Goal: Task Accomplishment & Management: Complete application form

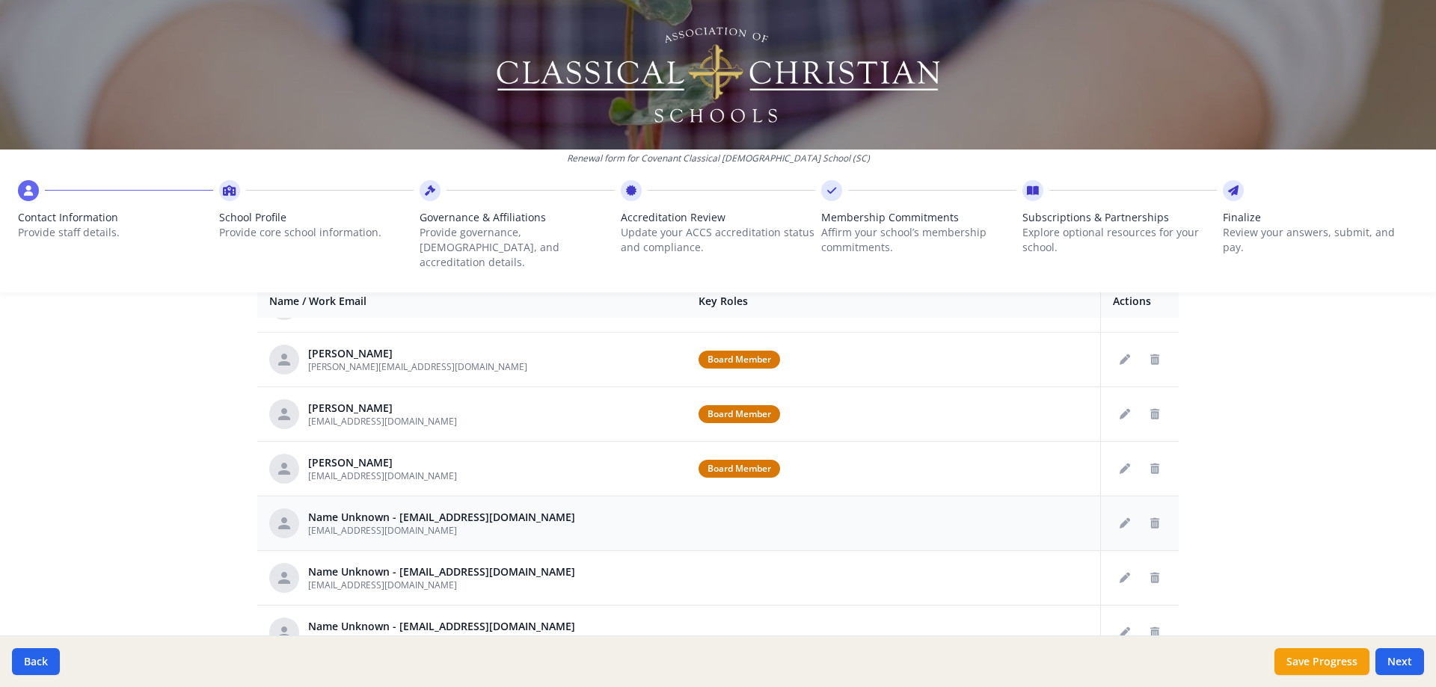
scroll to position [299, 0]
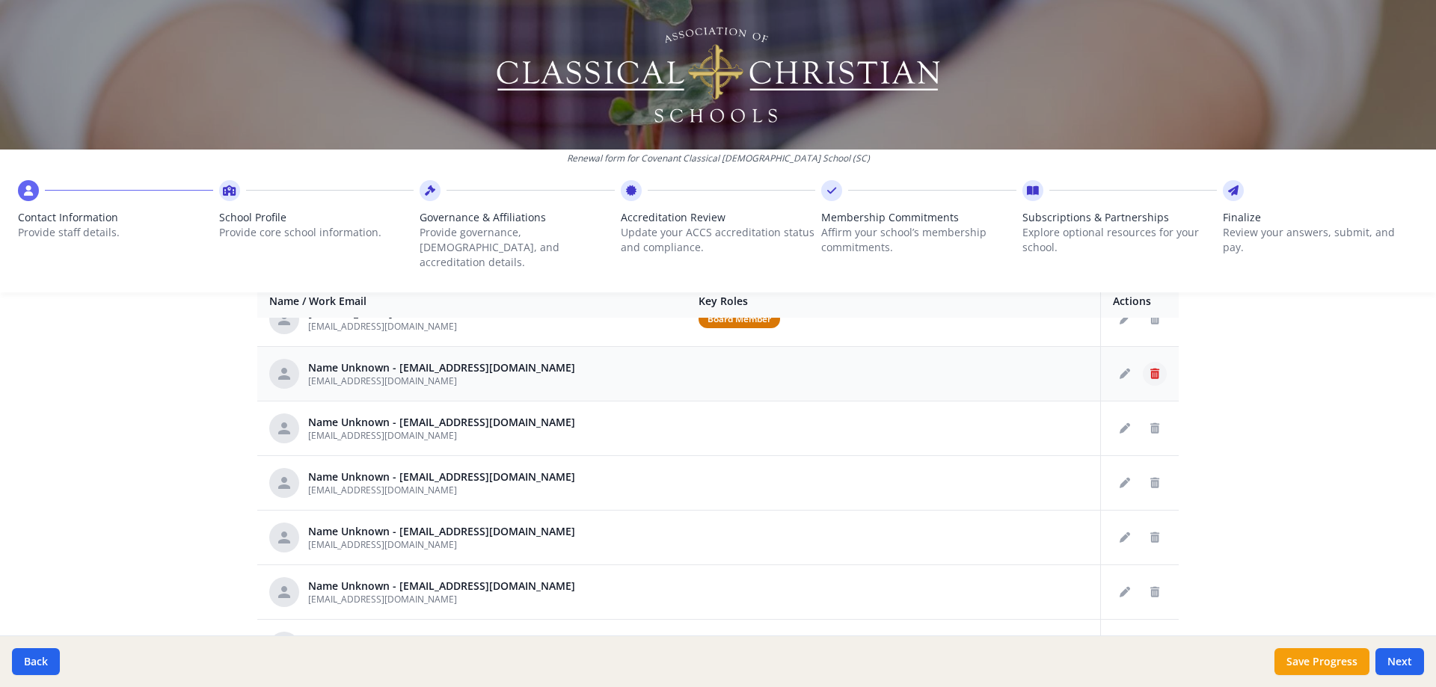
click at [1150, 369] on icon "Delete staff" at bounding box center [1154, 374] width 9 height 10
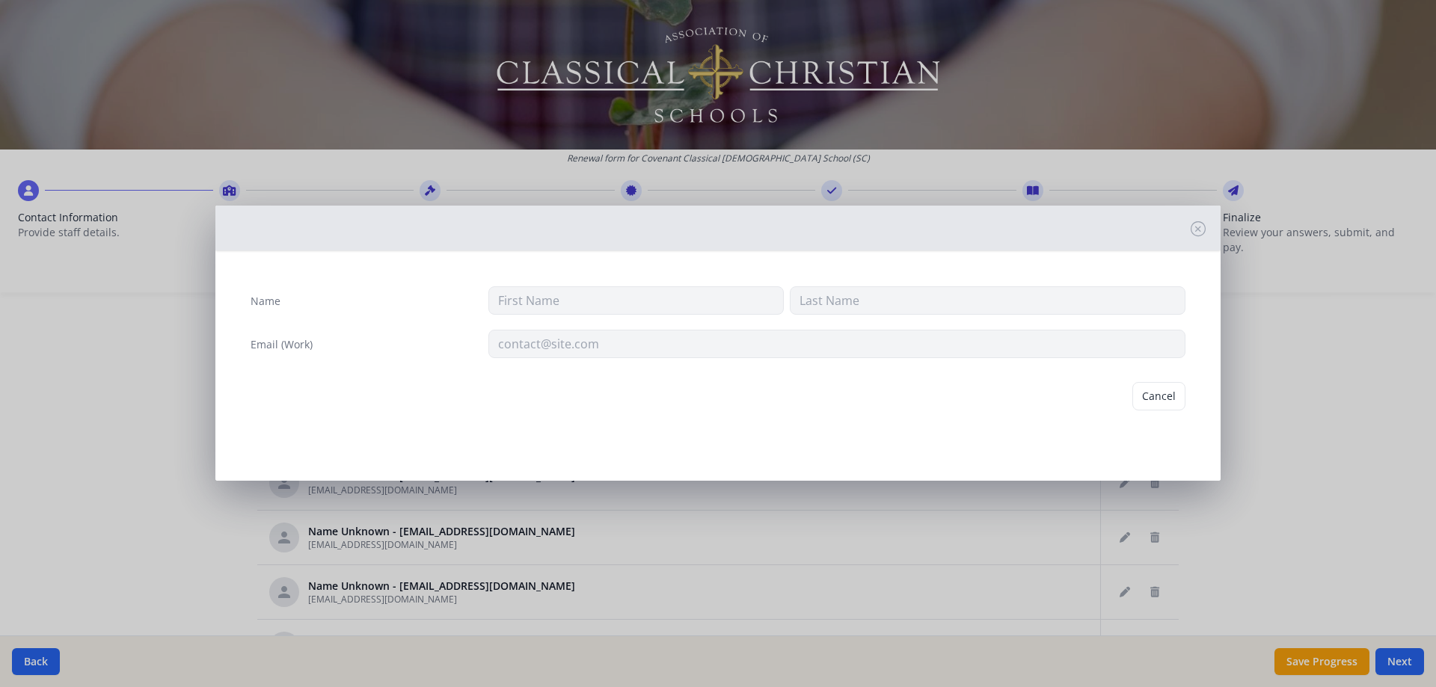
type input "[EMAIL_ADDRESS][DOMAIN_NAME]"
click at [1161, 394] on button "Delete" at bounding box center [1159, 396] width 52 height 28
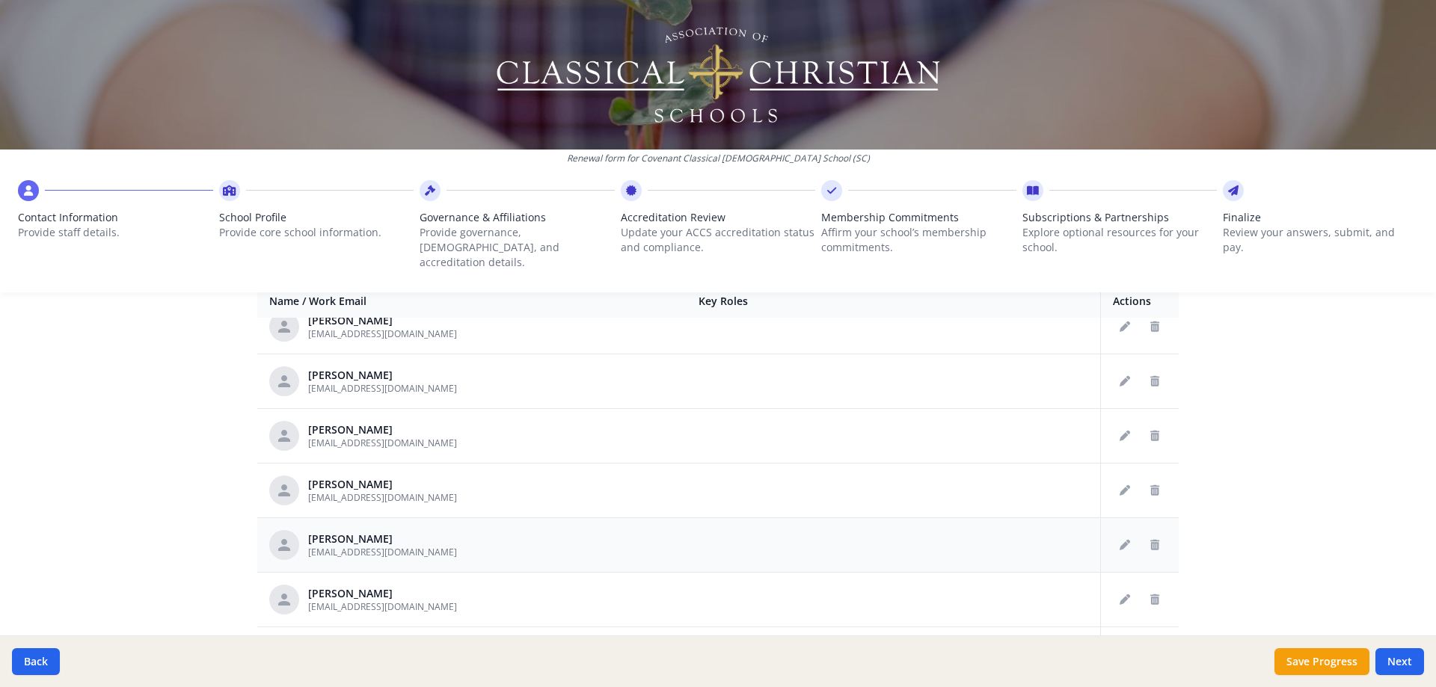
scroll to position [673, 0]
click at [1150, 322] on icon "Delete staff" at bounding box center [1154, 327] width 9 height 10
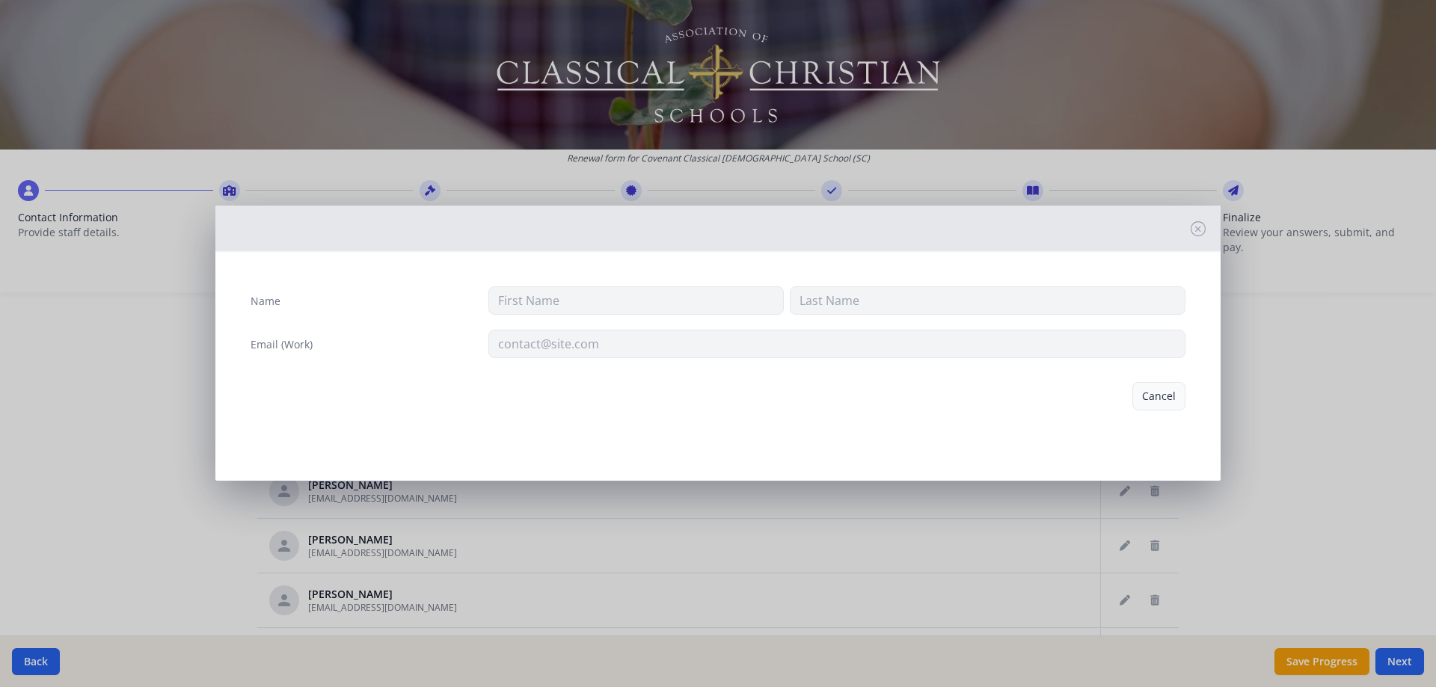
type input "[PERSON_NAME]"
type input "[EMAIL_ADDRESS][DOMAIN_NAME]"
click at [1171, 394] on button "Delete" at bounding box center [1159, 396] width 52 height 28
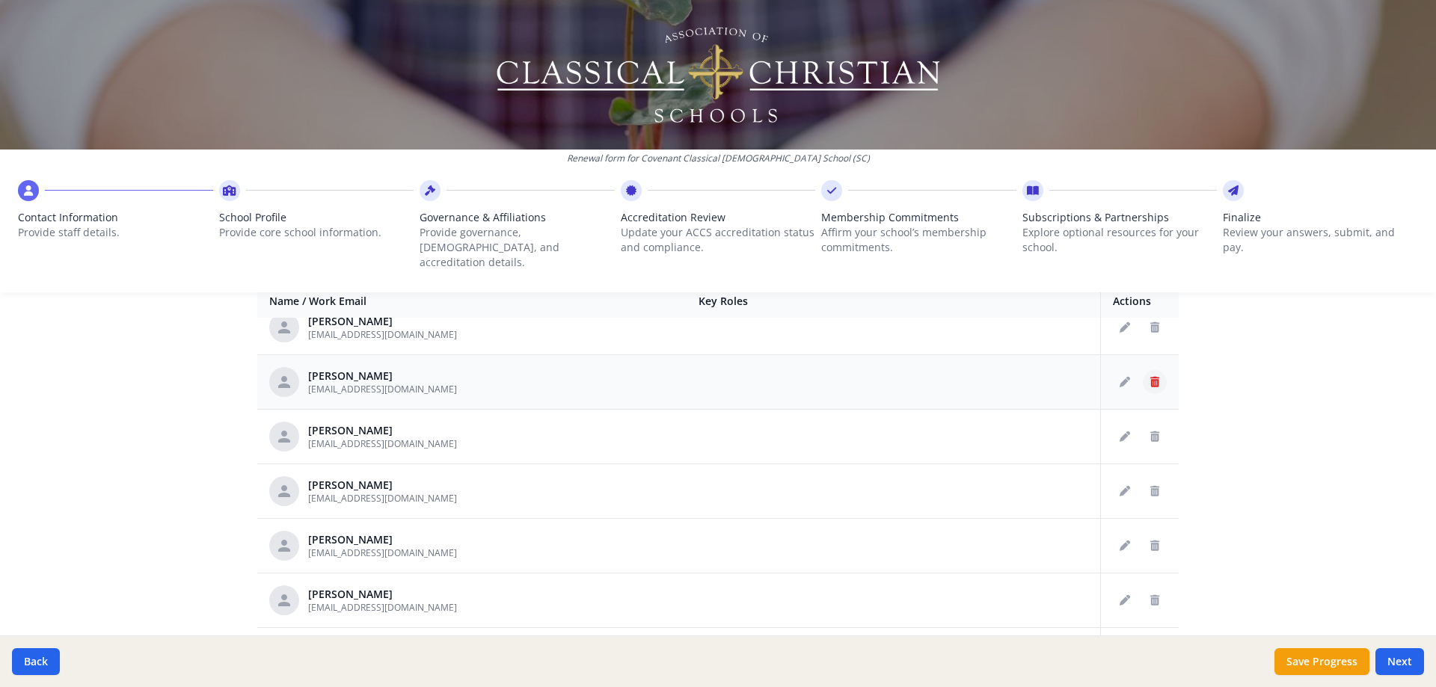
click at [1142, 370] on button "Delete staff" at bounding box center [1154, 382] width 24 height 24
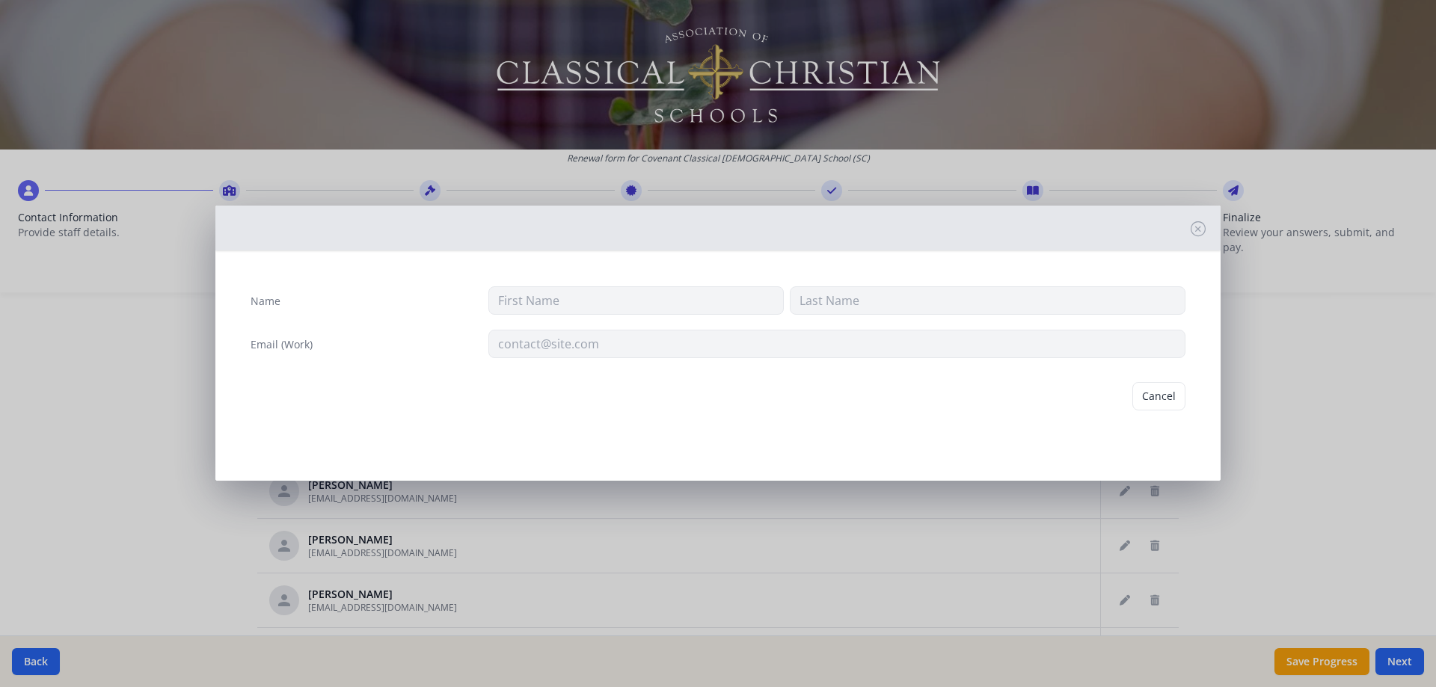
type input "[PERSON_NAME]"
type input "[EMAIL_ADDRESS][DOMAIN_NAME]"
click at [1160, 393] on button "Delete" at bounding box center [1159, 396] width 52 height 28
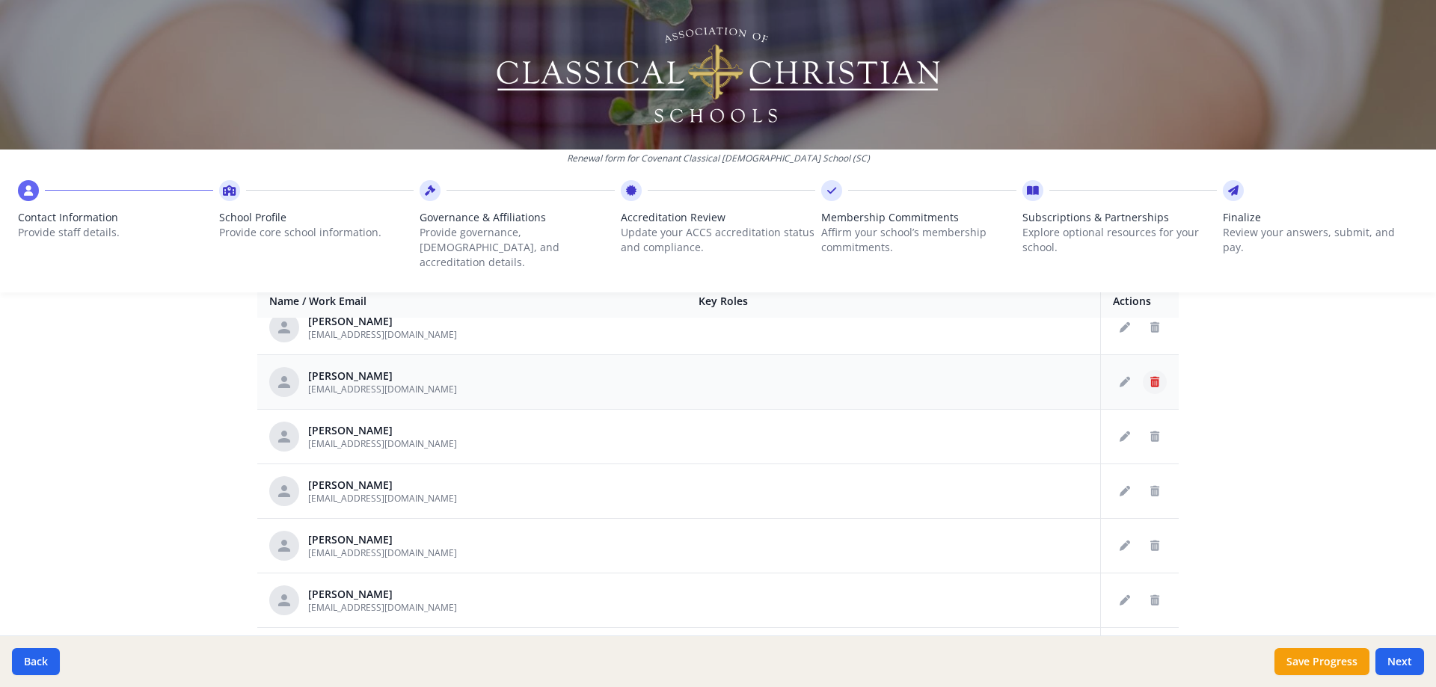
click at [1150, 377] on icon "Delete staff" at bounding box center [1154, 382] width 9 height 10
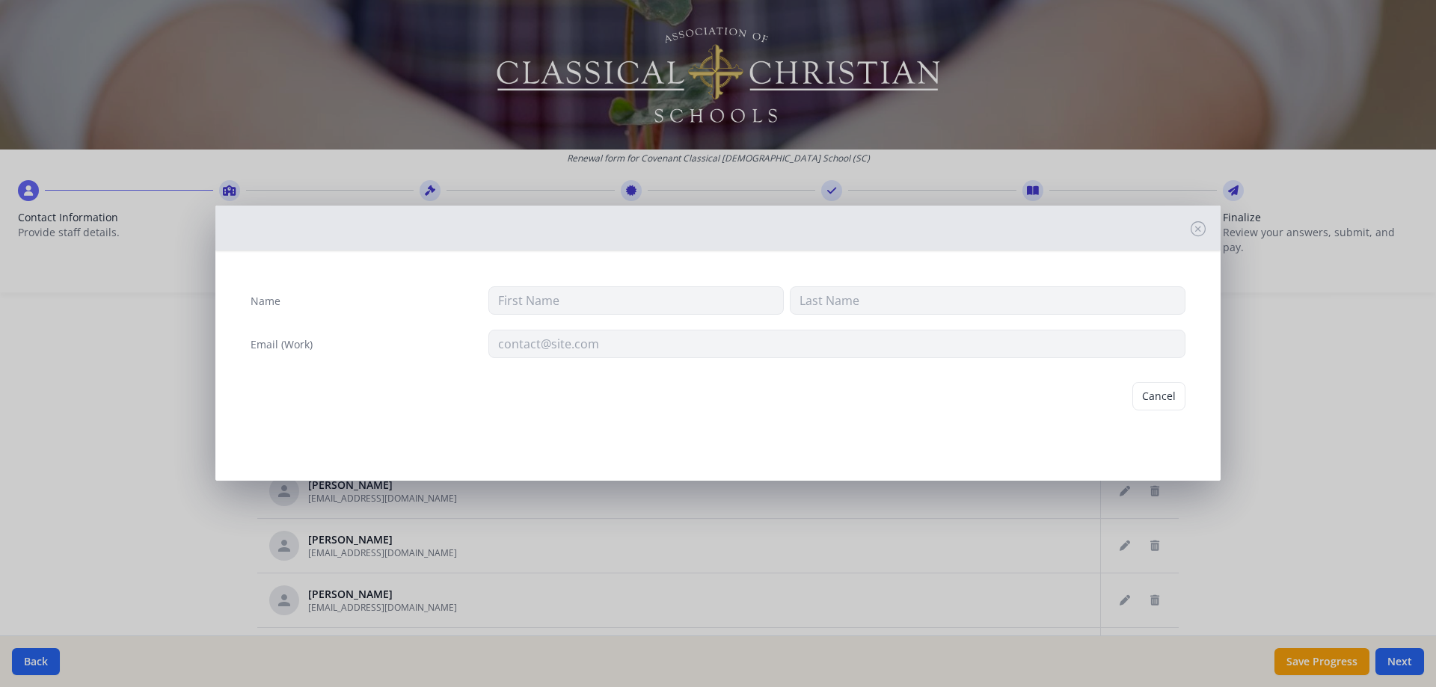
type input "Savannah"
type input "Cruel"
type input "[EMAIL_ADDRESS][DOMAIN_NAME]"
click at [1171, 393] on button "Delete" at bounding box center [1159, 396] width 52 height 28
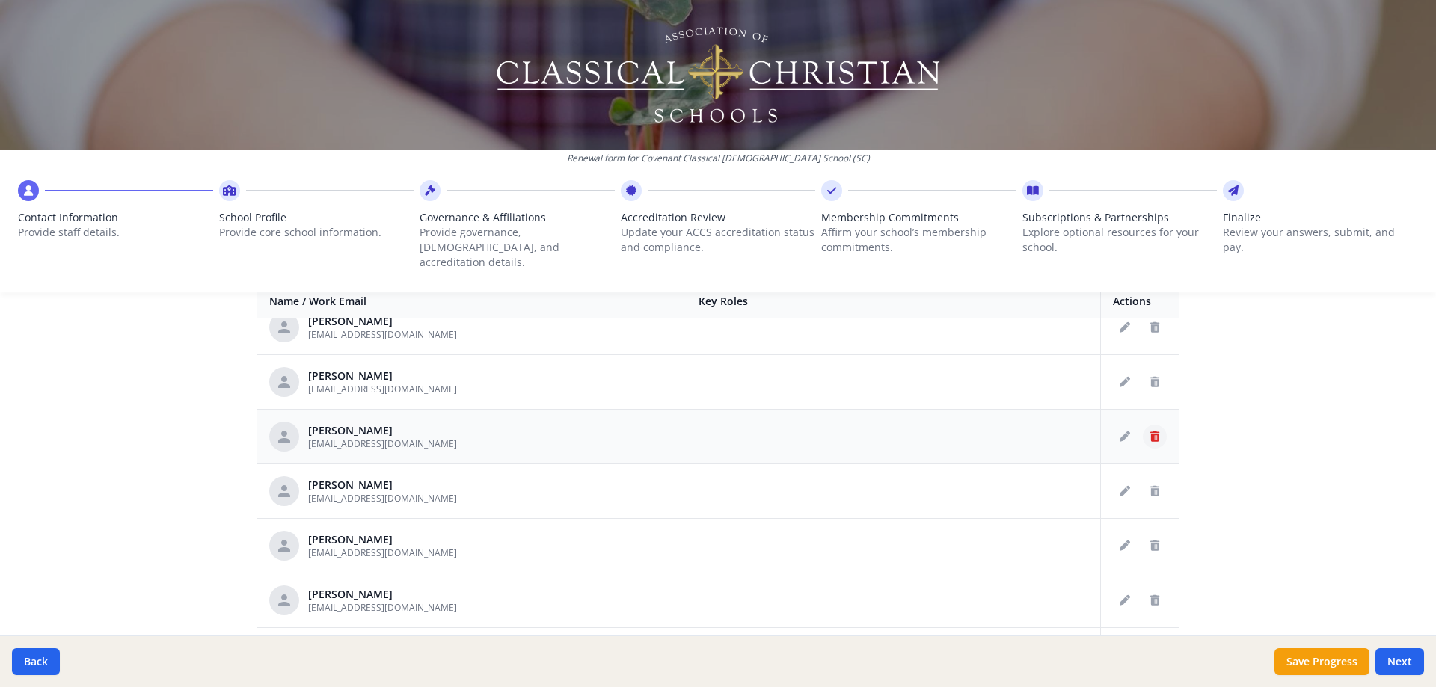
click at [1150, 431] on icon "Delete staff" at bounding box center [1154, 436] width 9 height 10
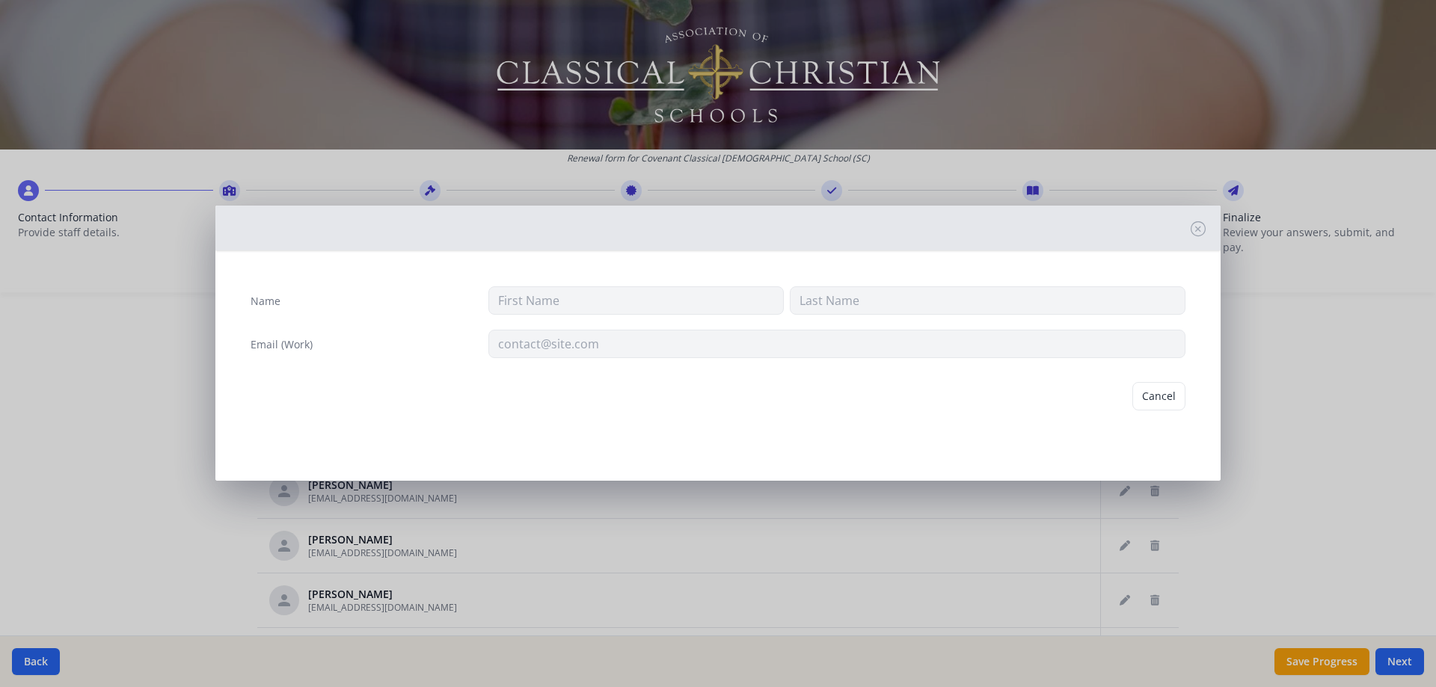
type input "[PERSON_NAME]"
type input "[EMAIL_ADDRESS][DOMAIN_NAME]"
click at [1166, 398] on button "Delete" at bounding box center [1159, 396] width 52 height 28
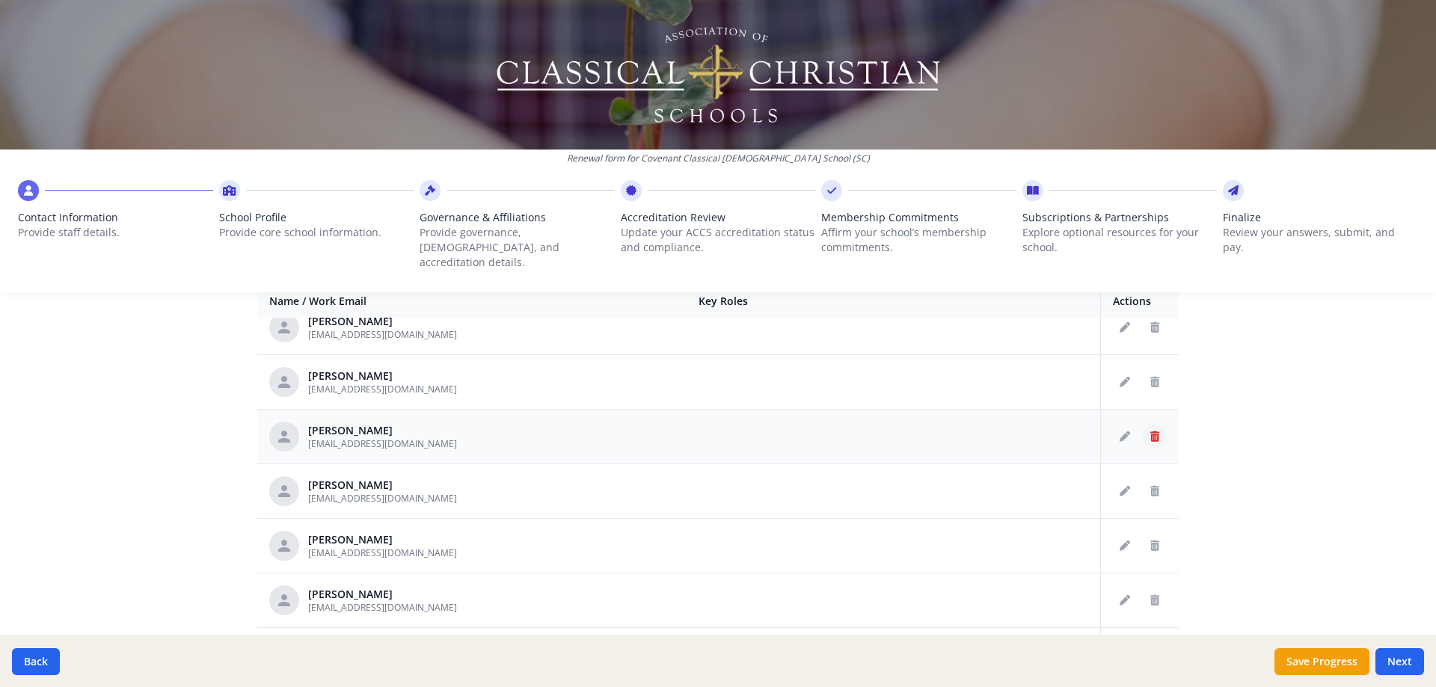
click at [1150, 431] on icon "Delete staff" at bounding box center [1154, 436] width 9 height 10
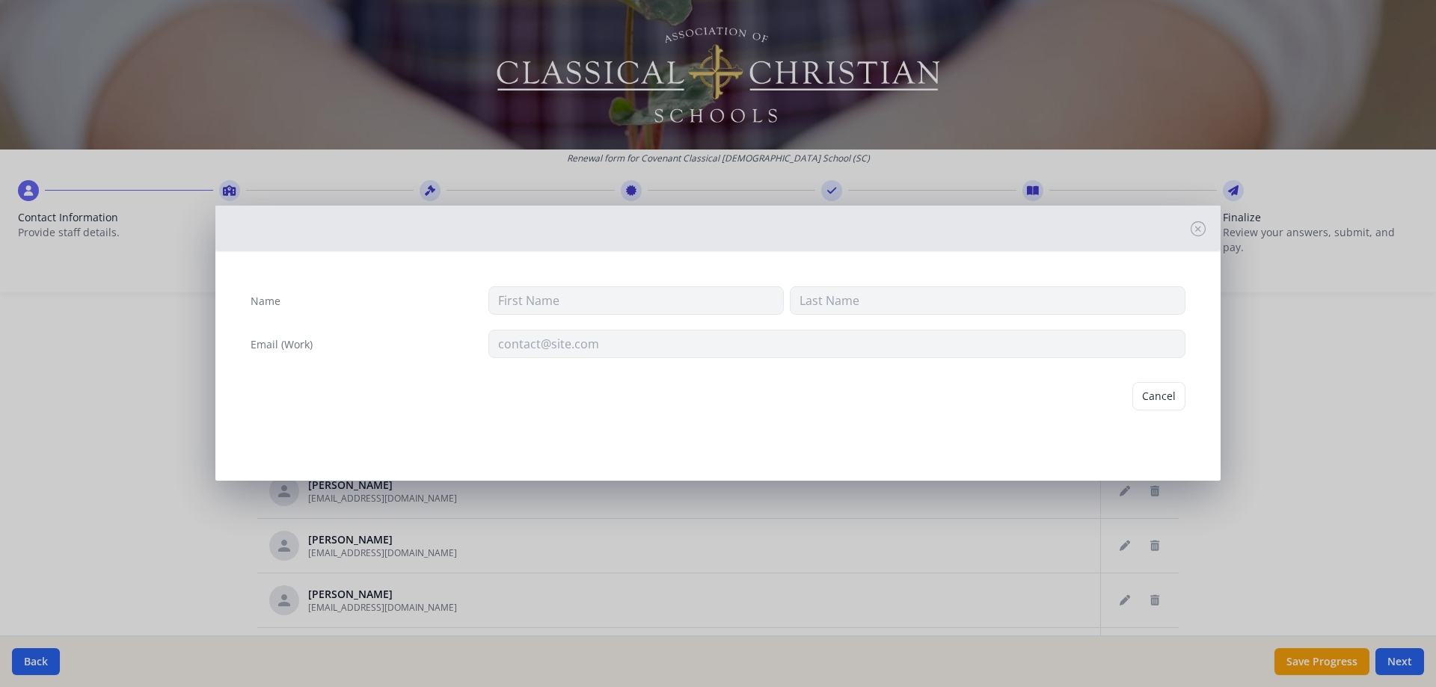
type input "[PERSON_NAME]"
type input "[EMAIL_ADDRESS][DOMAIN_NAME]"
click at [1159, 392] on button "Delete" at bounding box center [1159, 396] width 52 height 28
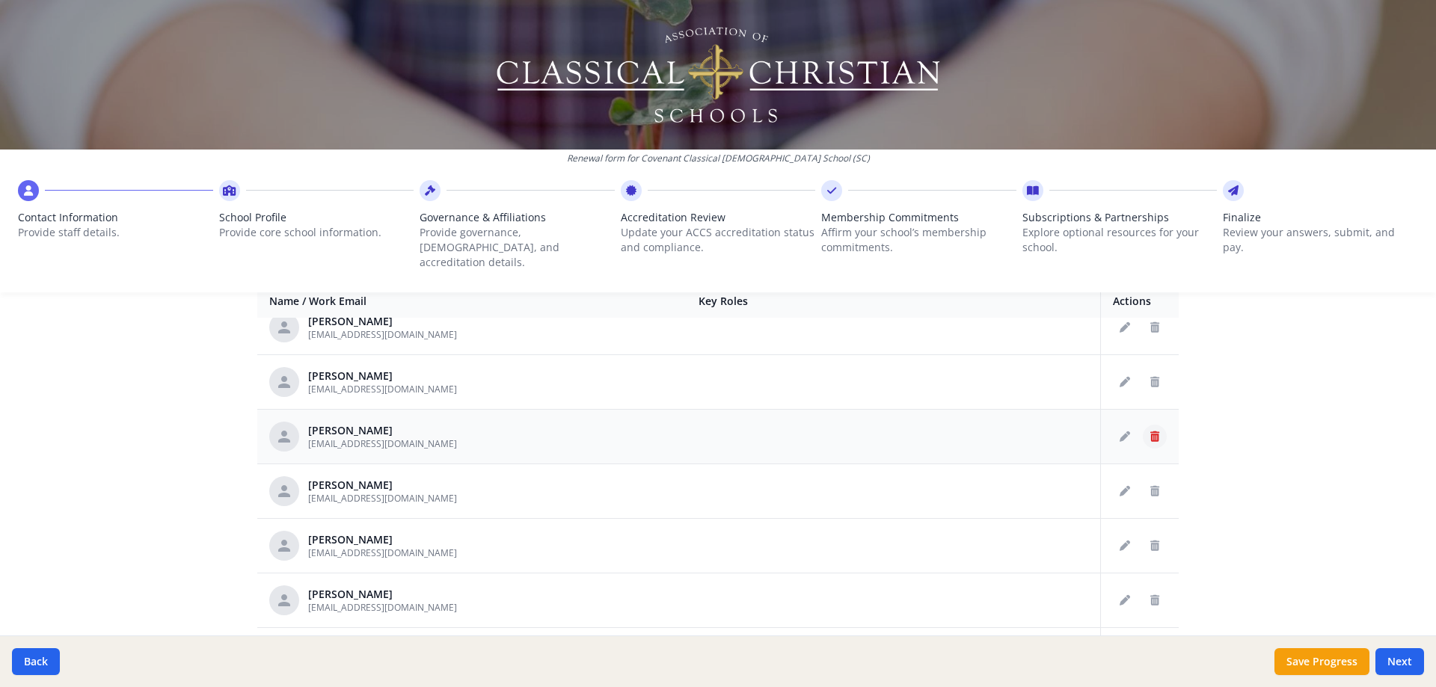
click at [1150, 431] on icon "Delete staff" at bounding box center [1154, 436] width 9 height 10
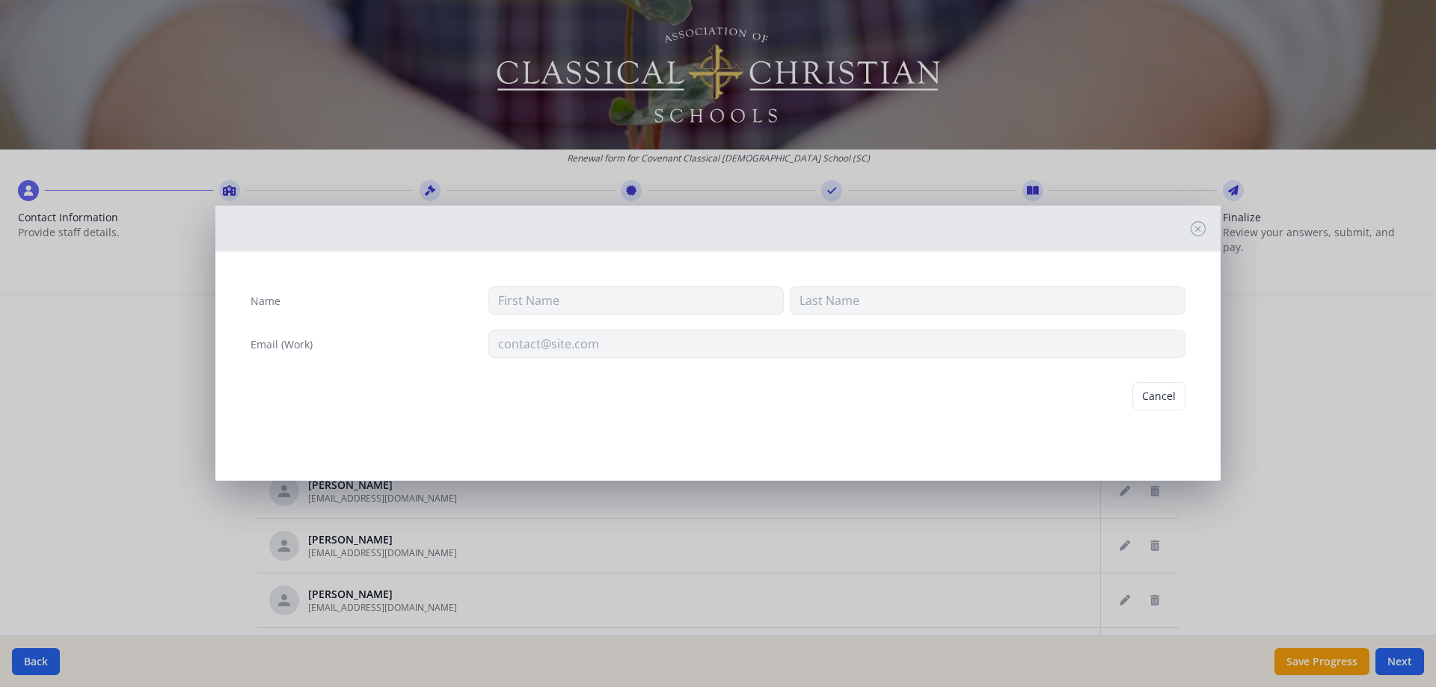
type input "[PERSON_NAME]"
type input "[EMAIL_ADDRESS][DOMAIN_NAME]"
click at [1167, 394] on button "Delete" at bounding box center [1159, 396] width 52 height 28
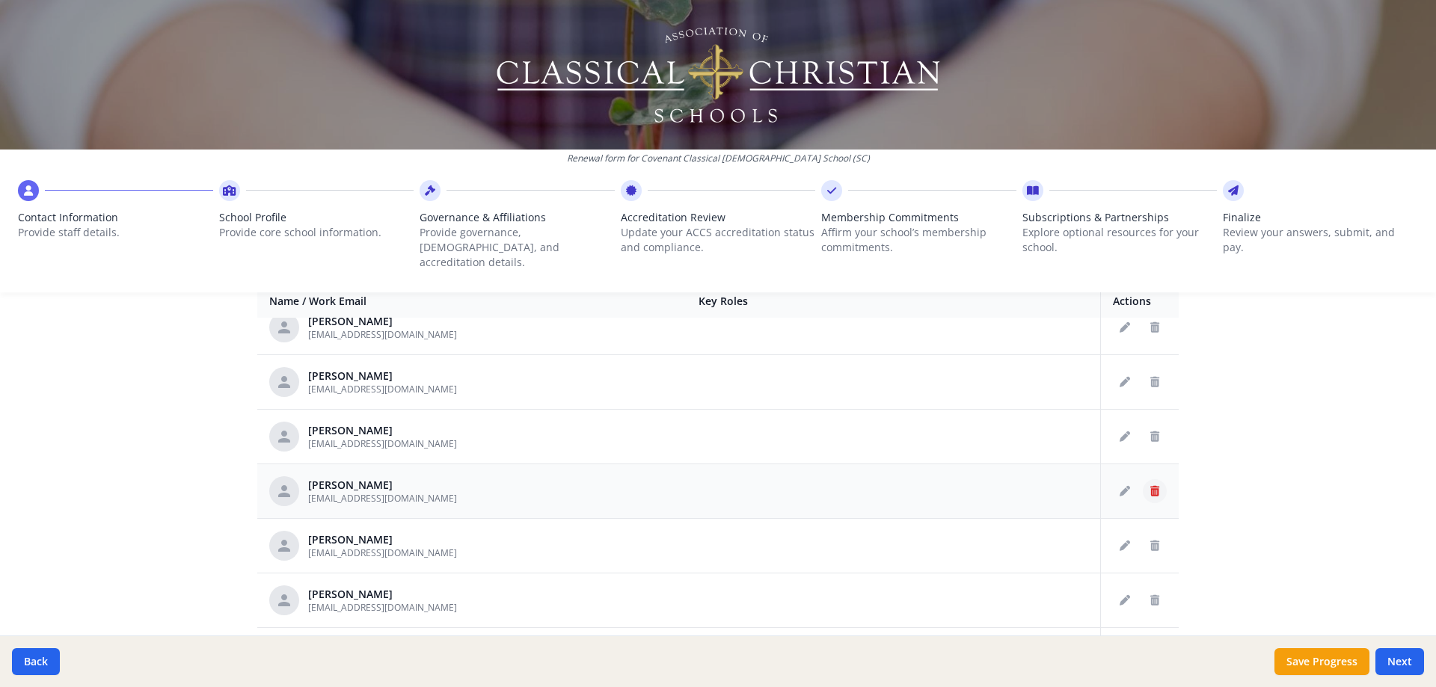
click at [1150, 486] on icon "Delete staff" at bounding box center [1154, 491] width 9 height 10
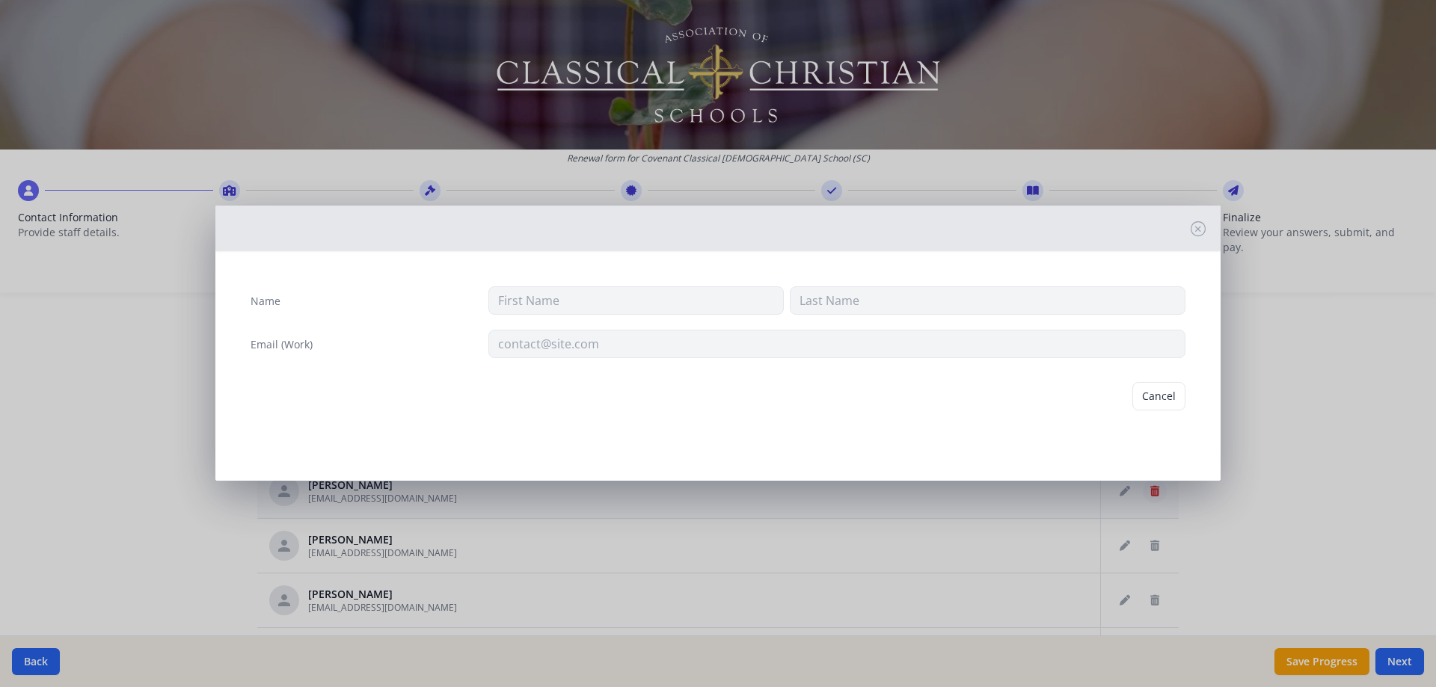
type input "[PERSON_NAME]"
type input "Knight"
type input "[EMAIL_ADDRESS][DOMAIN_NAME]"
click at [1154, 402] on button "Delete" at bounding box center [1159, 396] width 52 height 28
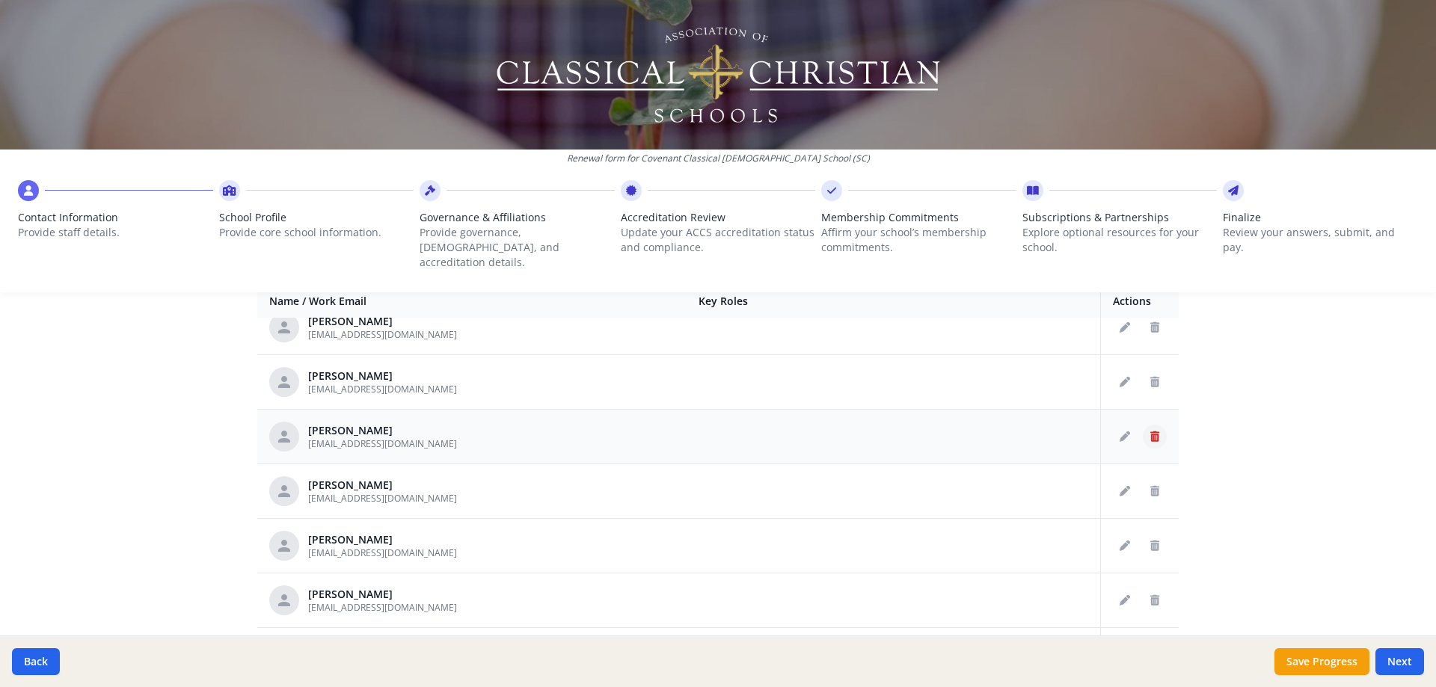
click at [1150, 431] on icon "Delete staff" at bounding box center [1154, 436] width 9 height 10
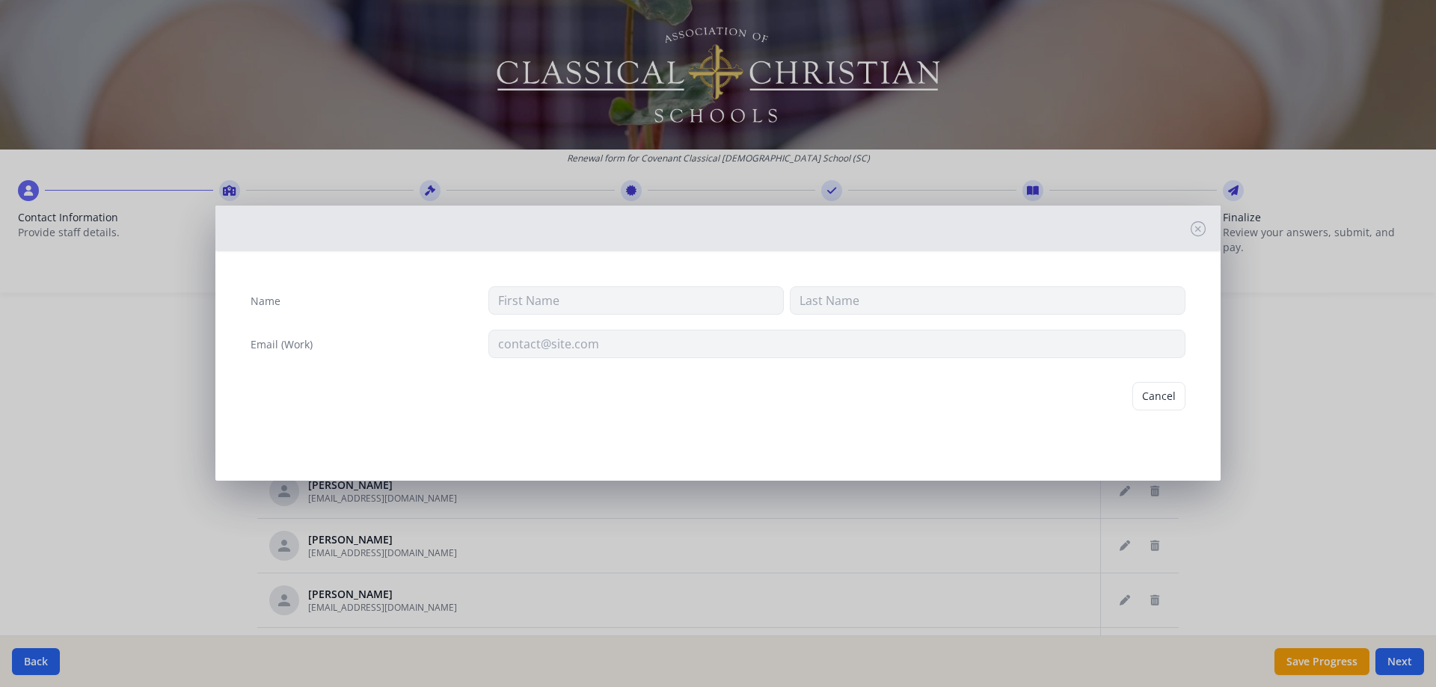
type input "[PERSON_NAME]"
type input "[EMAIL_ADDRESS][DOMAIN_NAME]"
click at [1151, 402] on button "Delete" at bounding box center [1159, 396] width 52 height 28
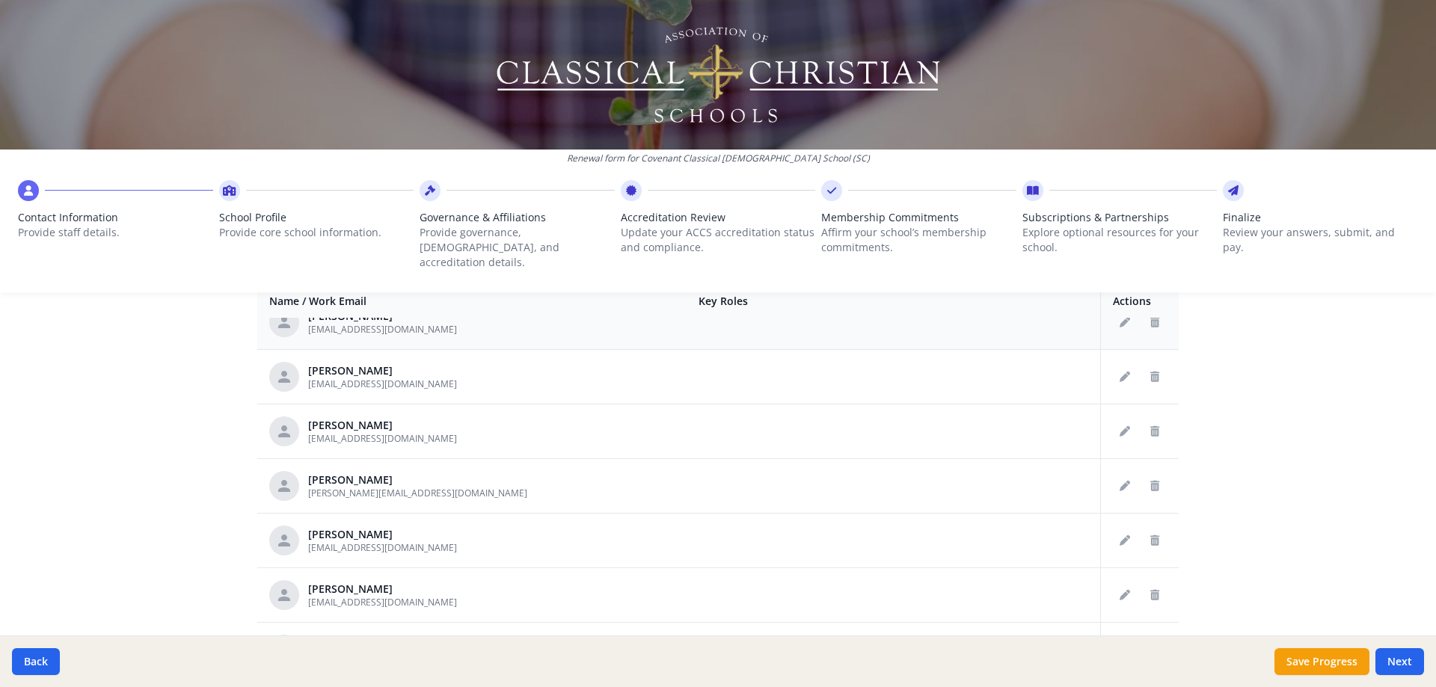
scroll to position [897, 0]
click at [1150, 425] on icon "Delete staff" at bounding box center [1154, 430] width 9 height 10
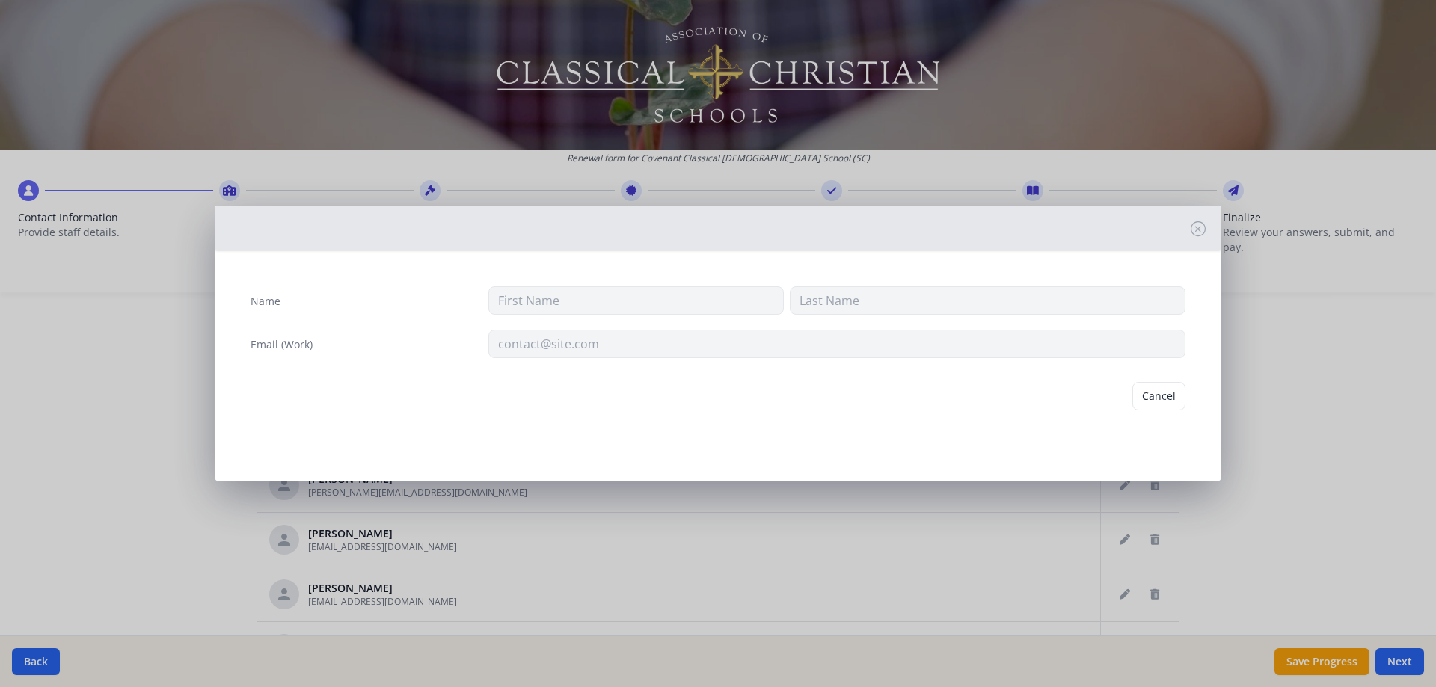
type input "[PERSON_NAME]"
type input "[EMAIL_ADDRESS][DOMAIN_NAME]"
click at [1159, 399] on button "Delete" at bounding box center [1159, 396] width 52 height 28
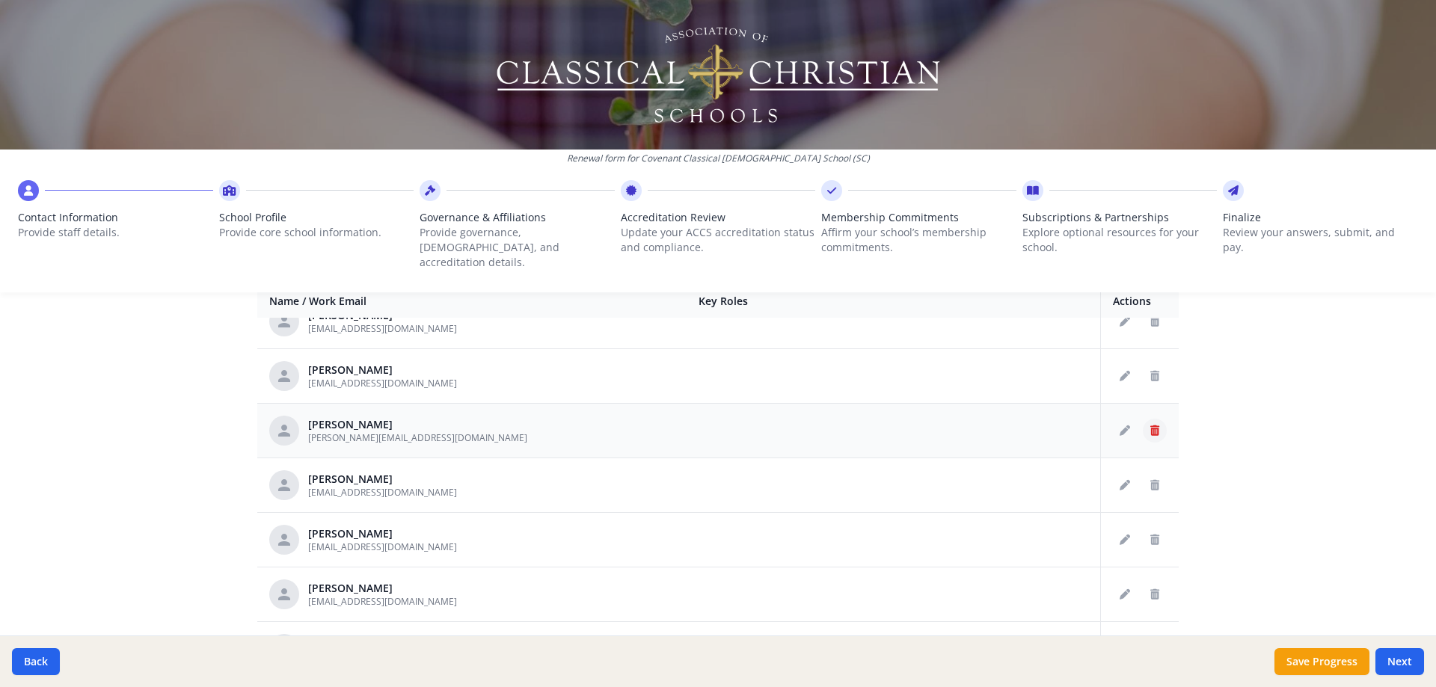
click at [1150, 425] on icon "Delete staff" at bounding box center [1154, 430] width 9 height 10
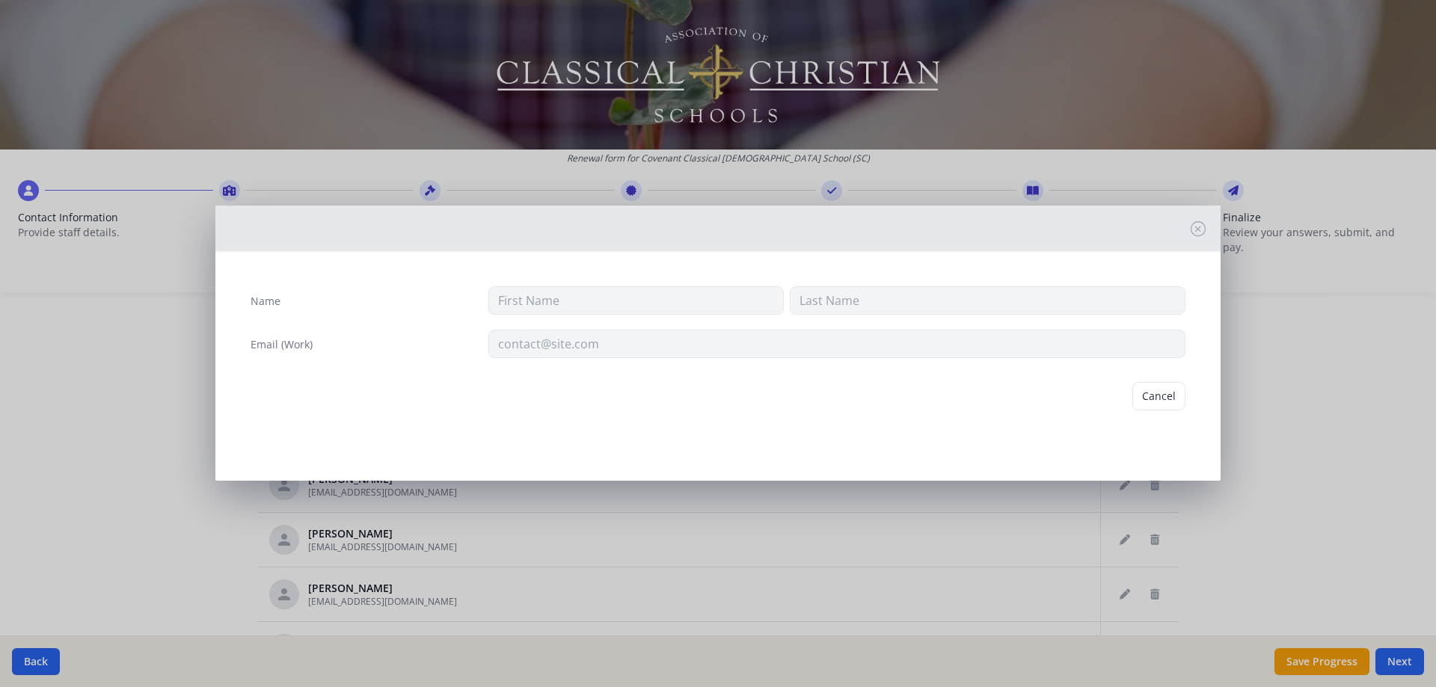
type input "[PERSON_NAME]"
type input "[PERSON_NAME][EMAIL_ADDRESS][DOMAIN_NAME]"
click at [1160, 393] on button "Delete" at bounding box center [1159, 396] width 52 height 28
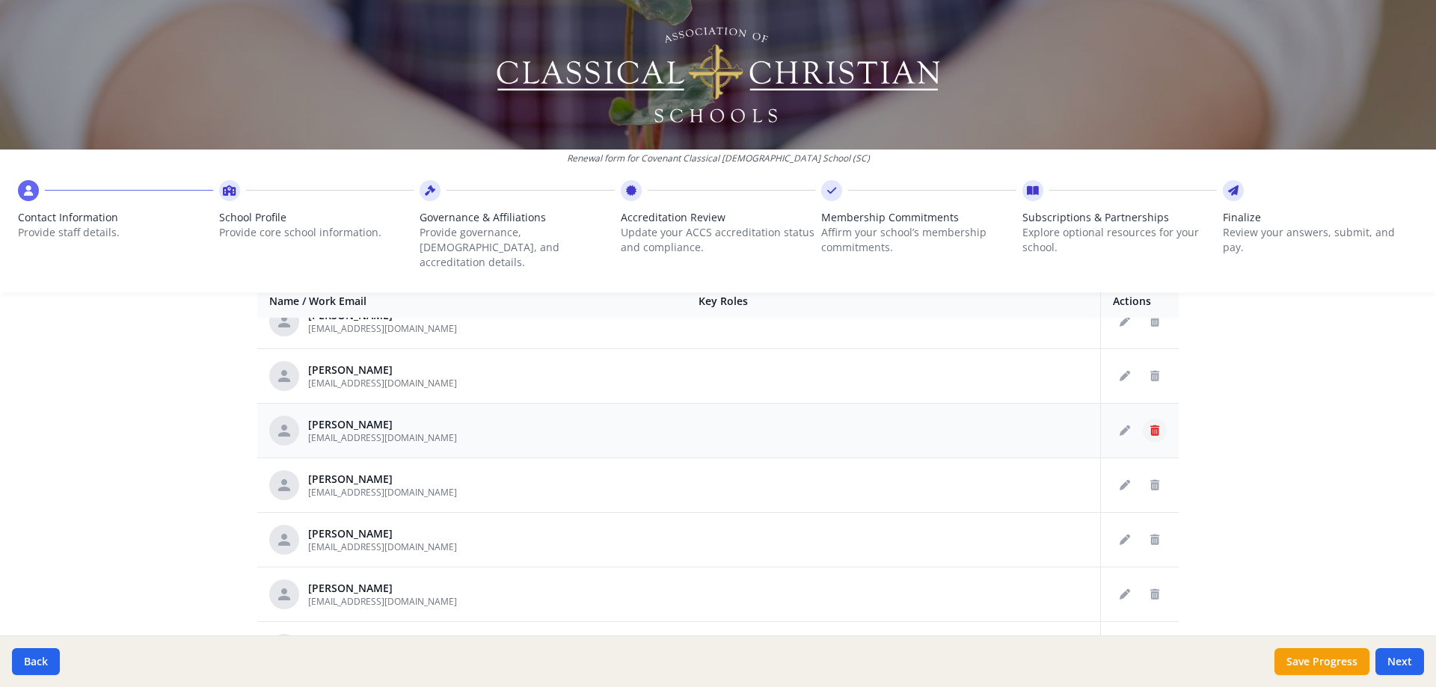
click at [1145, 419] on button "Delete staff" at bounding box center [1154, 431] width 24 height 24
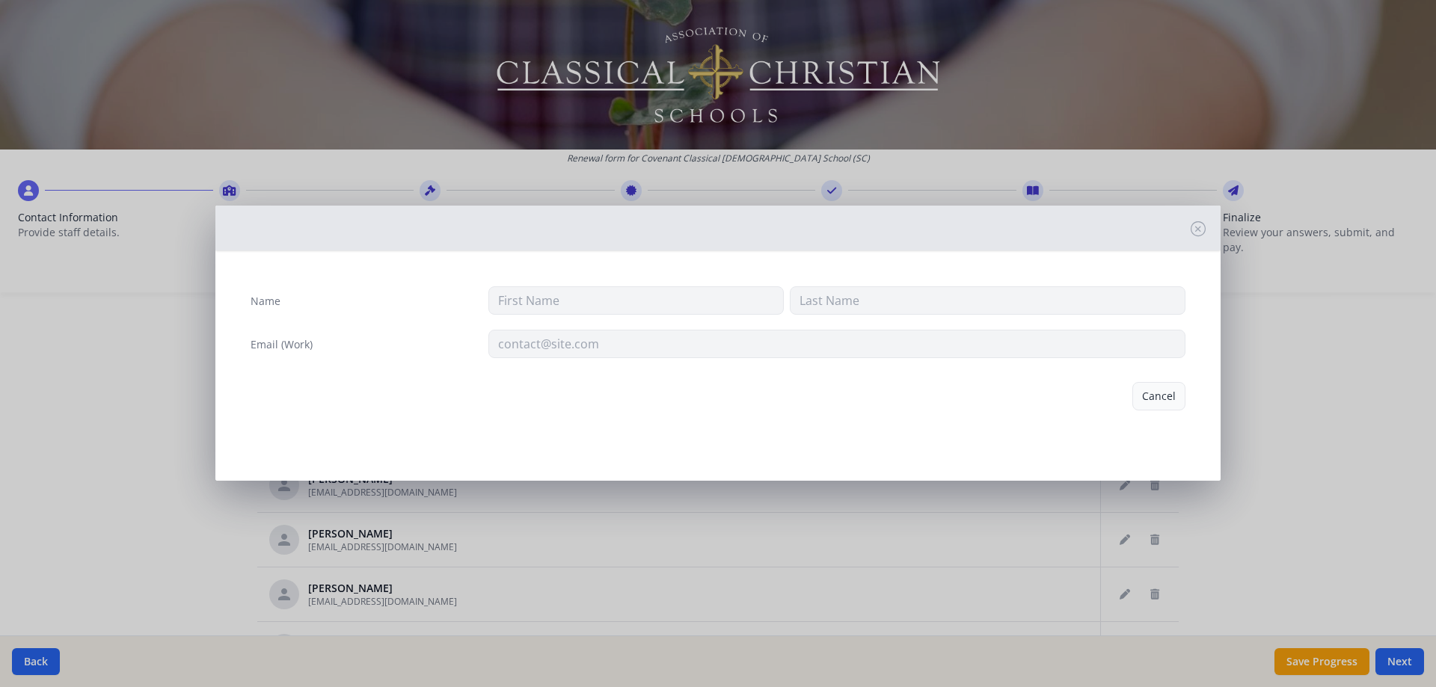
type input "Grace"
type input "[PERSON_NAME]"
type input "[EMAIL_ADDRESS][DOMAIN_NAME]"
click at [1159, 399] on button "Delete" at bounding box center [1159, 396] width 52 height 28
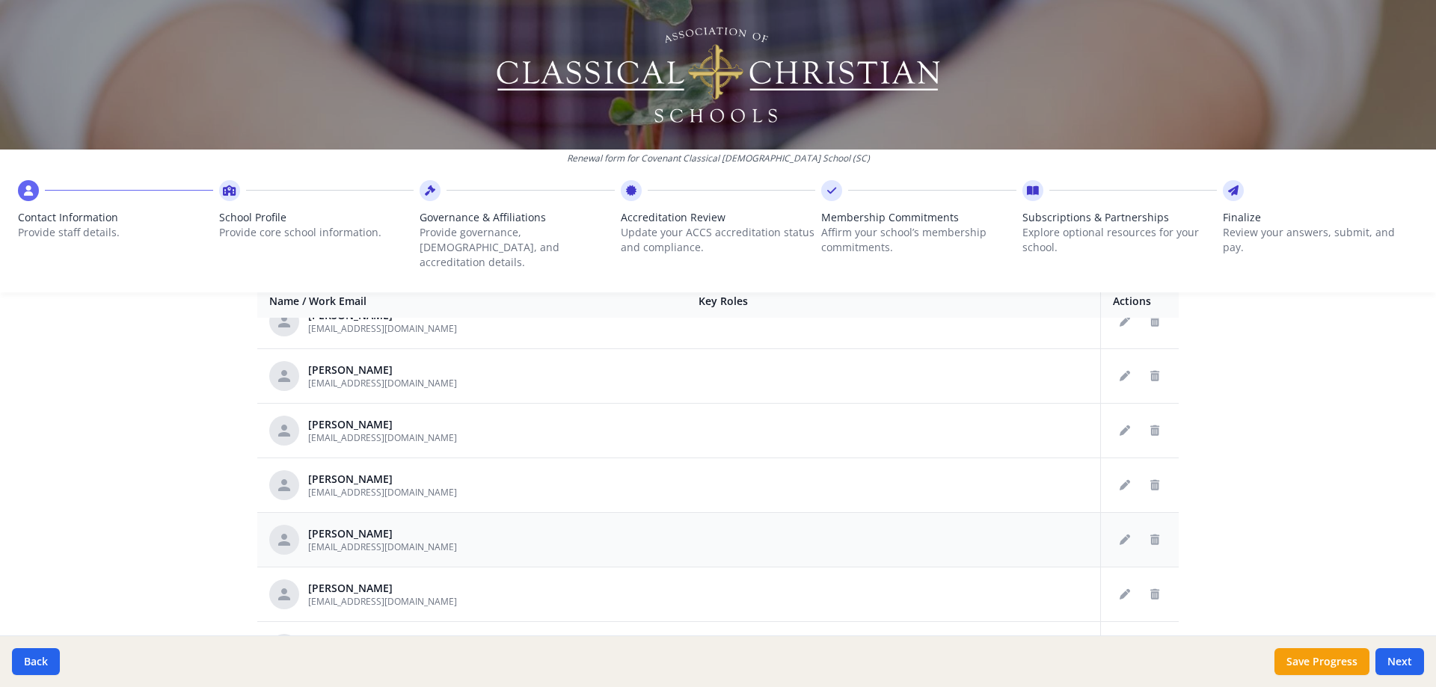
scroll to position [864, 0]
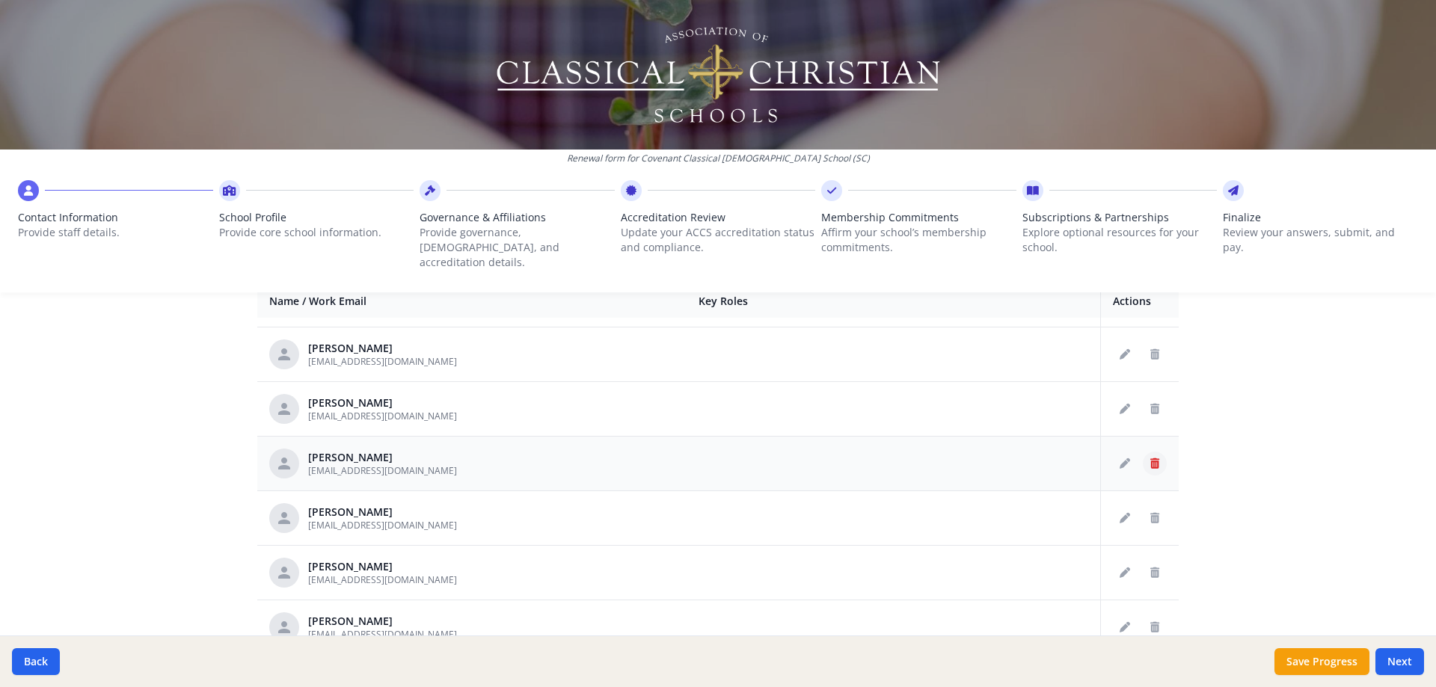
click at [1150, 458] on icon "Delete staff" at bounding box center [1154, 463] width 9 height 10
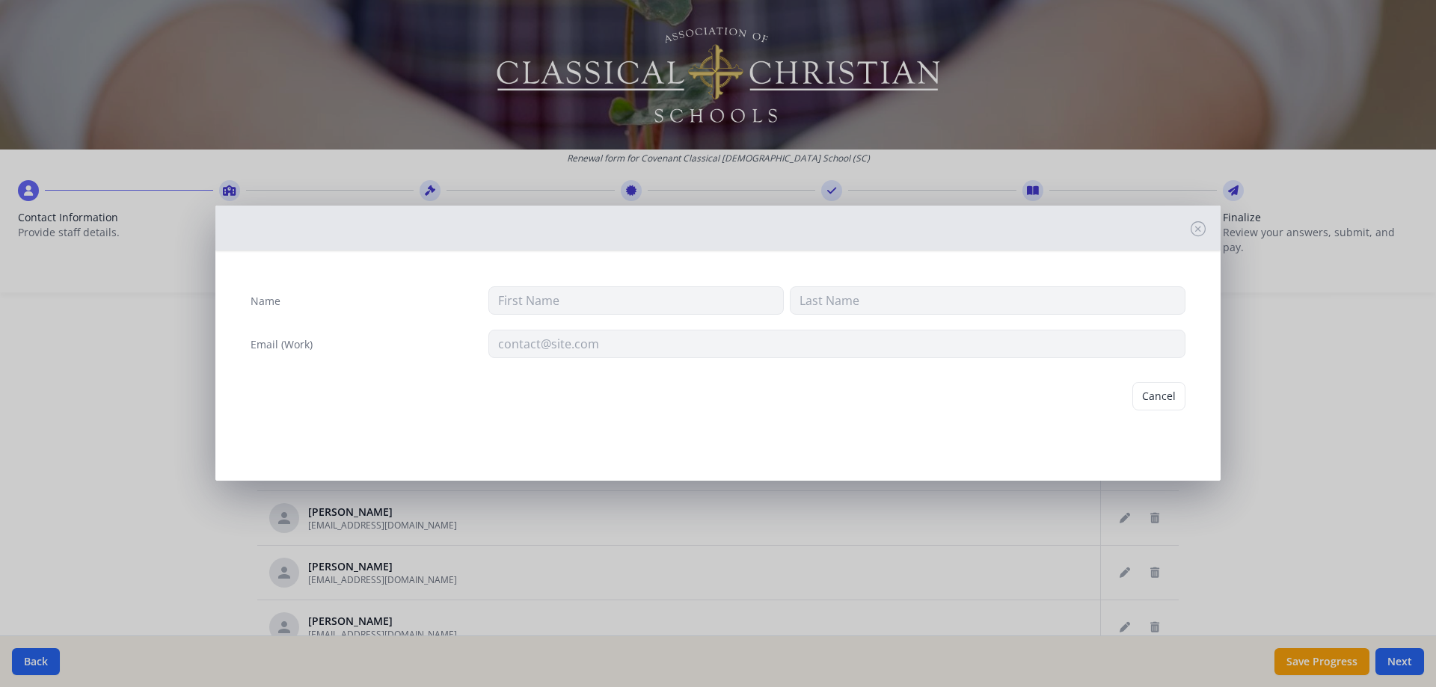
type input "[PERSON_NAME]"
type input "[EMAIL_ADDRESS][DOMAIN_NAME]"
click at [1162, 400] on button "Delete" at bounding box center [1159, 396] width 52 height 28
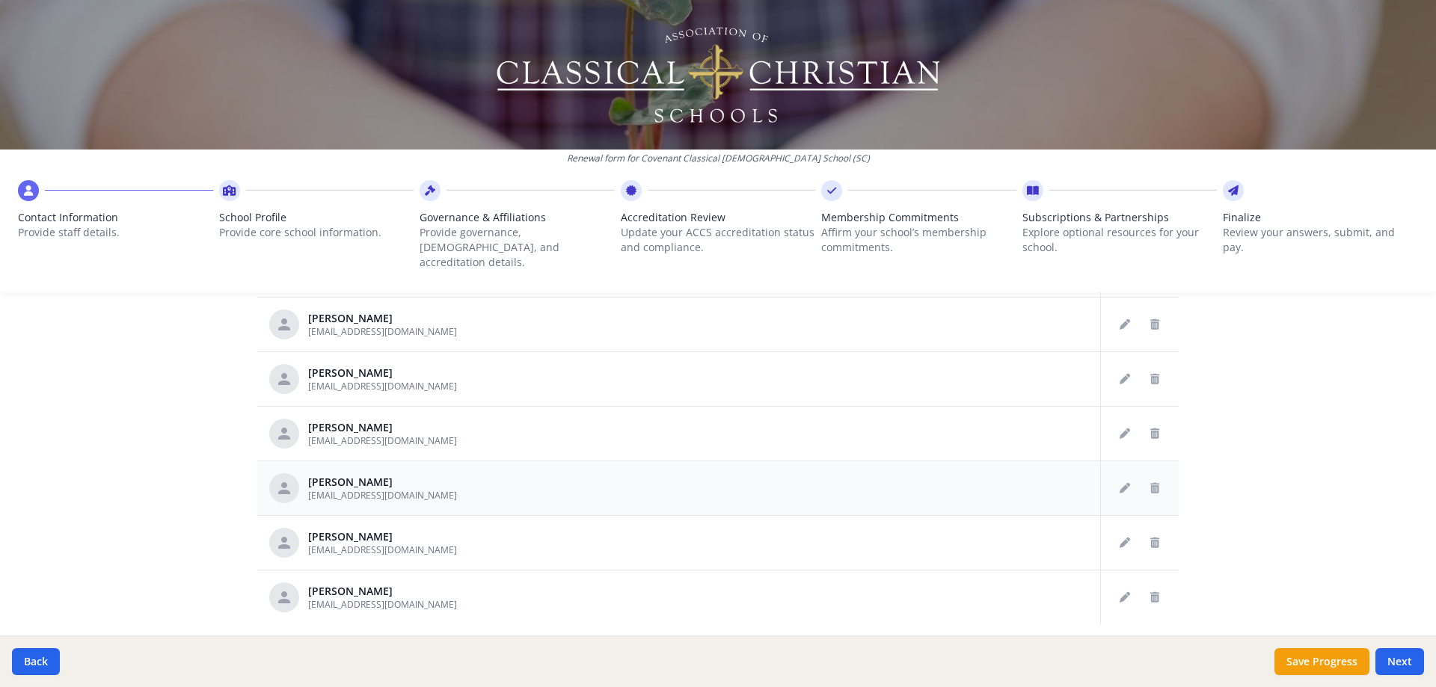
scroll to position [748, 0]
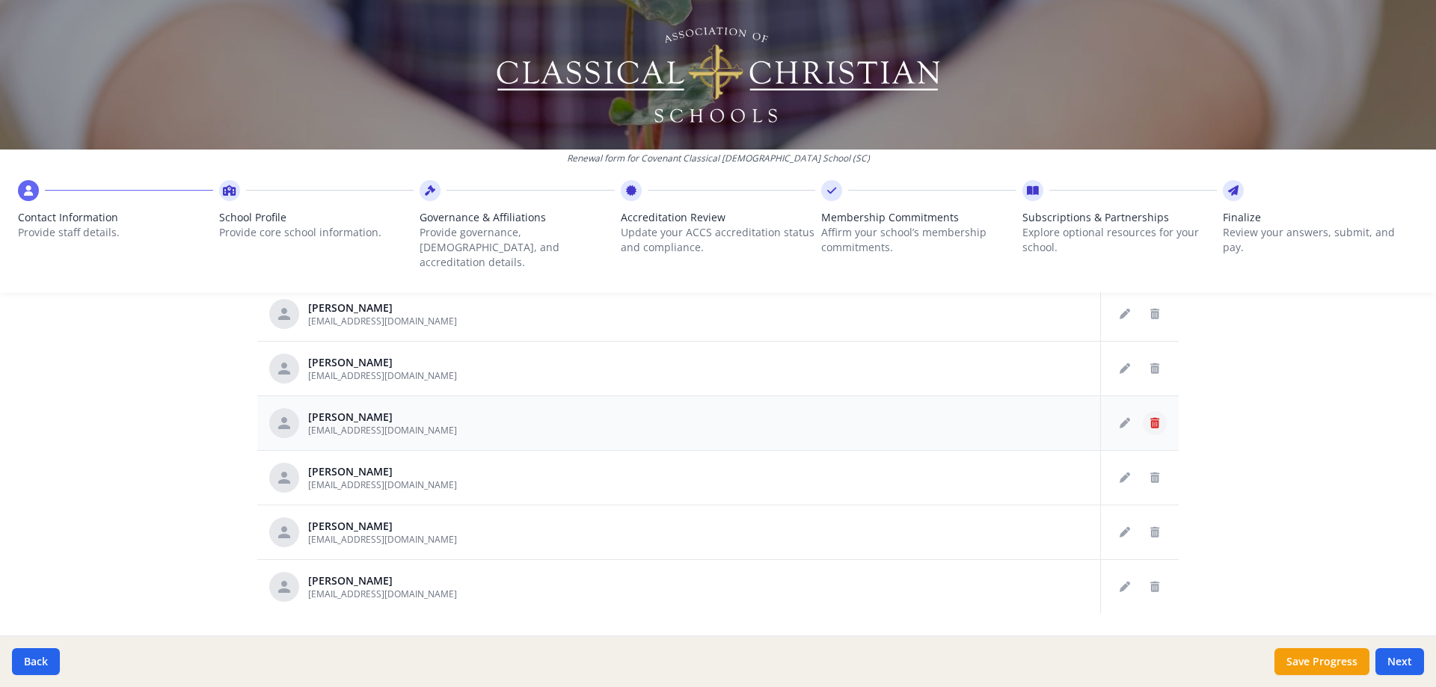
click at [1143, 411] on button "Delete staff" at bounding box center [1154, 423] width 24 height 24
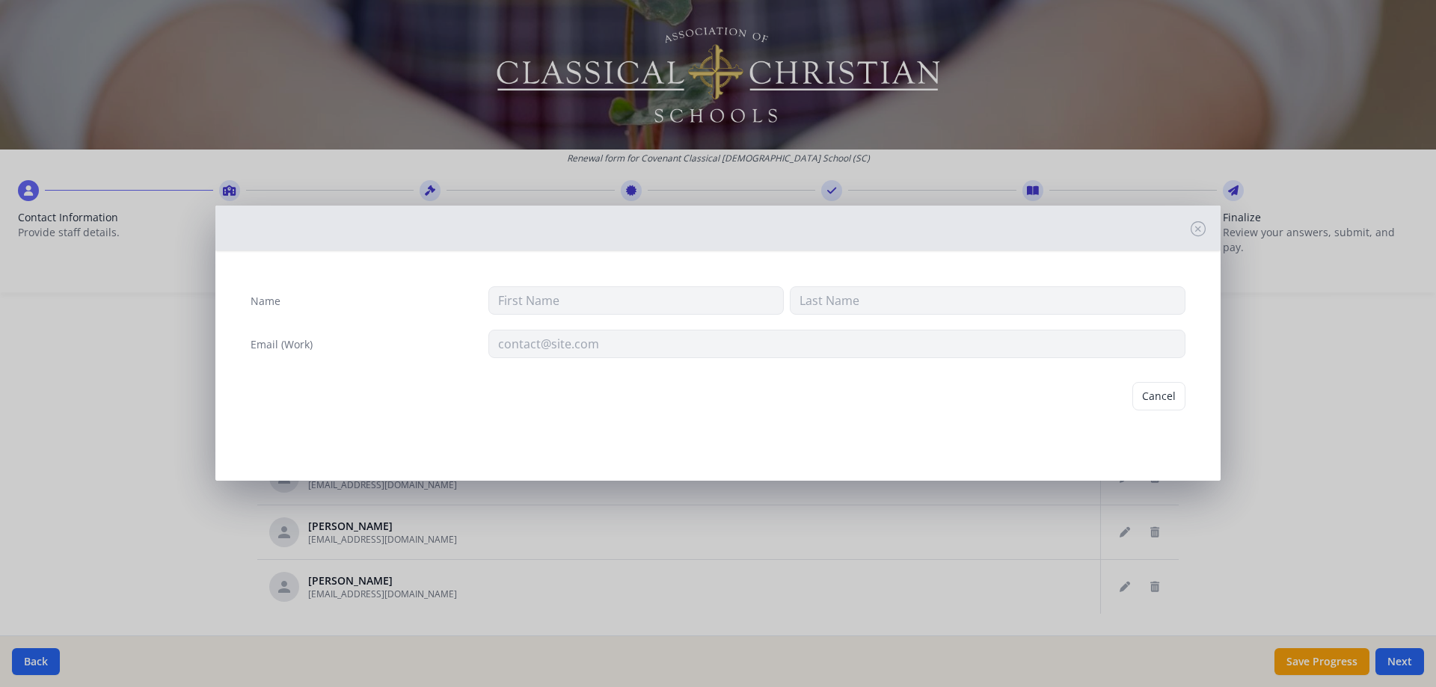
type input "[PERSON_NAME]"
type input "[EMAIL_ADDRESS][DOMAIN_NAME]"
click at [1150, 402] on button "Delete" at bounding box center [1159, 396] width 52 height 28
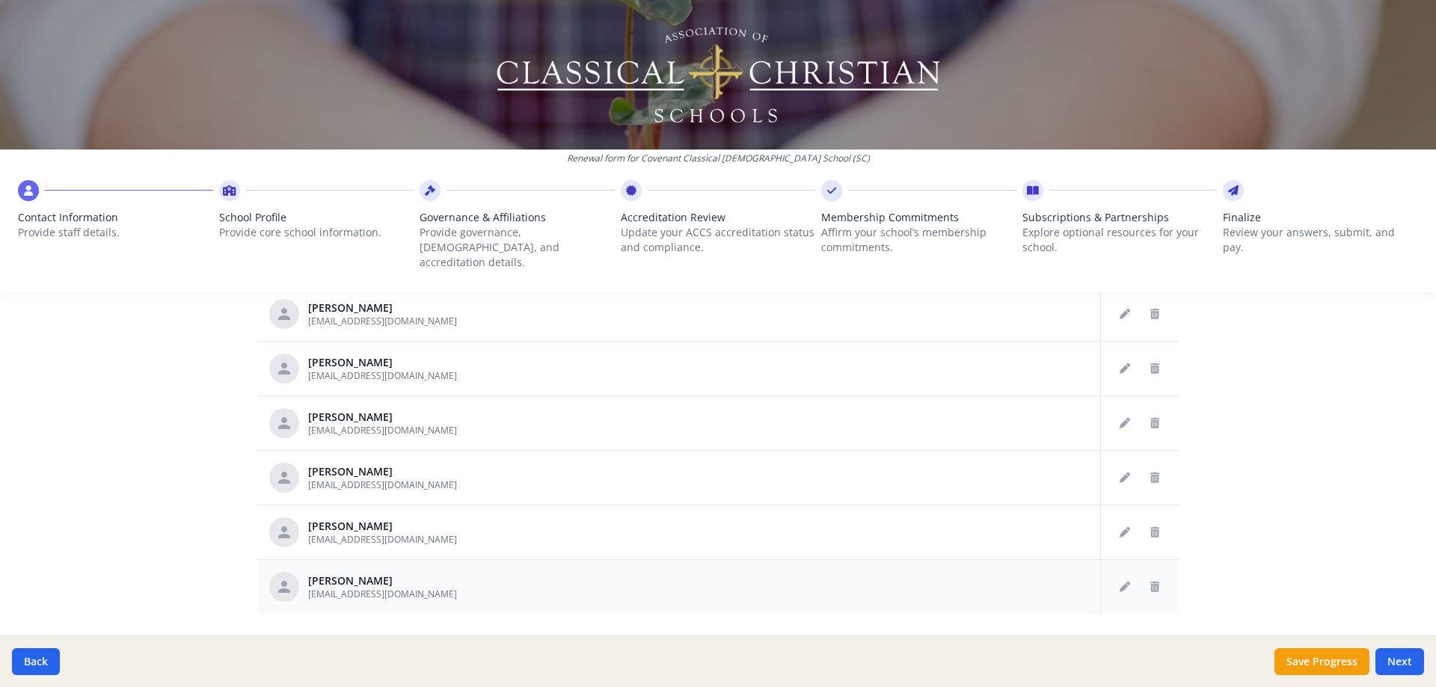
scroll to position [774, 0]
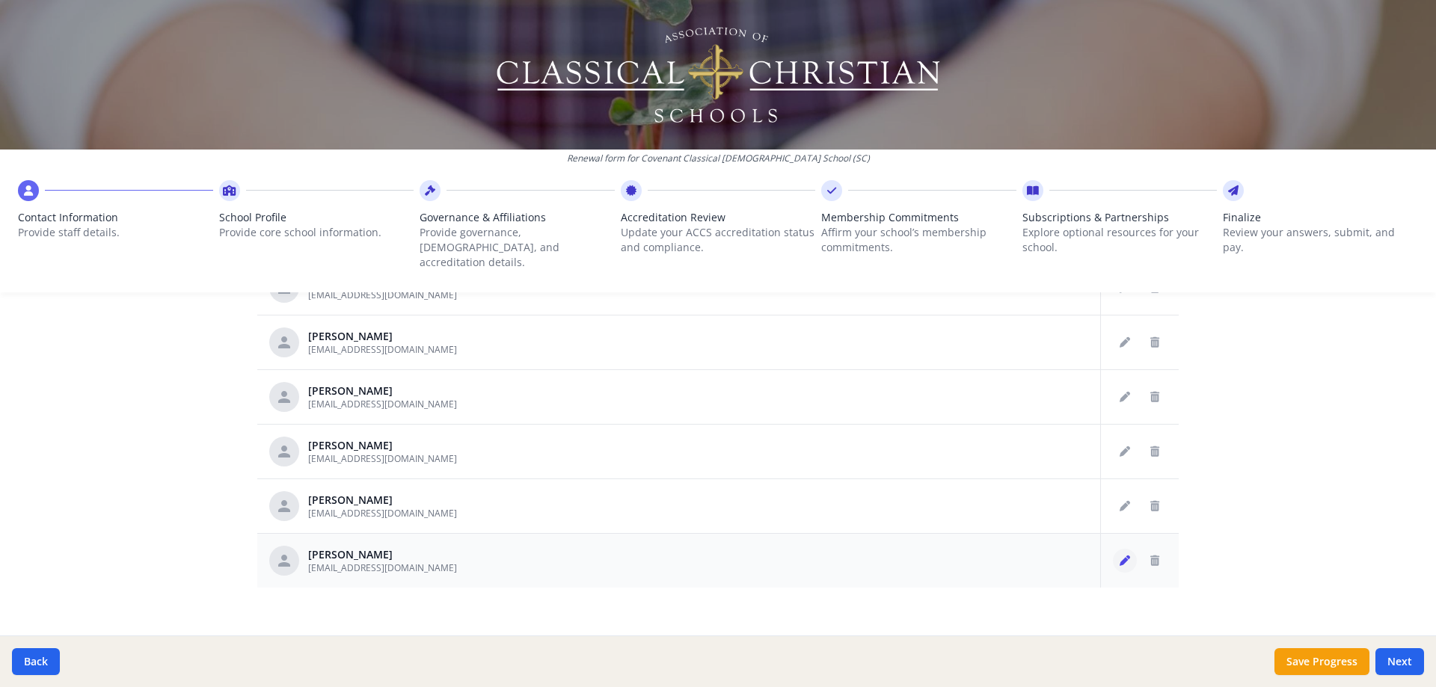
click at [1119, 556] on icon "Edit staff" at bounding box center [1124, 561] width 10 height 10
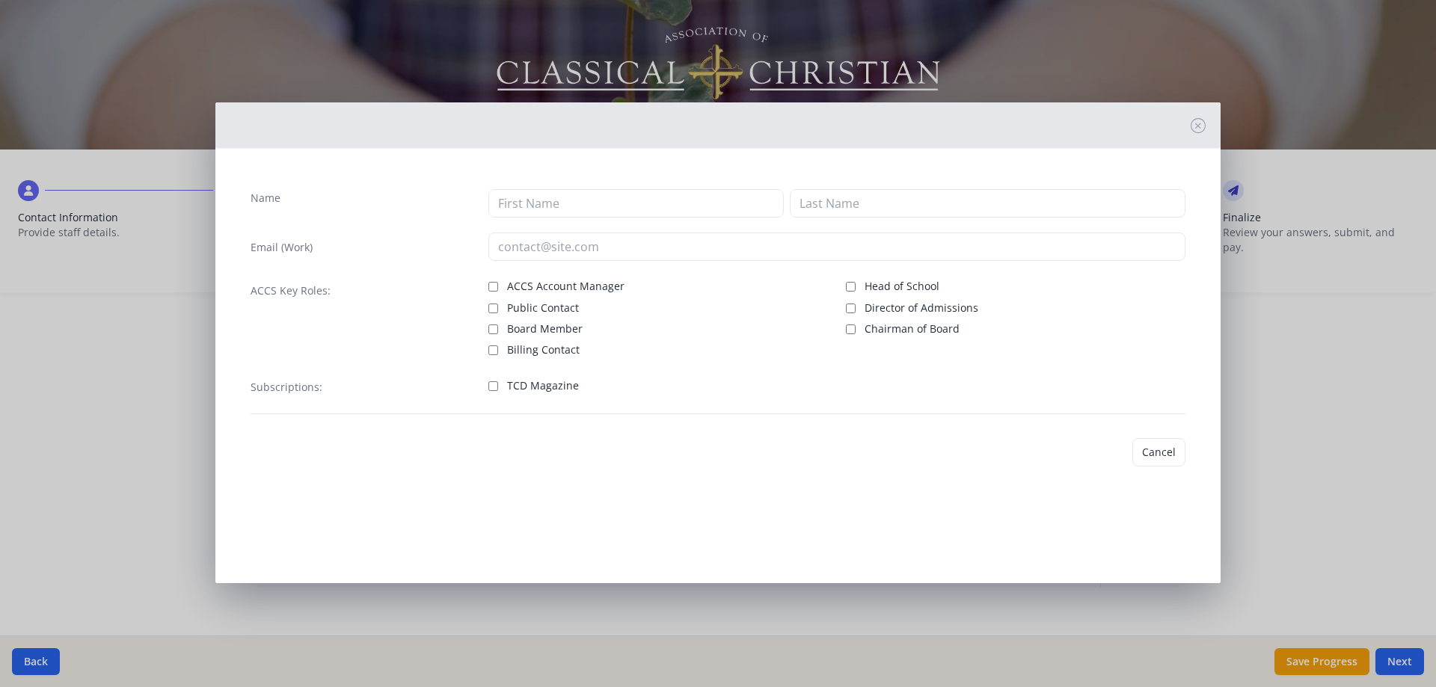
type input "Chantelle"
type input "Young"
type input "[EMAIL_ADDRESS][DOMAIN_NAME]"
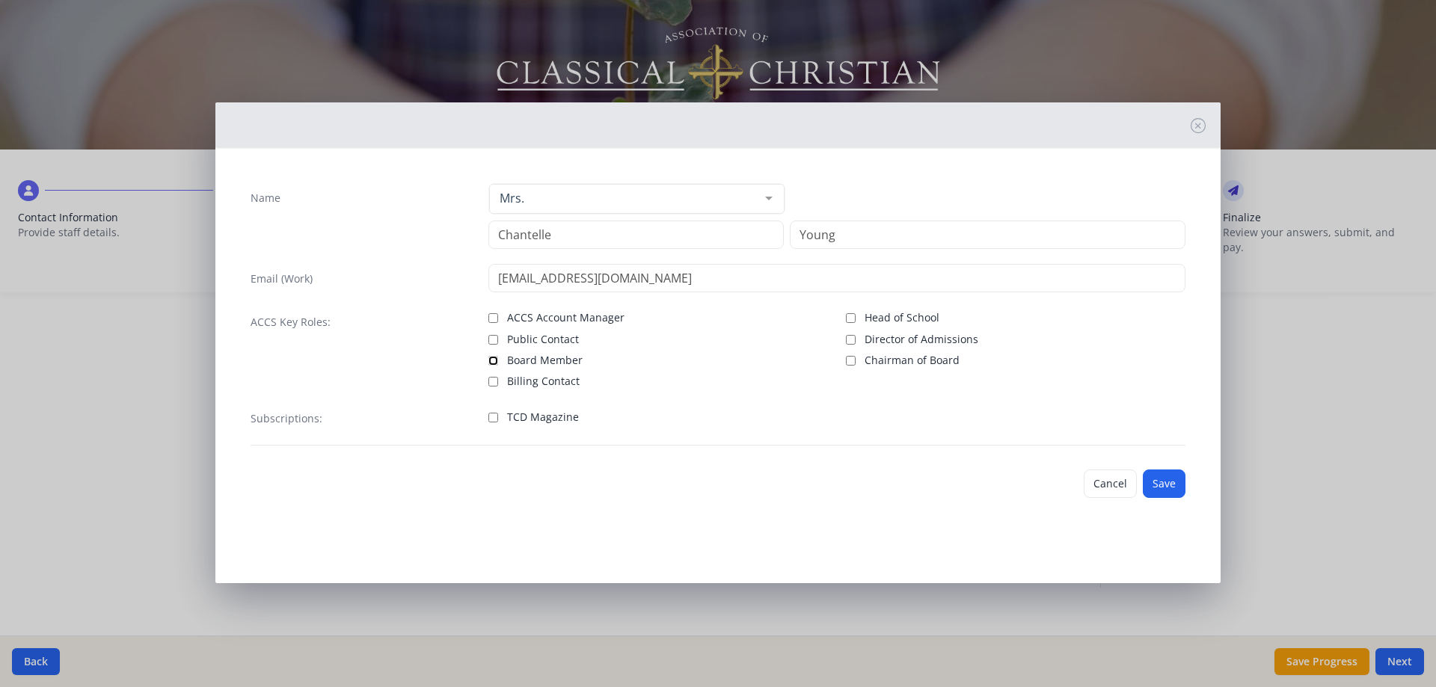
click at [492, 357] on input "Board Member" at bounding box center [493, 361] width 10 height 10
checkbox input "true"
click at [1171, 487] on button "Save" at bounding box center [1163, 484] width 43 height 28
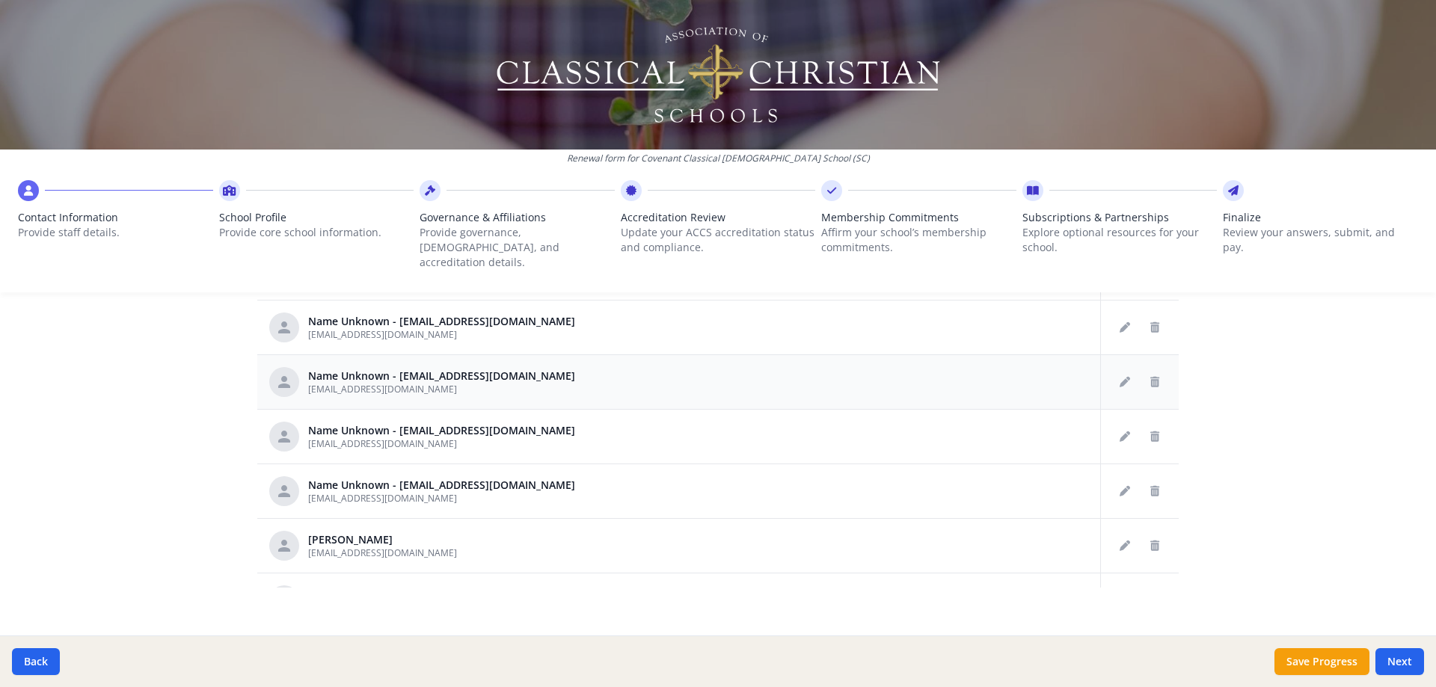
scroll to position [299, 0]
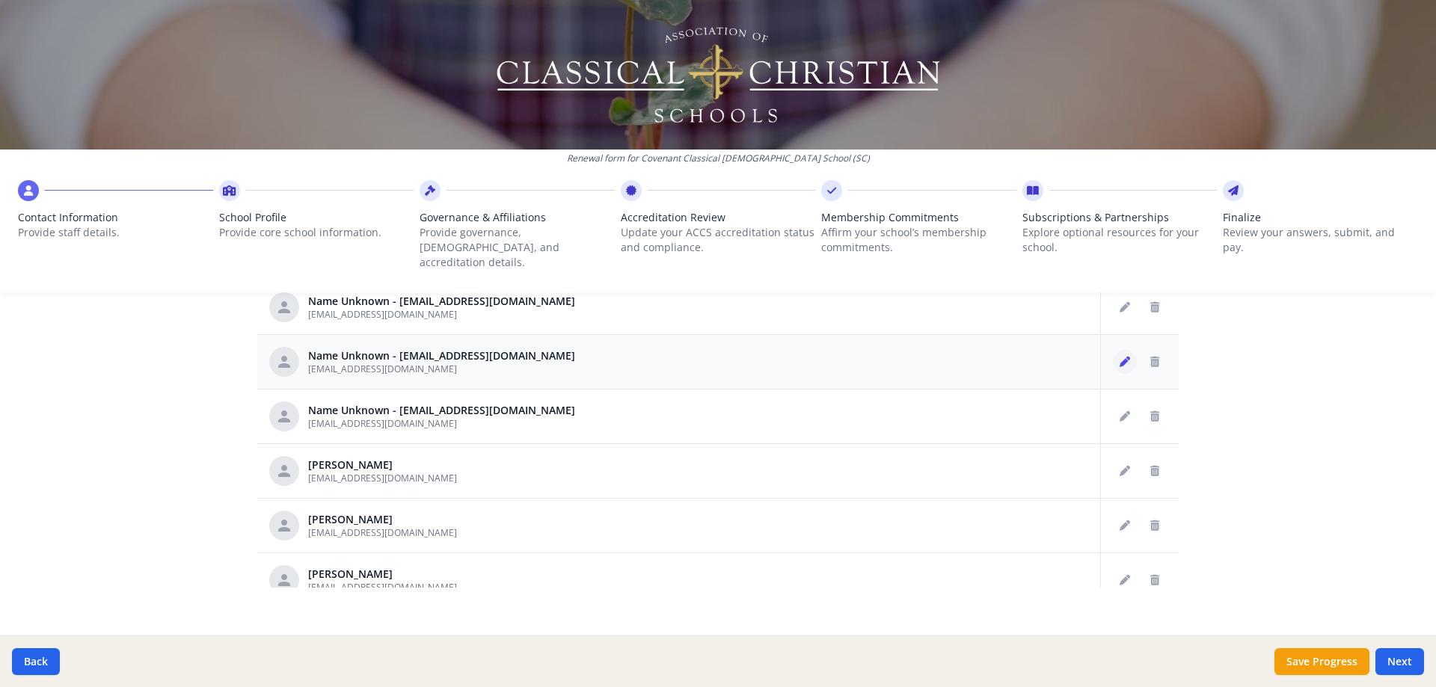
click at [1119, 357] on icon "Edit staff" at bounding box center [1124, 362] width 10 height 10
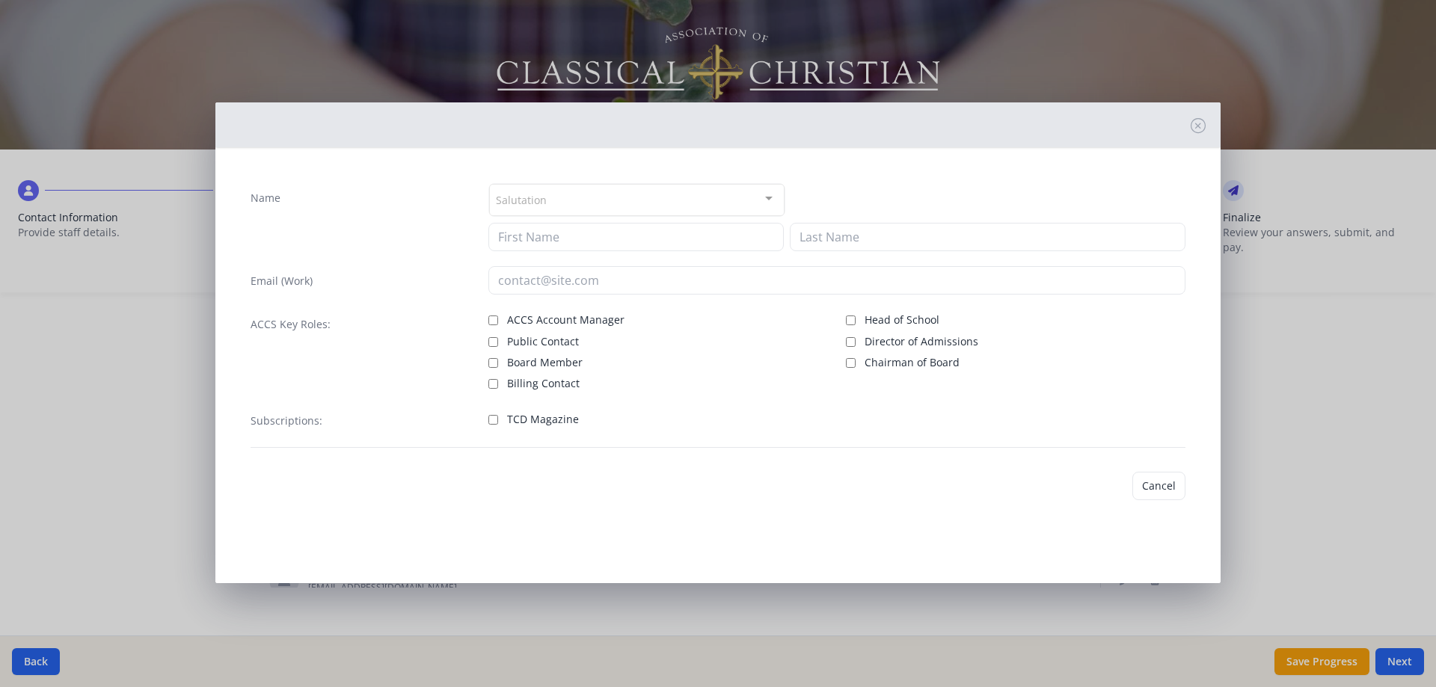
type input "[EMAIL_ADDRESS][DOMAIN_NAME]"
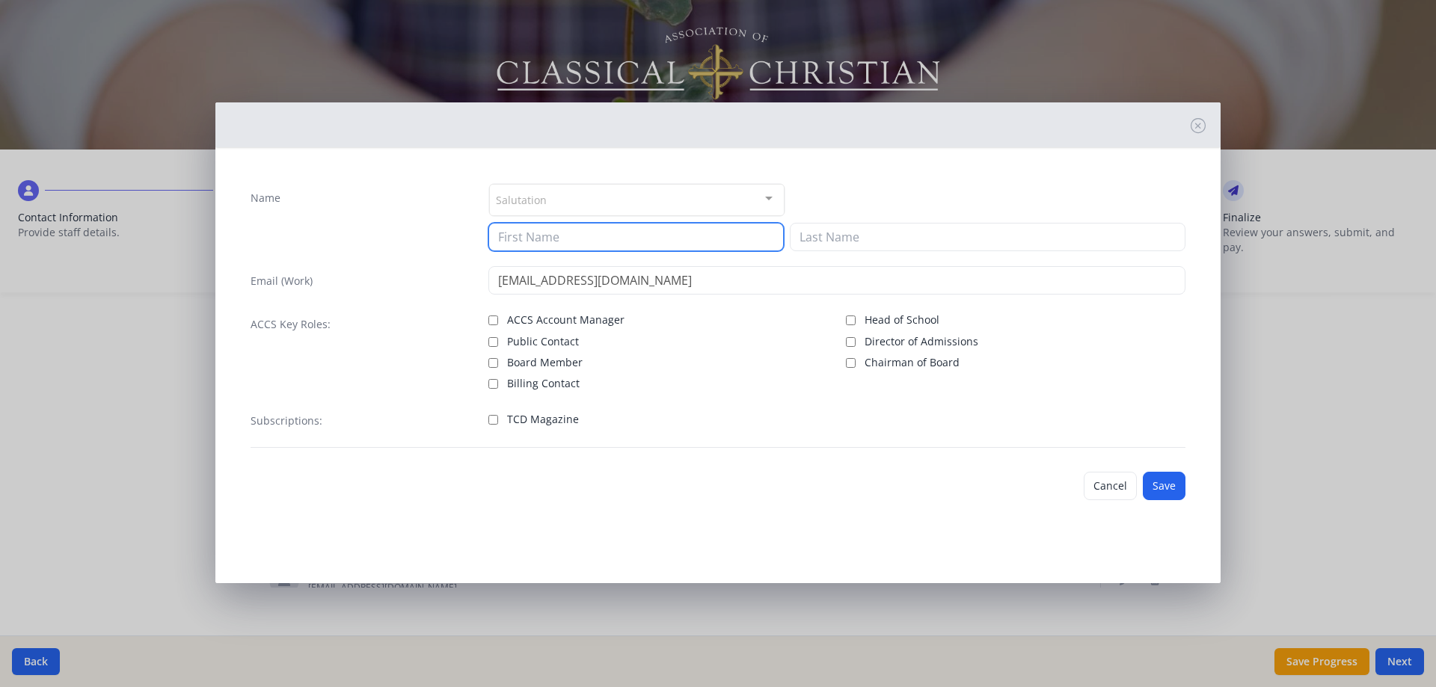
click at [585, 242] on input at bounding box center [635, 237] width 295 height 28
type input "[PERSON_NAME]"
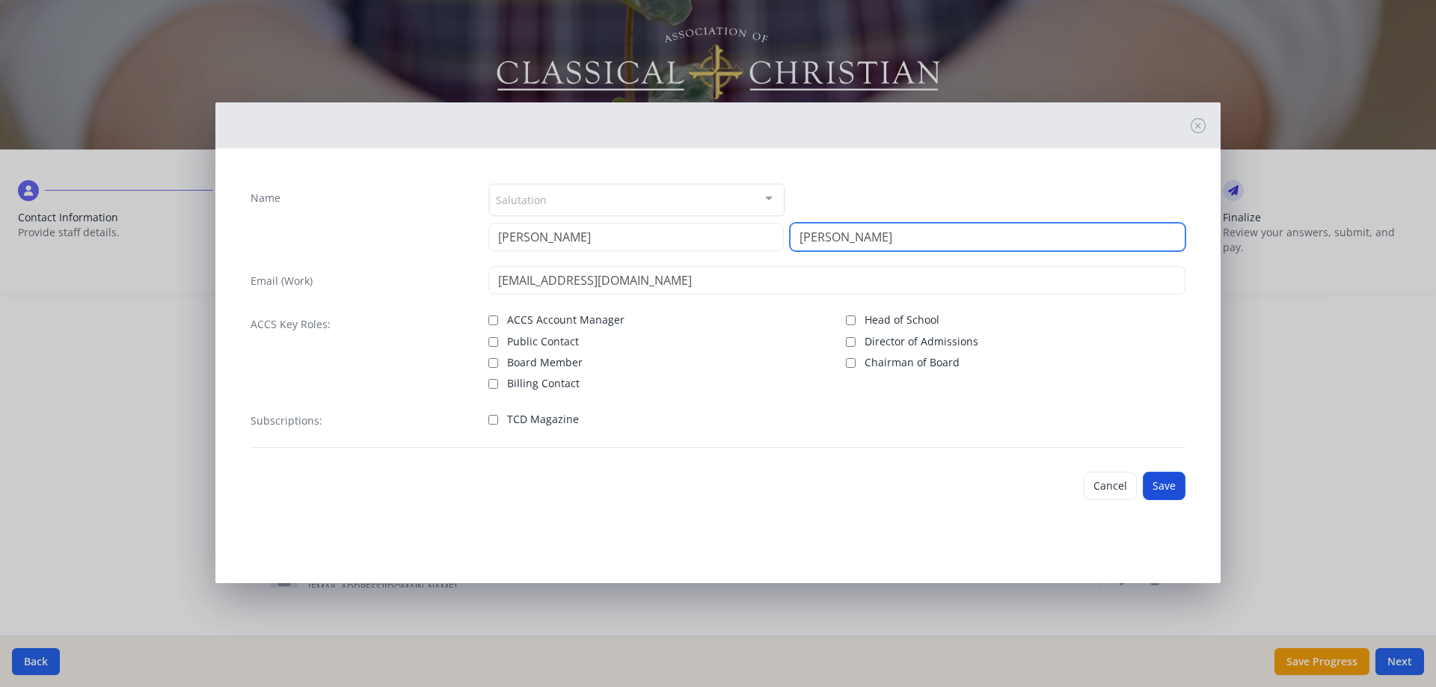
type input "[PERSON_NAME]"
click at [1165, 484] on button "Save" at bounding box center [1163, 486] width 43 height 28
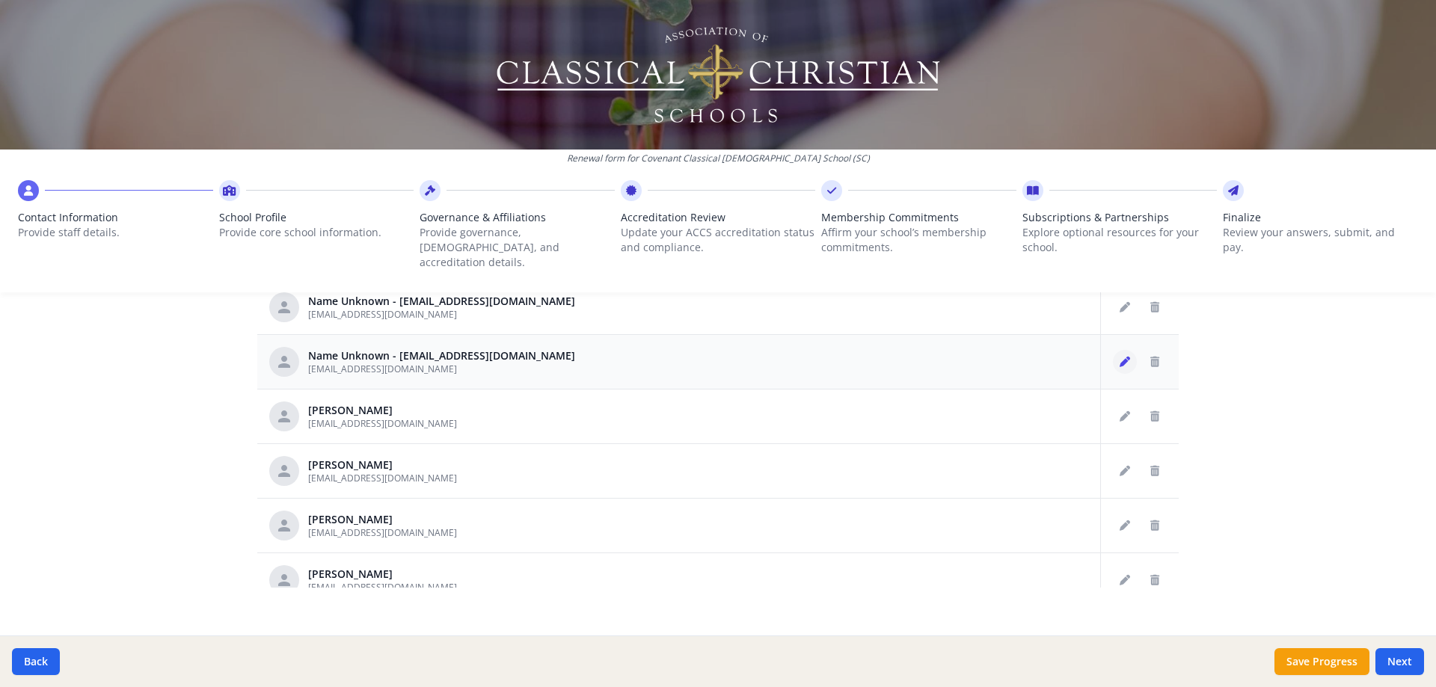
click at [1119, 357] on icon "Edit staff" at bounding box center [1124, 362] width 10 height 10
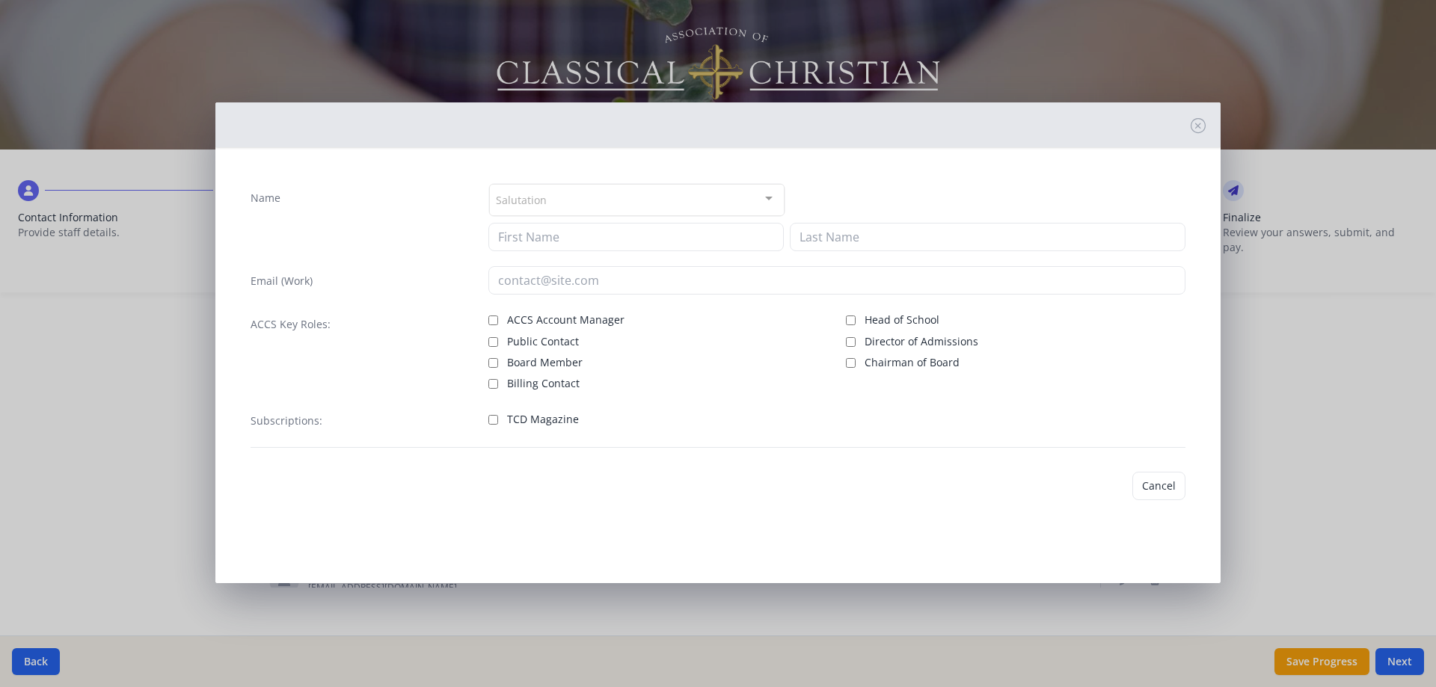
type input "[EMAIL_ADDRESS][DOMAIN_NAME]"
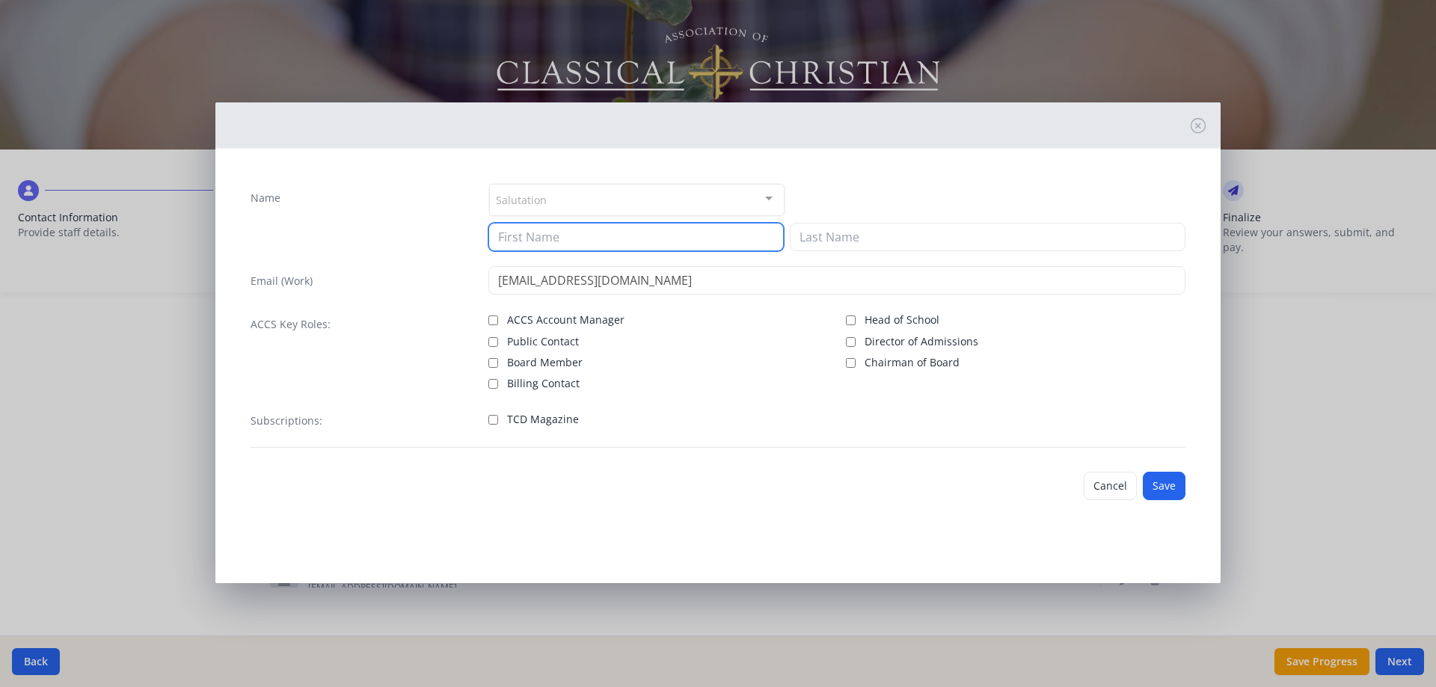
click at [600, 239] on input at bounding box center [635, 237] width 295 height 28
type input "[PERSON_NAME]"
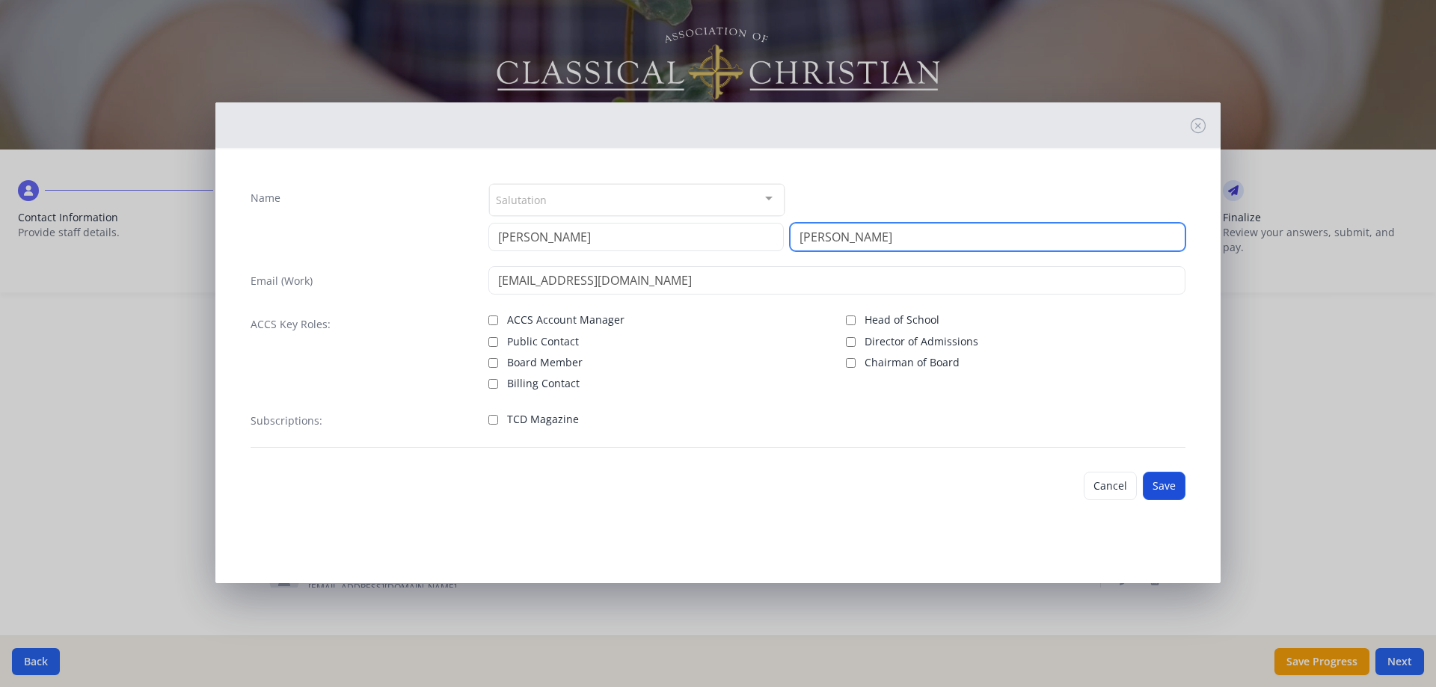
type input "[PERSON_NAME]"
click at [1154, 477] on button "Save" at bounding box center [1163, 486] width 43 height 28
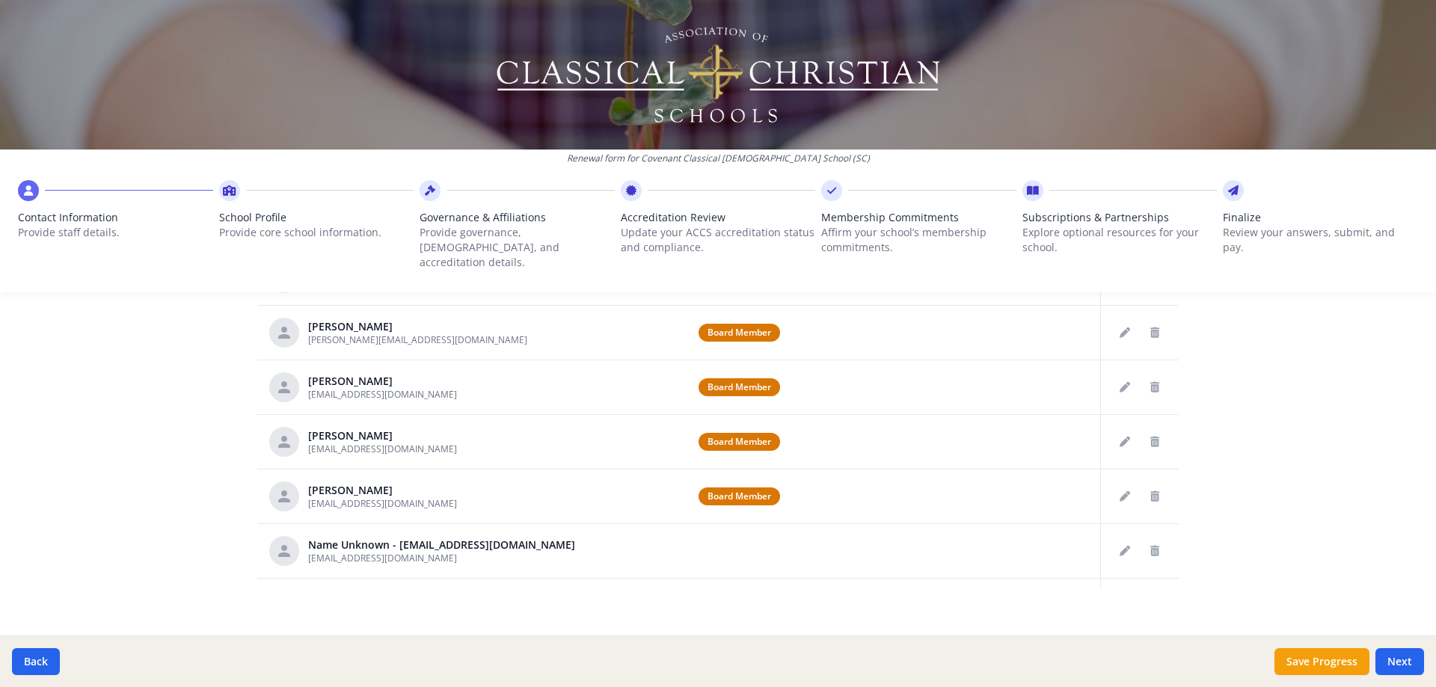
scroll to position [0, 0]
click at [1273, 437] on div "Renewal form for Covenant Classical [DEMOGRAPHIC_DATA] School ([GEOGRAPHIC_DATA…" at bounding box center [718, 343] width 1436 height 687
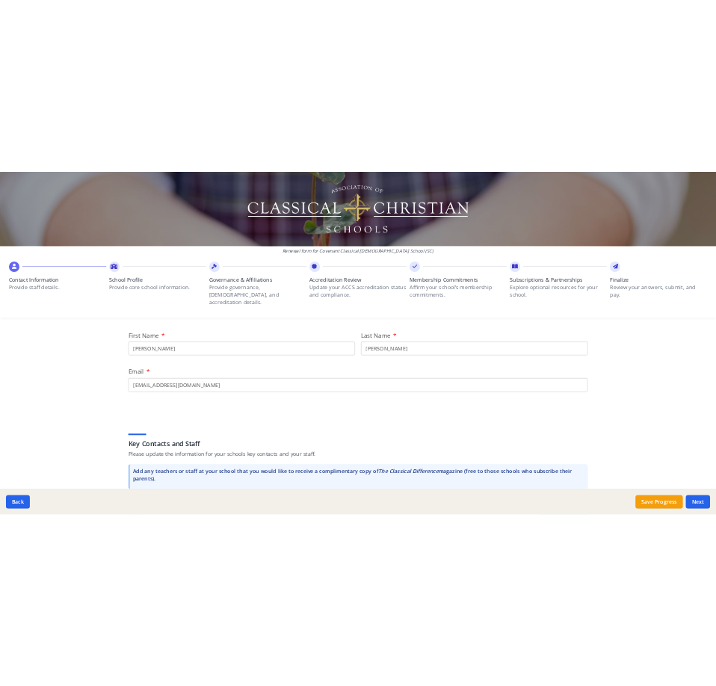
scroll to position [325, 0]
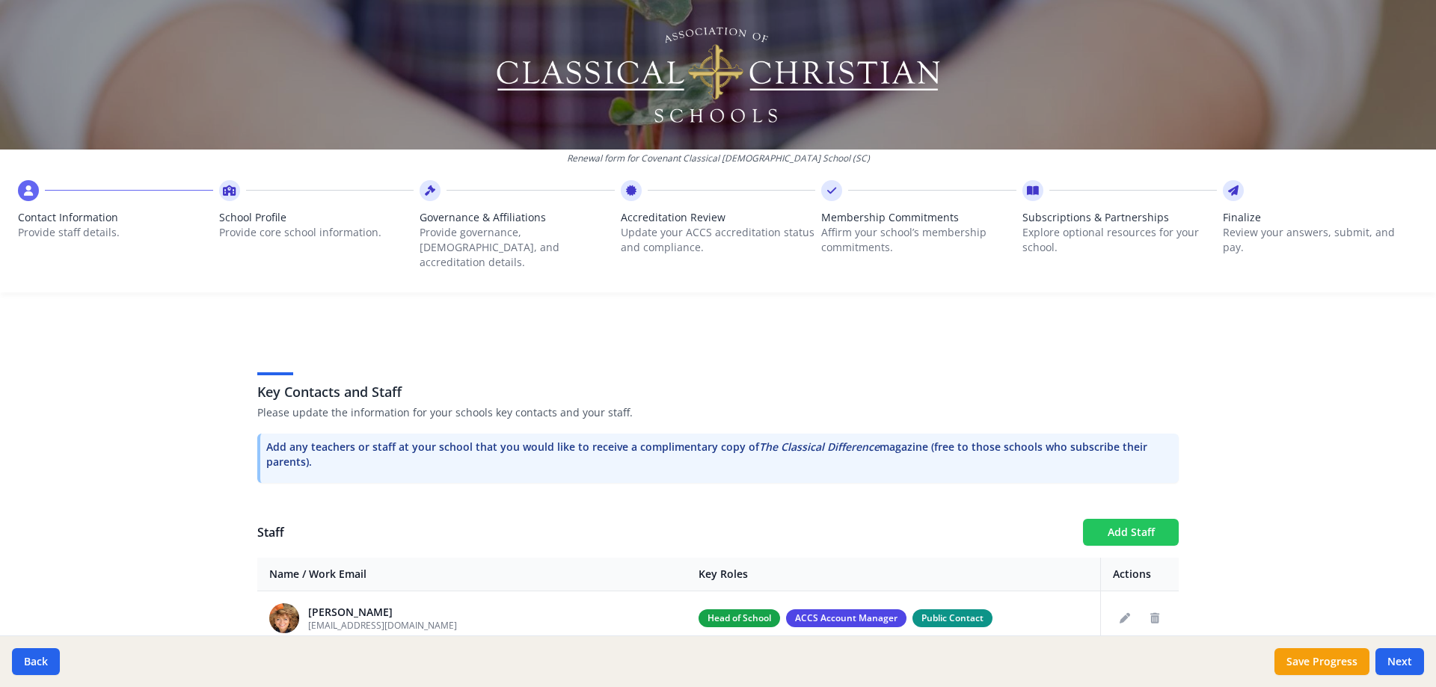
click at [1123, 519] on button "Add Staff" at bounding box center [1131, 532] width 96 height 27
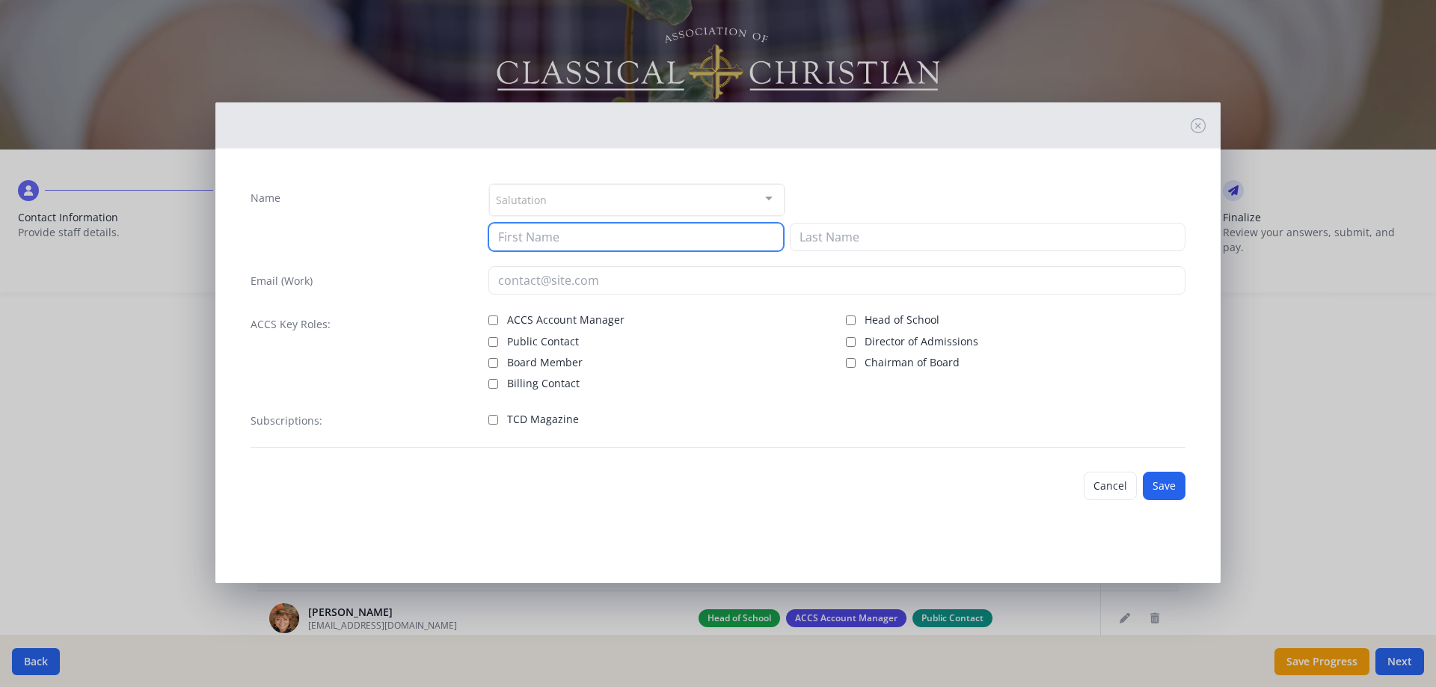
click at [591, 239] on input at bounding box center [635, 237] width 295 height 28
click at [604, 241] on input at bounding box center [635, 237] width 295 height 28
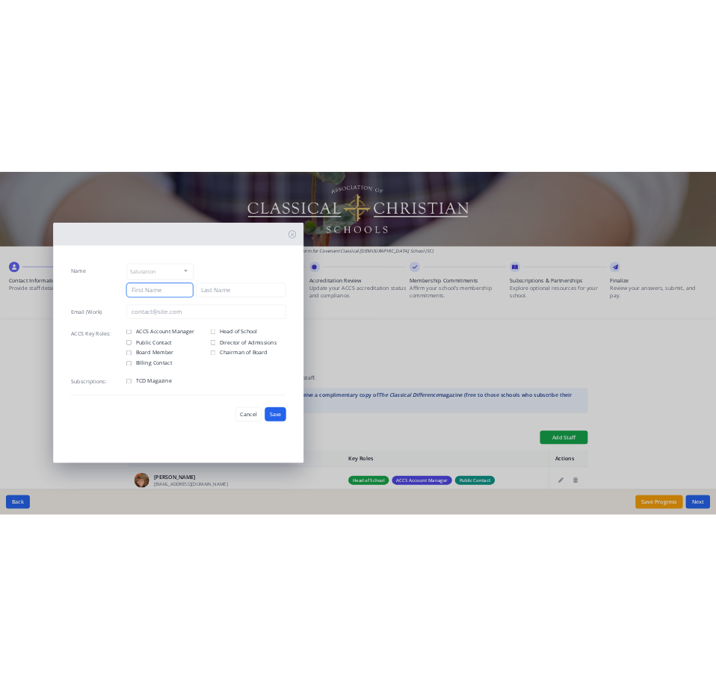
scroll to position [385, 0]
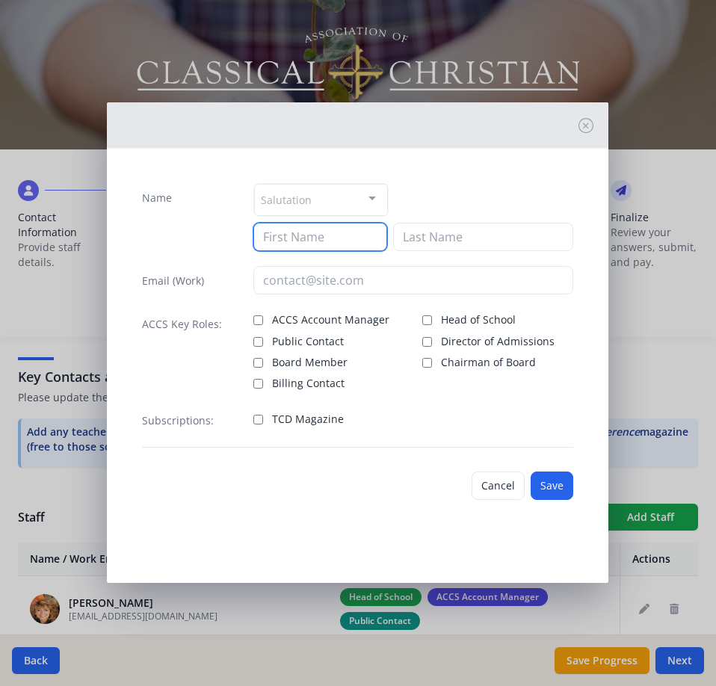
click at [323, 227] on input at bounding box center [320, 237] width 134 height 28
type input "Myntiquewa"
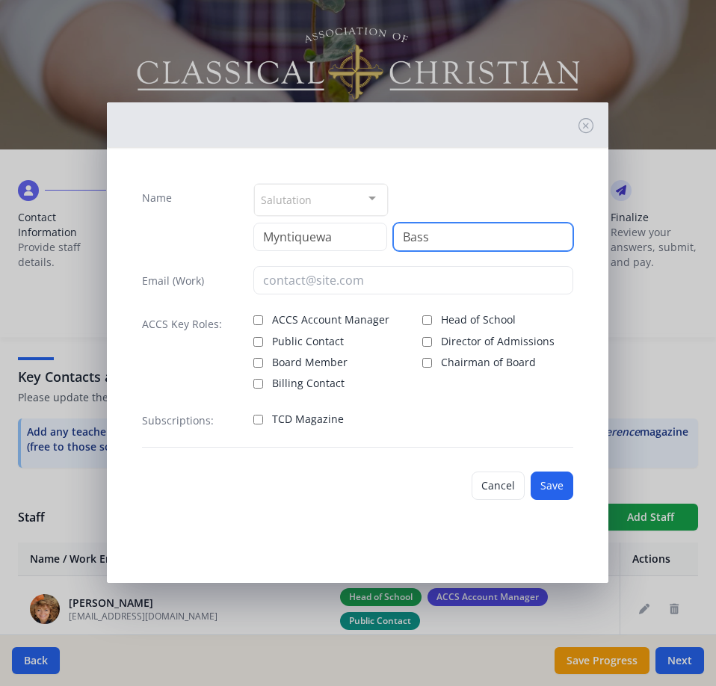
type input "Bass"
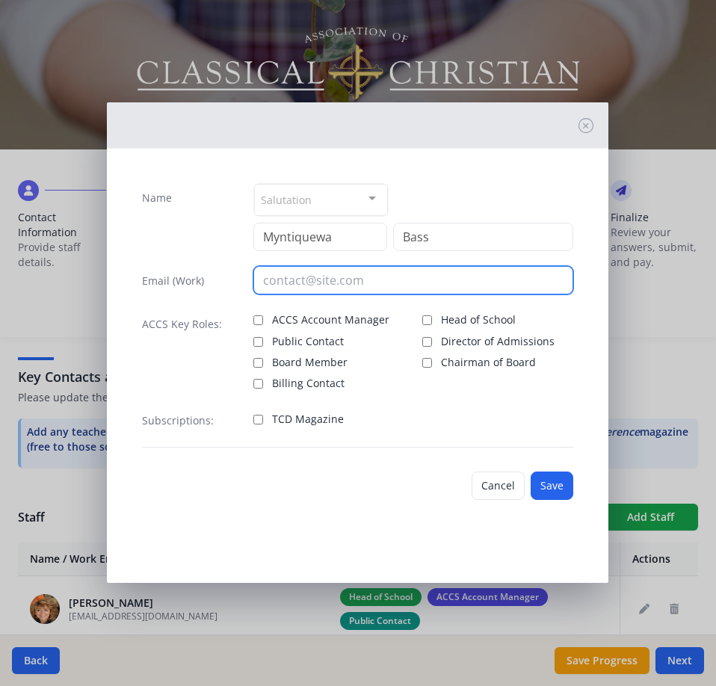
click at [384, 285] on input "email" at bounding box center [412, 280] width 319 height 28
type input "[EMAIL_ADDRESS][DOMAIN_NAME]"
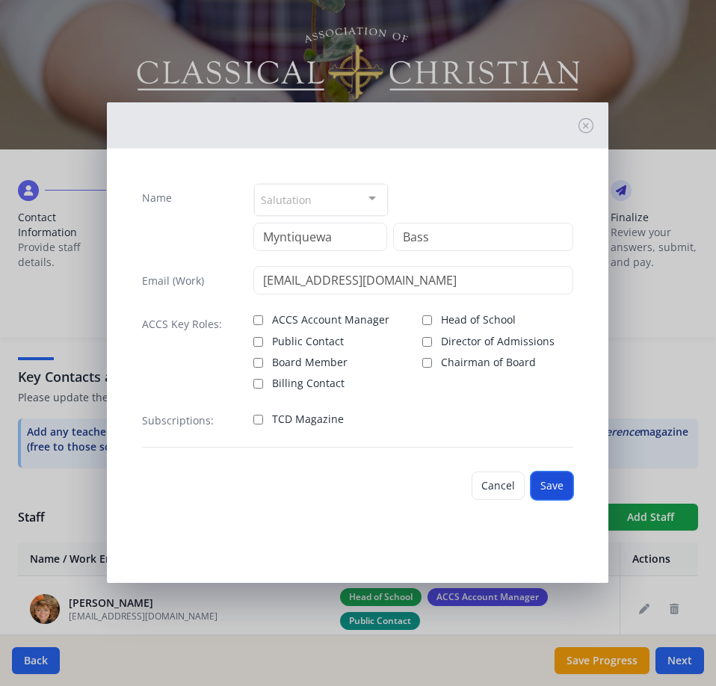
click at [561, 480] on button "Save" at bounding box center [552, 486] width 43 height 28
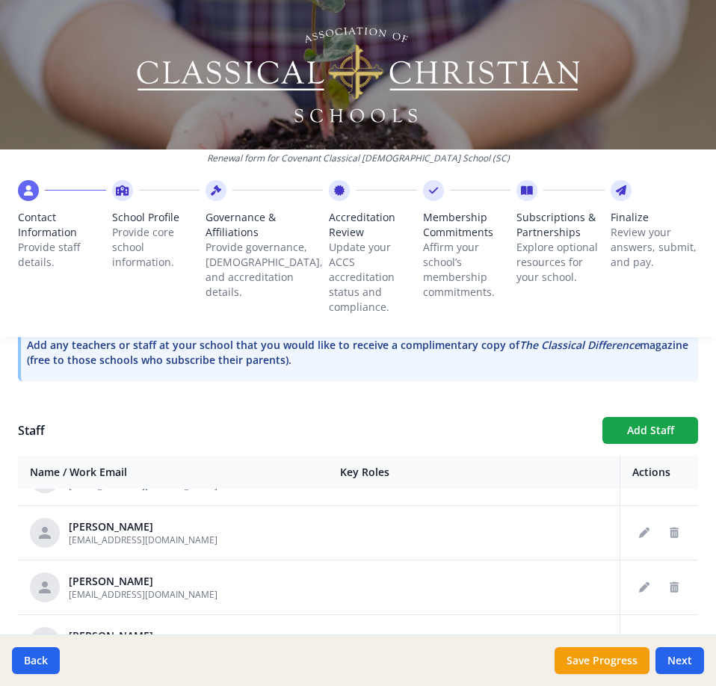
scroll to position [470, 0]
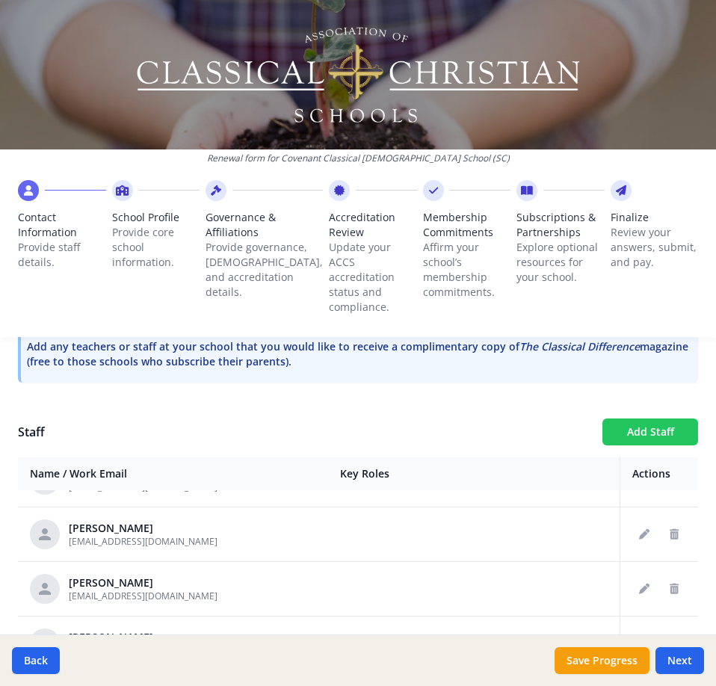
click at [649, 438] on button "Add Staff" at bounding box center [651, 432] width 96 height 27
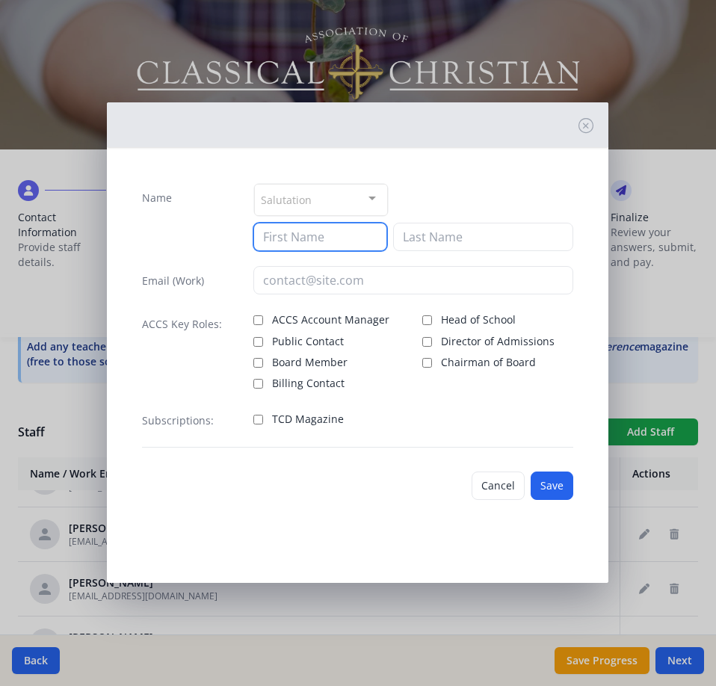
click at [334, 240] on input at bounding box center [320, 237] width 134 height 28
type input "Moriah"
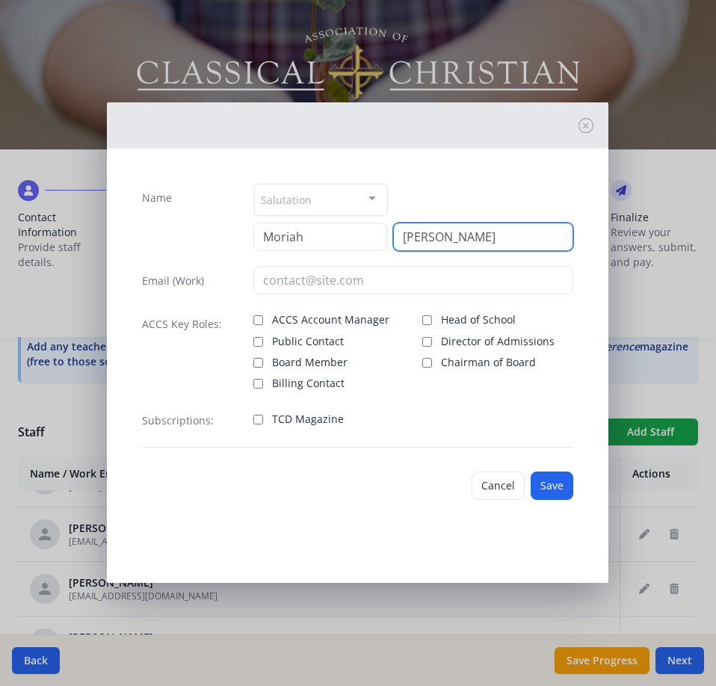
type input "[PERSON_NAME]"
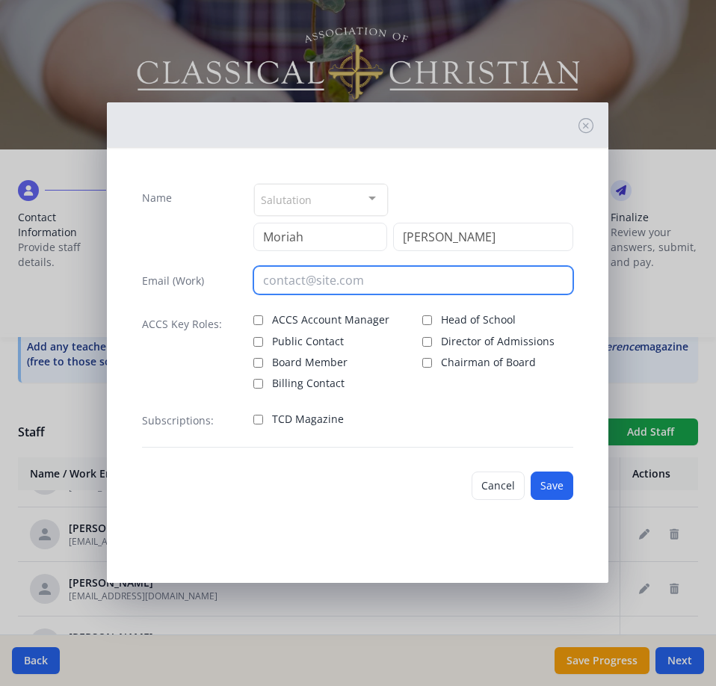
click at [375, 282] on input "email" at bounding box center [412, 280] width 319 height 28
type input "[EMAIL_ADDRESS][DOMAIN_NAME]"
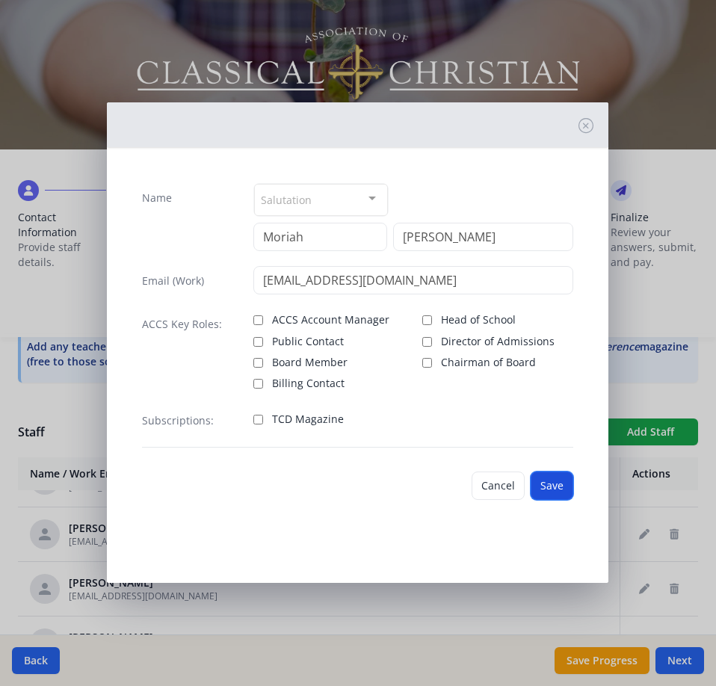
click at [560, 484] on button "Save" at bounding box center [552, 486] width 43 height 28
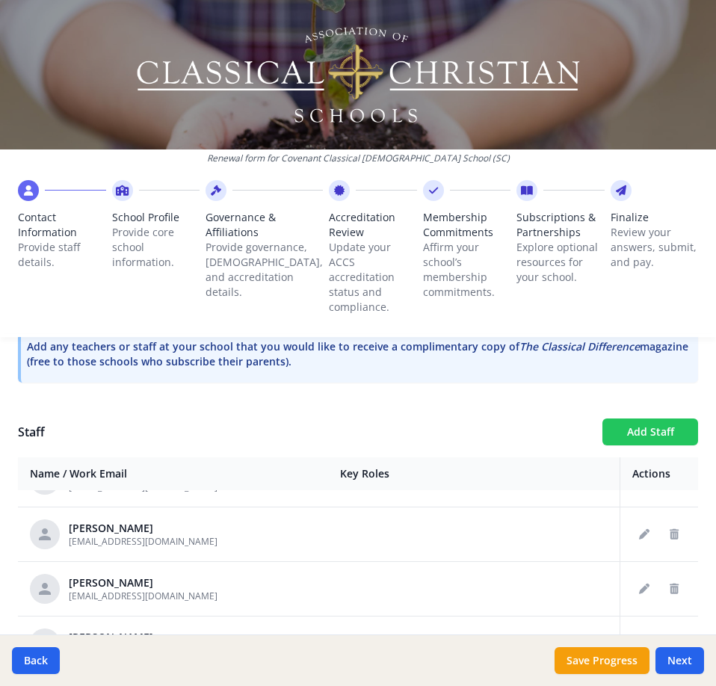
click at [642, 440] on button "Add Staff" at bounding box center [651, 432] width 96 height 27
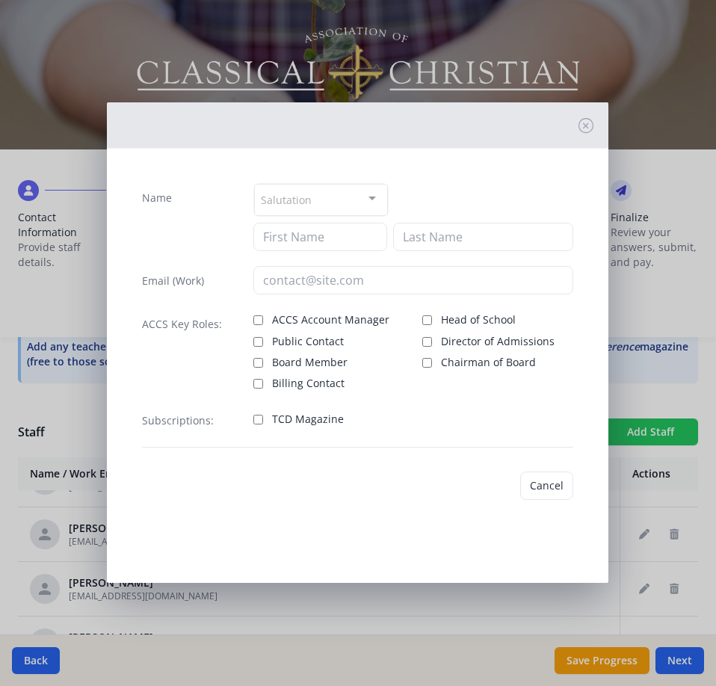
checkbox input "false"
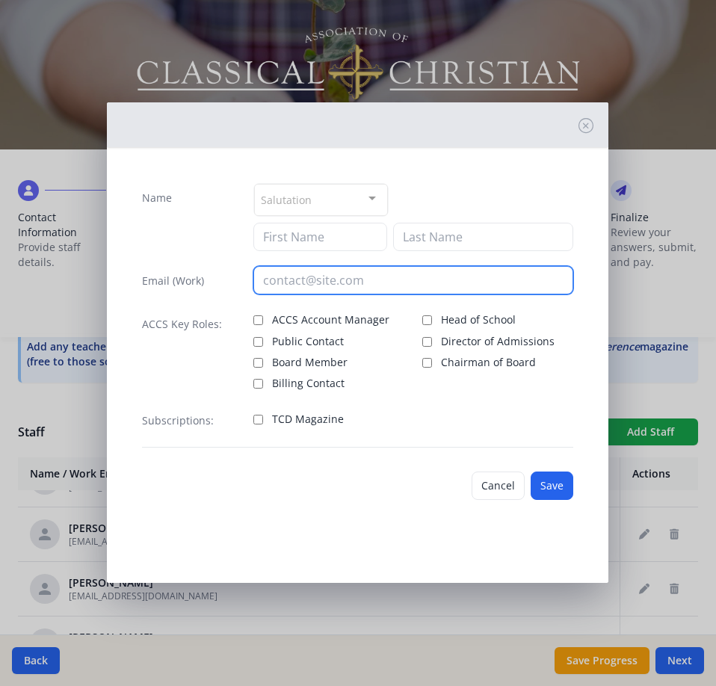
click at [327, 289] on input "email" at bounding box center [412, 280] width 319 height 28
type input "[EMAIL_ADDRESS][DOMAIN_NAME]"
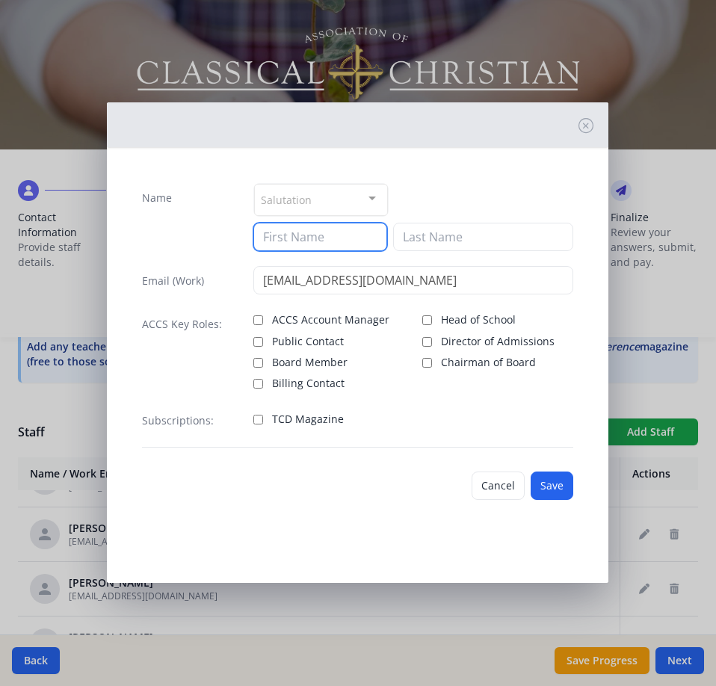
click at [345, 245] on input at bounding box center [320, 237] width 134 height 28
type input "[PERSON_NAME]"
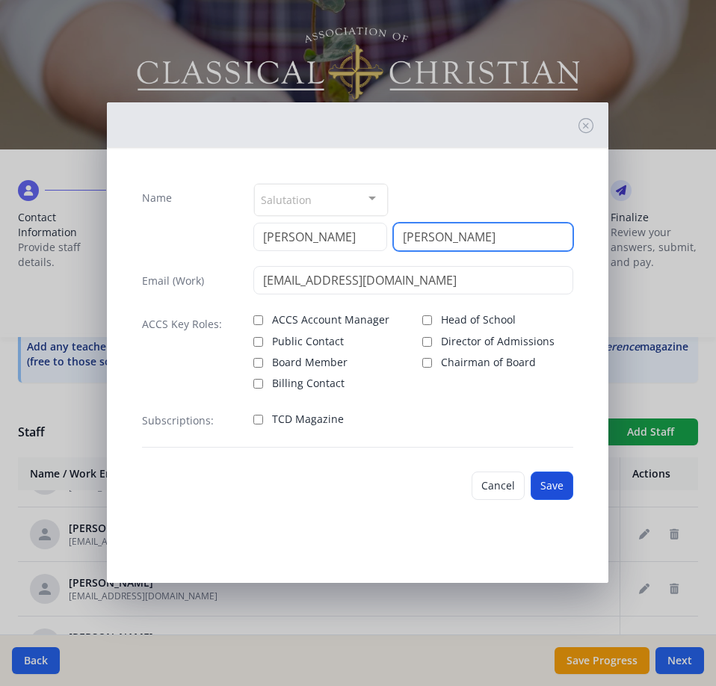
type input "[PERSON_NAME]"
click at [553, 479] on button "Save" at bounding box center [552, 486] width 43 height 28
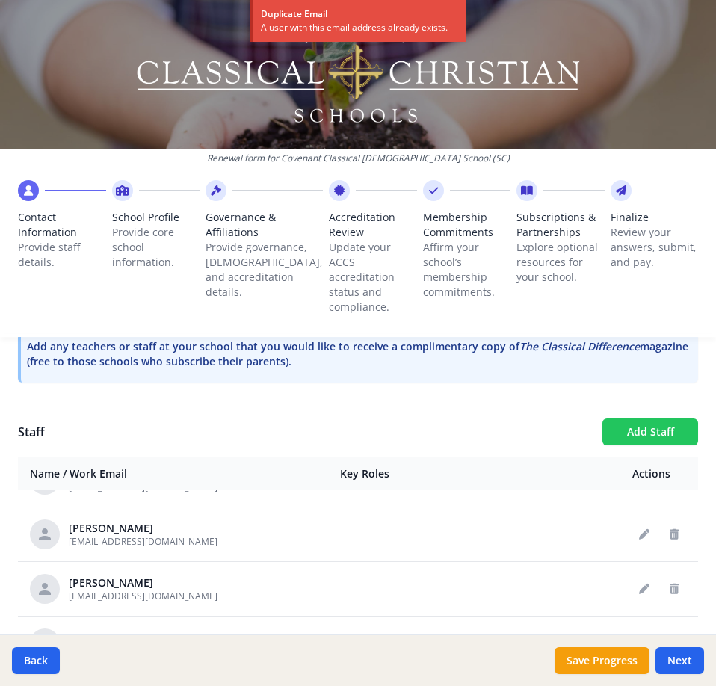
click at [627, 432] on button "Add Staff" at bounding box center [651, 432] width 96 height 27
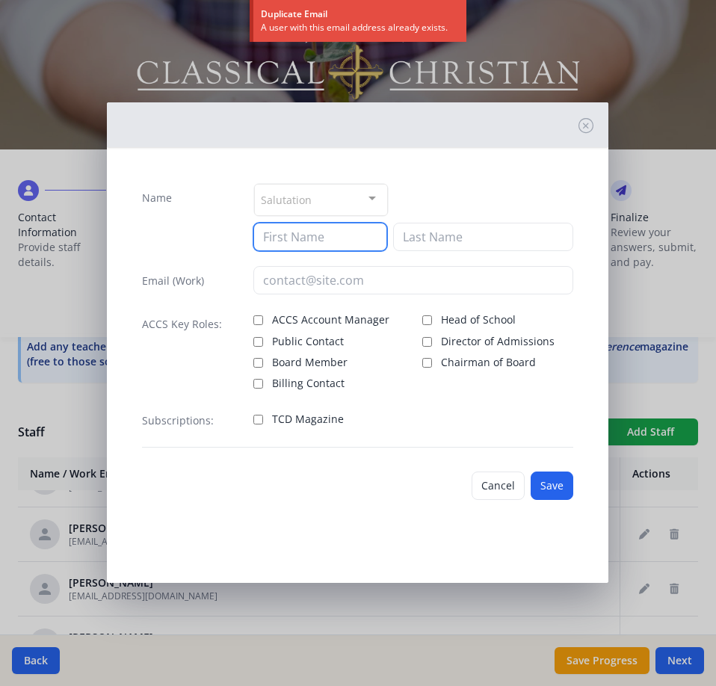
click at [336, 238] on input at bounding box center [320, 237] width 134 height 28
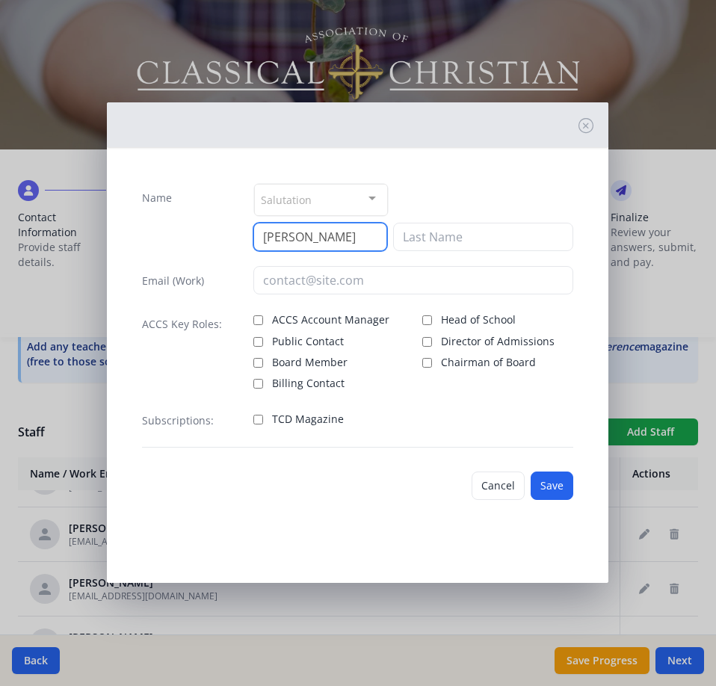
type input "[PERSON_NAME]"
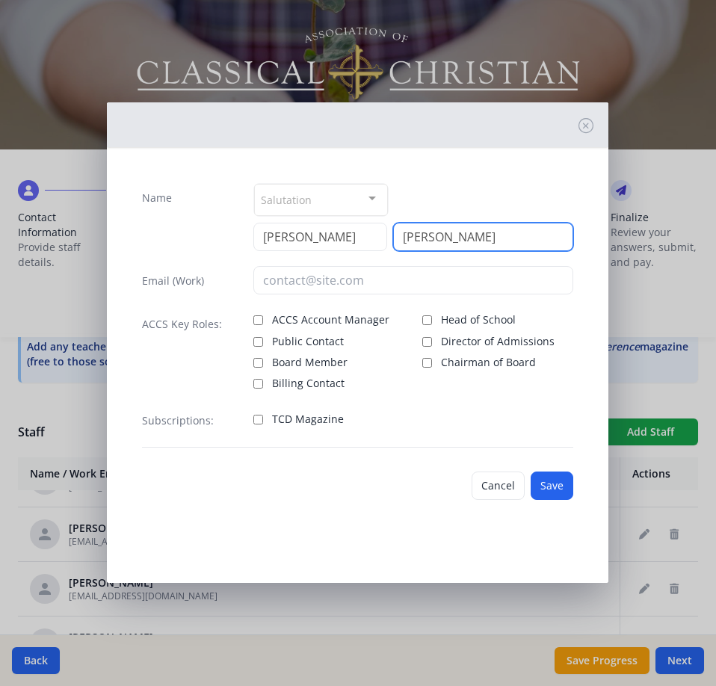
type input "[PERSON_NAME]"
click at [256, 323] on input "ACCS Account Manager" at bounding box center [258, 321] width 10 height 10
checkbox input "true"
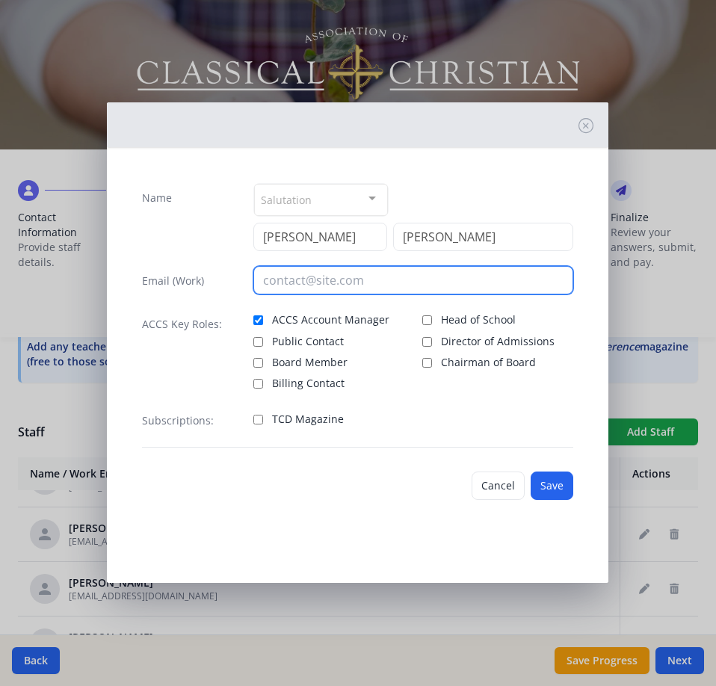
click at [308, 288] on input "email" at bounding box center [412, 280] width 319 height 28
type input "[EMAIL_ADDRESS][DOMAIN_NAME]"
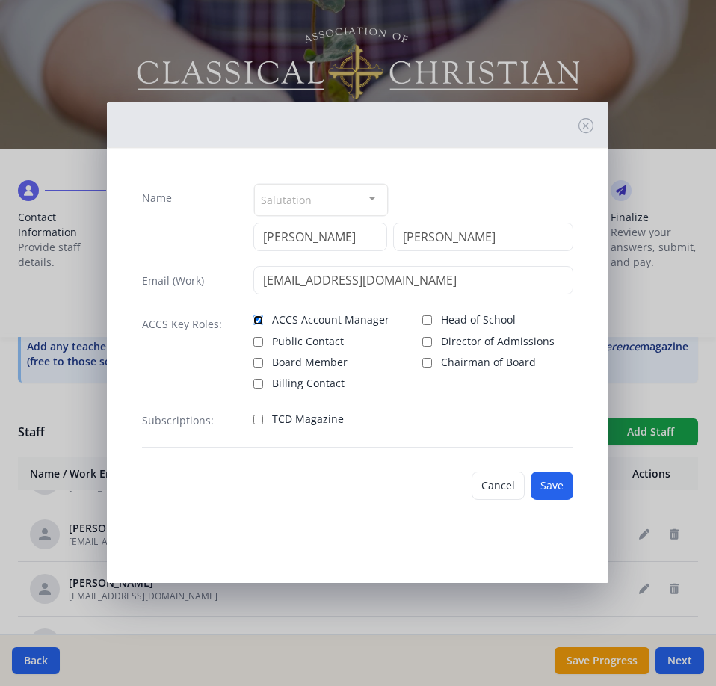
click at [258, 316] on input "ACCS Account Manager" at bounding box center [258, 321] width 10 height 10
checkbox input "false"
click at [565, 476] on button "Save" at bounding box center [552, 486] width 43 height 28
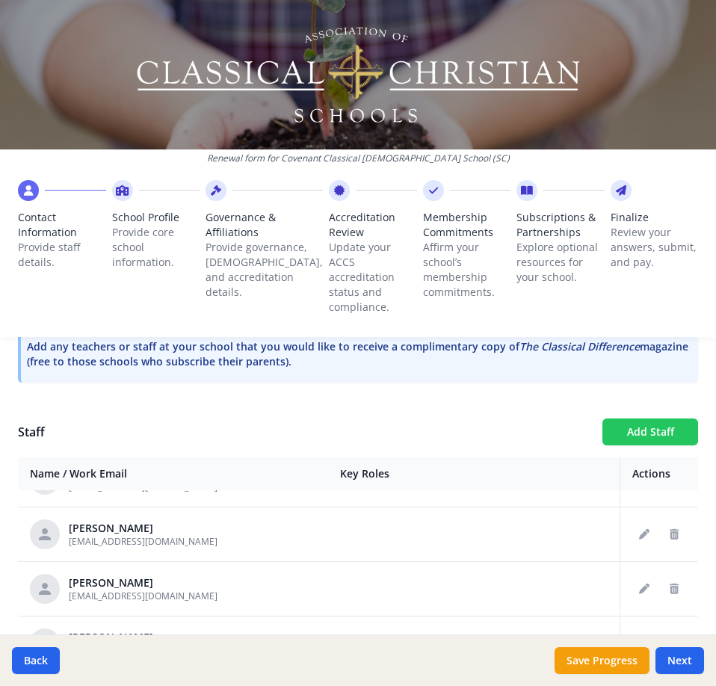
click at [626, 423] on button "Add Staff" at bounding box center [651, 432] width 96 height 27
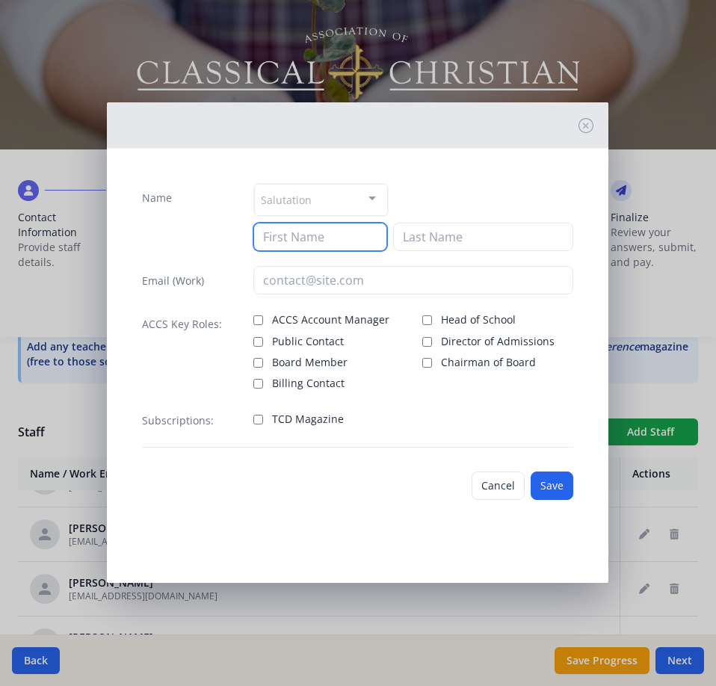
click at [320, 238] on input at bounding box center [320, 237] width 134 height 28
type input "Kaydee"
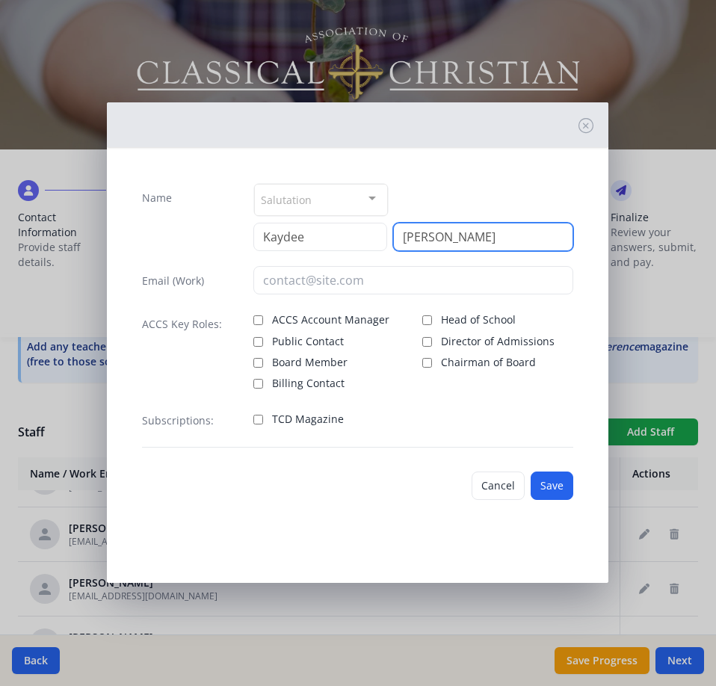
type input "[PERSON_NAME]"
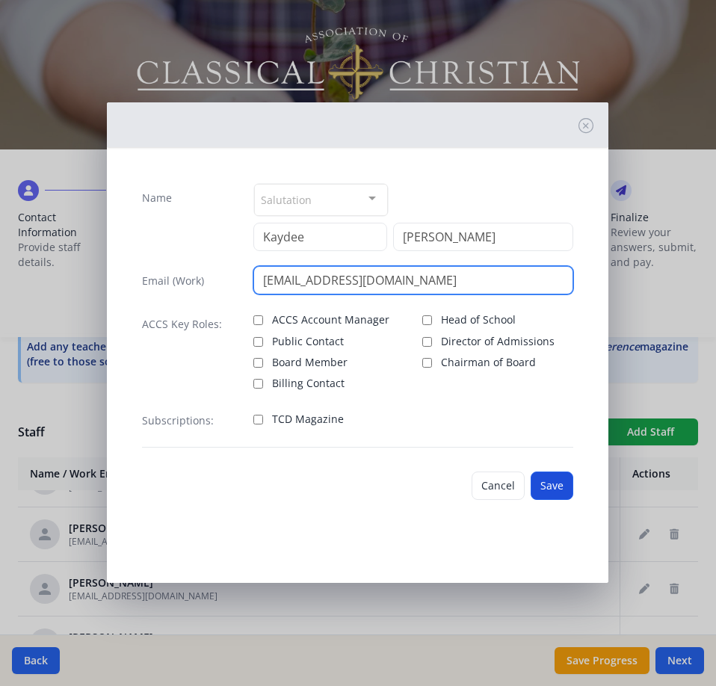
type input "[EMAIL_ADDRESS][DOMAIN_NAME]"
click at [569, 488] on button "Save" at bounding box center [552, 486] width 43 height 28
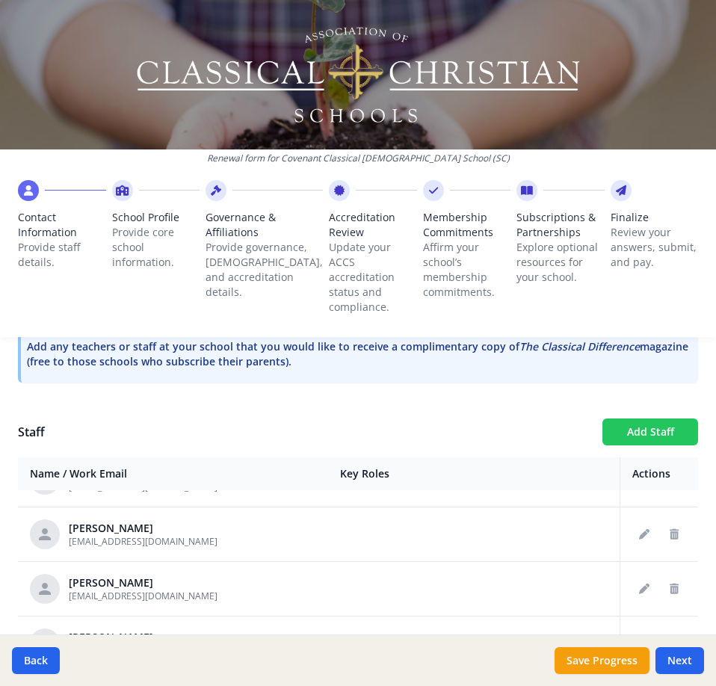
click at [616, 435] on button "Add Staff" at bounding box center [651, 432] width 96 height 27
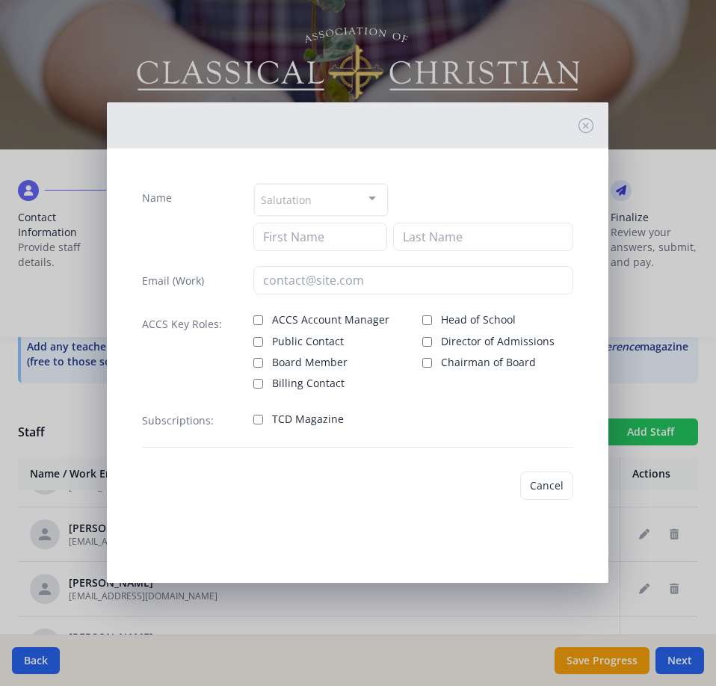
checkbox input "false"
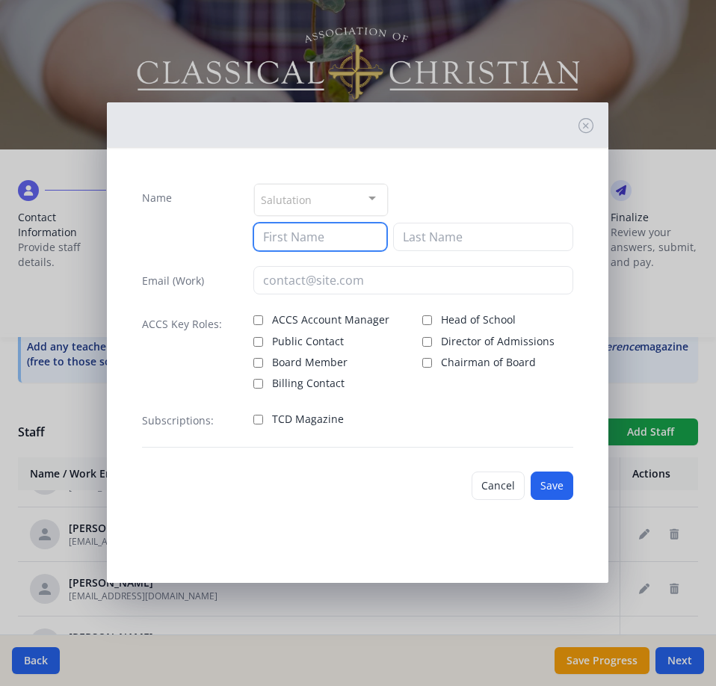
click at [330, 228] on input at bounding box center [320, 237] width 134 height 28
type input "[PERSON_NAME]"
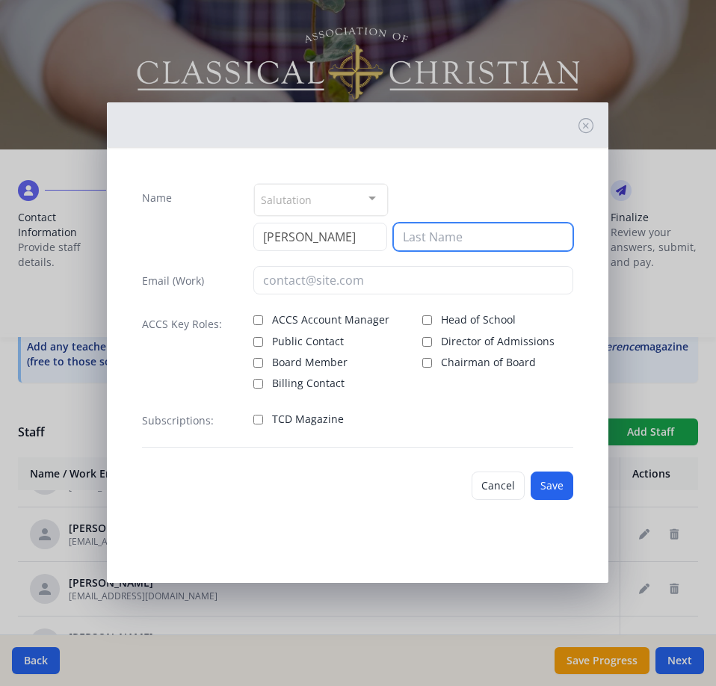
type input "K"
type input "Jordan"
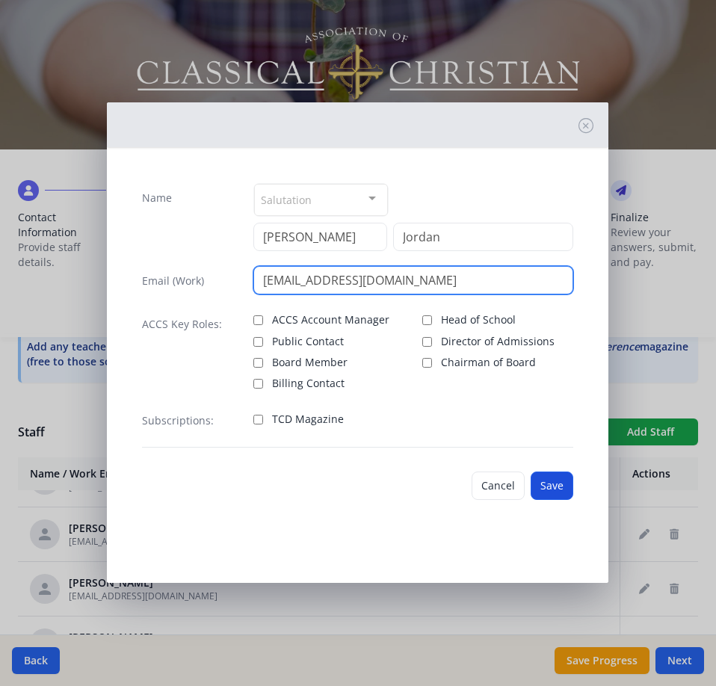
type input "[EMAIL_ADDRESS][DOMAIN_NAME]"
click at [563, 490] on button "Save" at bounding box center [552, 486] width 43 height 28
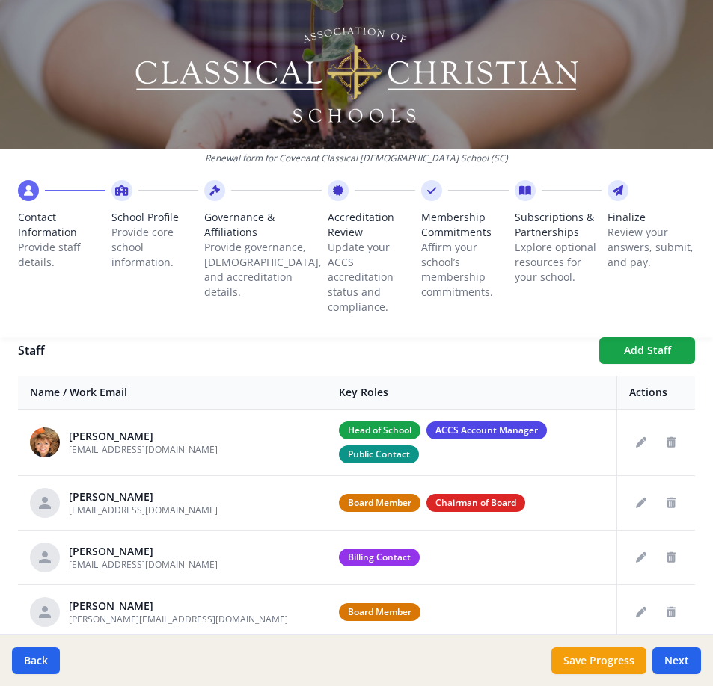
scroll to position [523, 0]
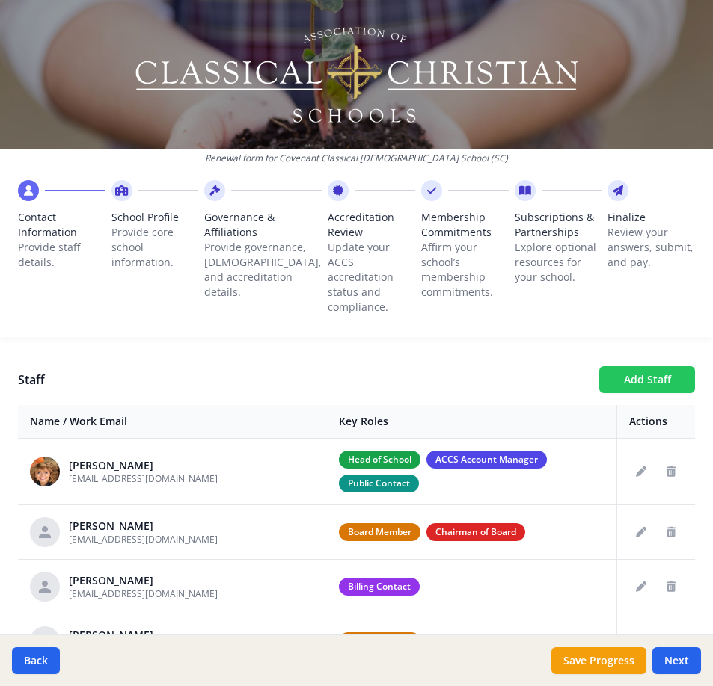
click at [643, 381] on button "Add Staff" at bounding box center [647, 379] width 96 height 27
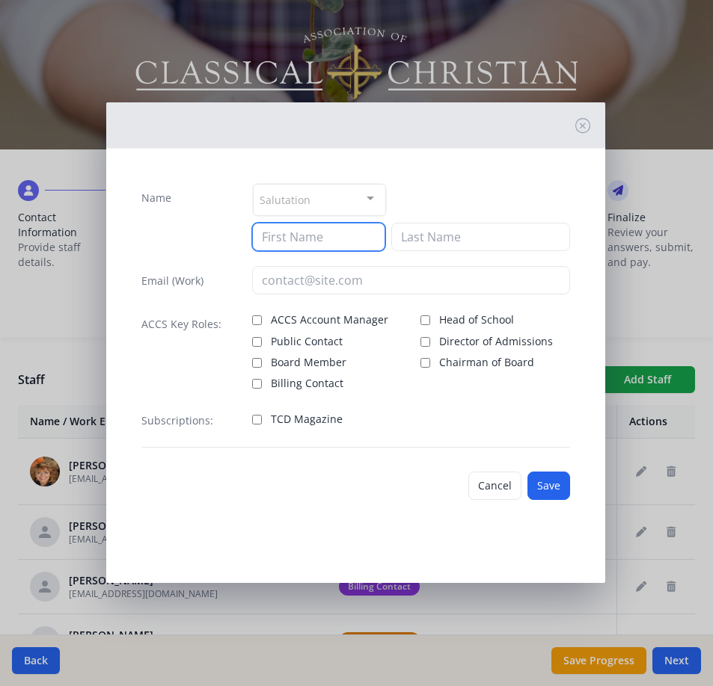
click at [312, 235] on input at bounding box center [318, 237] width 132 height 28
type input "[PERSON_NAME]"
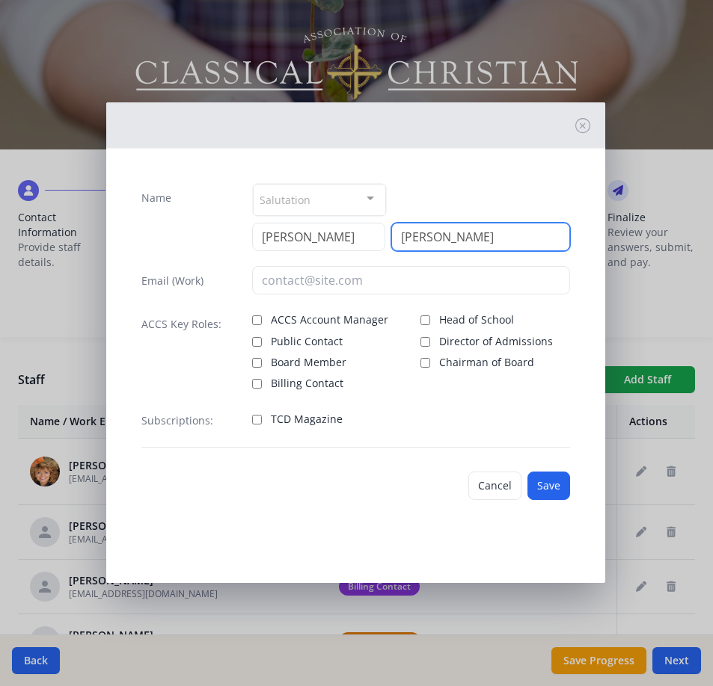
type input "[PERSON_NAME]"
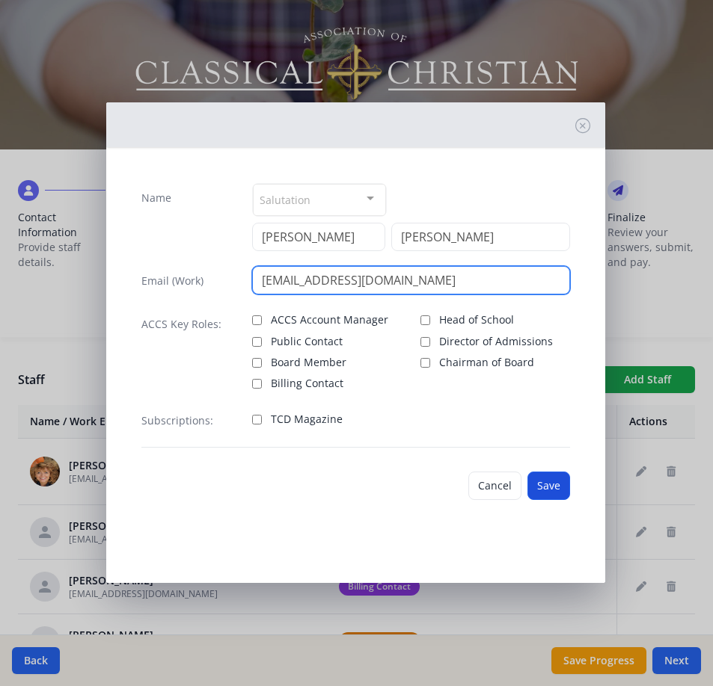
type input "[EMAIL_ADDRESS][DOMAIN_NAME]"
click at [562, 480] on button "Save" at bounding box center [548, 486] width 43 height 28
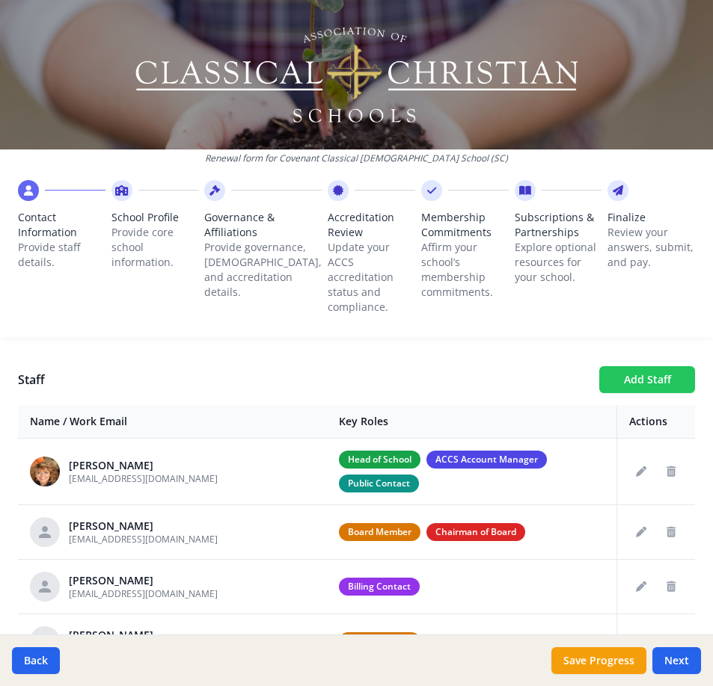
click at [649, 370] on button "Add Staff" at bounding box center [647, 379] width 96 height 27
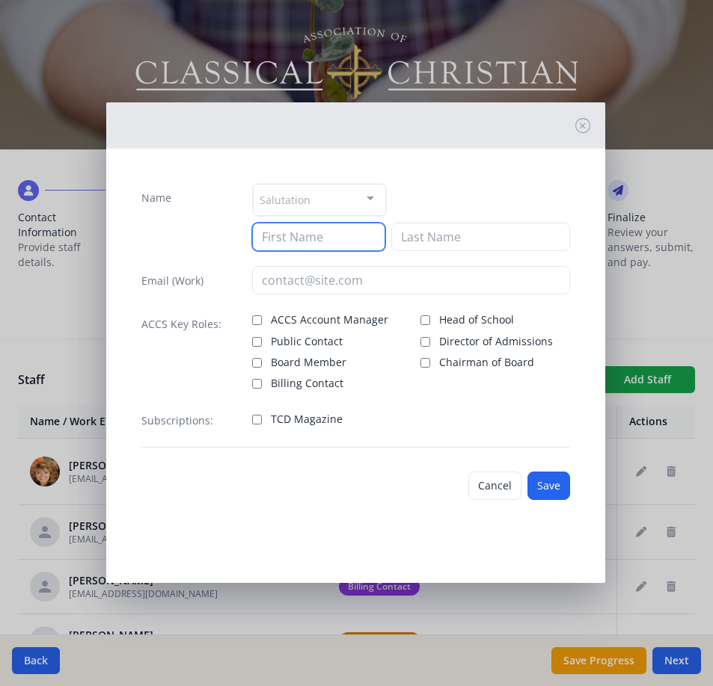
click at [336, 242] on input at bounding box center [318, 237] width 132 height 28
type input "[PERSON_NAME]"
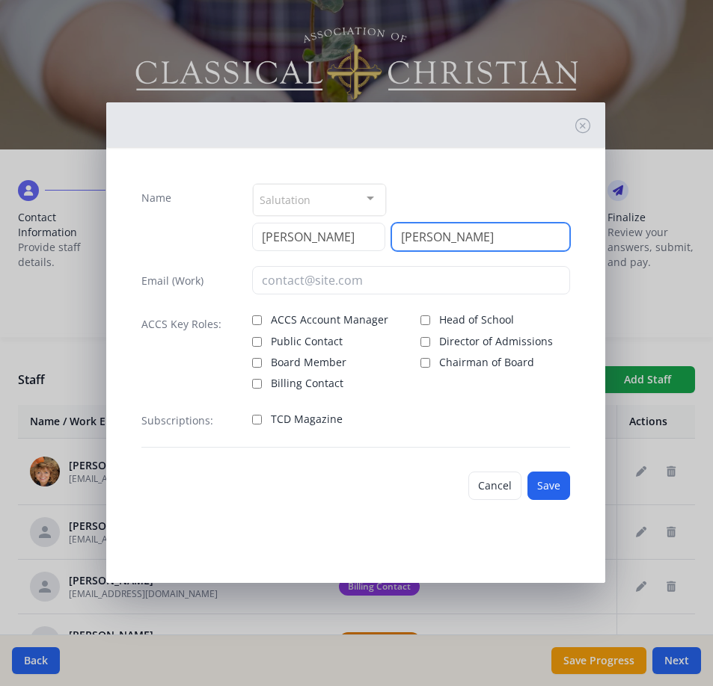
type input "[PERSON_NAME]"
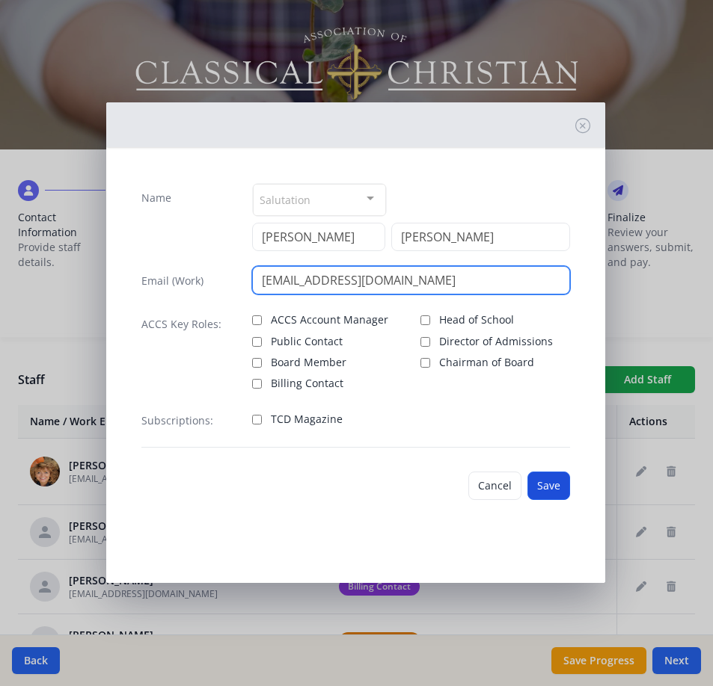
type input "[EMAIL_ADDRESS][DOMAIN_NAME]"
click at [562, 482] on button "Save" at bounding box center [548, 486] width 43 height 28
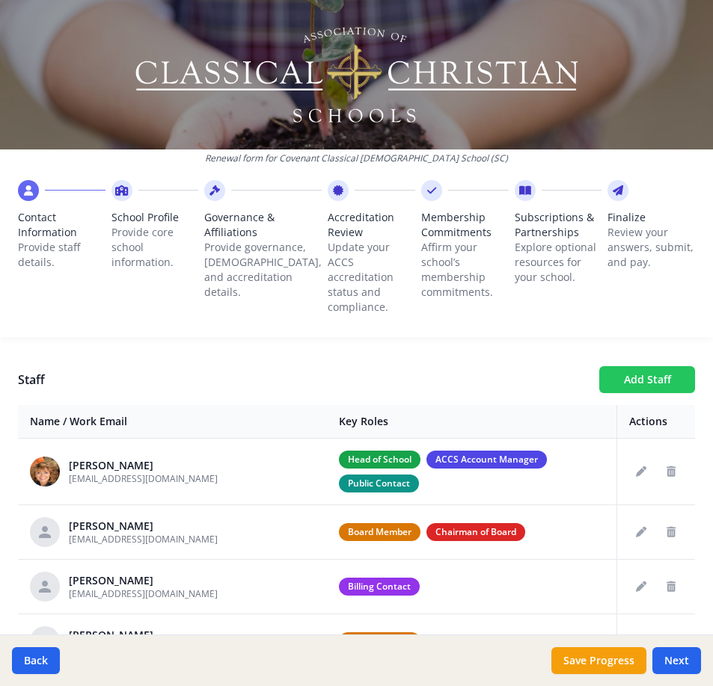
click at [637, 376] on button "Add Staff" at bounding box center [647, 379] width 96 height 27
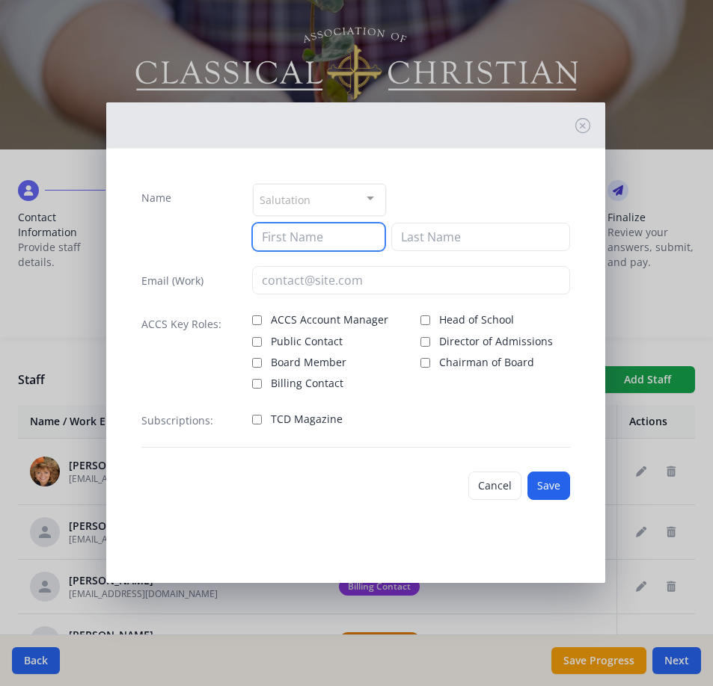
click at [316, 244] on input at bounding box center [318, 237] width 132 height 28
type input "Chase"
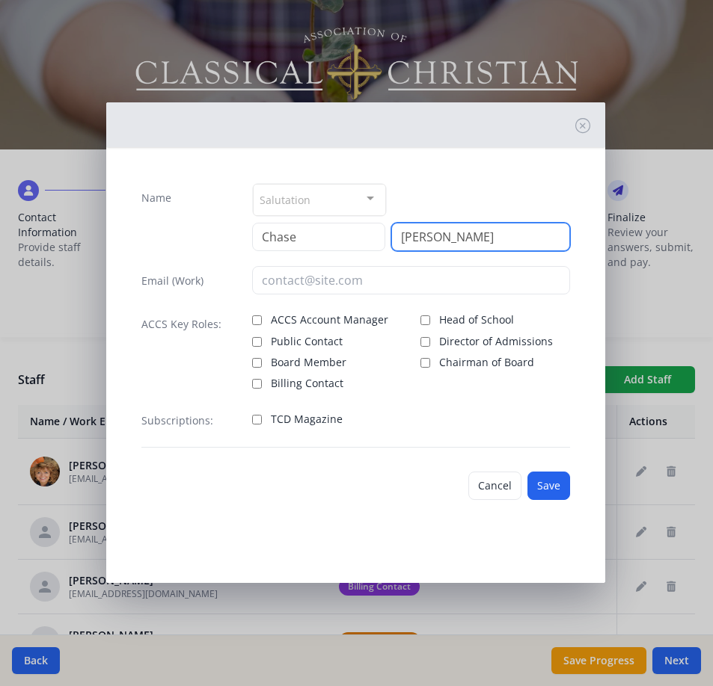
type input "[PERSON_NAME]"
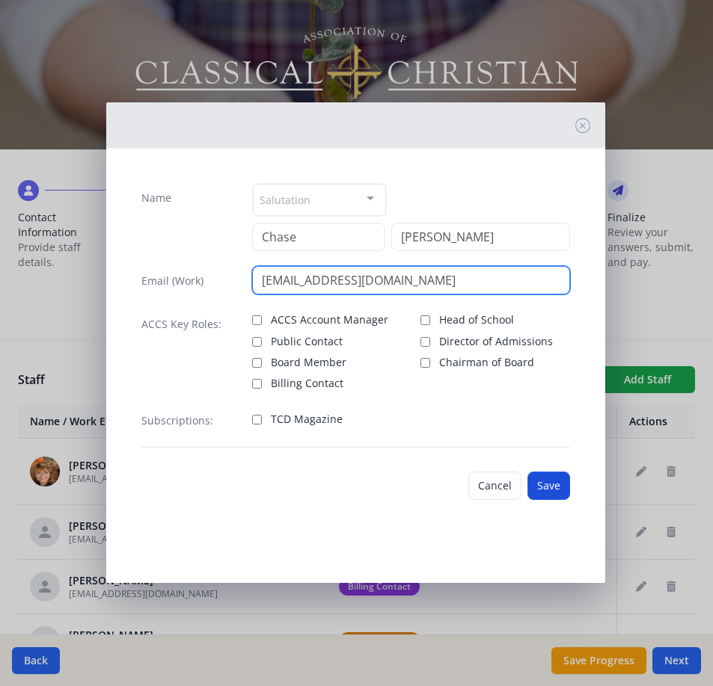
type input "[EMAIL_ADDRESS][DOMAIN_NAME]"
click at [556, 490] on button "Save" at bounding box center [548, 486] width 43 height 28
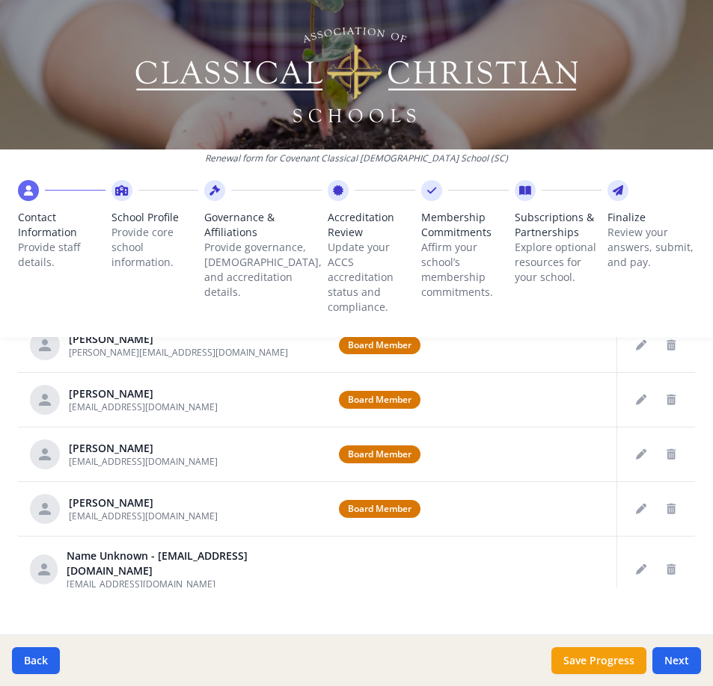
scroll to position [834, 0]
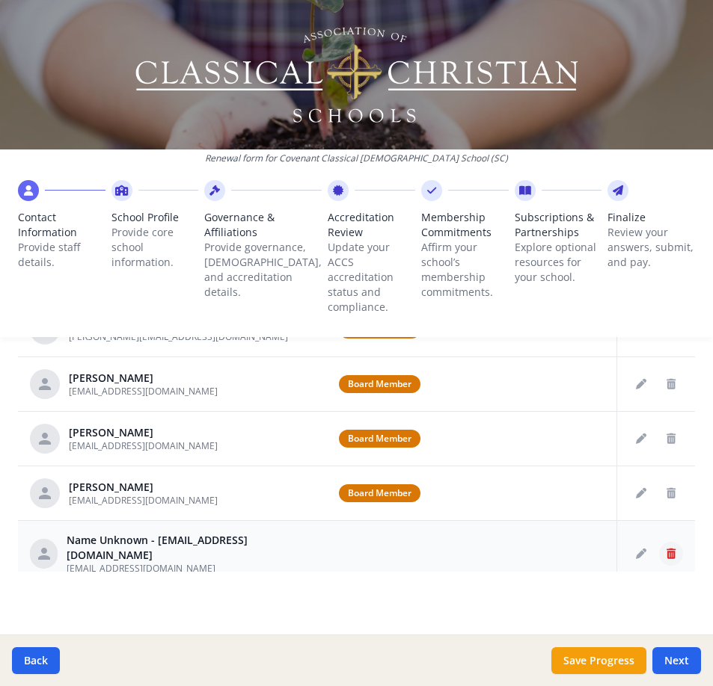
click at [666, 549] on icon "Delete staff" at bounding box center [670, 554] width 9 height 10
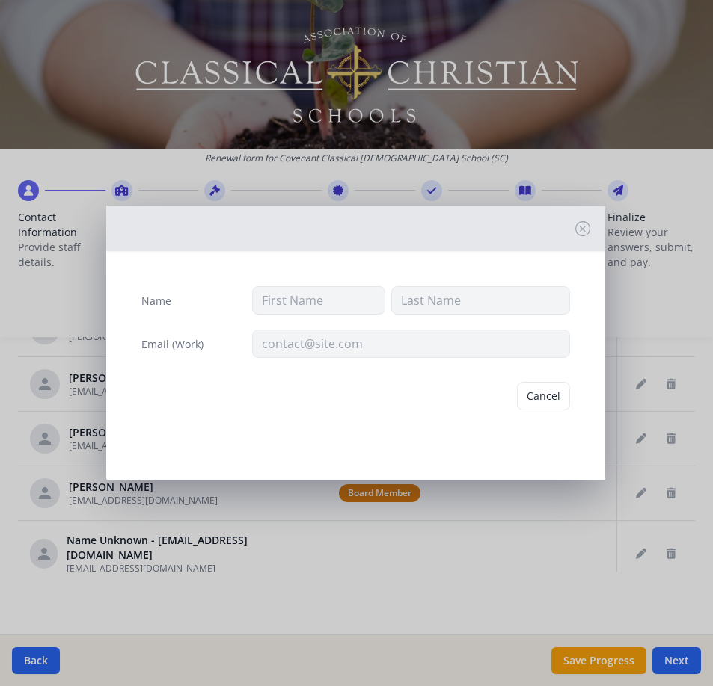
type input "[EMAIL_ADDRESS][DOMAIN_NAME]"
click at [544, 392] on button "Delete" at bounding box center [544, 396] width 52 height 28
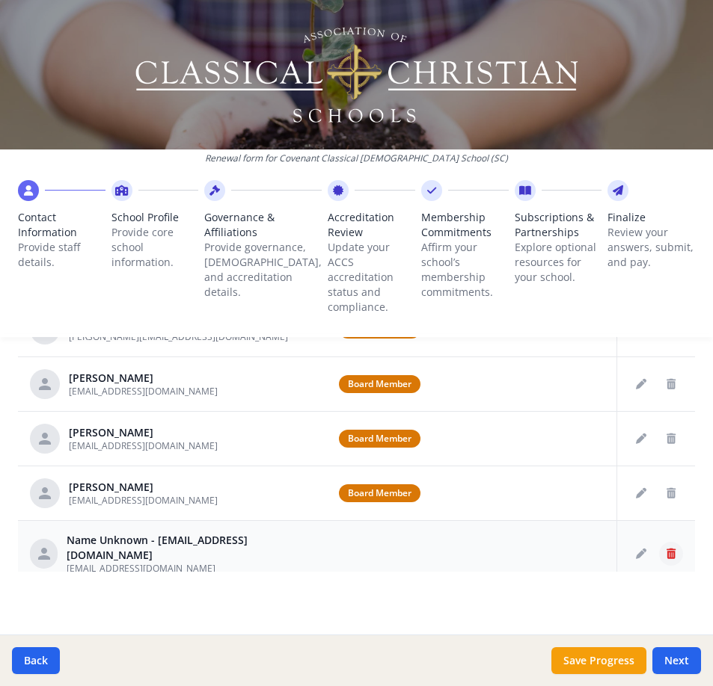
click at [666, 556] on icon "Delete staff" at bounding box center [670, 554] width 9 height 10
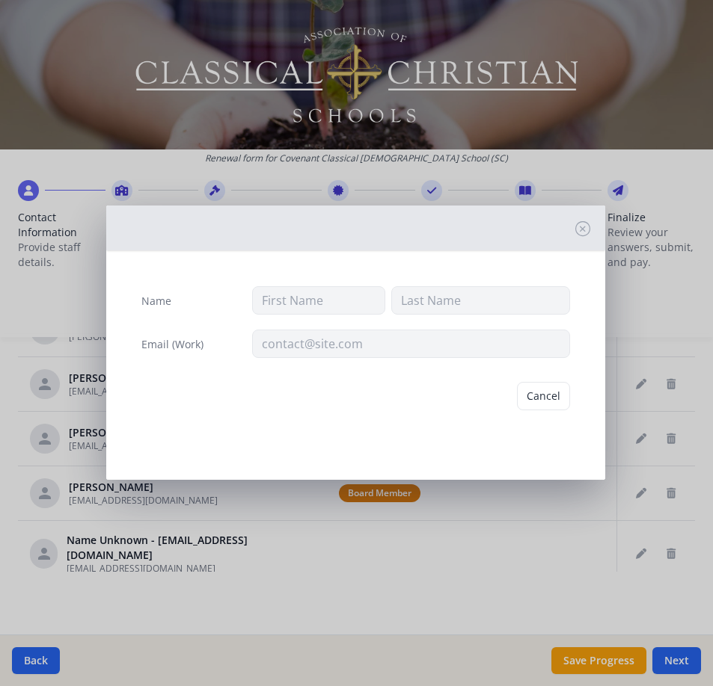
type input "[EMAIL_ADDRESS][DOMAIN_NAME]"
click at [545, 396] on button "Delete" at bounding box center [544, 396] width 52 height 28
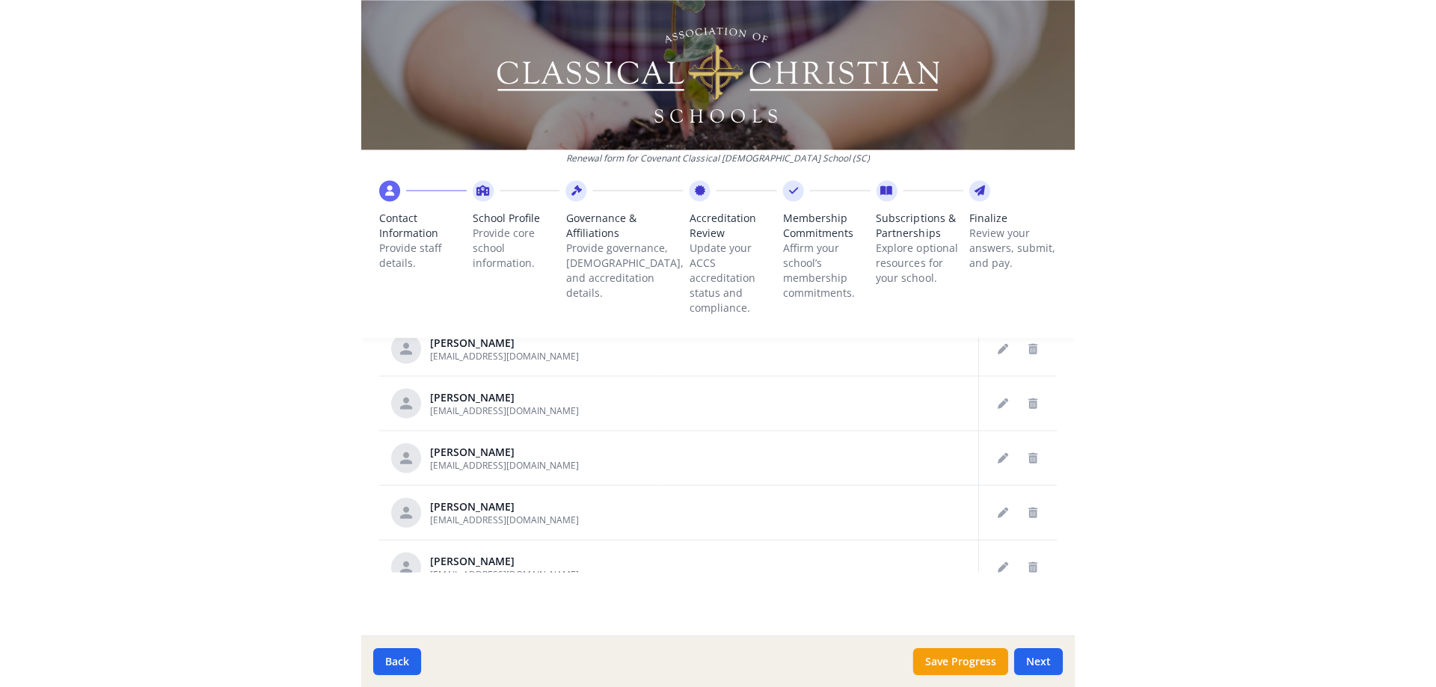
scroll to position [1083, 0]
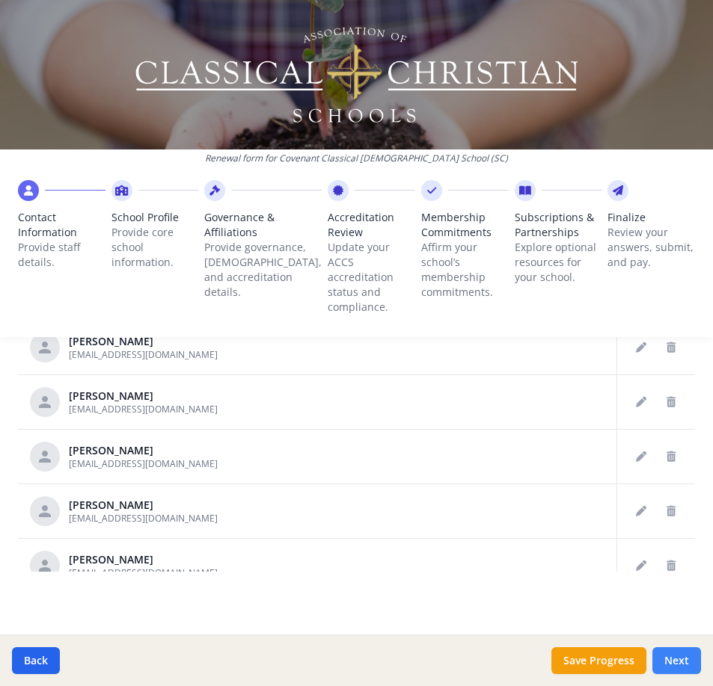
click at [677, 653] on button "Next" at bounding box center [676, 660] width 49 height 27
type input "[PHONE_NUMBER]"
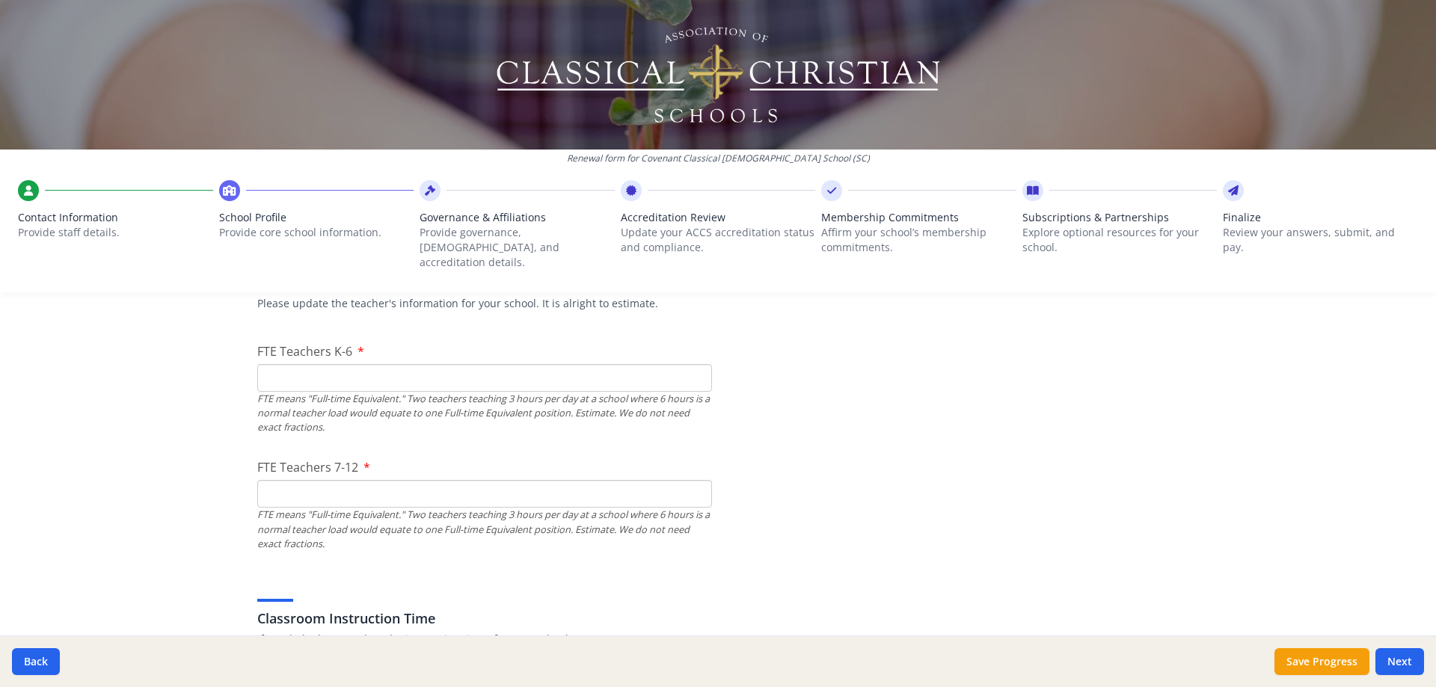
scroll to position [924, 0]
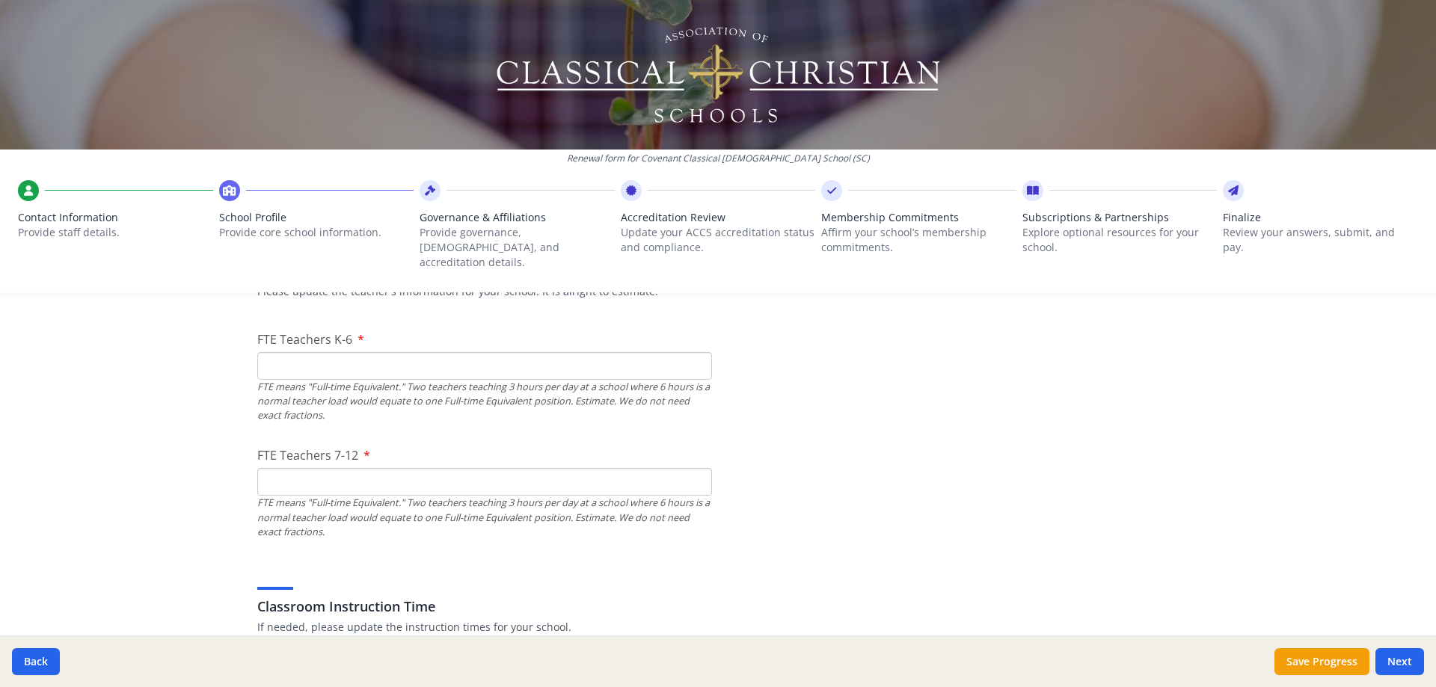
click at [393, 356] on input "FTE Teachers K-6" at bounding box center [484, 366] width 455 height 28
click at [346, 353] on input "FTE Teachers K-6" at bounding box center [484, 366] width 455 height 28
type input "8"
click at [387, 452] on div "FTE Teachers 7-12 FTE means "Full-time Equivalent." Two teachers teaching 3 hou…" at bounding box center [484, 492] width 455 height 93
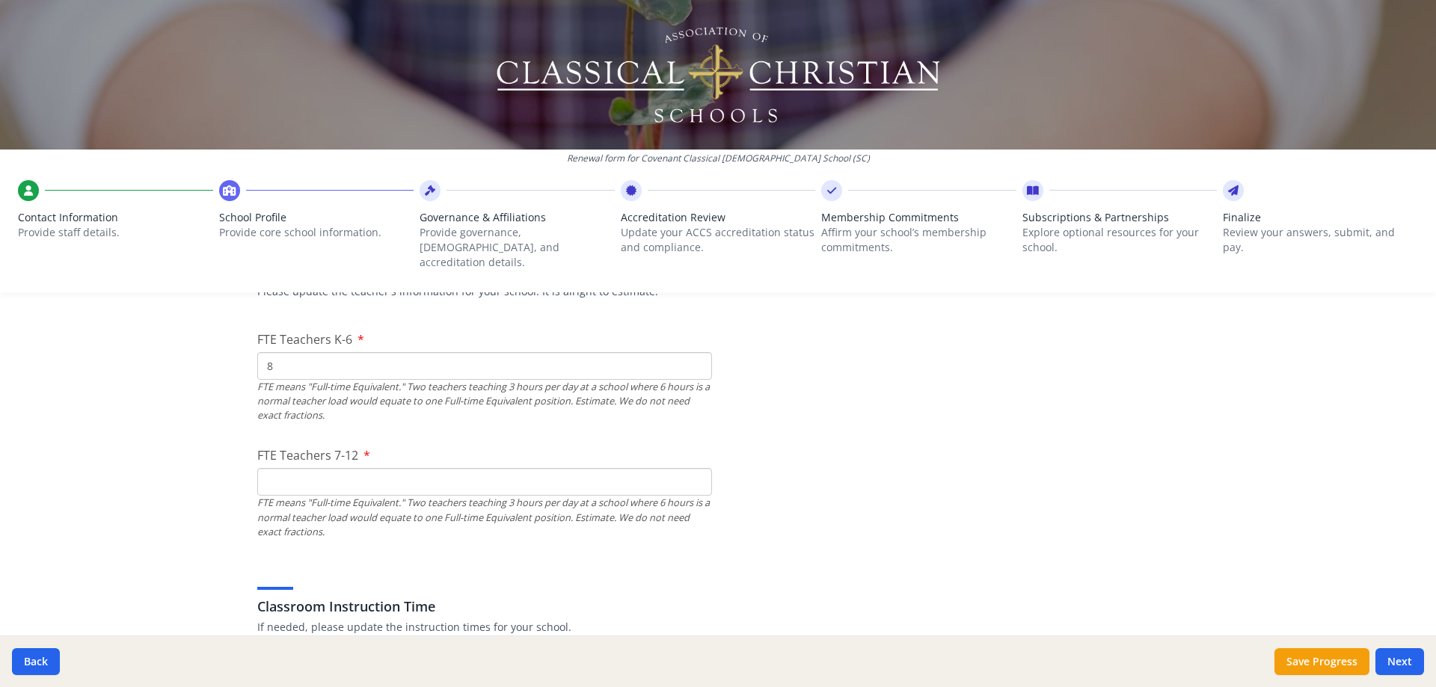
click at [455, 470] on input "FTE Teachers 7-12" at bounding box center [484, 482] width 455 height 28
type input "8"
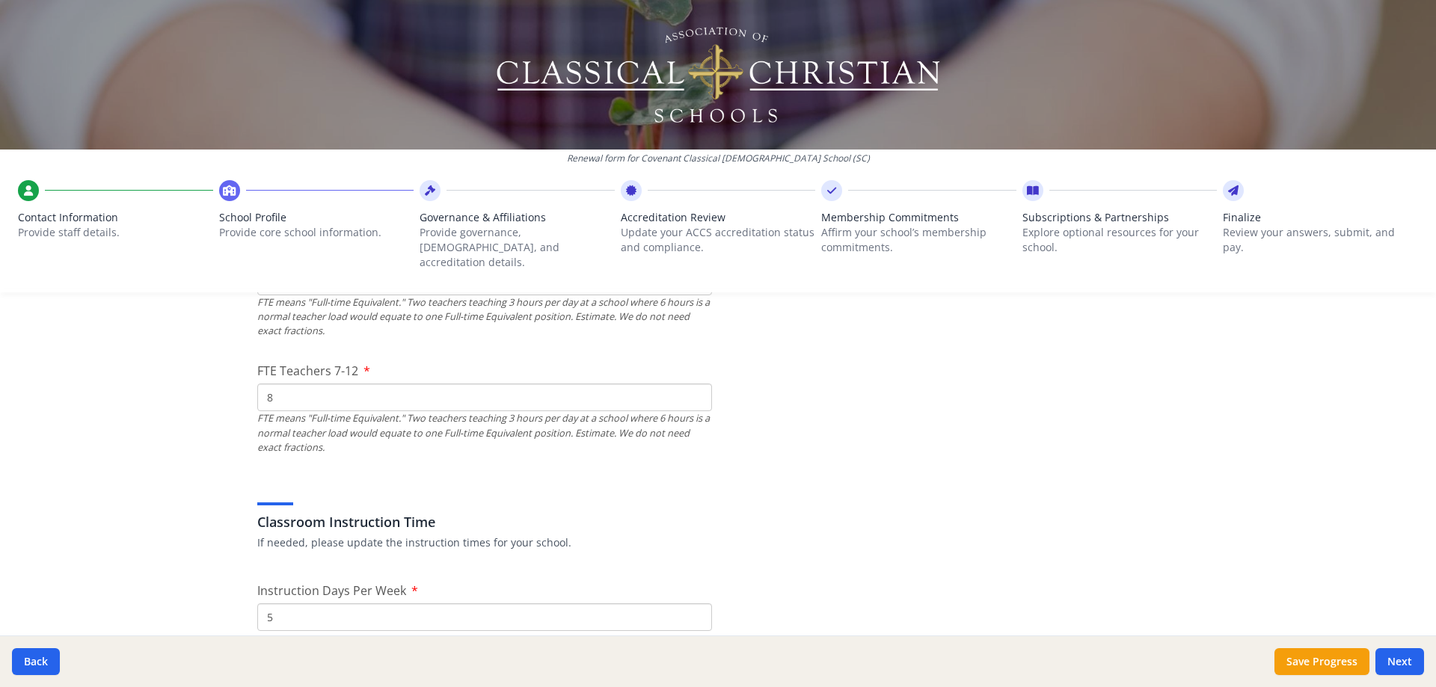
scroll to position [1074, 0]
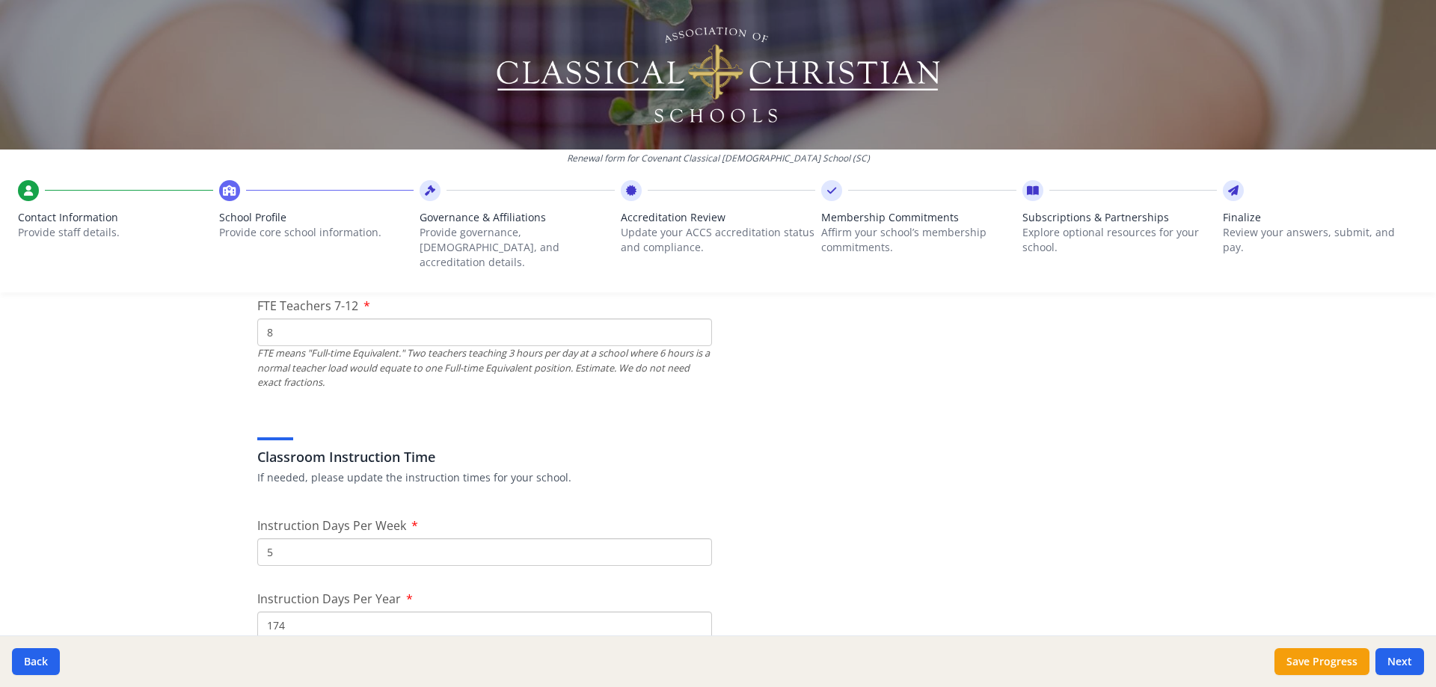
click at [458, 538] on input "5" at bounding box center [484, 552] width 455 height 28
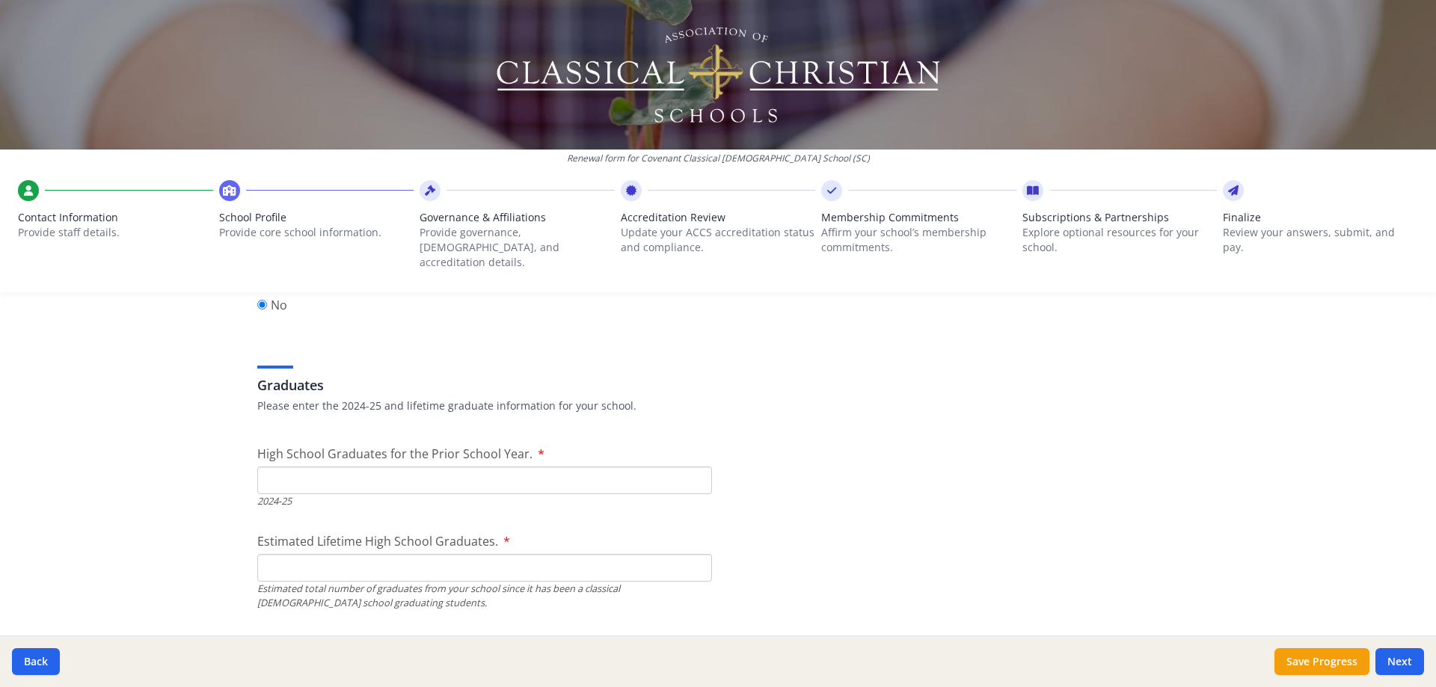
scroll to position [2046, 0]
click at [401, 467] on input "High School Graduates for the Prior School Year." at bounding box center [484, 480] width 455 height 28
type input "1"
click at [446, 553] on input "Estimated Lifetime High School Graduates." at bounding box center [484, 567] width 455 height 28
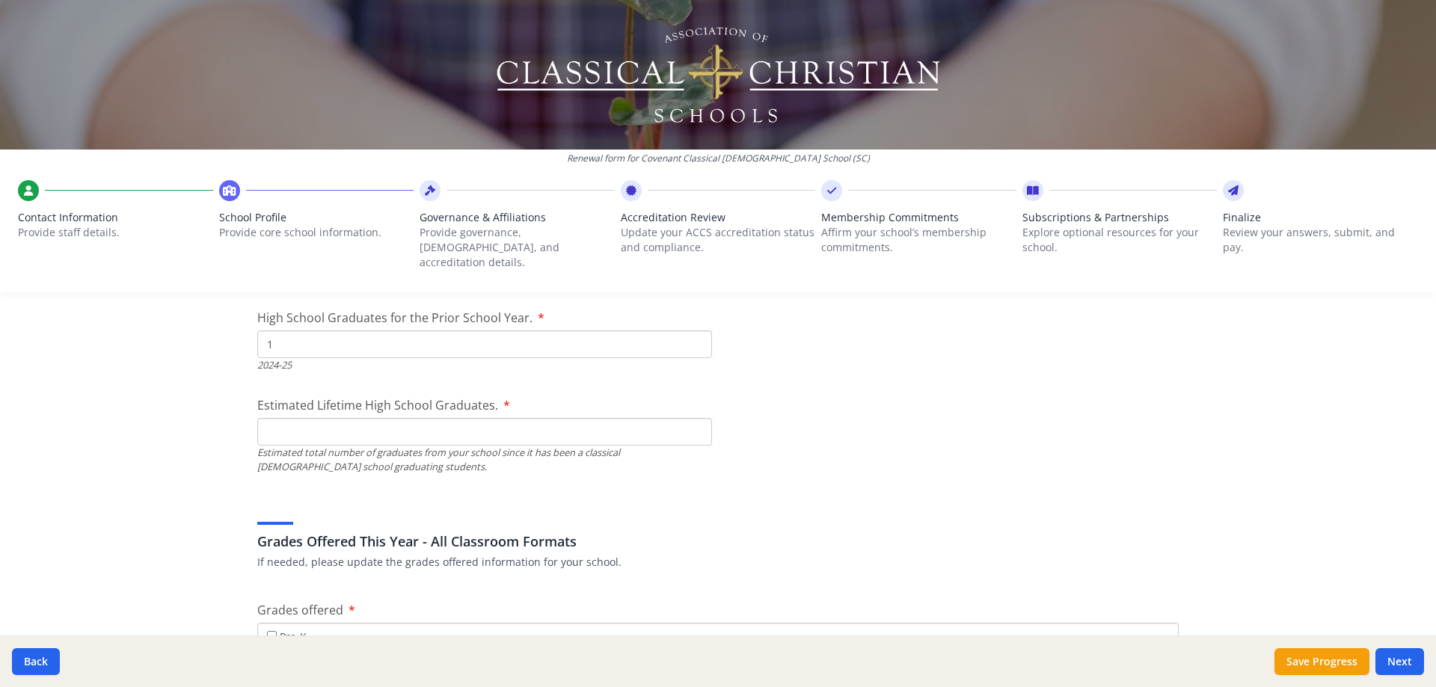
scroll to position [2195, 0]
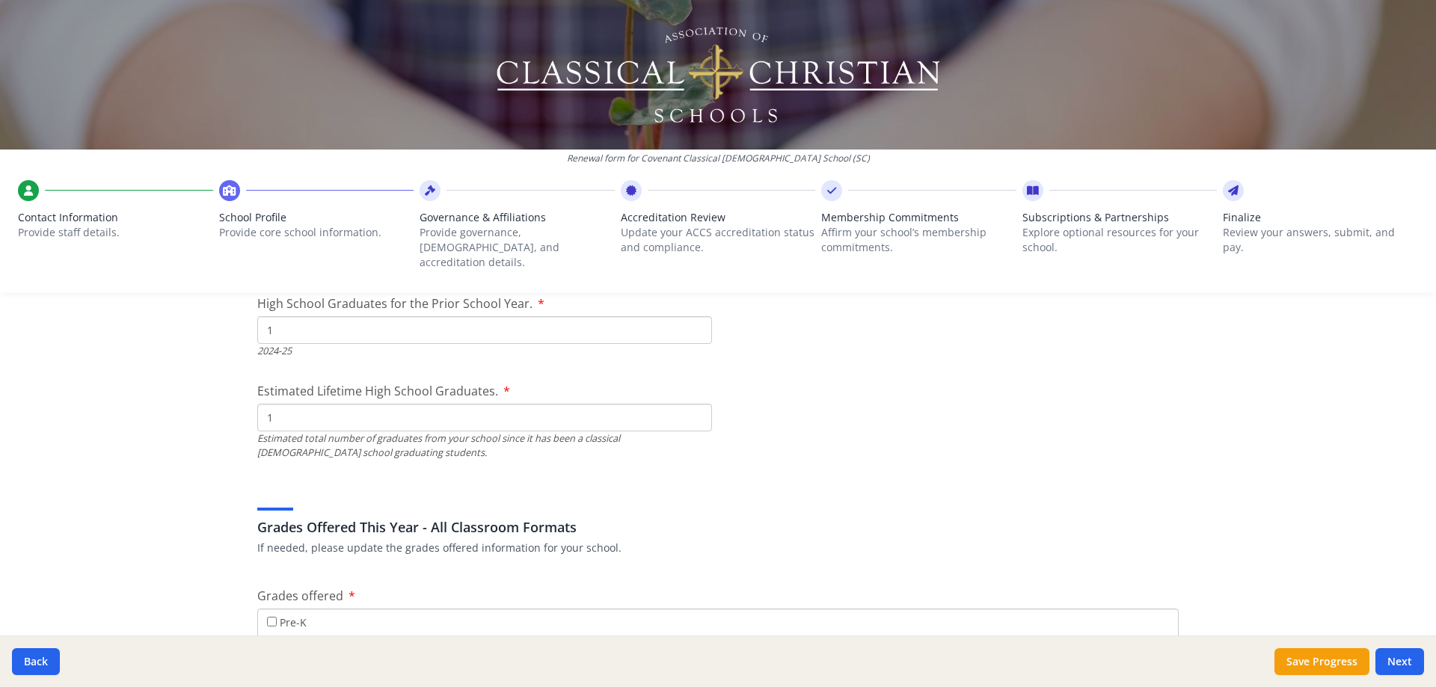
type input "1"
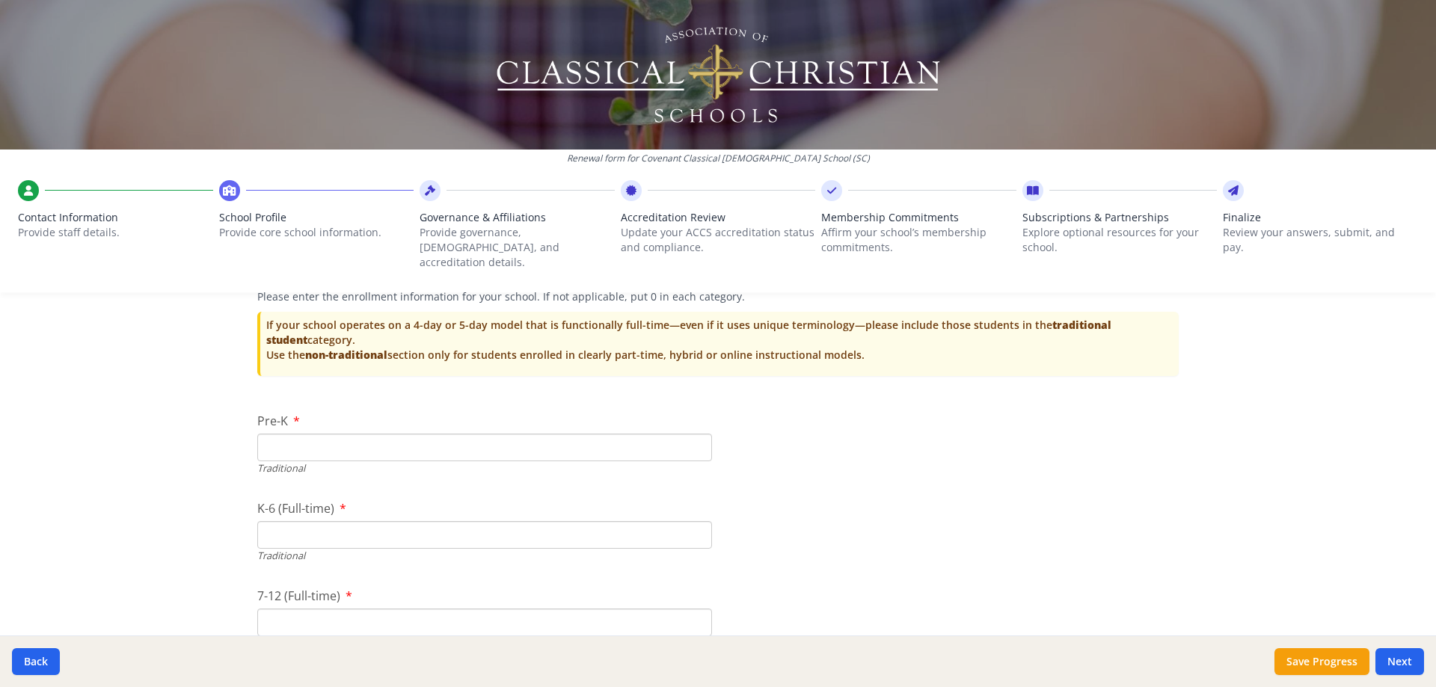
scroll to position [3167, 0]
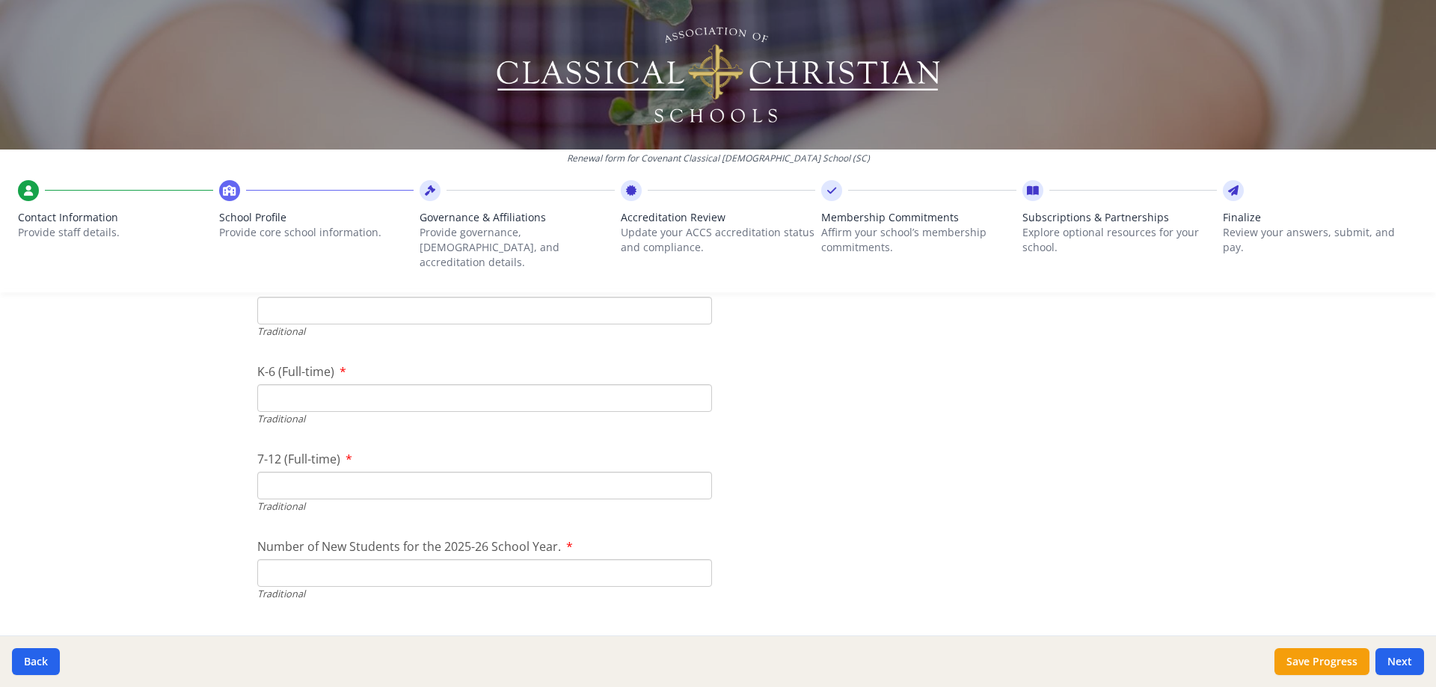
click at [330, 301] on input "Pre-K" at bounding box center [484, 311] width 455 height 28
type input "0"
click at [418, 387] on input "K-6 (Full-time)" at bounding box center [484, 398] width 455 height 28
click at [273, 384] on input "K-6 (Full-time)" at bounding box center [484, 398] width 455 height 28
type input "76"
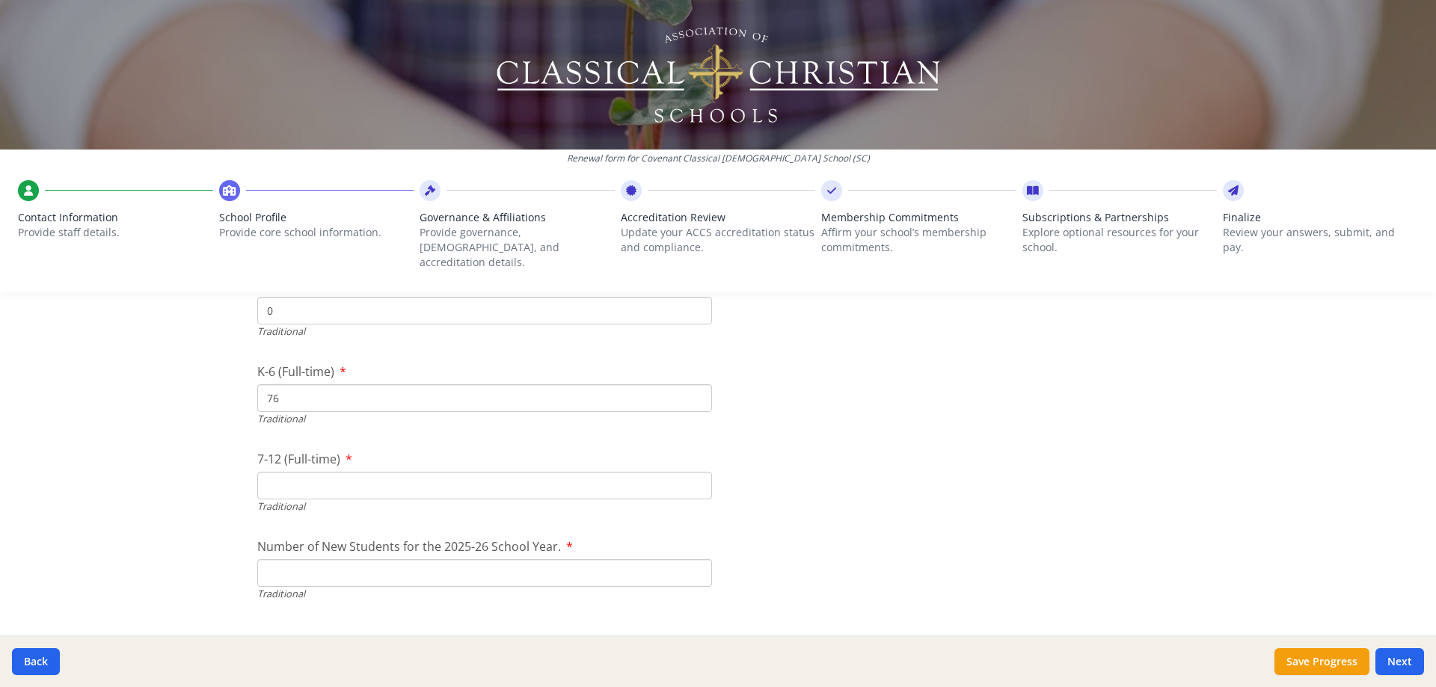
click at [301, 472] on input "7-12 (Full-time)" at bounding box center [484, 486] width 455 height 28
click at [390, 472] on input "7-12 (Full-time)" at bounding box center [484, 486] width 455 height 28
type input "41"
click at [351, 559] on input "Number of New Students for the 2025-26 School Year." at bounding box center [484, 573] width 455 height 28
click at [316, 562] on input "Number of New Students for the 2025-26 School Year." at bounding box center [484, 573] width 455 height 28
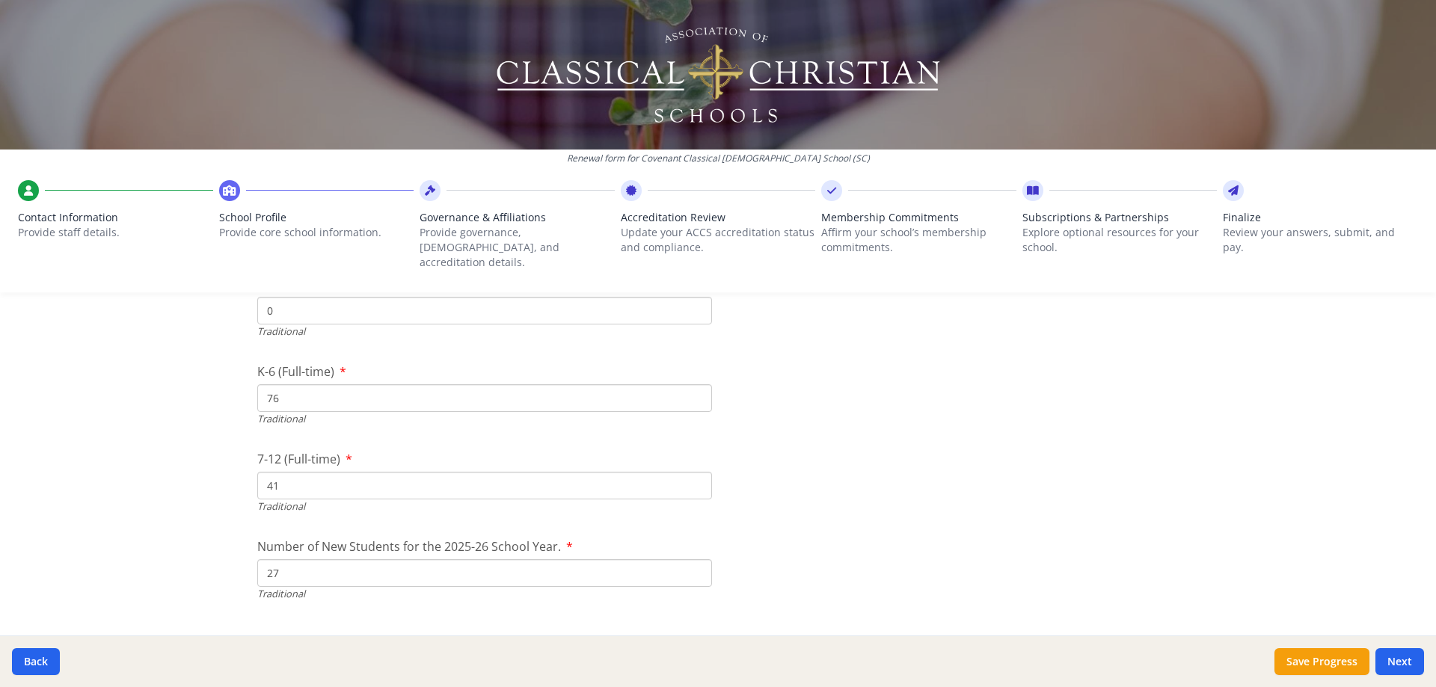
type input "27"
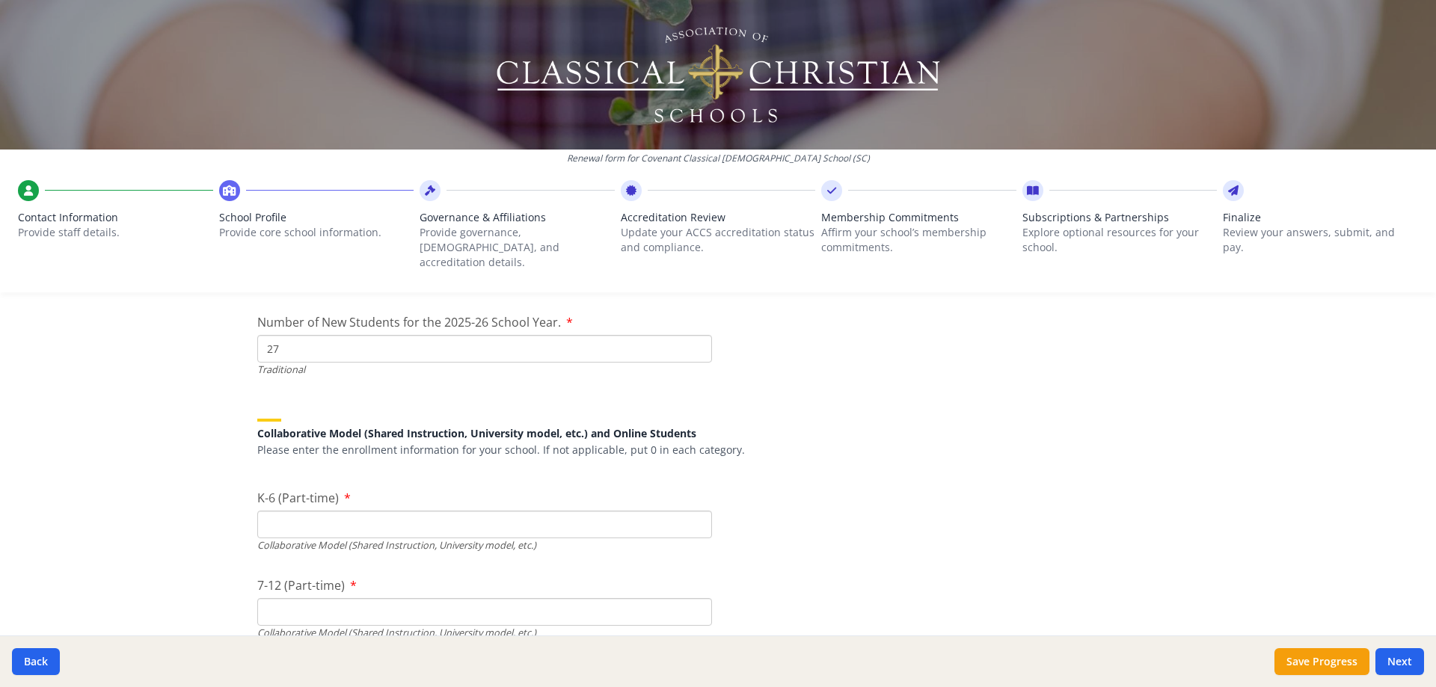
click at [394, 511] on input "K-6 (Part-time)" at bounding box center [484, 525] width 455 height 28
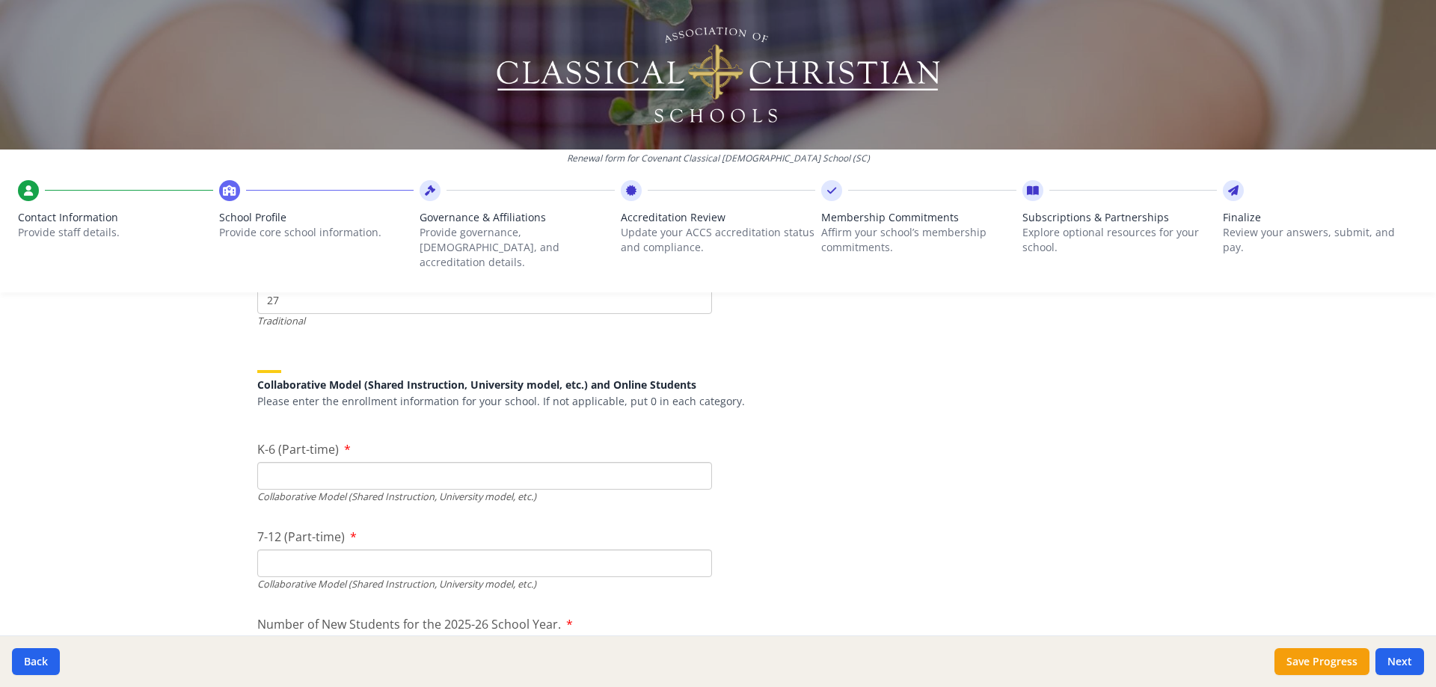
scroll to position [3466, 0]
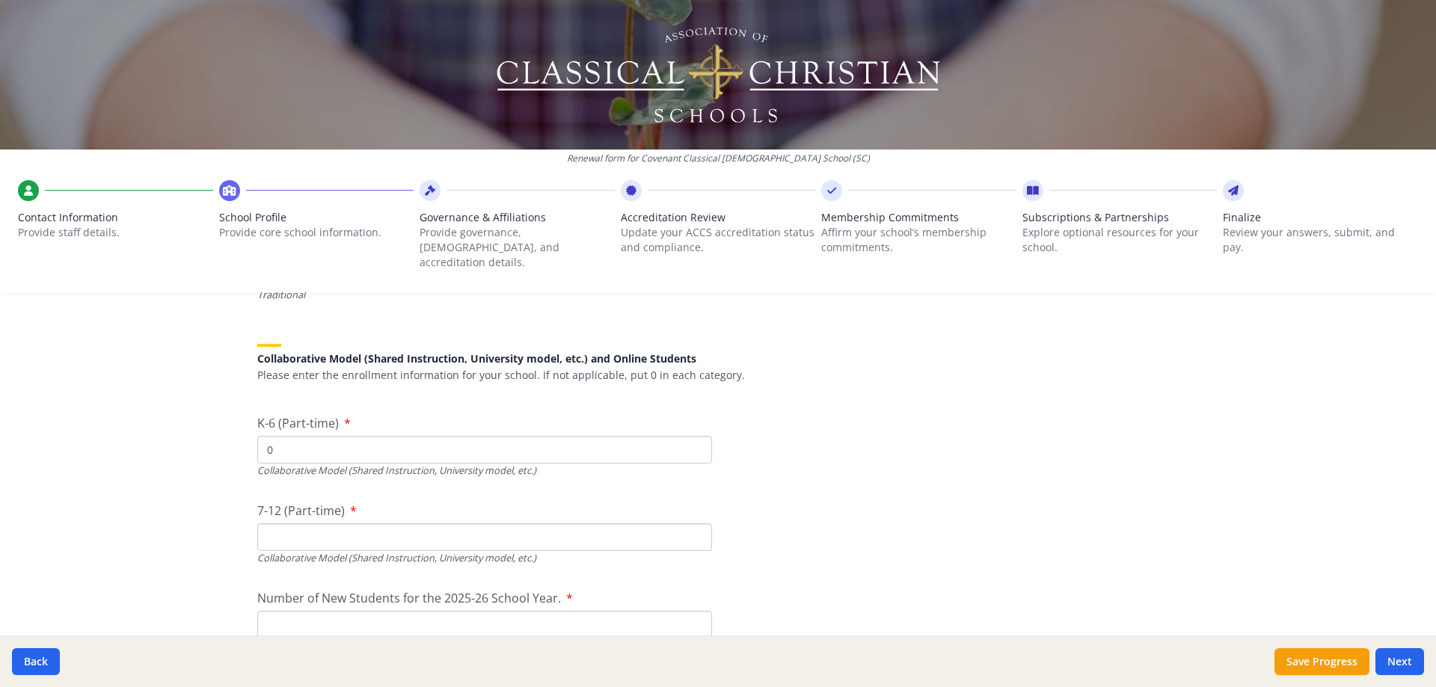
type input "0"
click at [348, 523] on input "7-12 (Part-time)" at bounding box center [484, 537] width 455 height 28
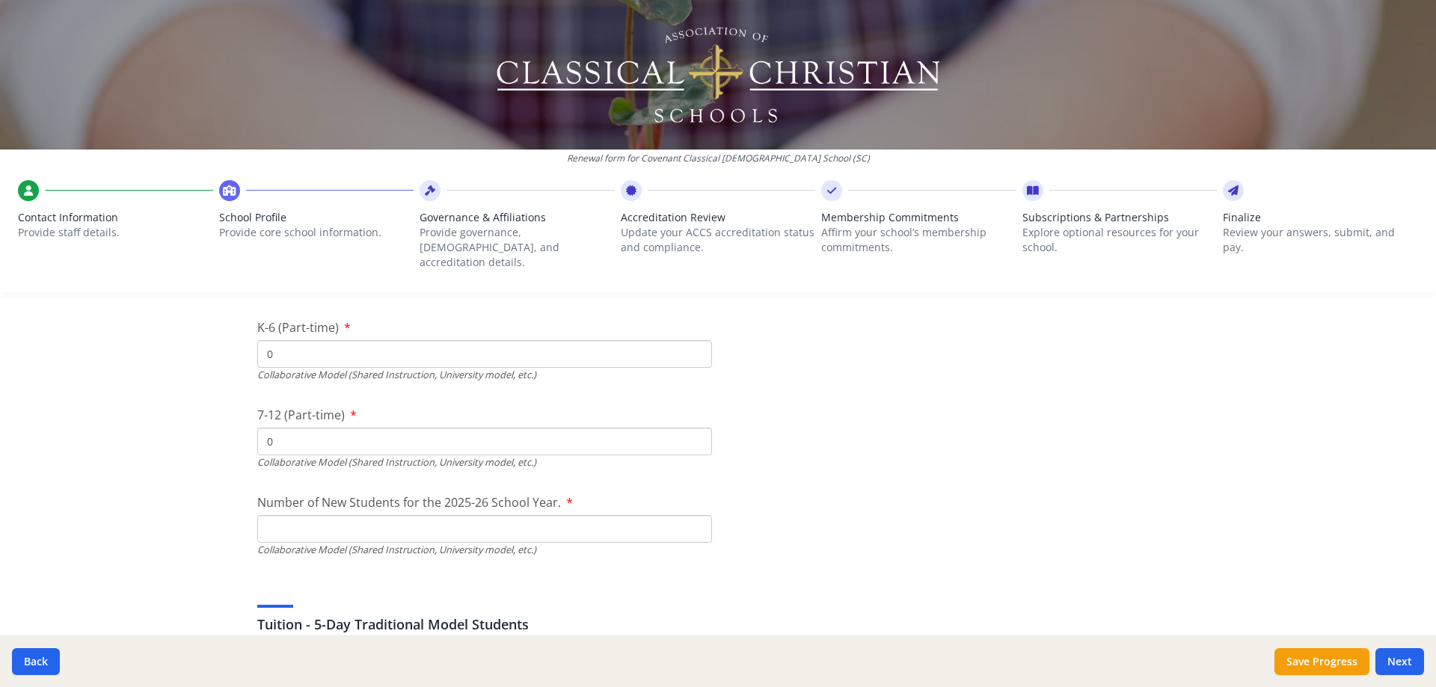
scroll to position [3691, 0]
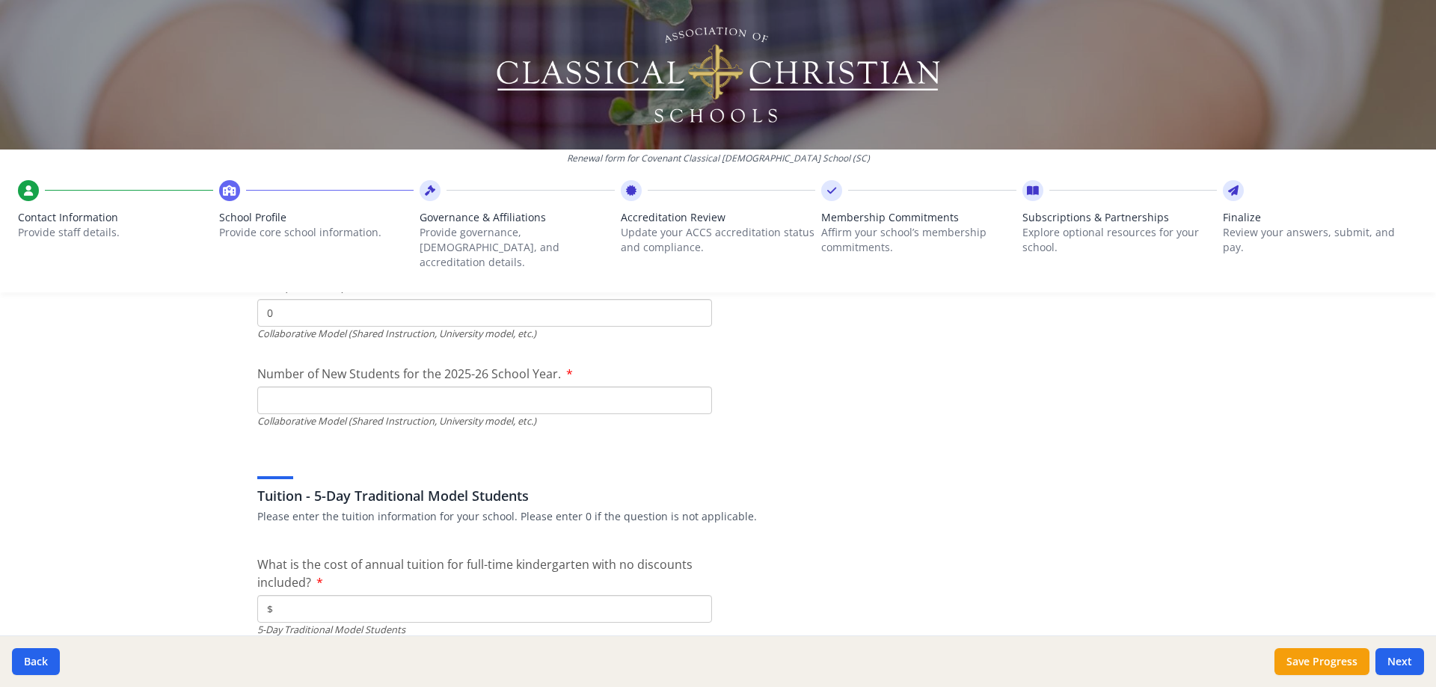
type input "0"
click at [306, 64] on input "Number of New Students for the 2025-26 School Year." at bounding box center [484, 50] width 455 height 28
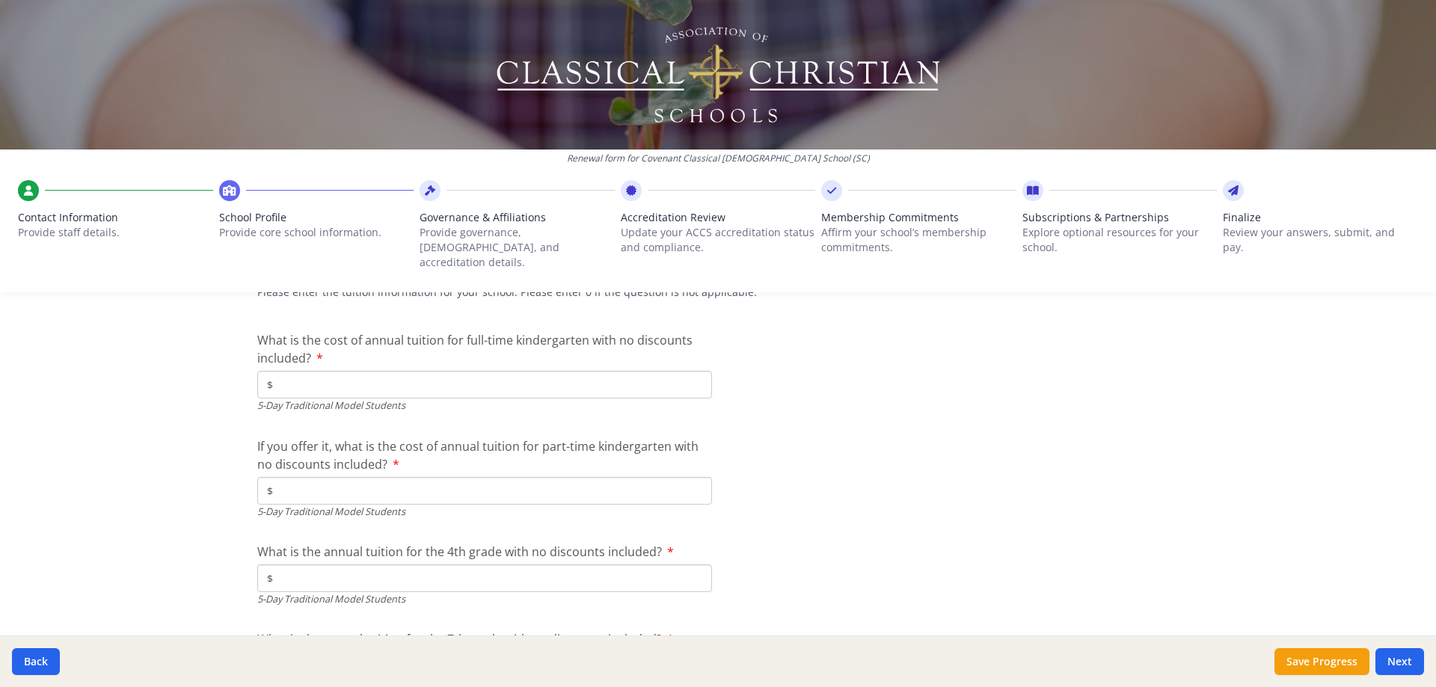
scroll to position [3840, 0]
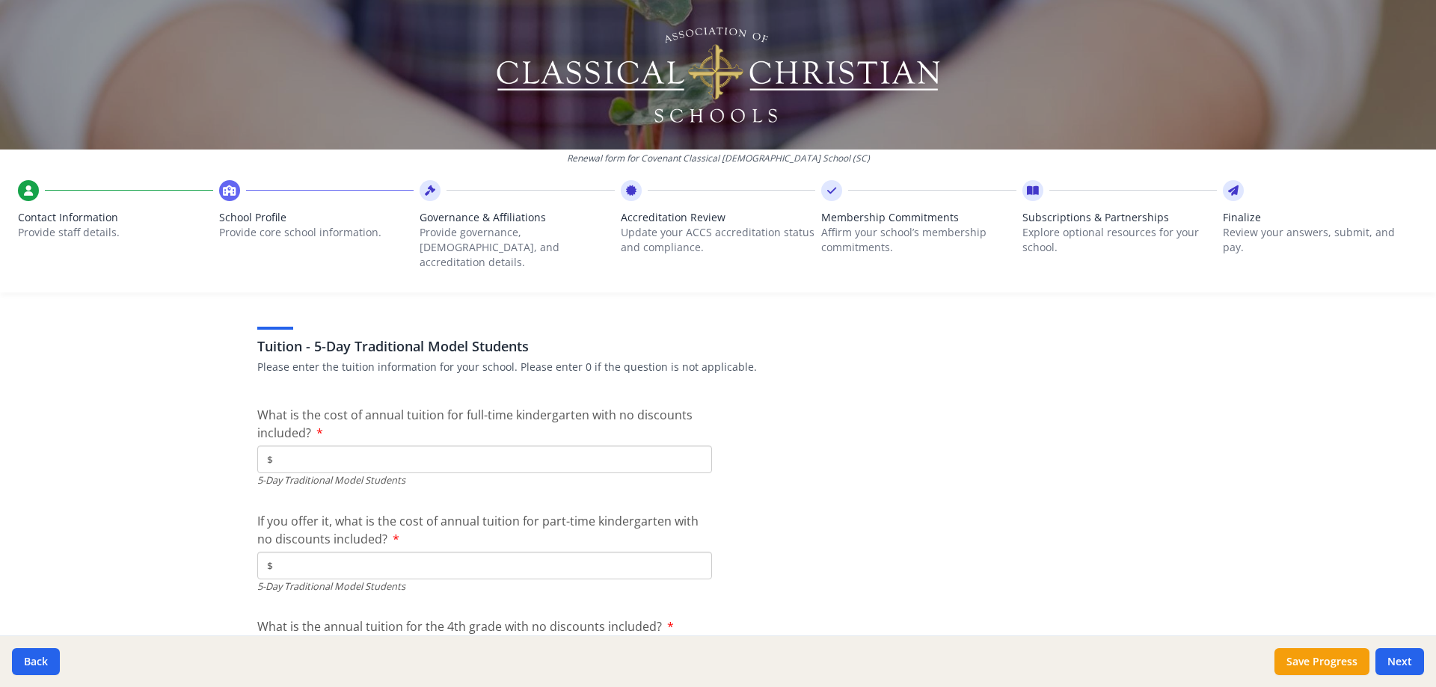
type input "0"
click at [456, 446] on input "$" at bounding box center [484, 460] width 455 height 28
type input "$8 015"
click at [383, 552] on input "$" at bounding box center [484, 566] width 455 height 28
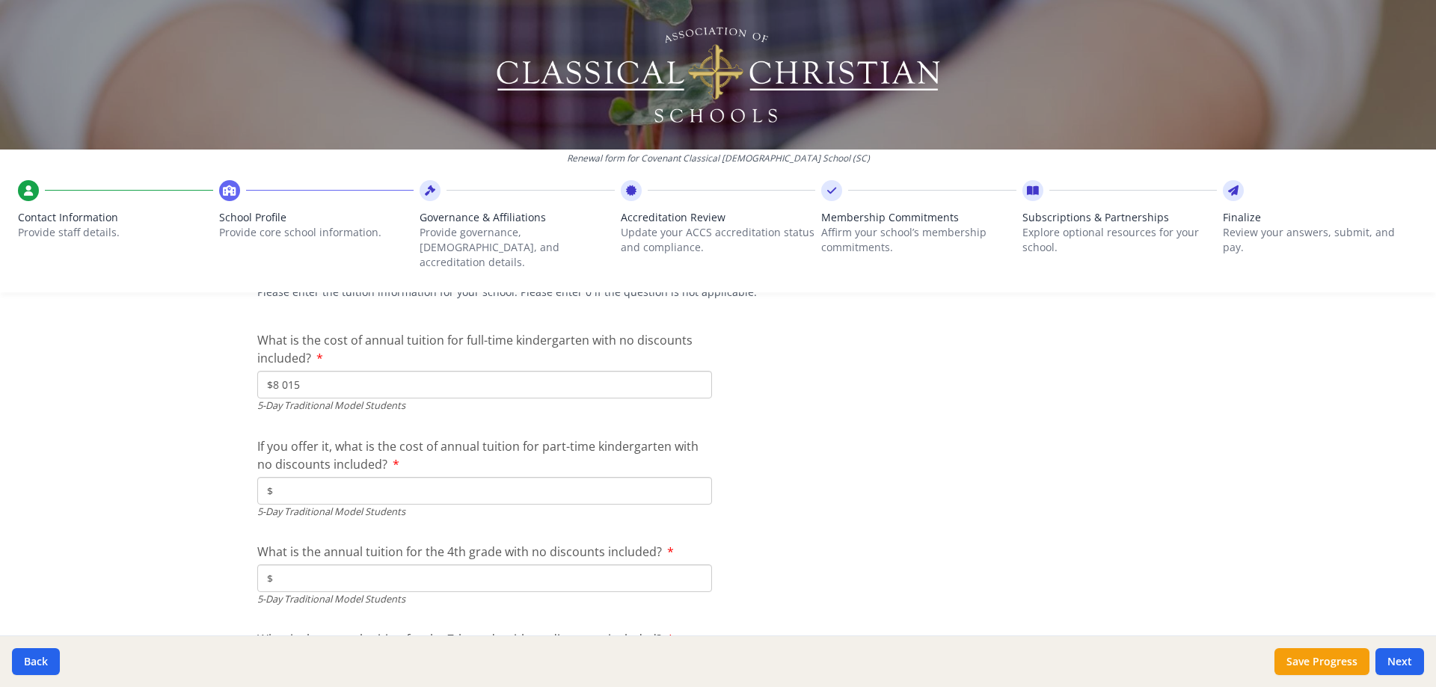
click at [333, 477] on input "$" at bounding box center [484, 491] width 455 height 28
type input "$0"
click at [339, 565] on input "$" at bounding box center [484, 579] width 455 height 28
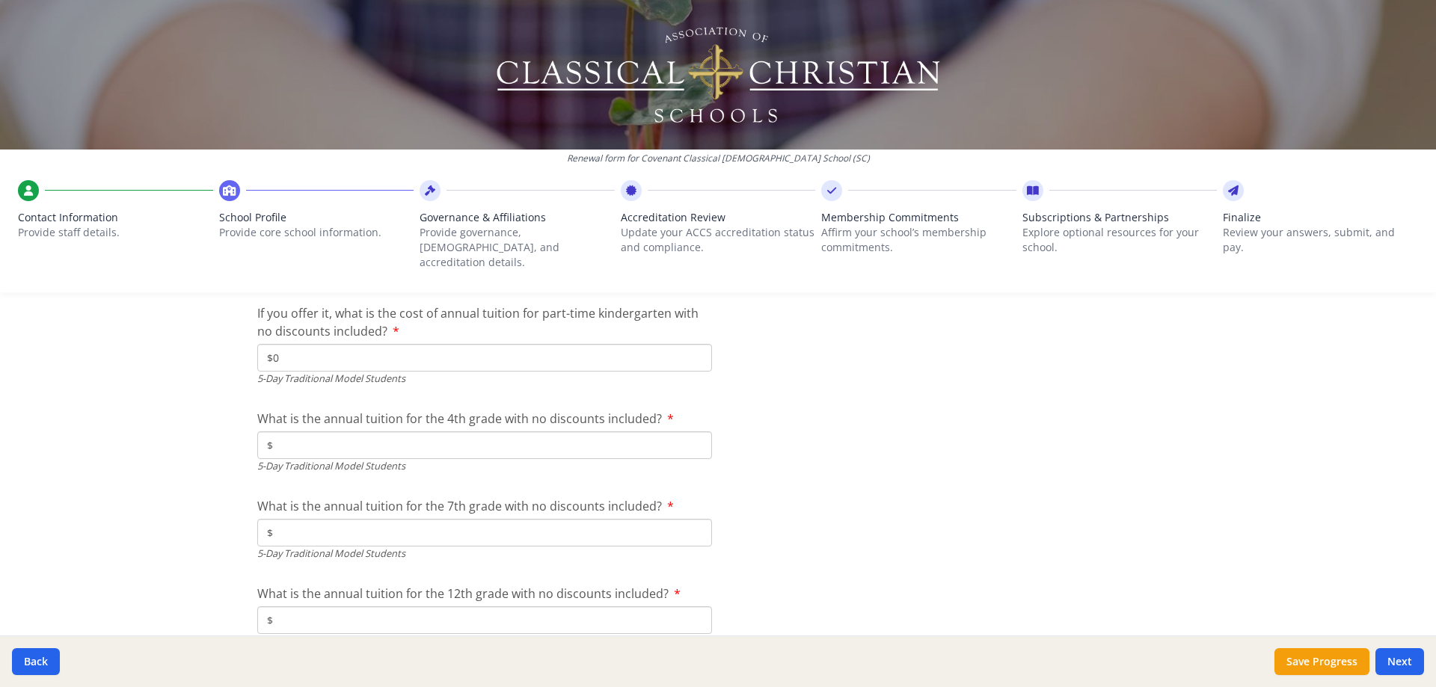
scroll to position [4064, 0]
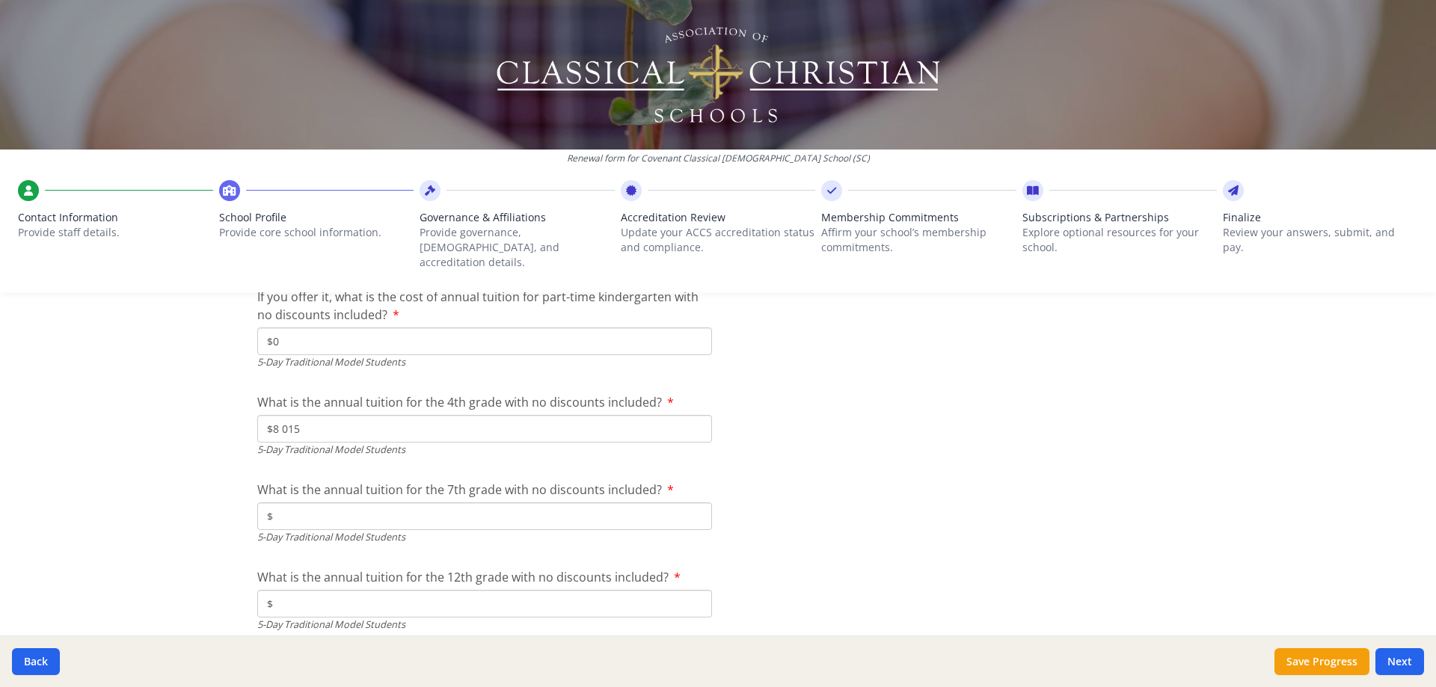
type input "$8 015"
click at [485, 502] on input "$" at bounding box center [484, 516] width 455 height 28
type input "$8 860"
click at [442, 590] on input "$" at bounding box center [484, 604] width 455 height 28
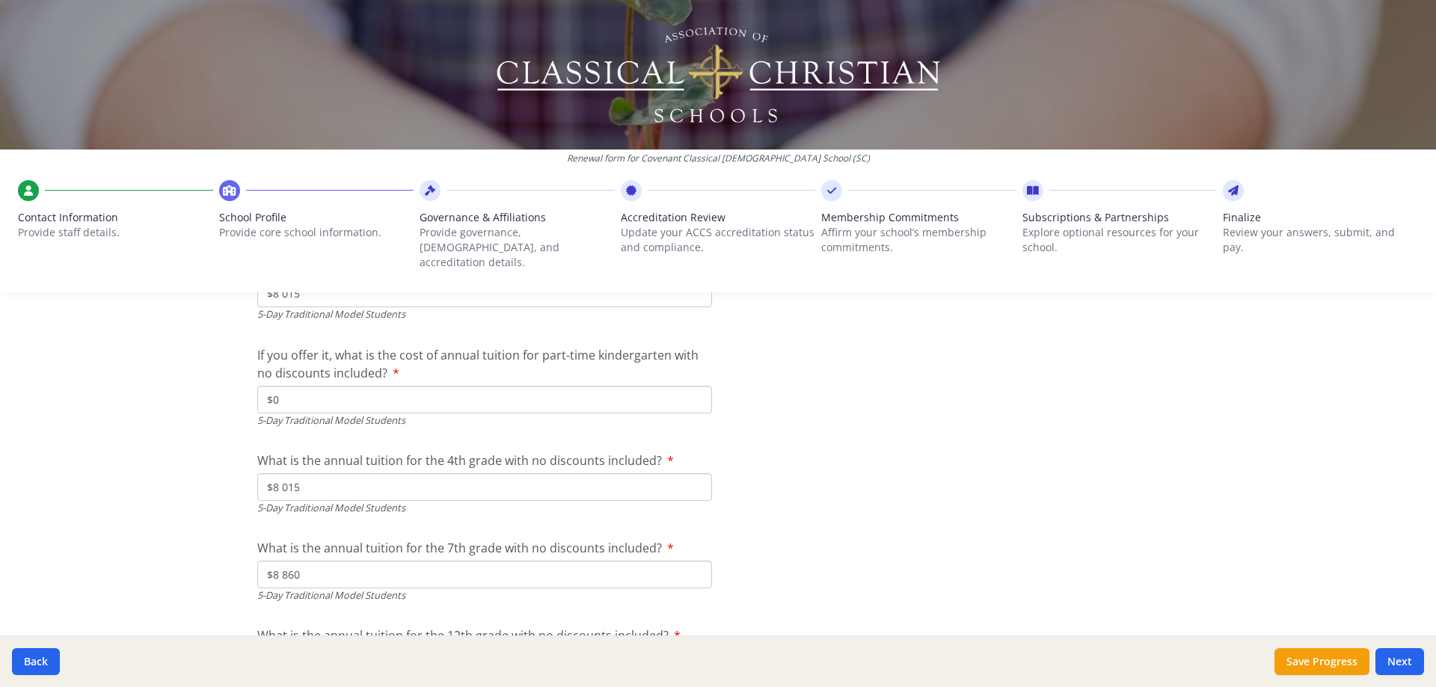
scroll to position [3990, 0]
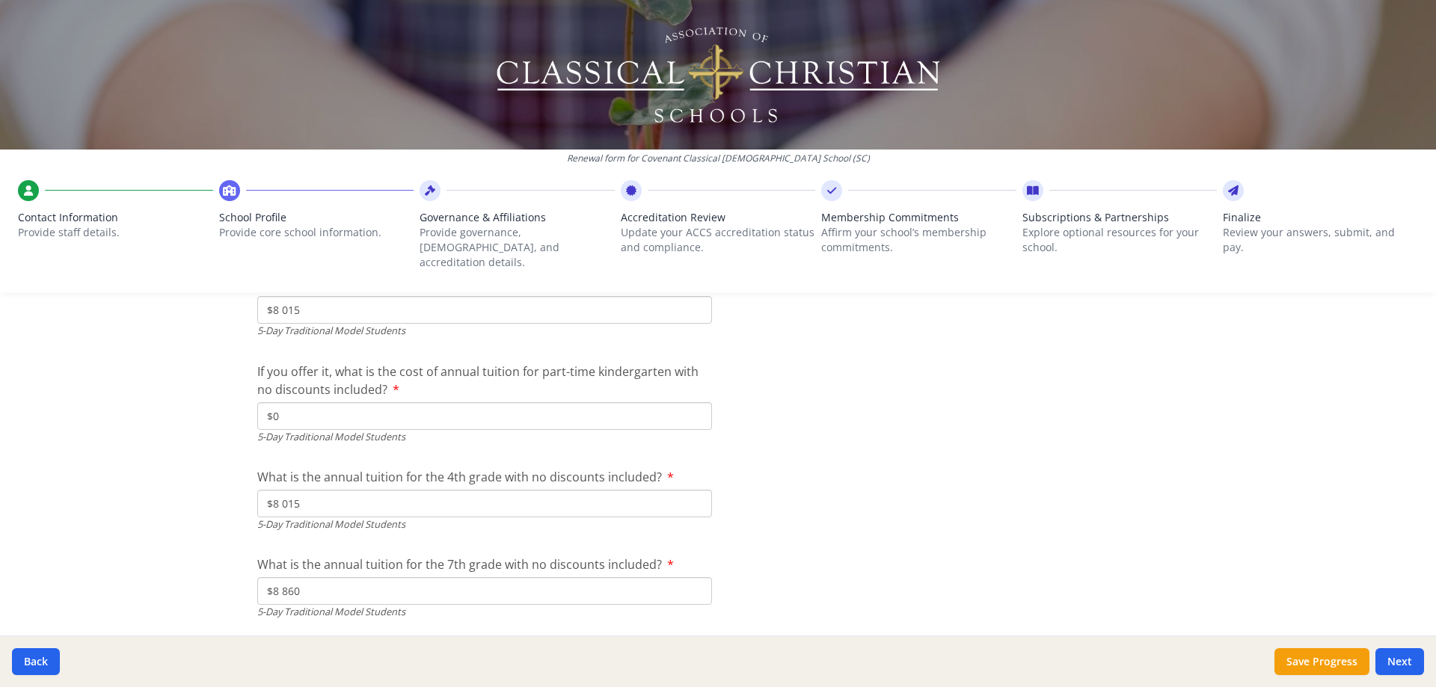
drag, startPoint x: 309, startPoint y: 289, endPoint x: 259, endPoint y: 295, distance: 49.6
click at [259, 296] on input "$8 015" at bounding box center [484, 310] width 455 height 28
type input "$8 265"
drag, startPoint x: 318, startPoint y: 487, endPoint x: 233, endPoint y: 491, distance: 85.3
click at [233, 491] on div "Renewal form for Covenant Classical [DEMOGRAPHIC_DATA] School ([GEOGRAPHIC_DATA…" at bounding box center [718, 343] width 1436 height 687
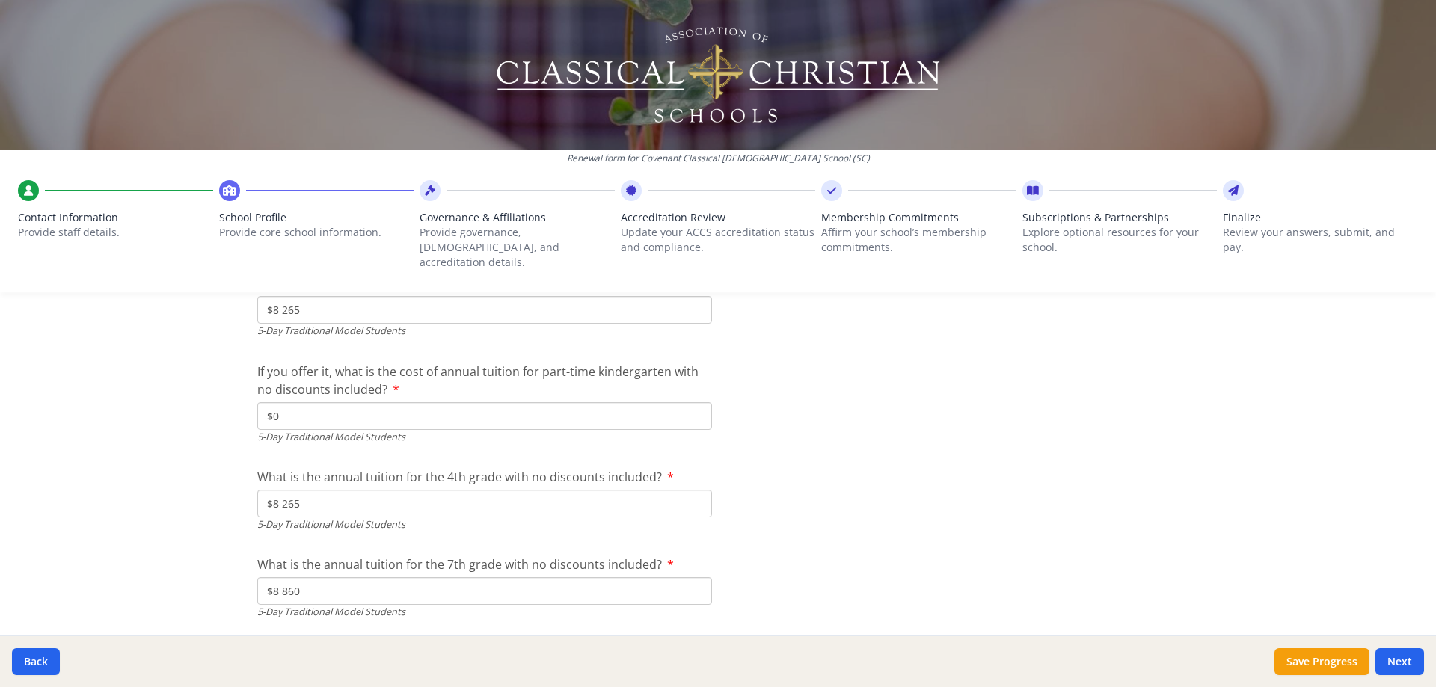
type input "$8 265"
click at [229, 490] on div "Renewal form for Covenant Classical [DEMOGRAPHIC_DATA] School ([GEOGRAPHIC_DATA…" at bounding box center [718, 343] width 1436 height 687
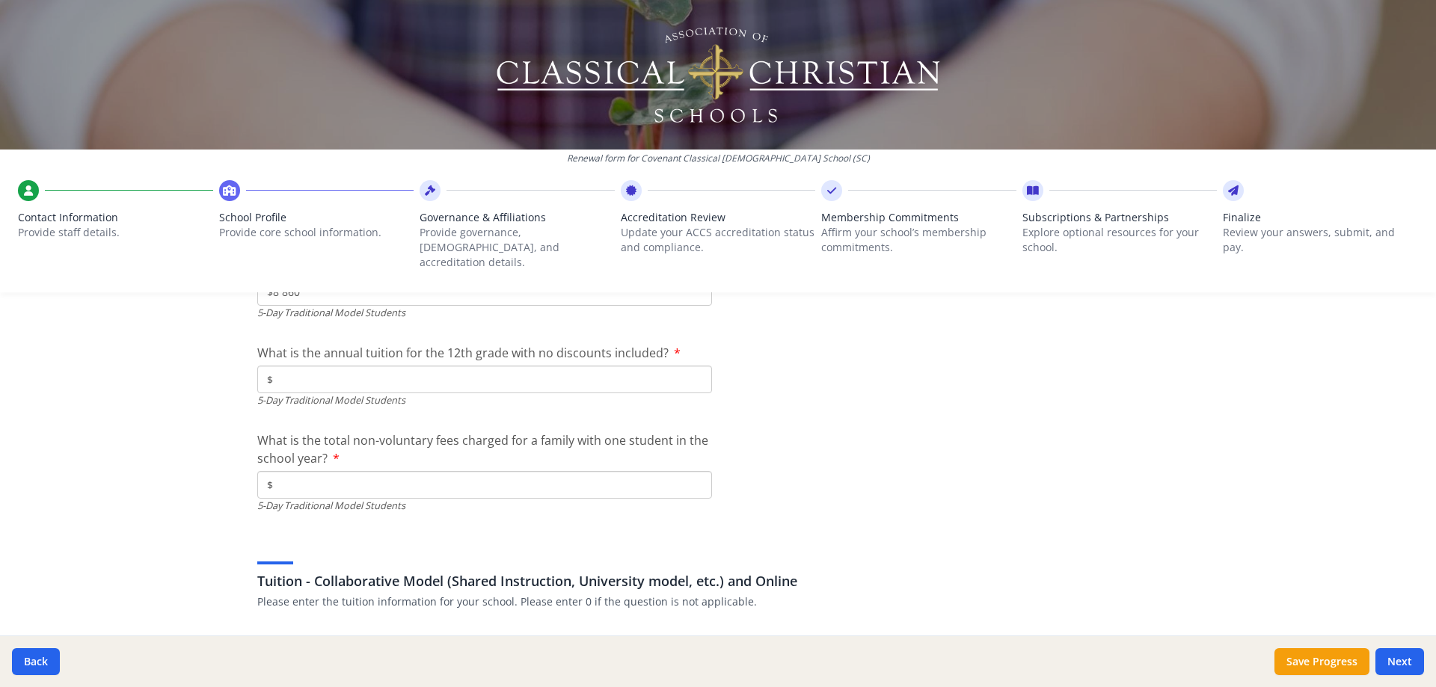
scroll to position [4214, 0]
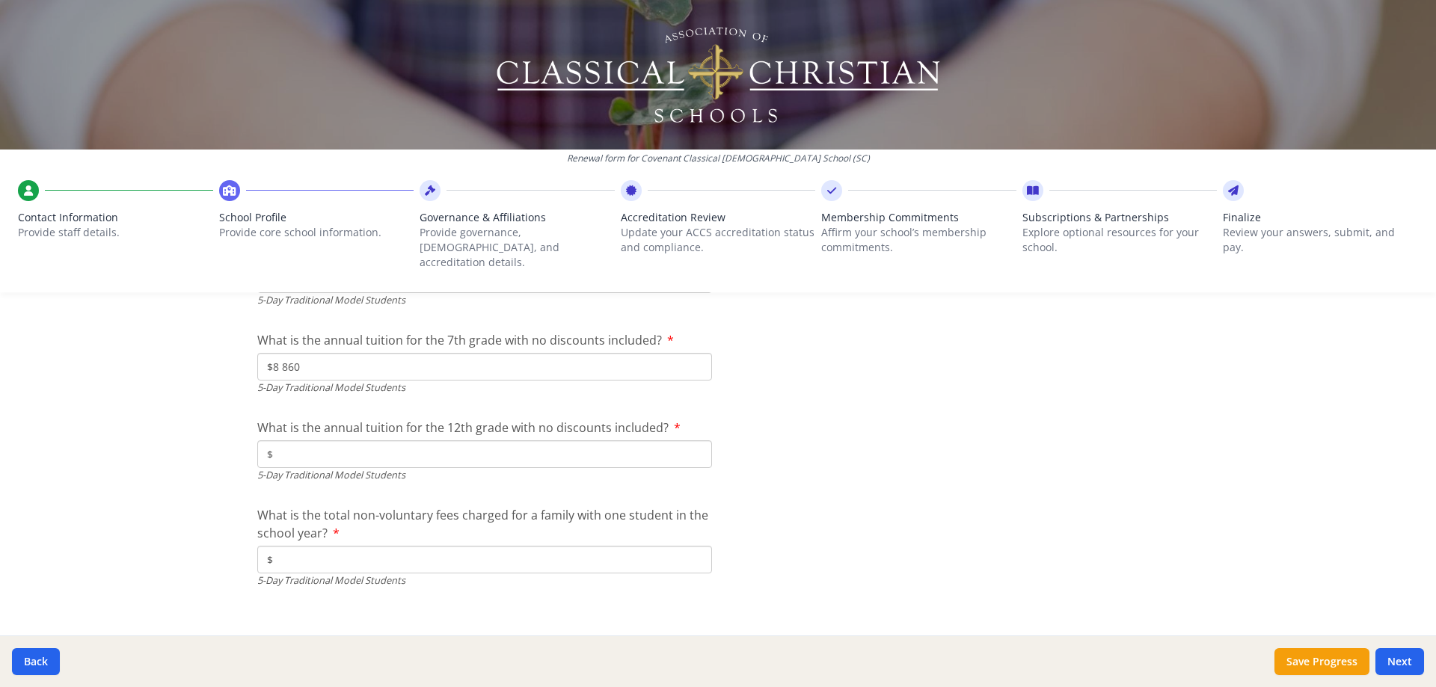
drag, startPoint x: 269, startPoint y: 354, endPoint x: 251, endPoint y: 350, distance: 18.3
click at [257, 353] on input "$8 860" at bounding box center [484, 367] width 455 height 28
type input "$9 110"
click at [324, 444] on input "$" at bounding box center [484, 454] width 455 height 28
type input "$9 600"
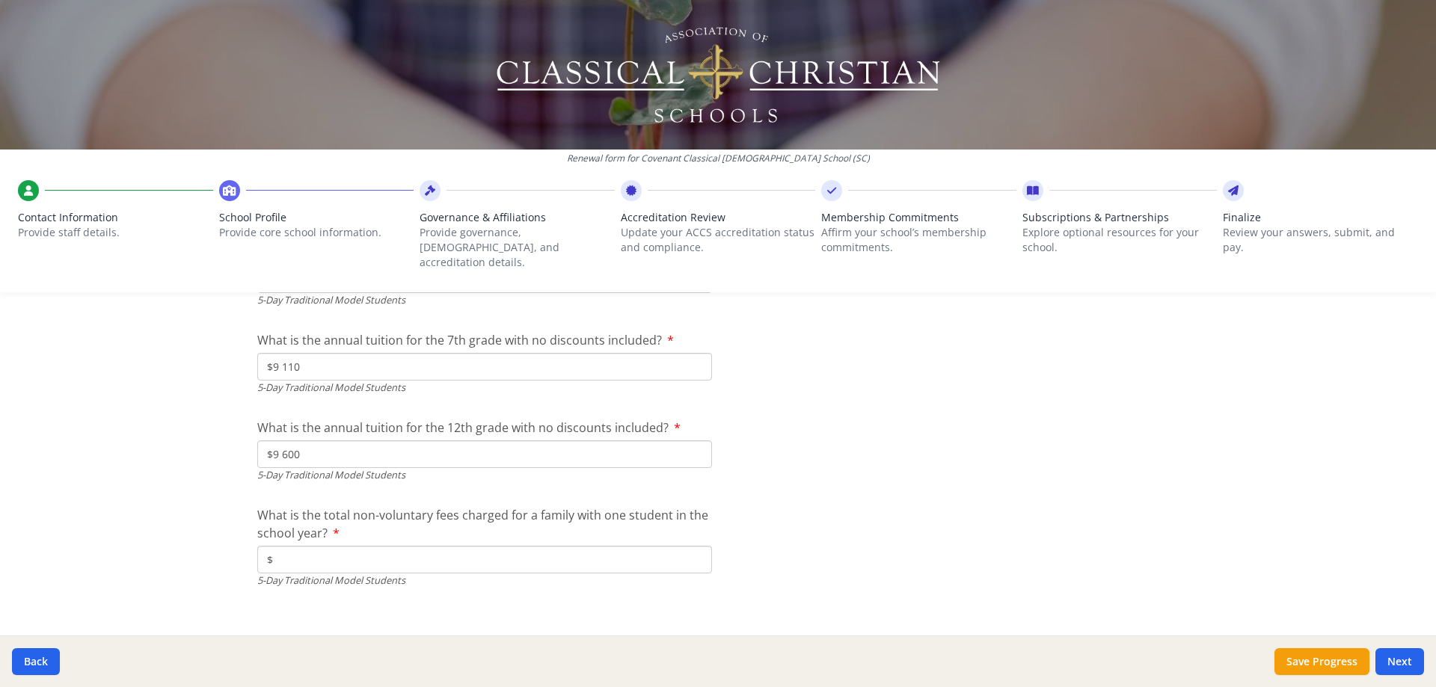
click at [179, 461] on div "Renewal form for Covenant Classical [DEMOGRAPHIC_DATA] School ([GEOGRAPHIC_DATA…" at bounding box center [718, 343] width 1436 height 687
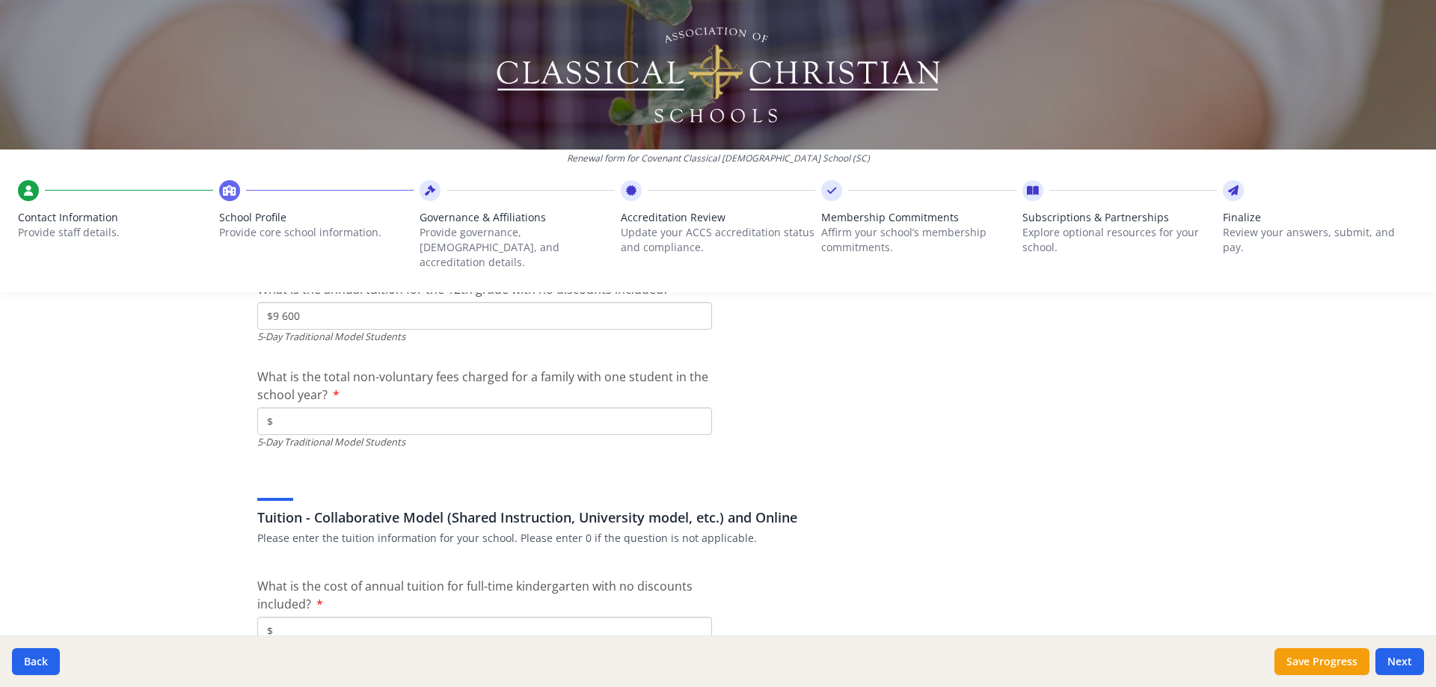
scroll to position [4363, 0]
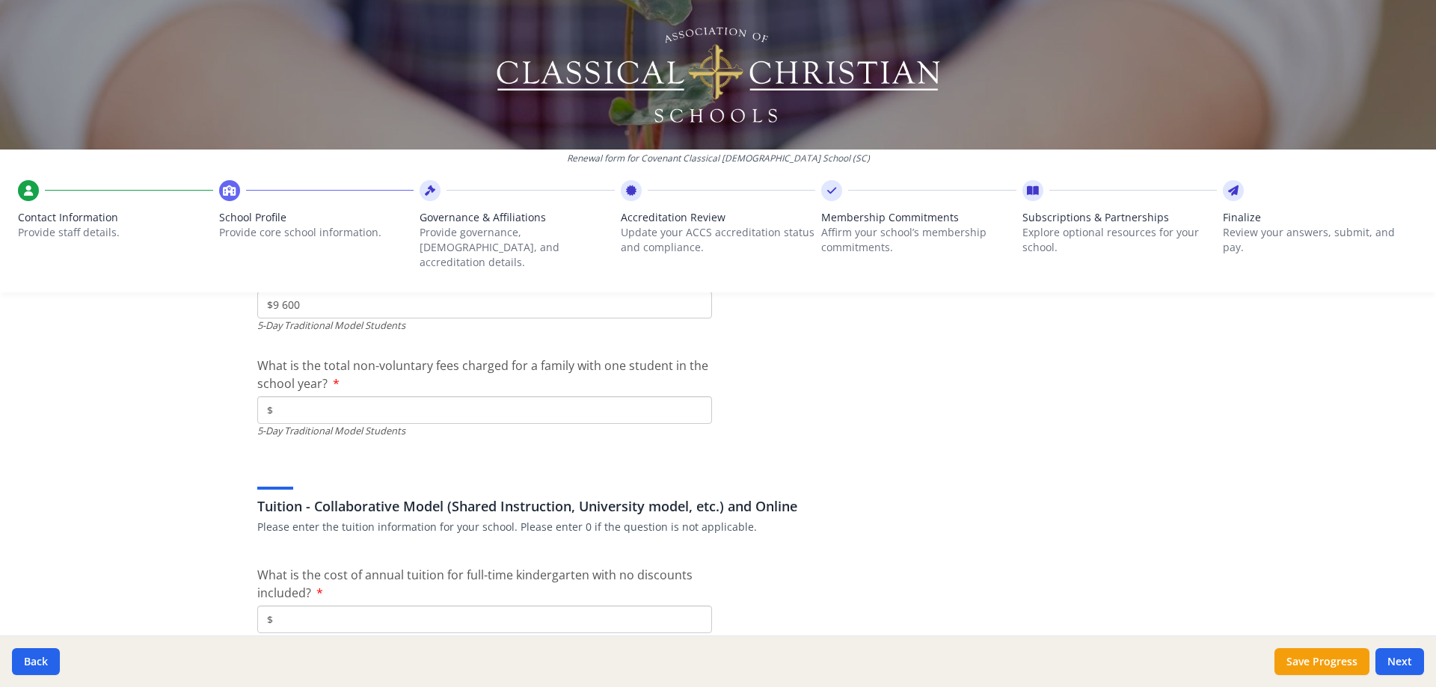
click at [301, 396] on input "$" at bounding box center [484, 410] width 455 height 28
type input "$0"
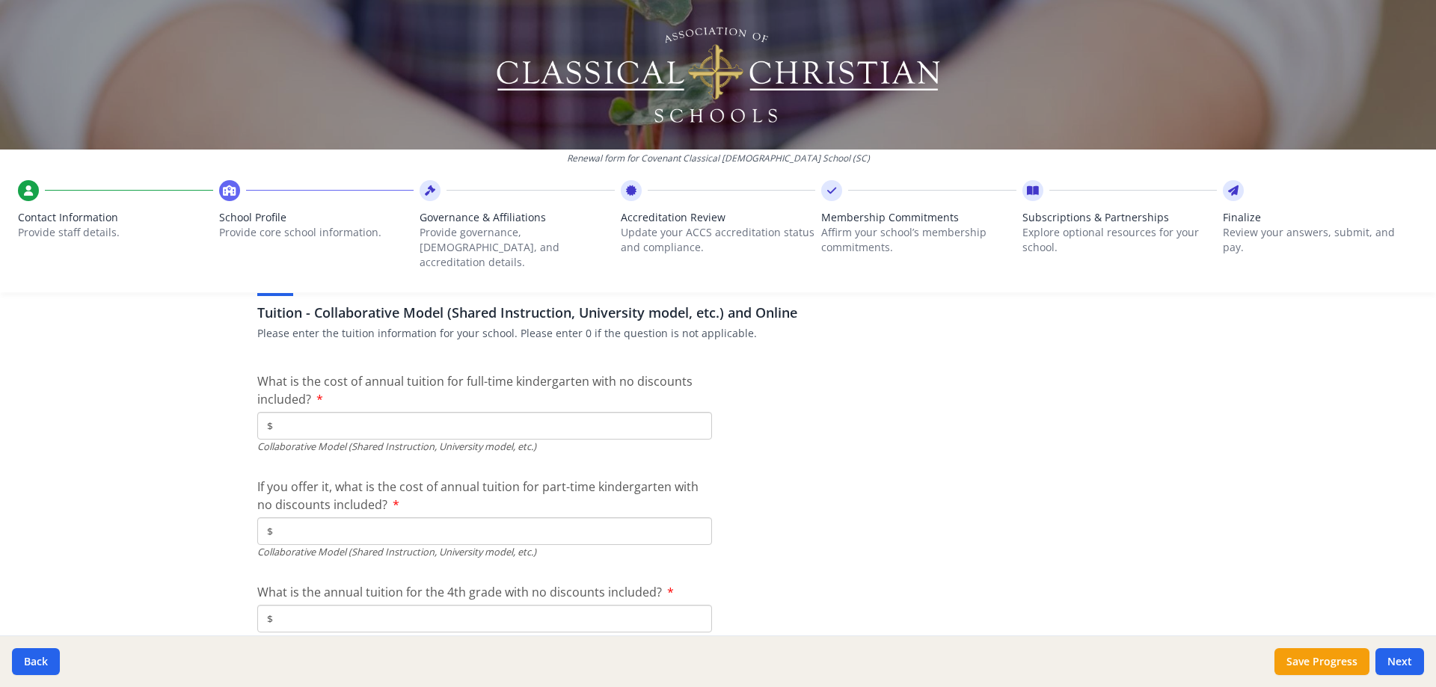
scroll to position [4588, 0]
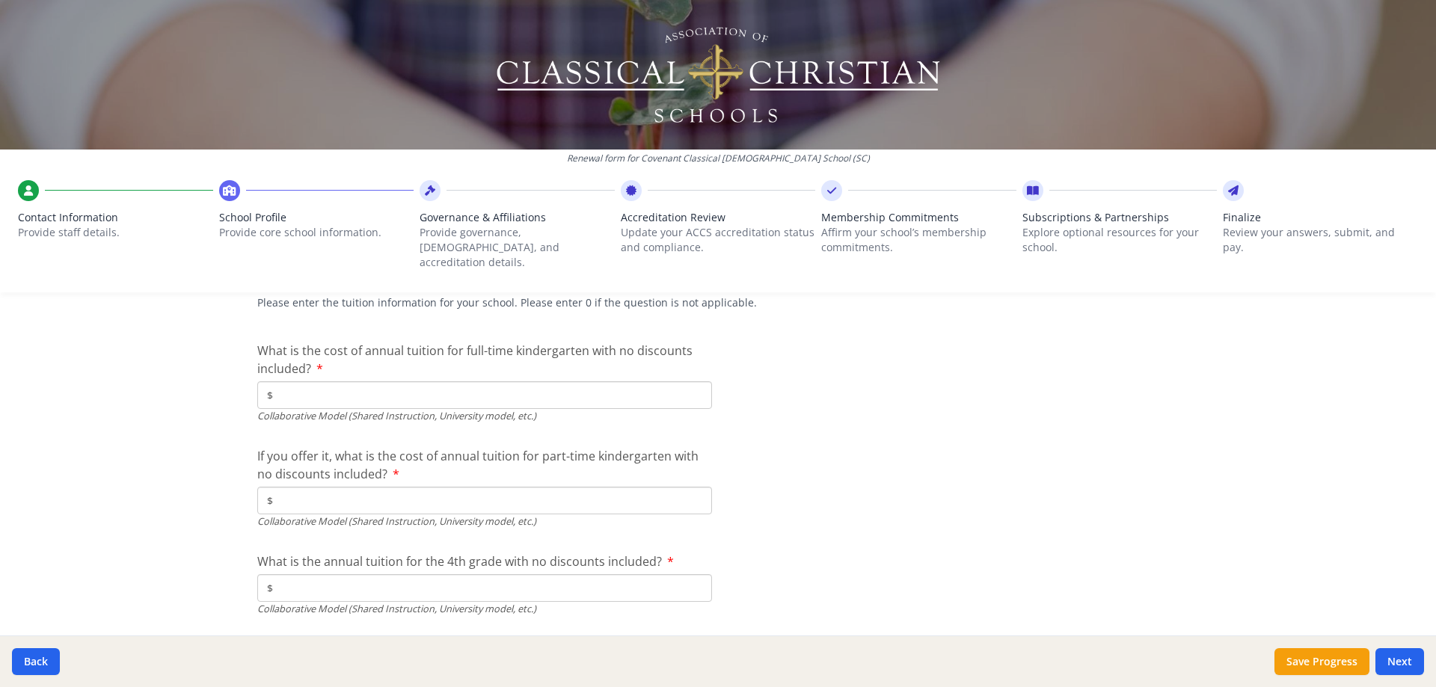
type input "$0"
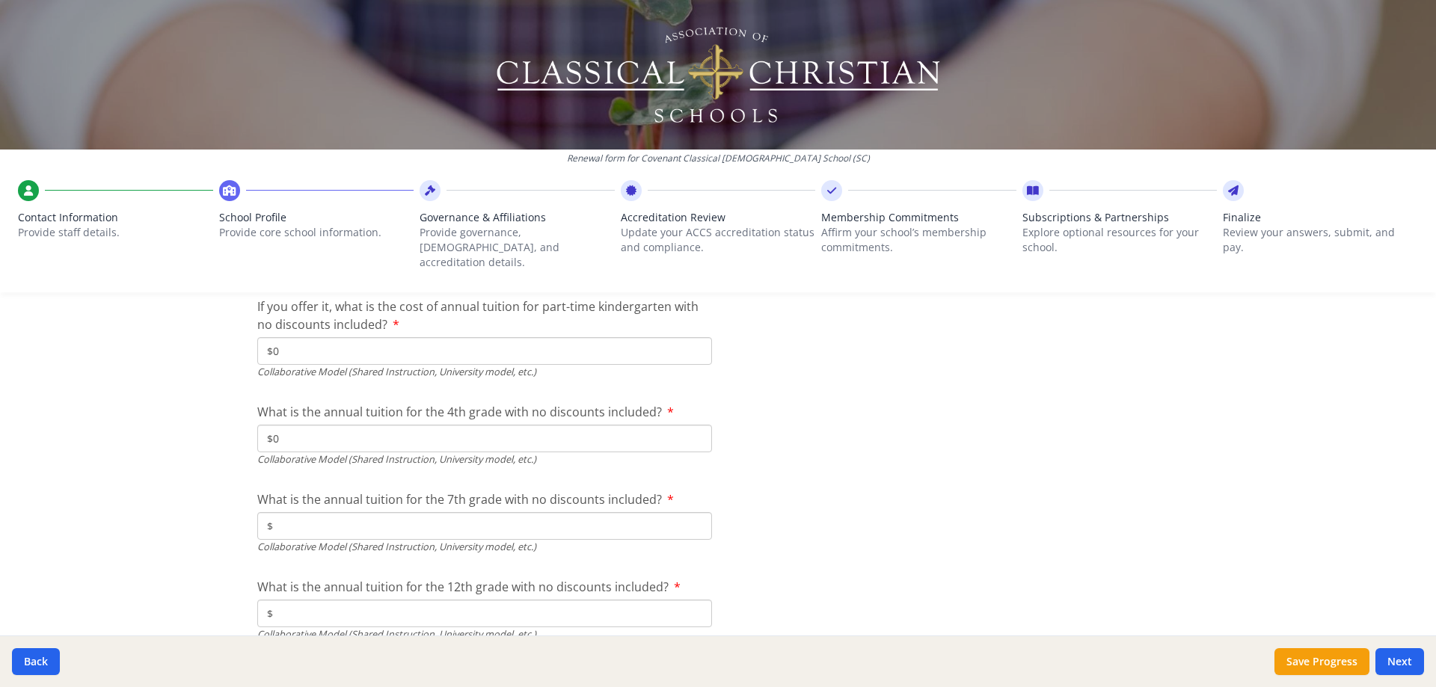
type input "$0"
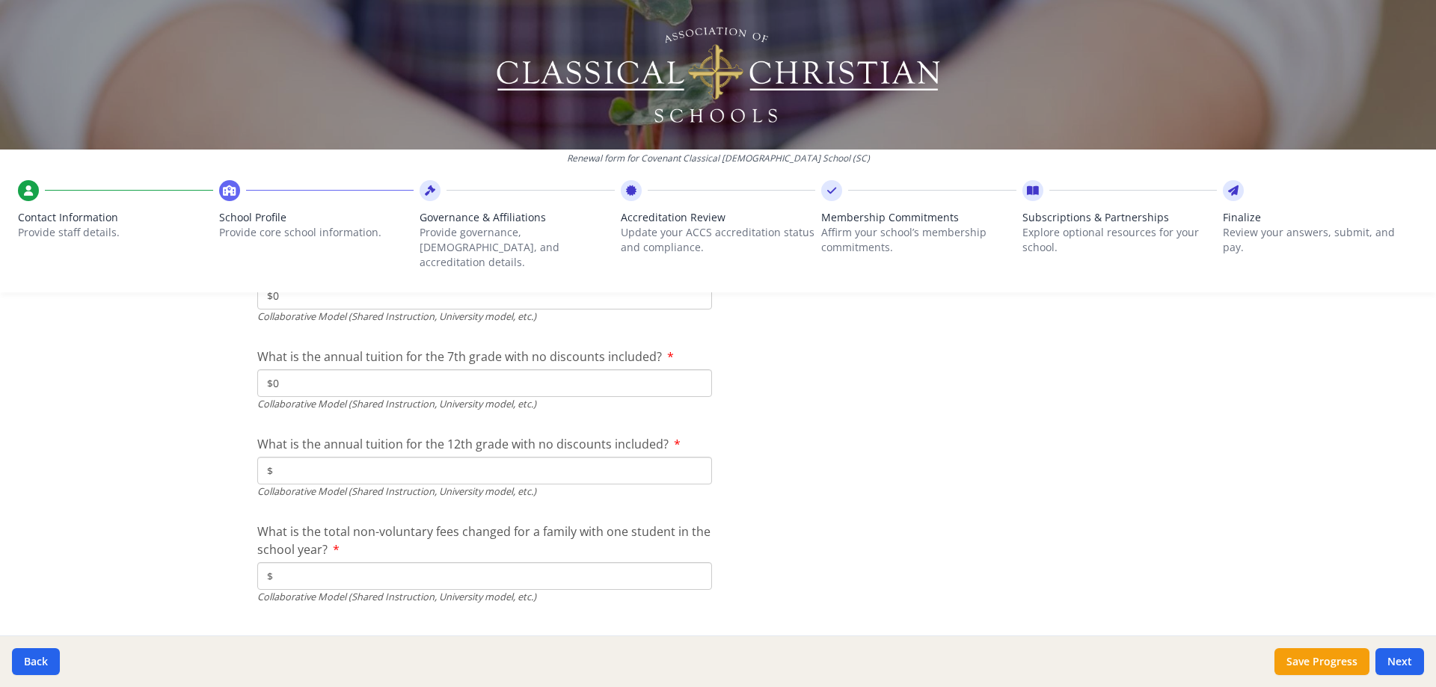
scroll to position [4887, 0]
type input "$0"
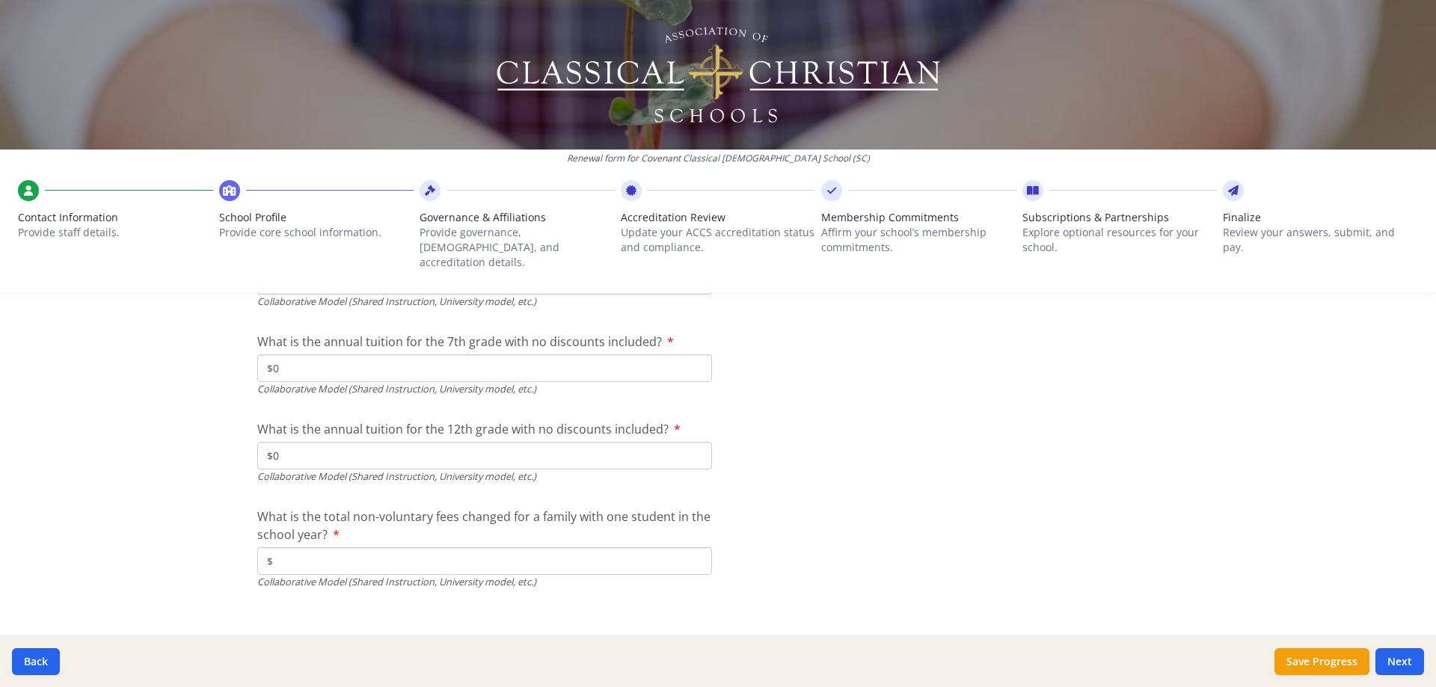
scroll to position [4897, 0]
type input "$0"
click at [375, 551] on input "$" at bounding box center [484, 559] width 455 height 28
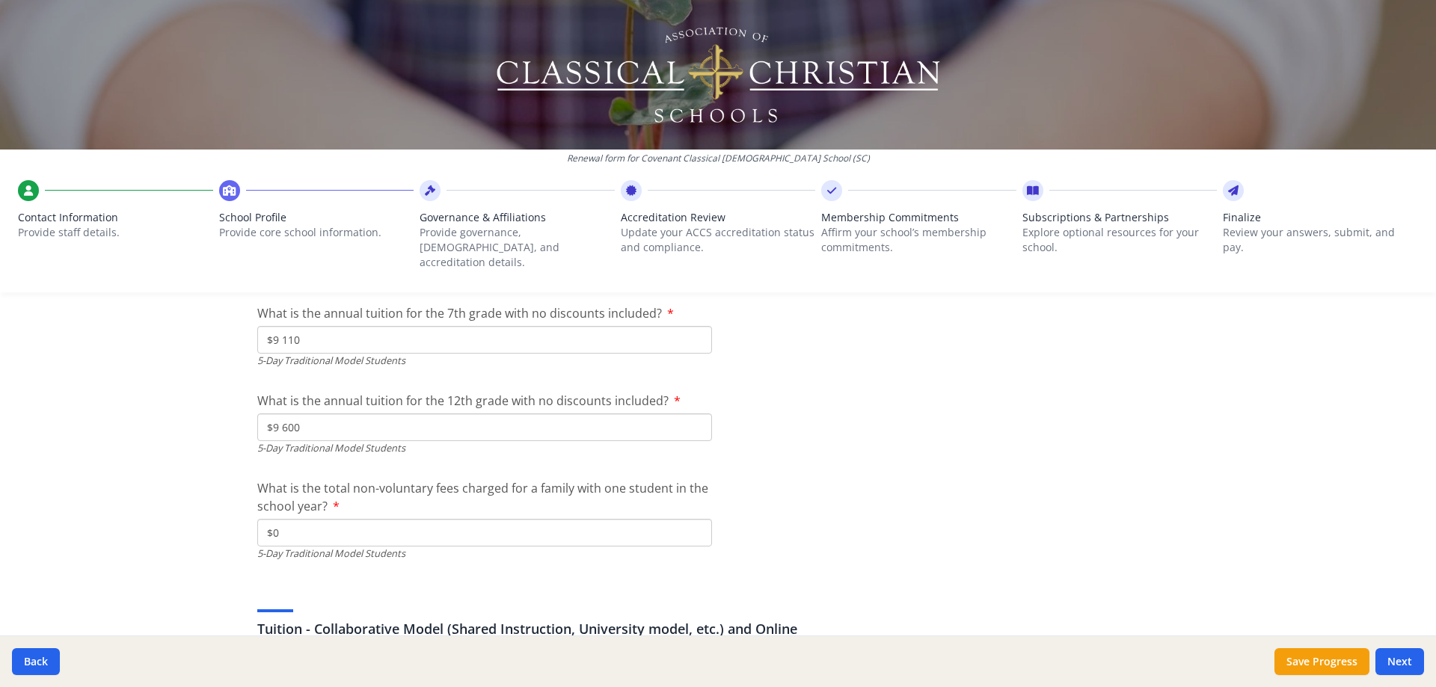
scroll to position [4150, 0]
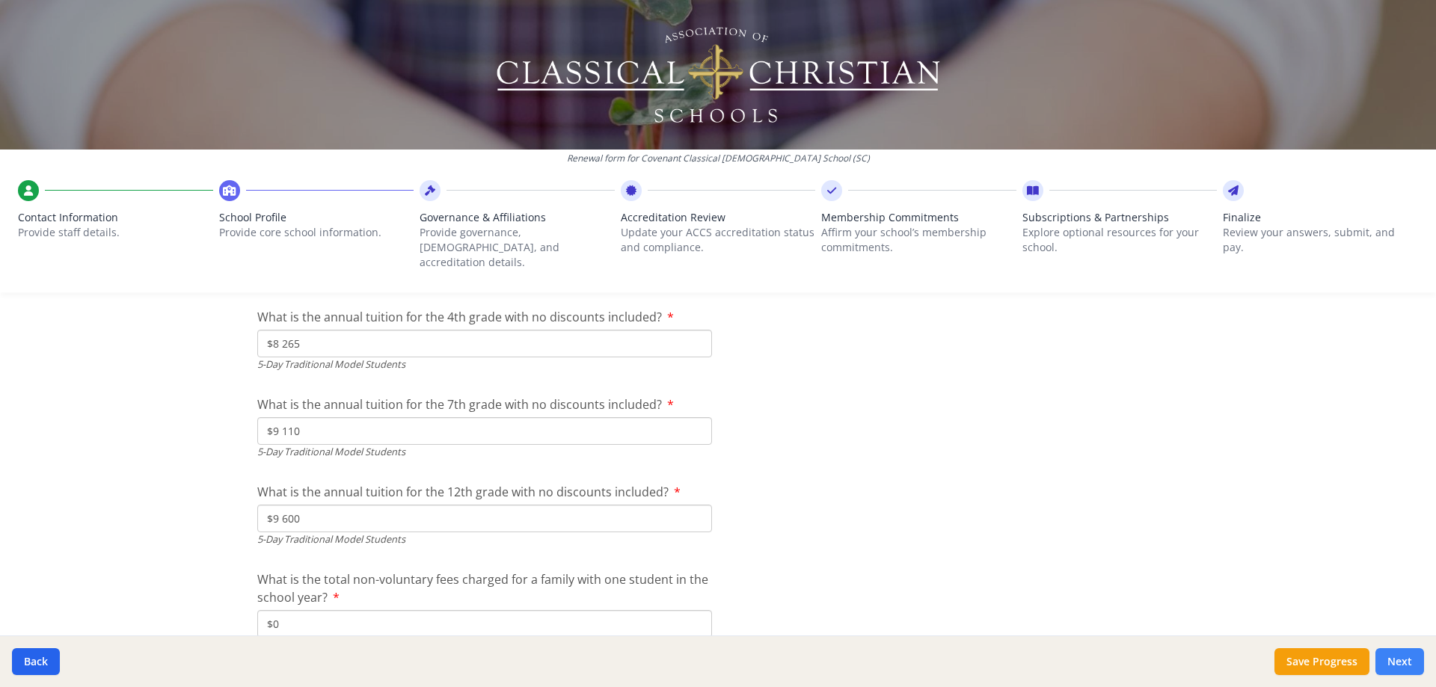
type input "$0"
click at [1396, 659] on button "Next" at bounding box center [1399, 661] width 49 height 27
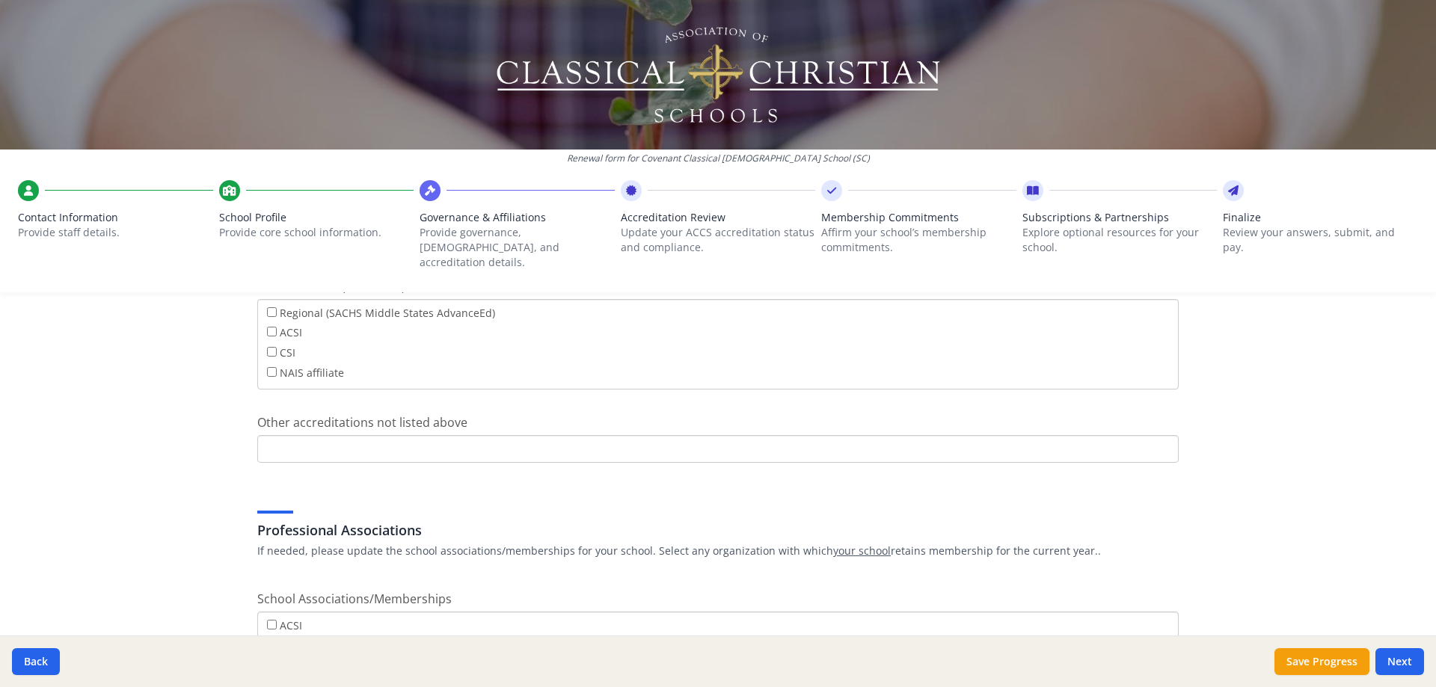
scroll to position [598, 0]
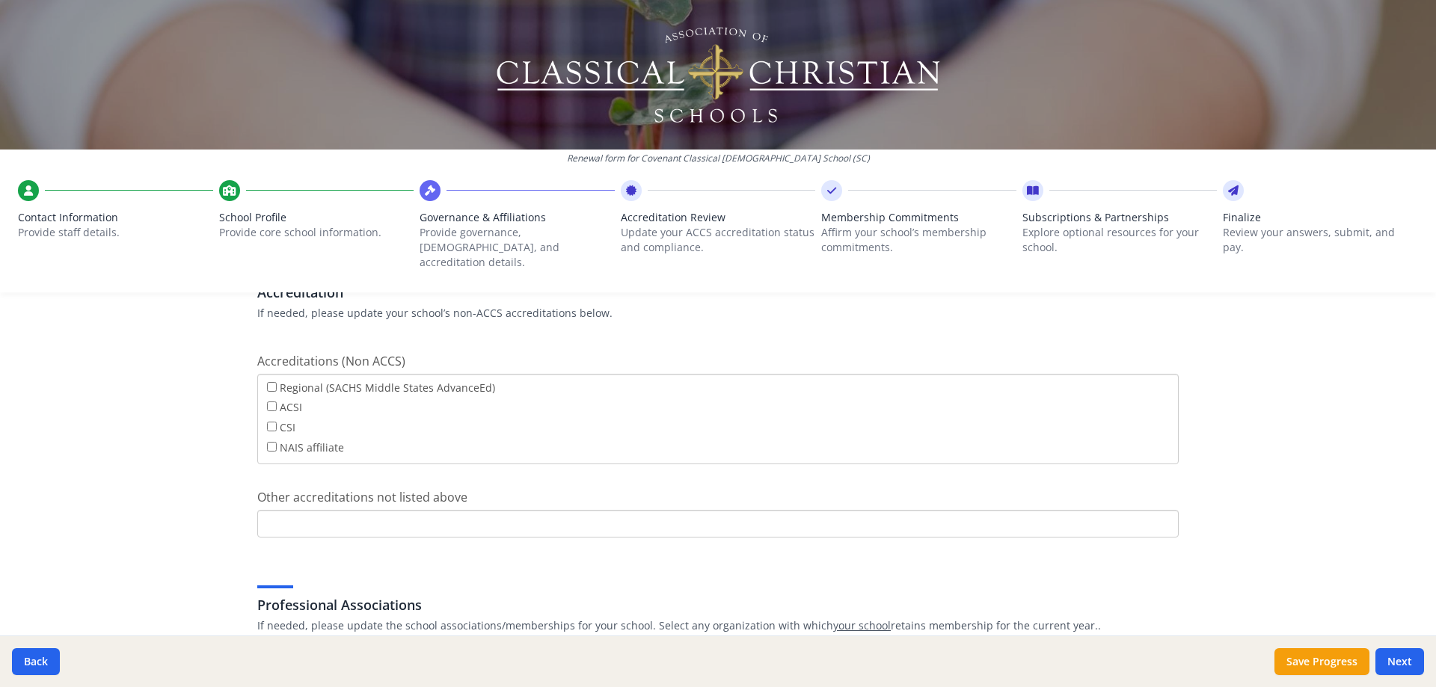
click at [507, 330] on div "Governance Structure If needed, please update the governance structure for your…" at bounding box center [717, 349] width 957 height 1214
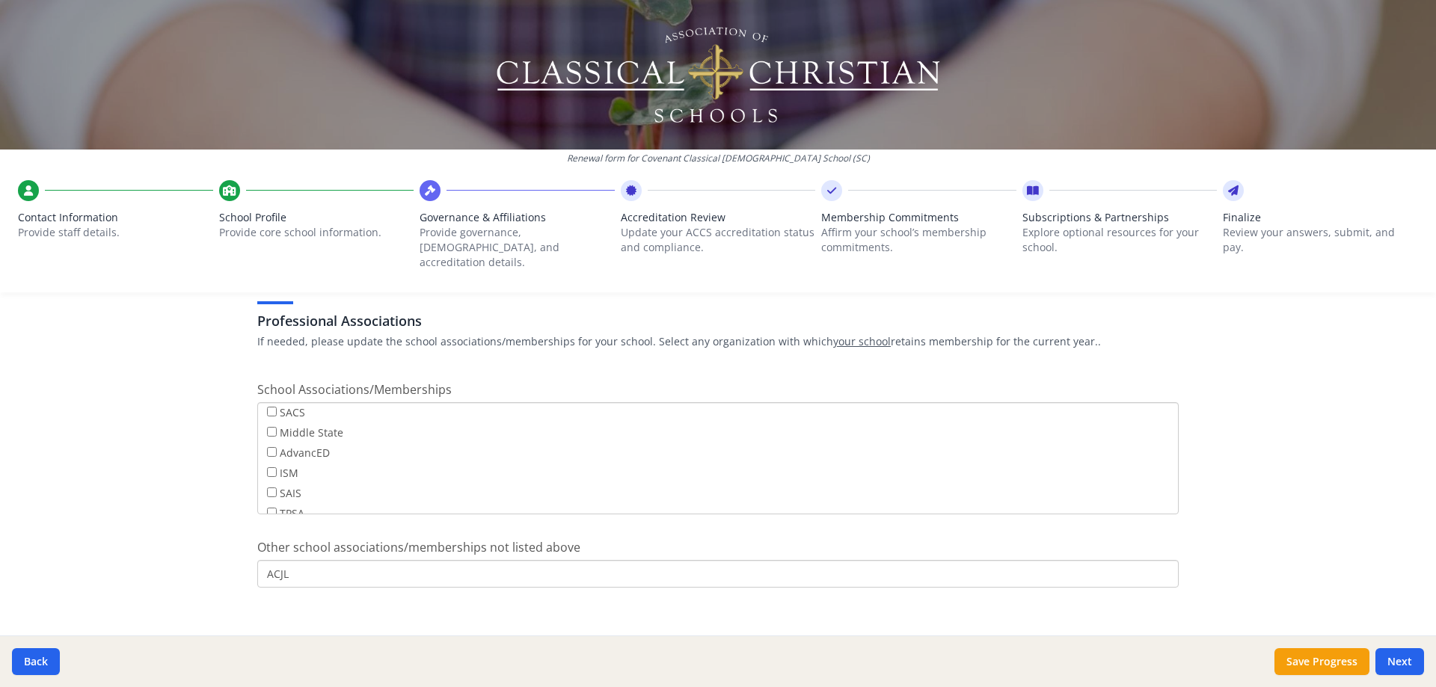
scroll to position [120, 0]
click at [631, 538] on div "Other school associations/memberships not listed above ACJL" at bounding box center [717, 562] width 921 height 49
click at [1403, 665] on button "Next" at bounding box center [1399, 661] width 49 height 27
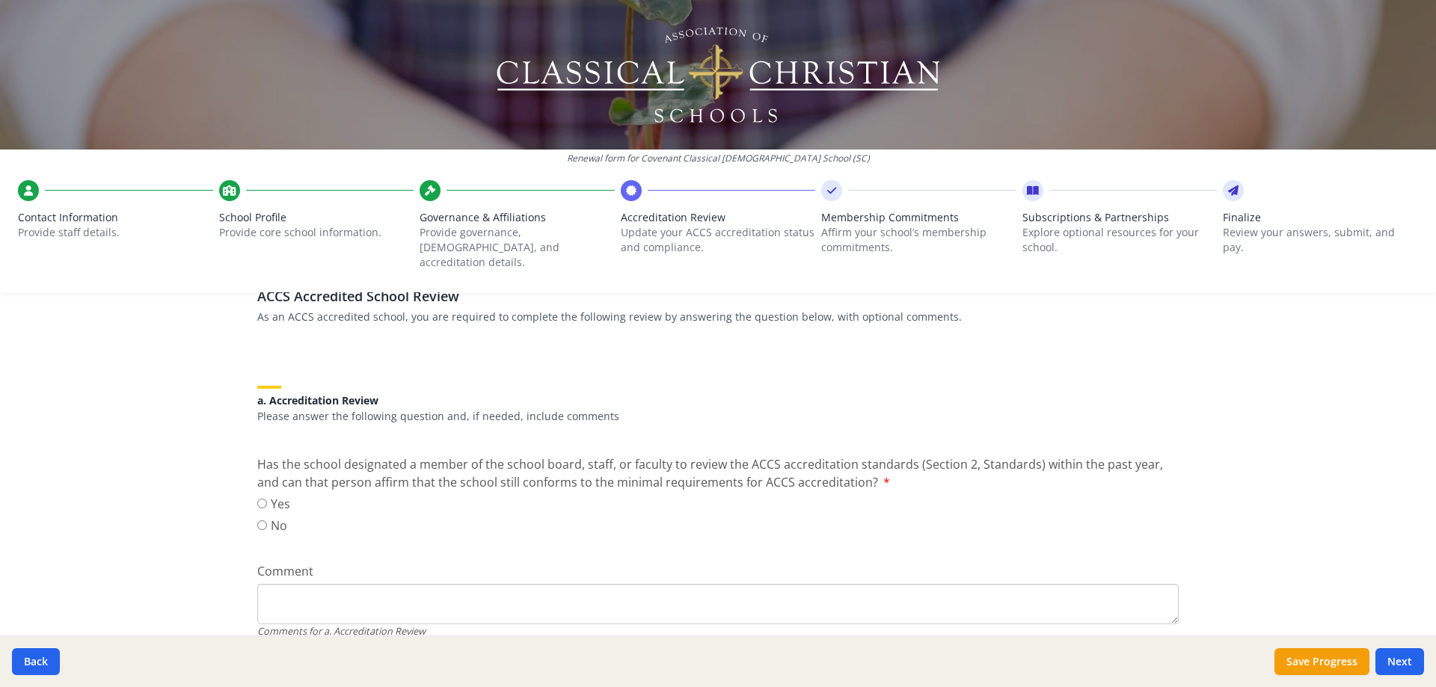
scroll to position [150, 0]
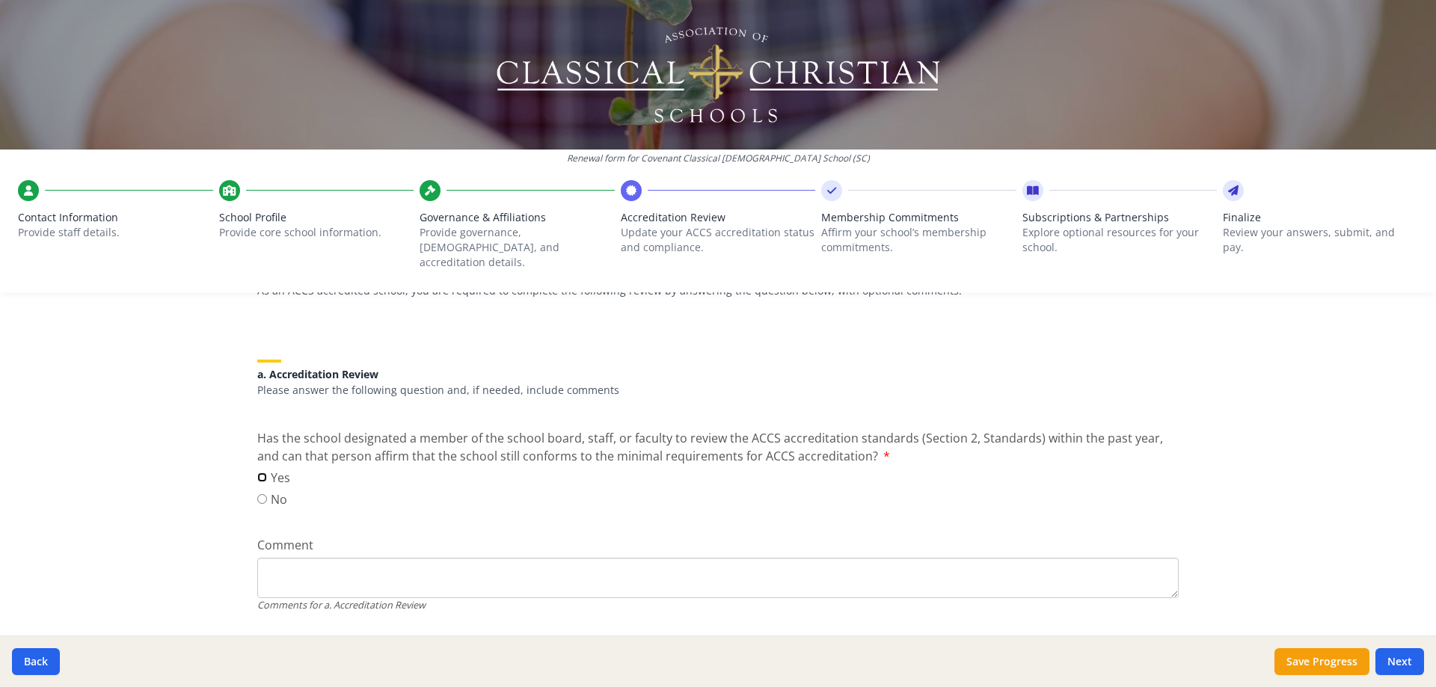
click at [258, 473] on input "Yes" at bounding box center [262, 478] width 10 height 10
radio input "true"
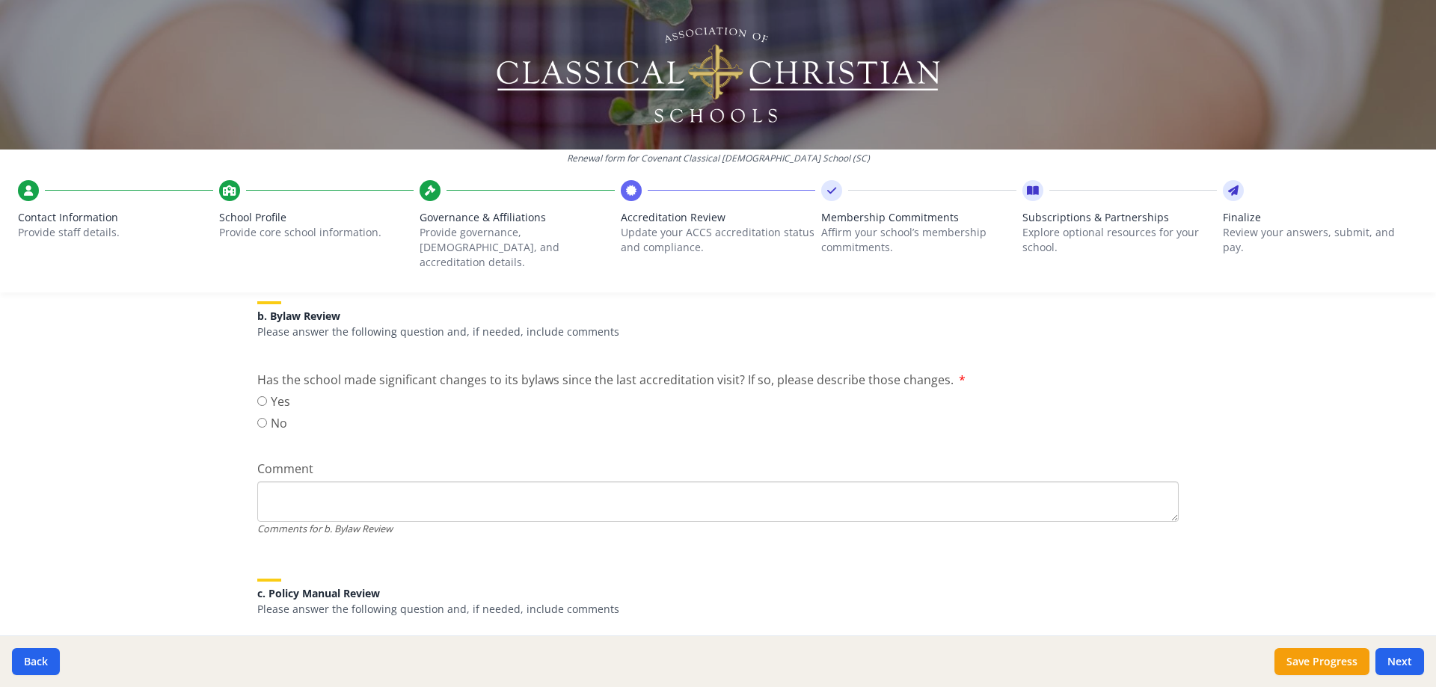
scroll to position [523, 0]
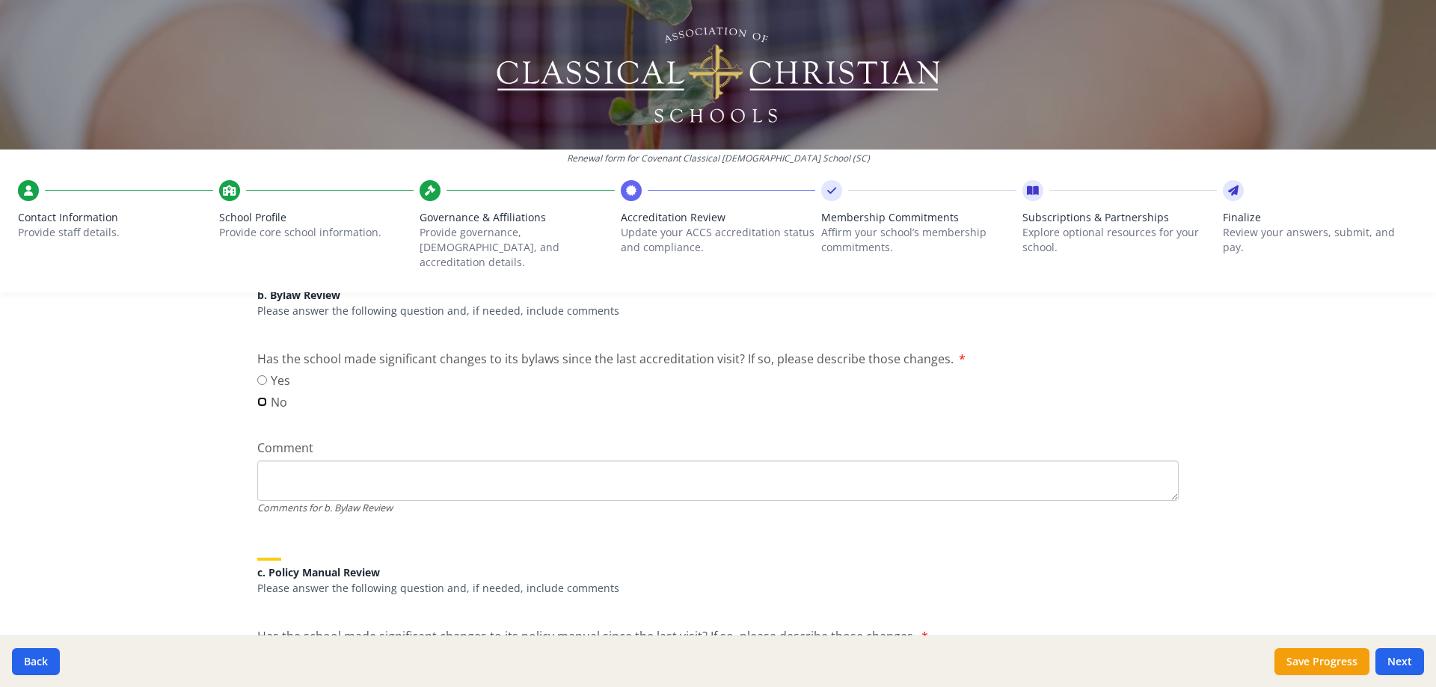
click at [257, 397] on input "No" at bounding box center [262, 402] width 10 height 10
radio input "true"
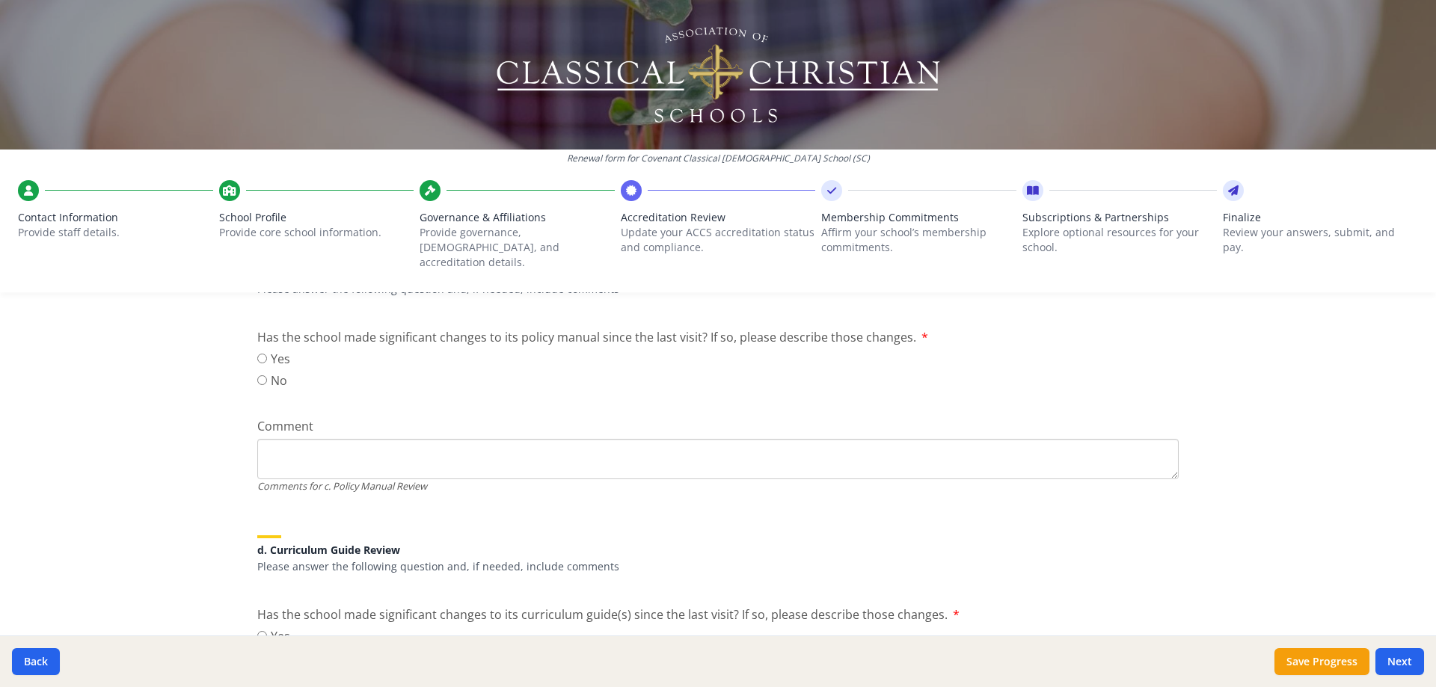
scroll to position [748, 0]
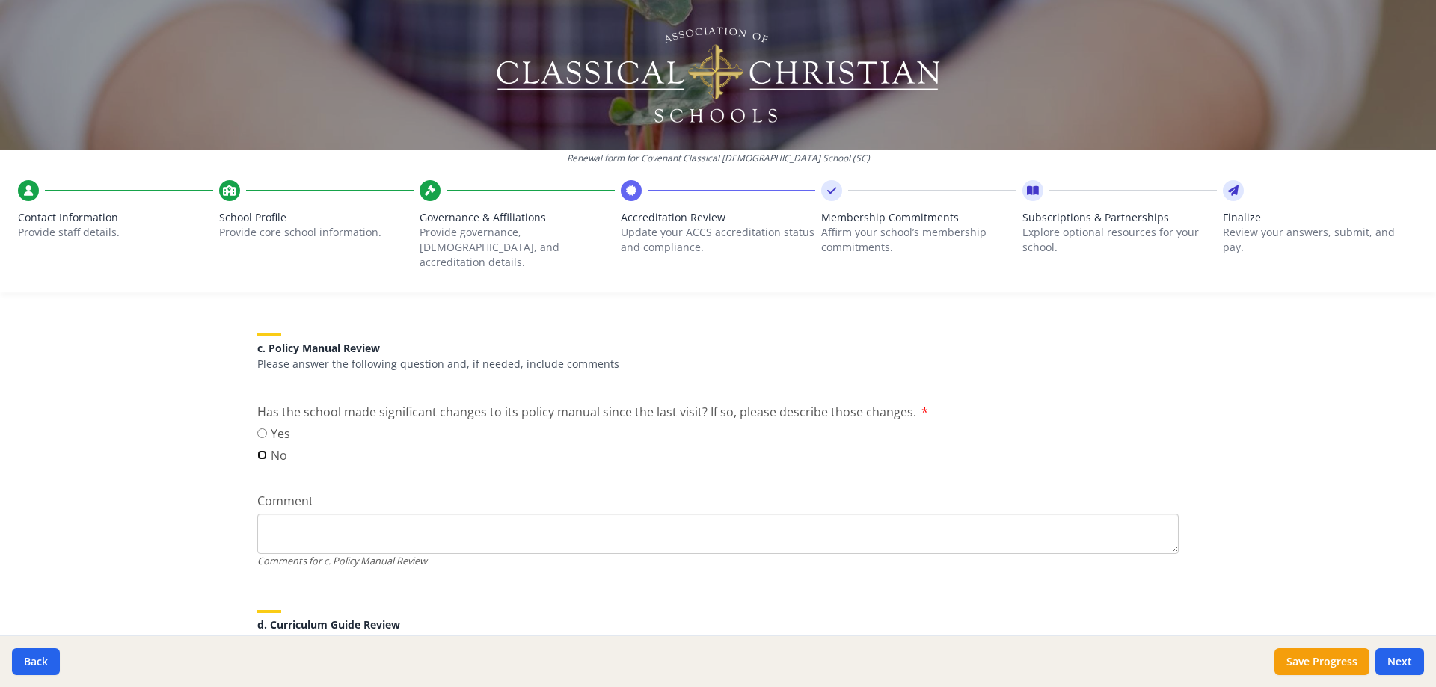
click at [258, 450] on input "No" at bounding box center [262, 455] width 10 height 10
radio input "true"
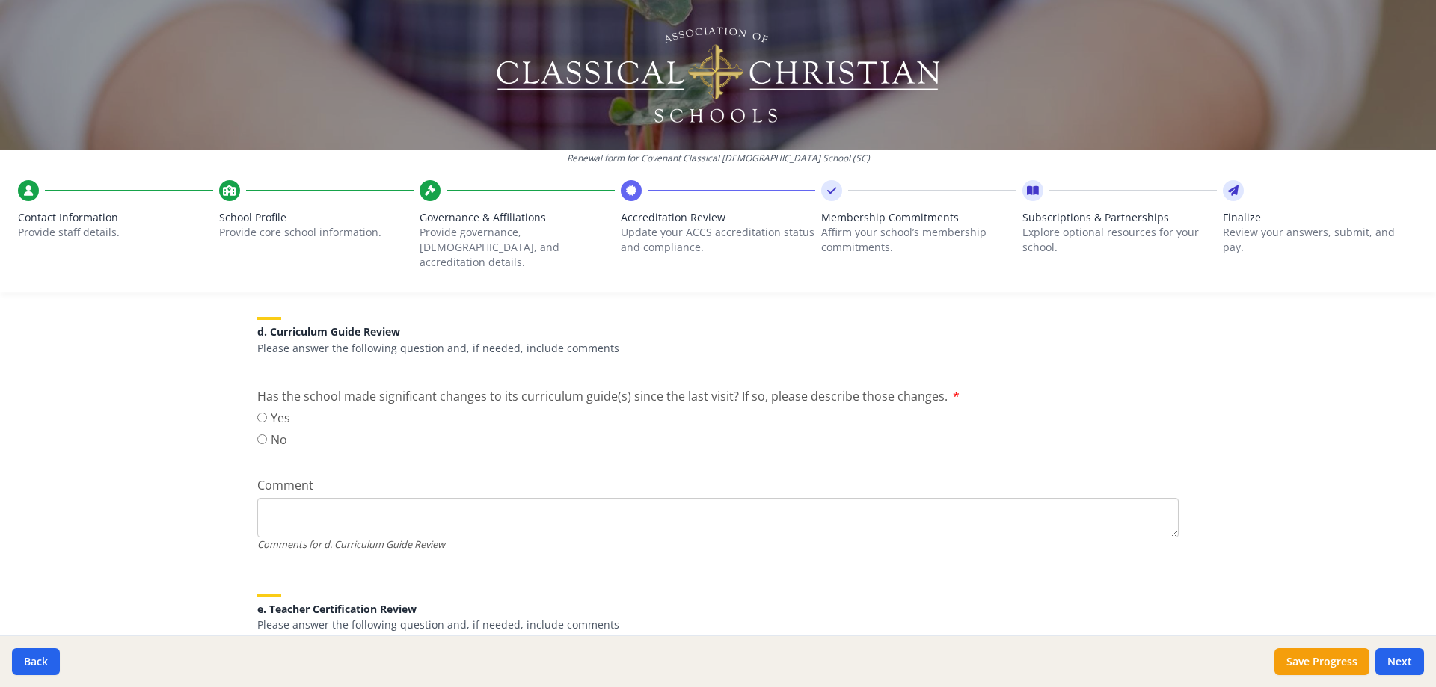
scroll to position [1047, 0]
click at [259, 428] on input "No" at bounding box center [262, 433] width 10 height 10
radio input "true"
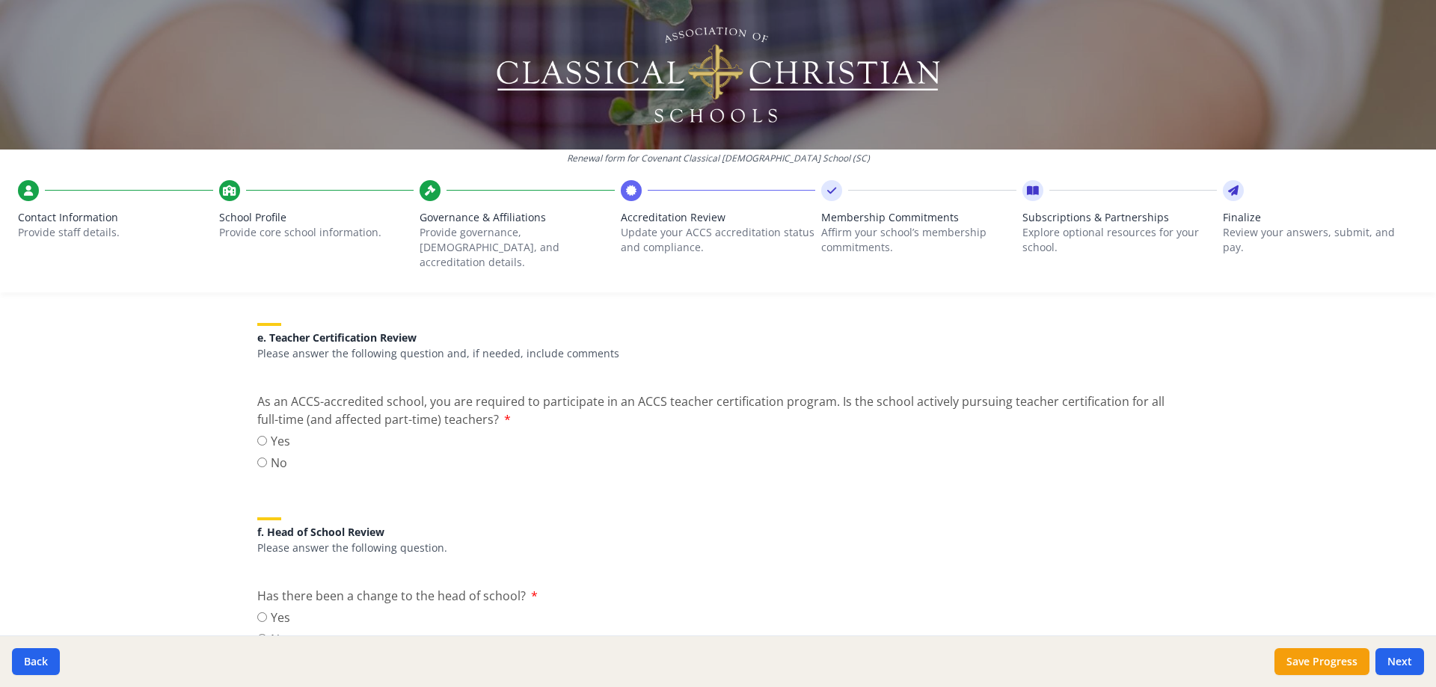
scroll to position [1346, 0]
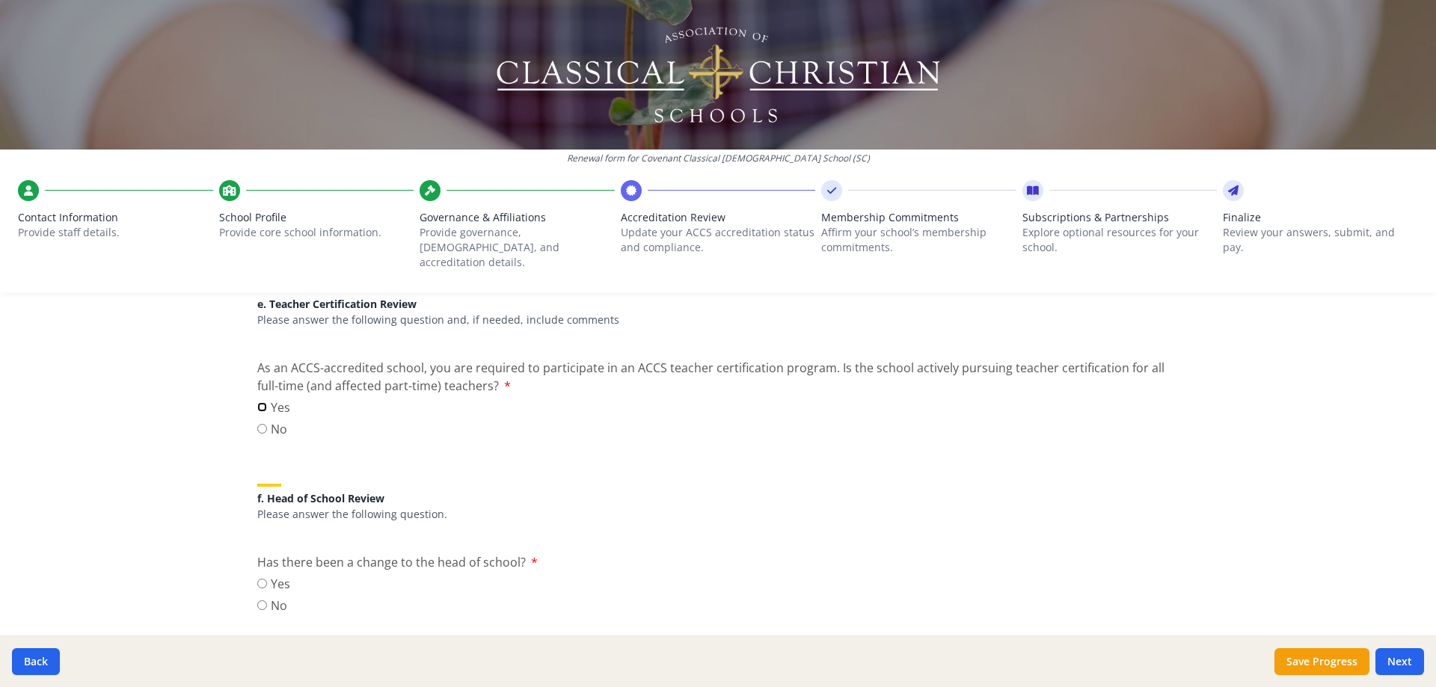
click at [257, 402] on input "Yes" at bounding box center [262, 407] width 10 height 10
radio input "true"
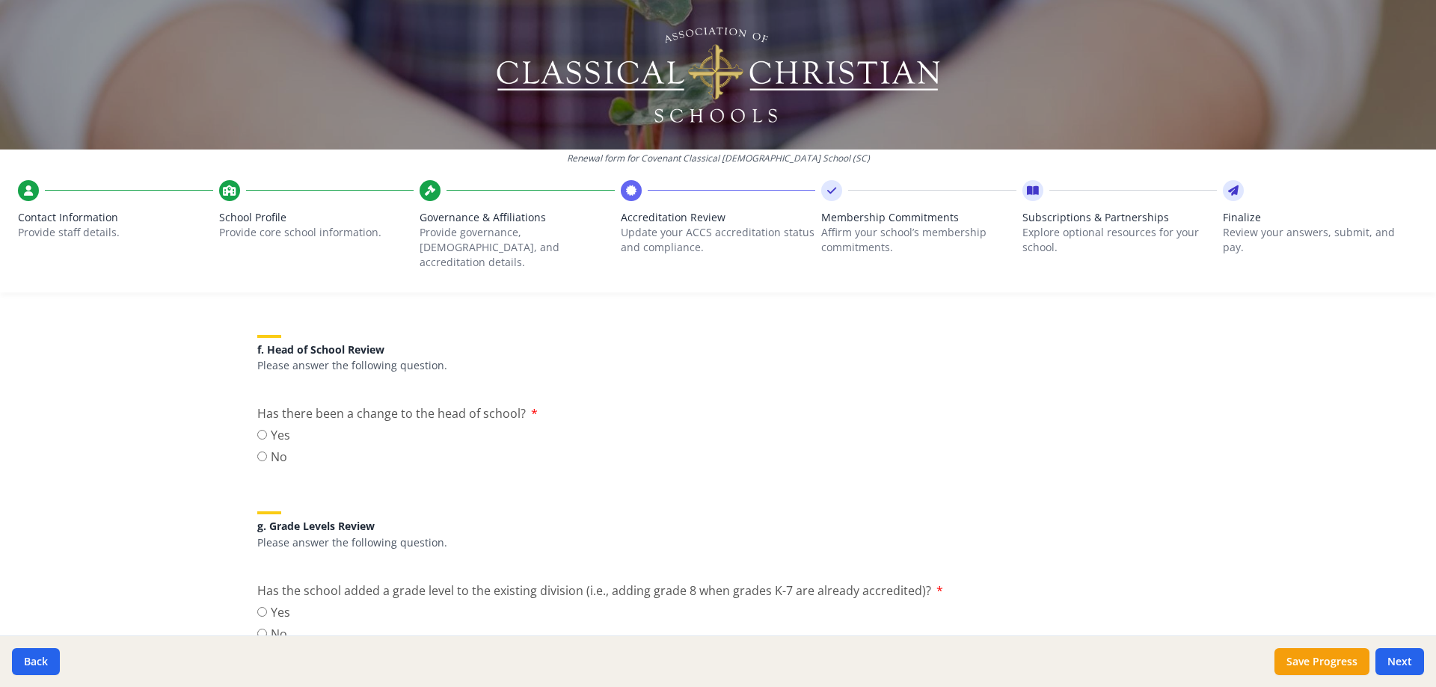
scroll to position [1495, 0]
click at [257, 451] on input "No" at bounding box center [262, 456] width 10 height 10
radio input "true"
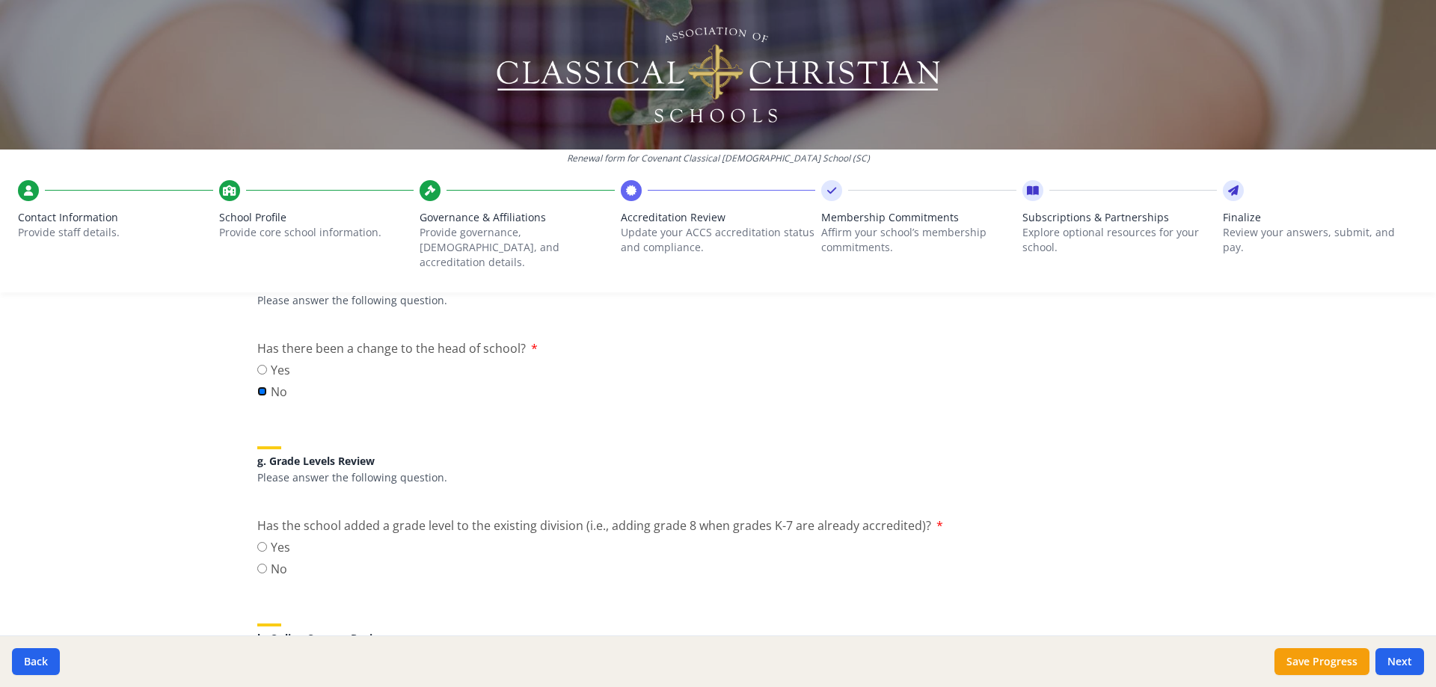
scroll to position [1645, 0]
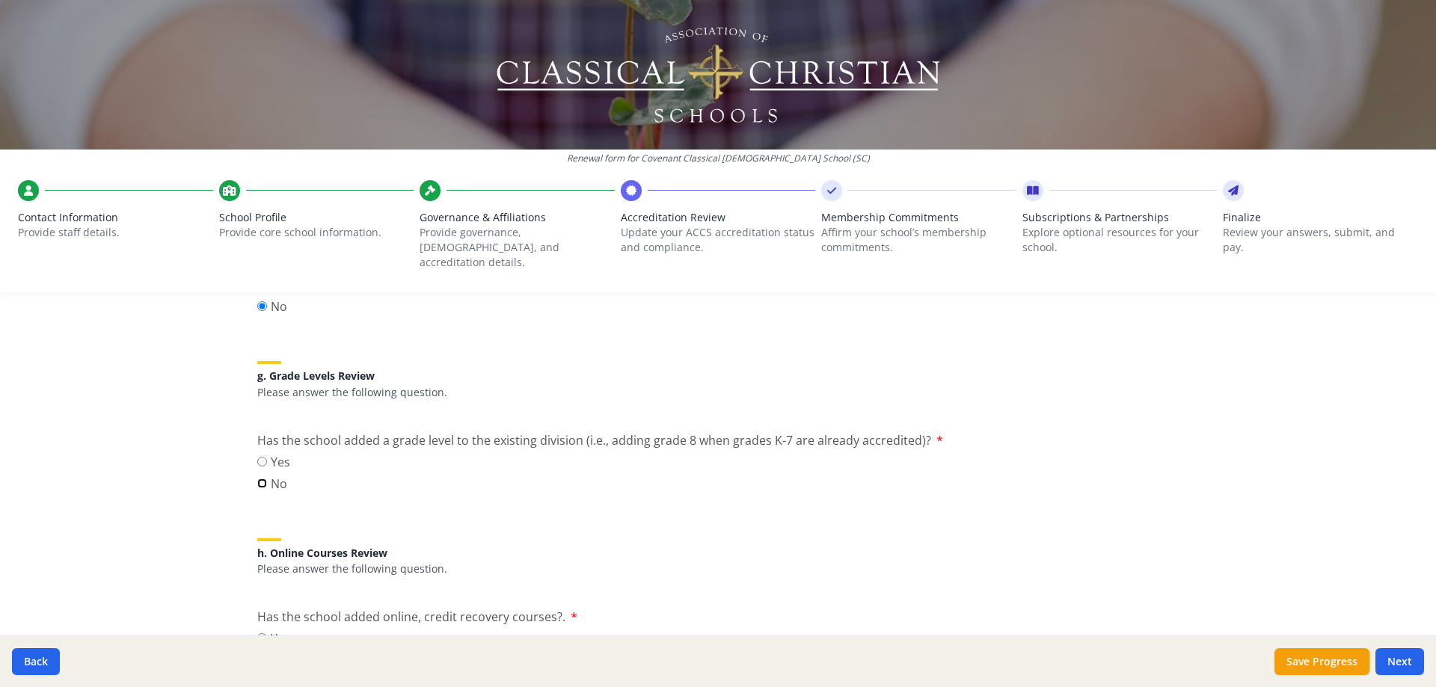
click at [261, 479] on input "No" at bounding box center [262, 484] width 10 height 10
radio input "true"
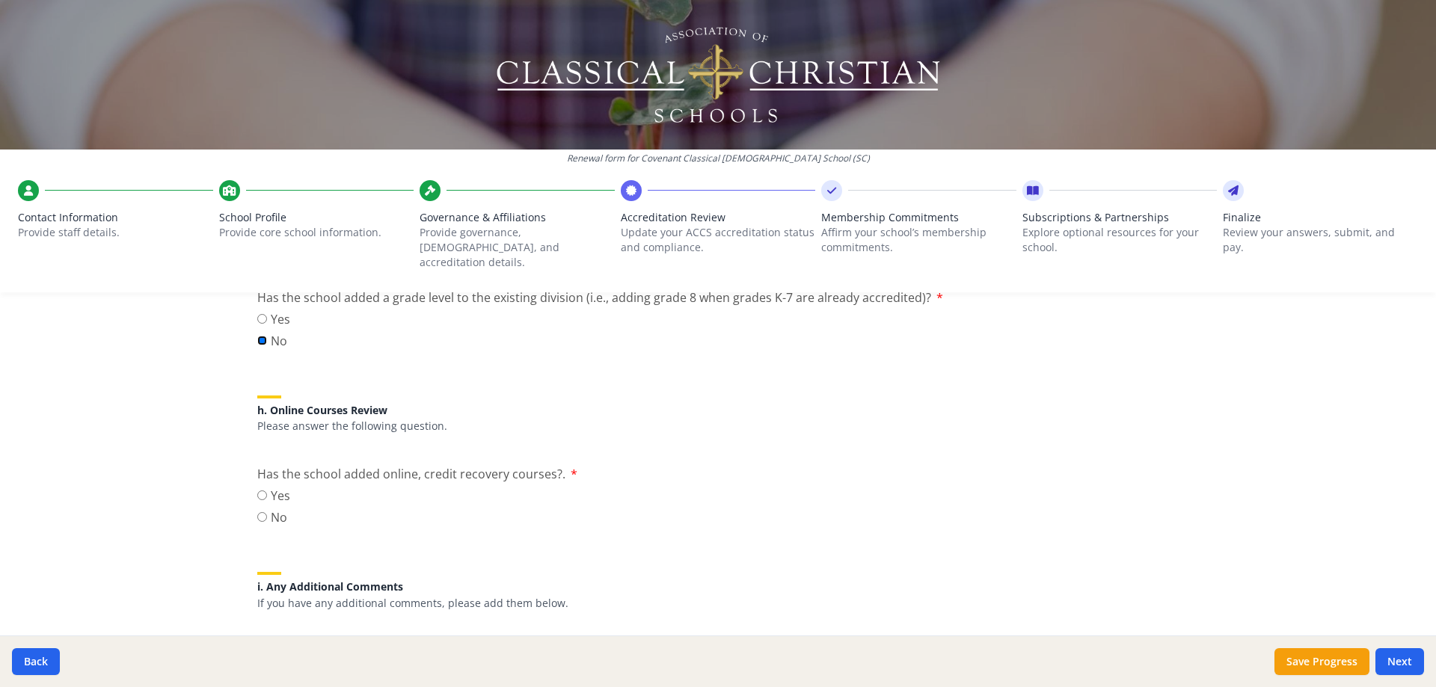
scroll to position [1794, 0]
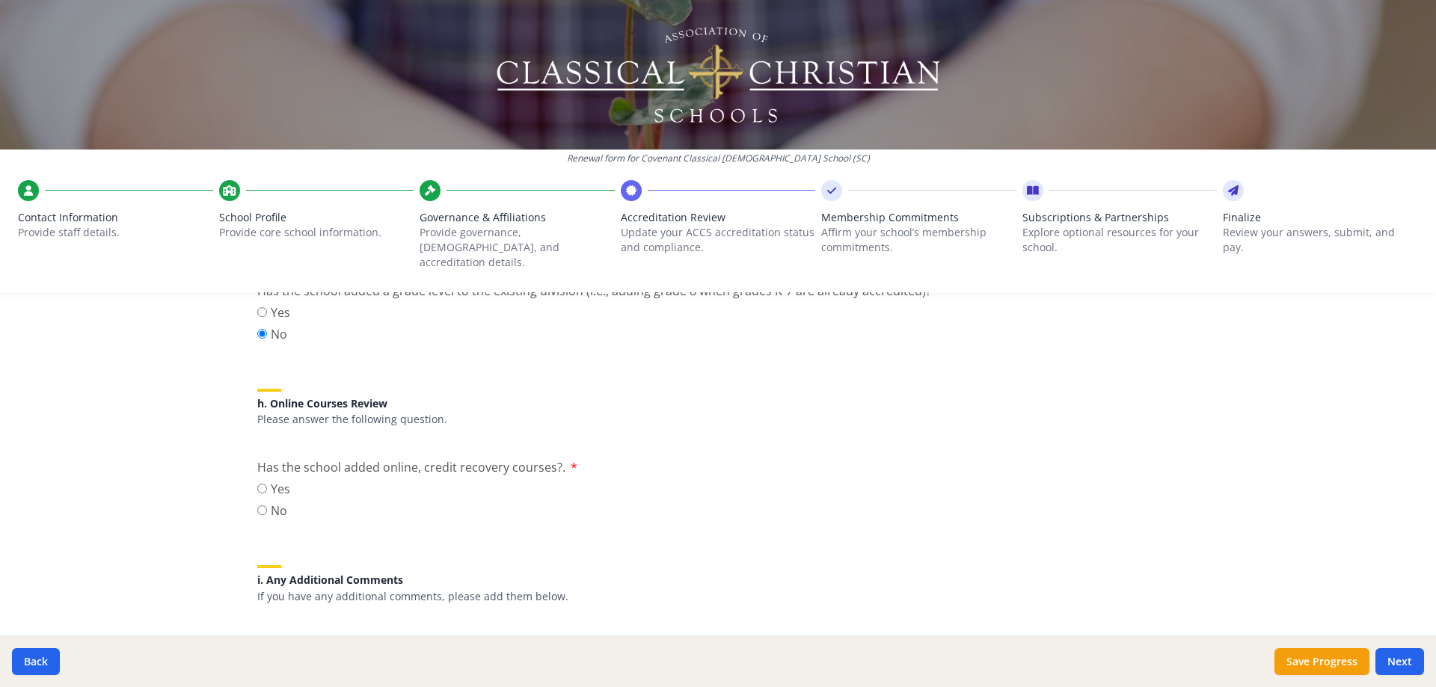
click at [261, 502] on label "No" at bounding box center [273, 511] width 33 height 18
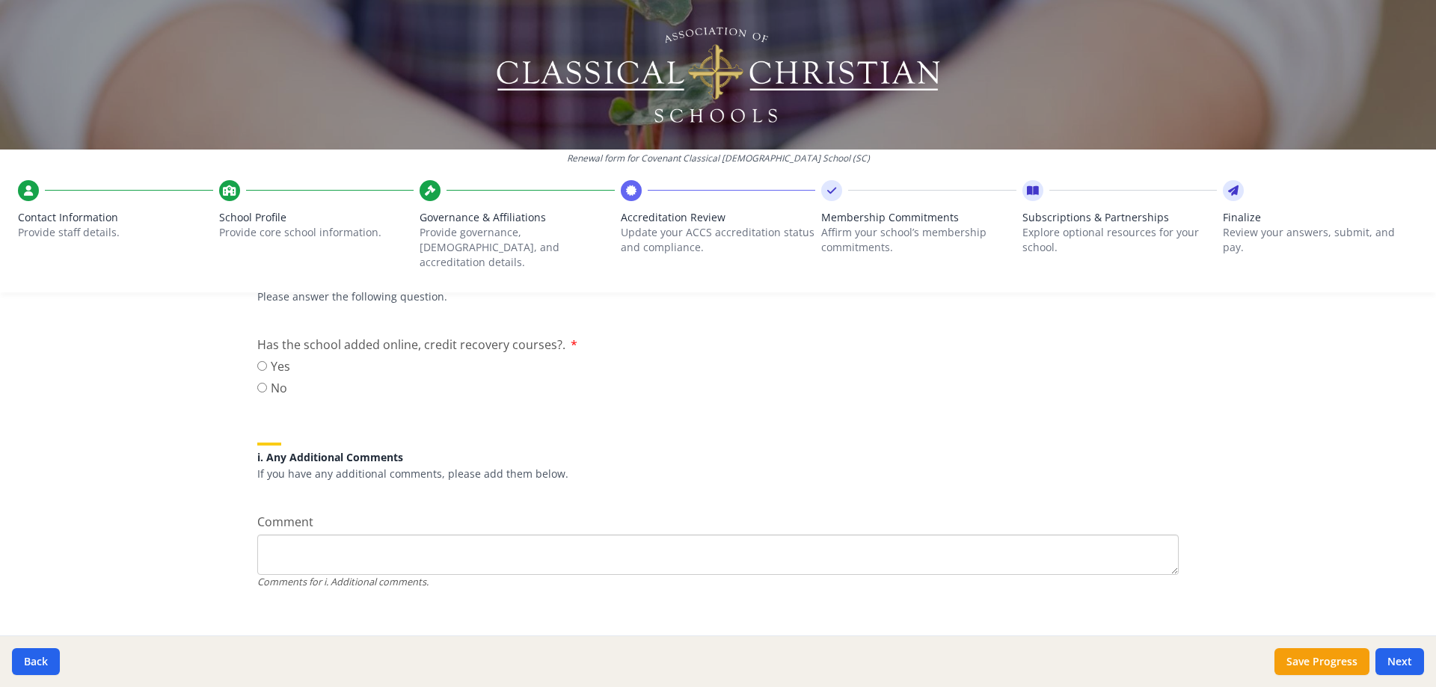
scroll to position [1919, 0]
click at [260, 381] on input "No" at bounding box center [262, 386] width 10 height 10
radio input "true"
click at [1410, 664] on button "Next" at bounding box center [1399, 661] width 49 height 27
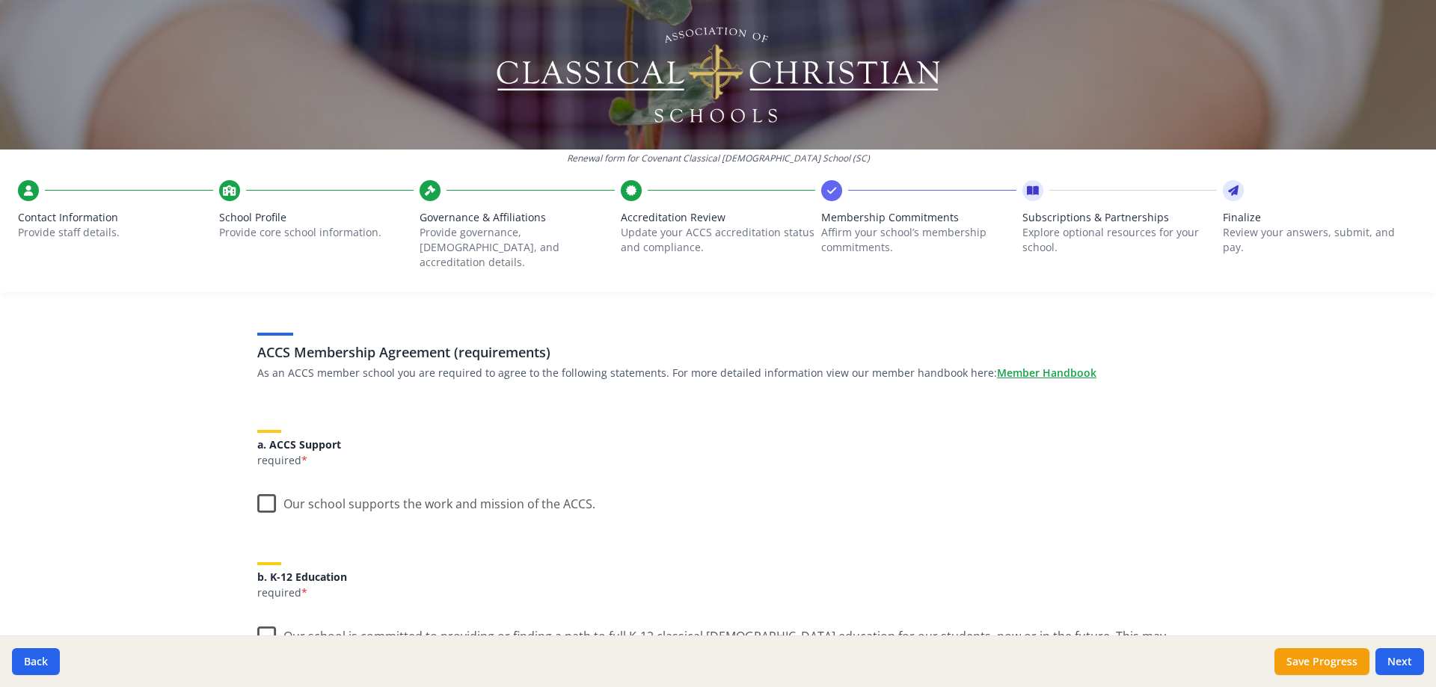
scroll to position [150, 0]
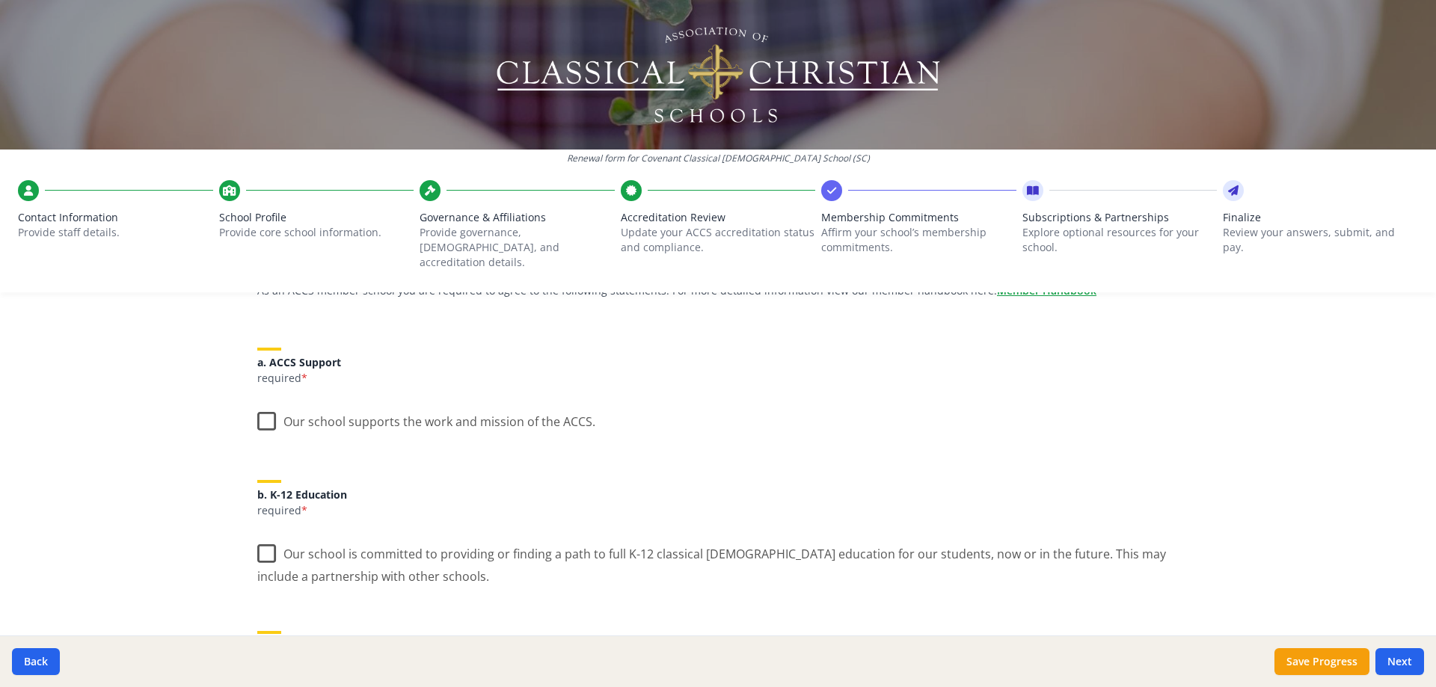
click at [264, 404] on label "Our school supports the work and mission of the ACCS." at bounding box center [426, 418] width 338 height 32
click at [0, 0] on input "Our school supports the work and mission of the ACCS." at bounding box center [0, 0] width 0 height 0
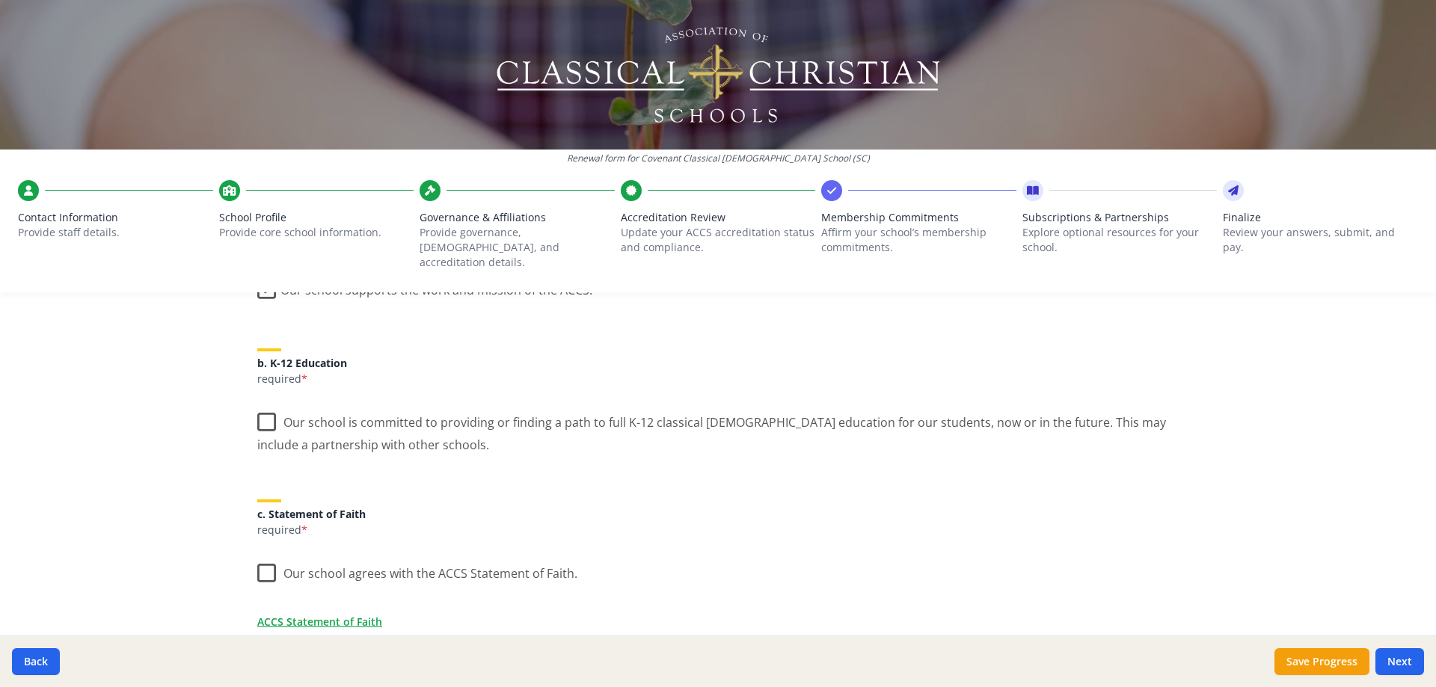
scroll to position [299, 0]
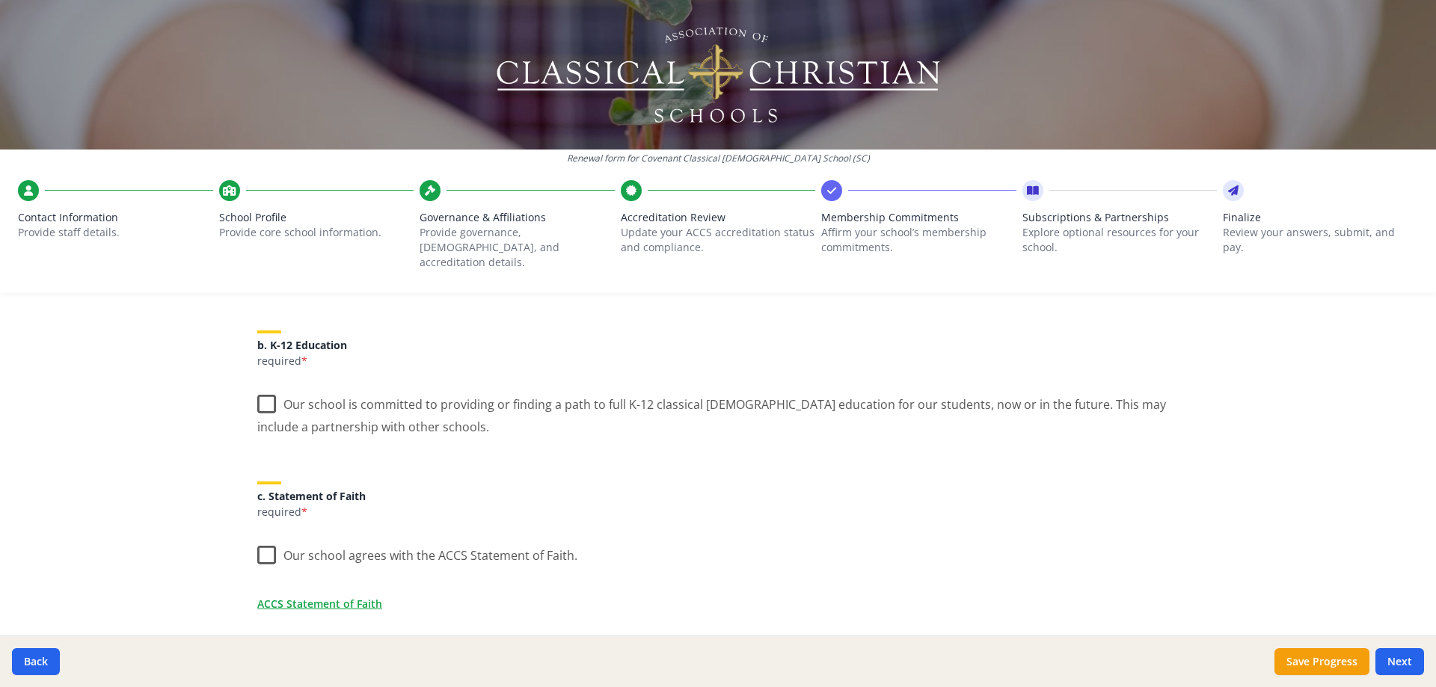
click at [259, 386] on label "Our school is committed to providing or finding a path to full K-12 classical […" at bounding box center [717, 410] width 921 height 50
click at [0, 0] on input "Our school is committed to providing or finding a path to full K-12 classical […" at bounding box center [0, 0] width 0 height 0
click at [259, 539] on label "Our school agrees with the ACCS Statement of Faith." at bounding box center [417, 552] width 320 height 32
click at [0, 0] on input "Our school agrees with the ACCS Statement of Faith." at bounding box center [0, 0] width 0 height 0
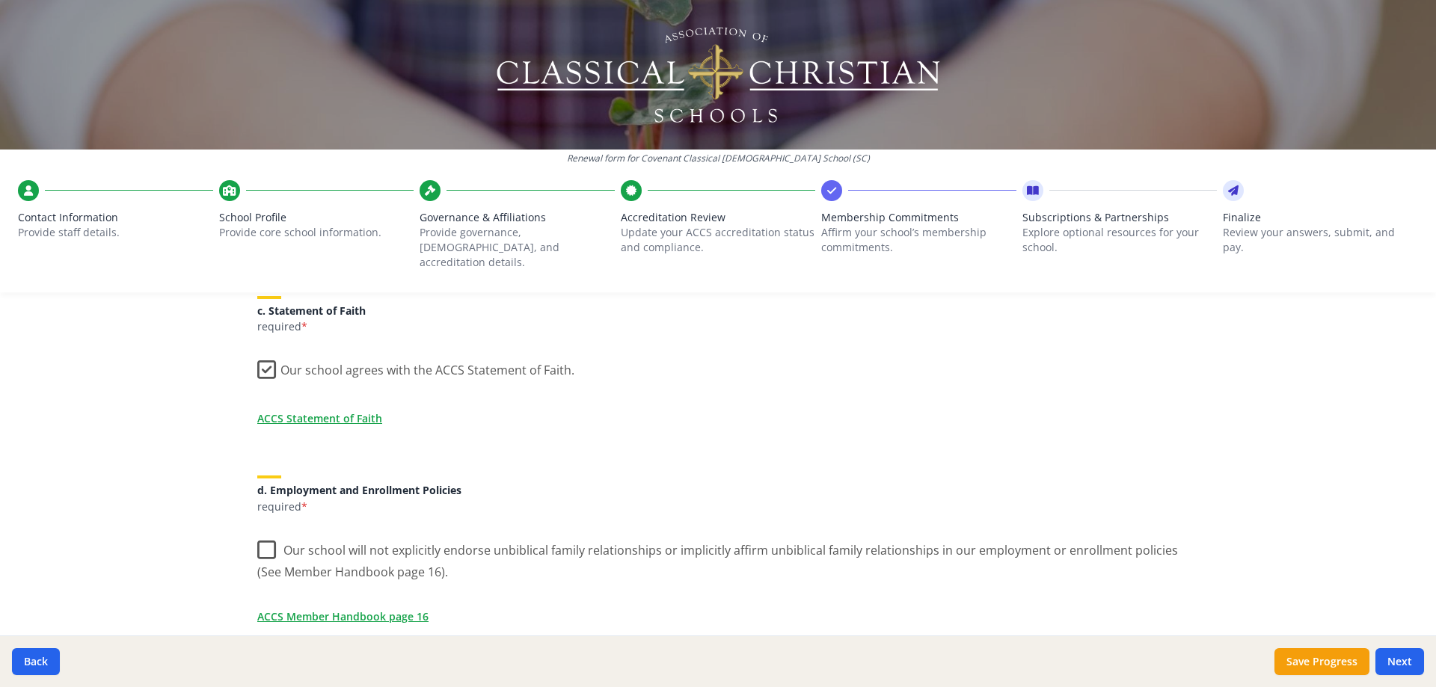
scroll to position [523, 0]
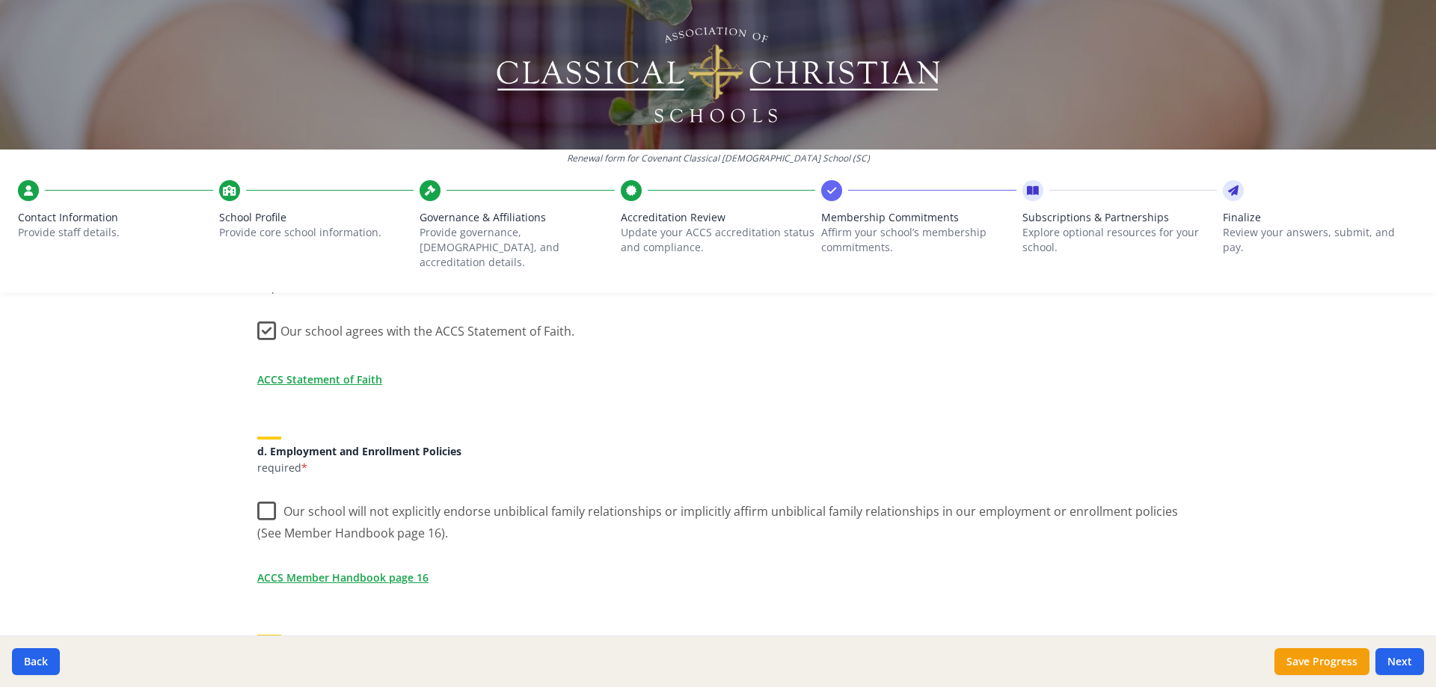
click at [263, 496] on label "Our school will not explicitly endorse unbiblical family relationships or impli…" at bounding box center [717, 517] width 921 height 50
click at [0, 0] on input "Our school will not explicitly endorse unbiblical family relationships or impli…" at bounding box center [0, 0] width 0 height 0
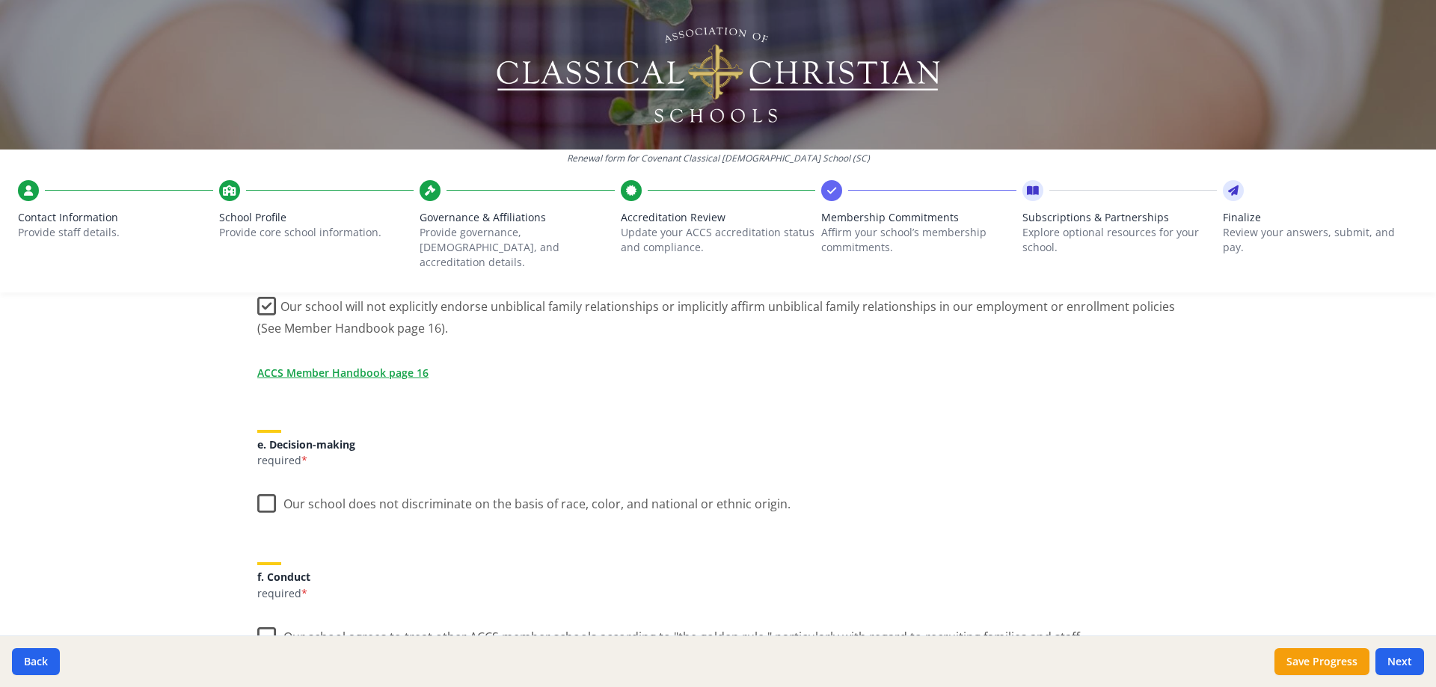
scroll to position [822, 0]
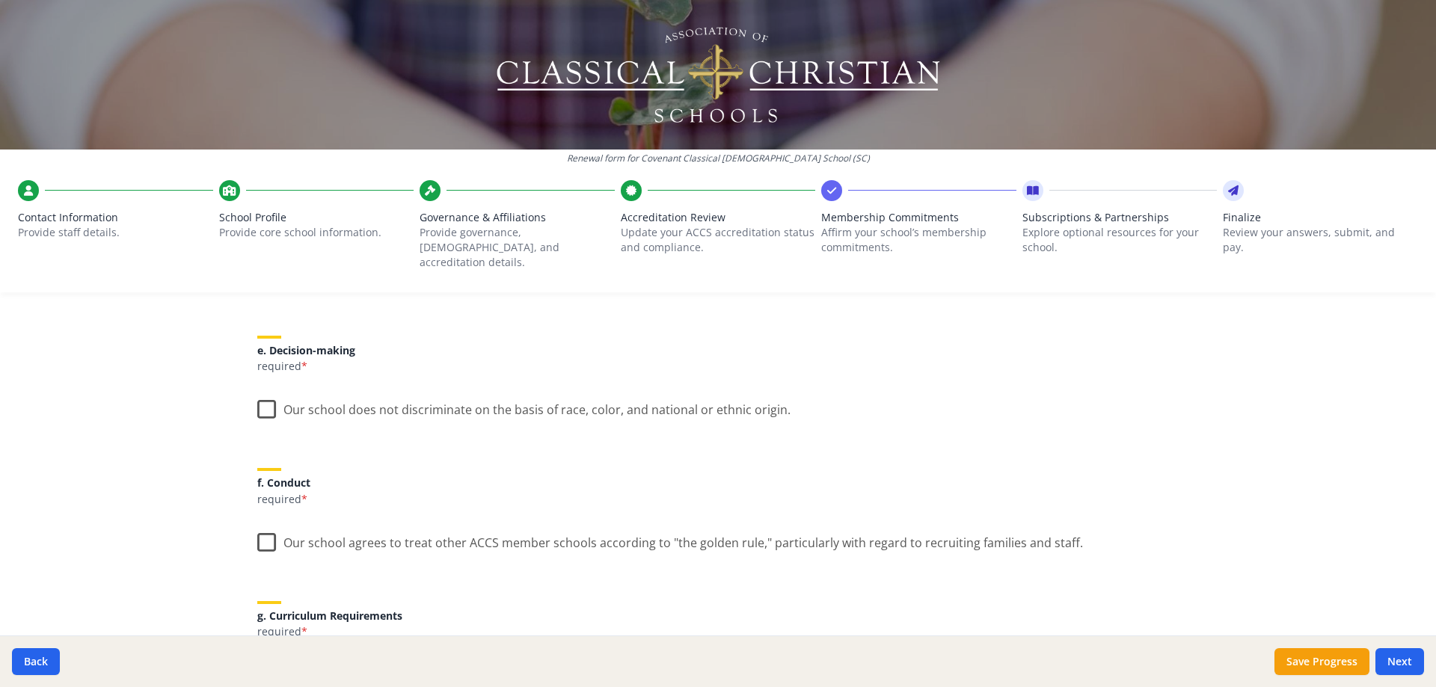
click at [262, 394] on label "Our school does not discriminate on the basis of race, color, and national or e…" at bounding box center [523, 406] width 533 height 32
click at [0, 0] on input "Our school does not discriminate on the basis of race, color, and national or e…" at bounding box center [0, 0] width 0 height 0
click at [262, 526] on label "Our school agrees to treat other ACCS member schools according to "the golden r…" at bounding box center [669, 539] width 825 height 32
click at [0, 0] on input "Our school agrees to treat other ACCS member schools according to "the golden r…" at bounding box center [0, 0] width 0 height 0
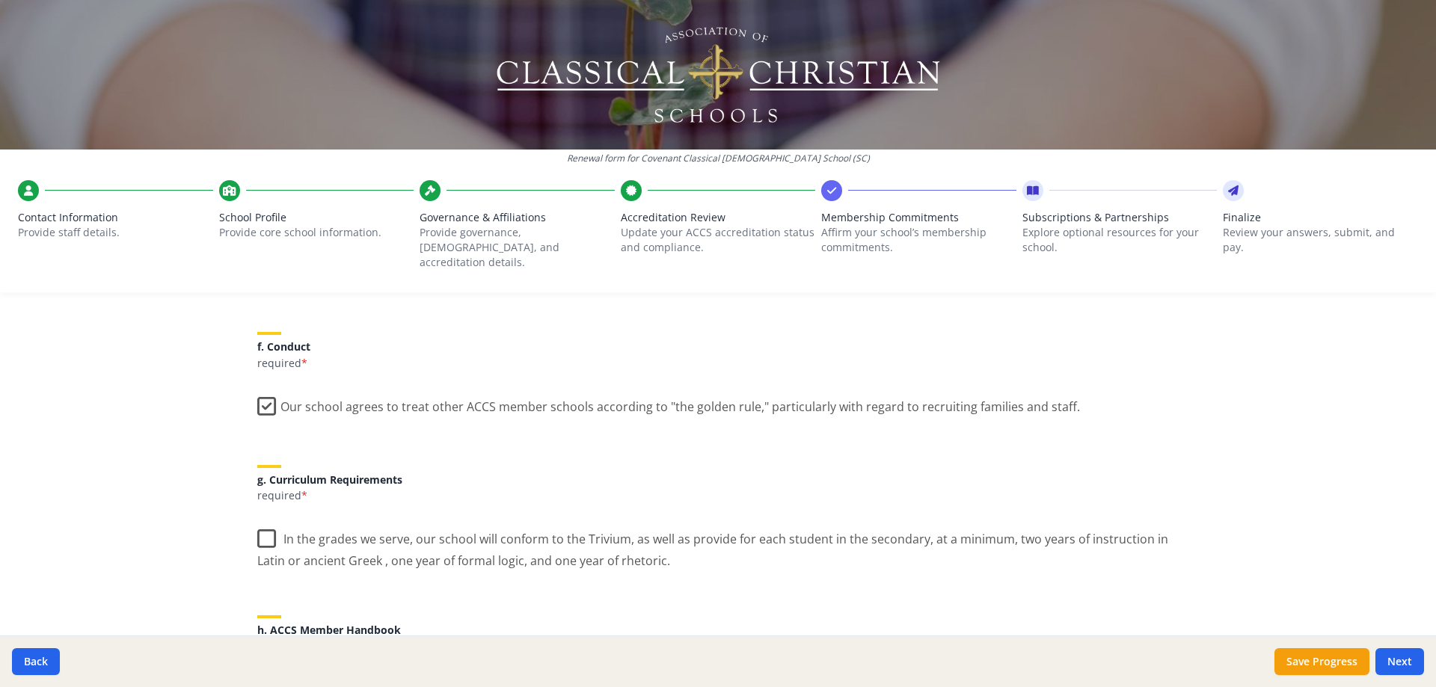
scroll to position [972, 0]
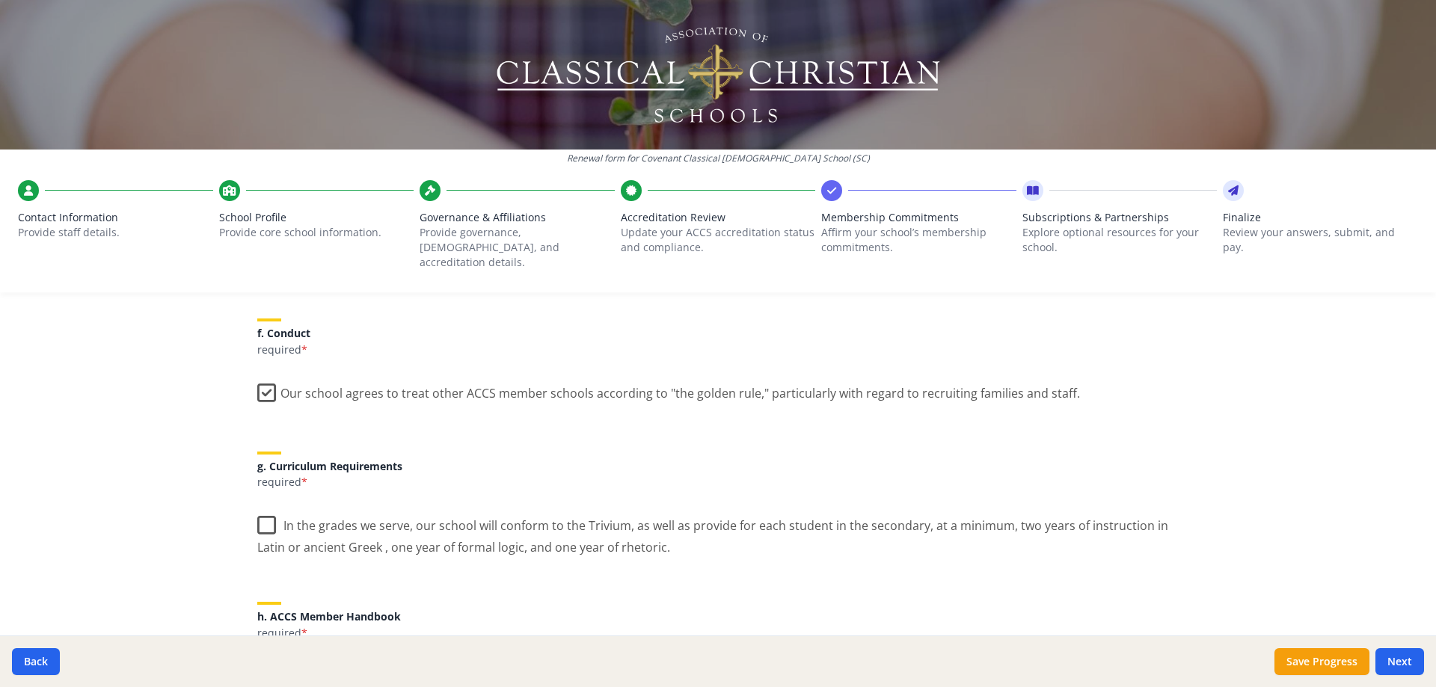
click at [263, 516] on label "In the grades we serve, our school will conform to the Trivium, as well as prov…" at bounding box center [717, 531] width 921 height 50
click at [0, 0] on input "In the grades we serve, our school will conform to the Trivium, as well as prov…" at bounding box center [0, 0] width 0 height 0
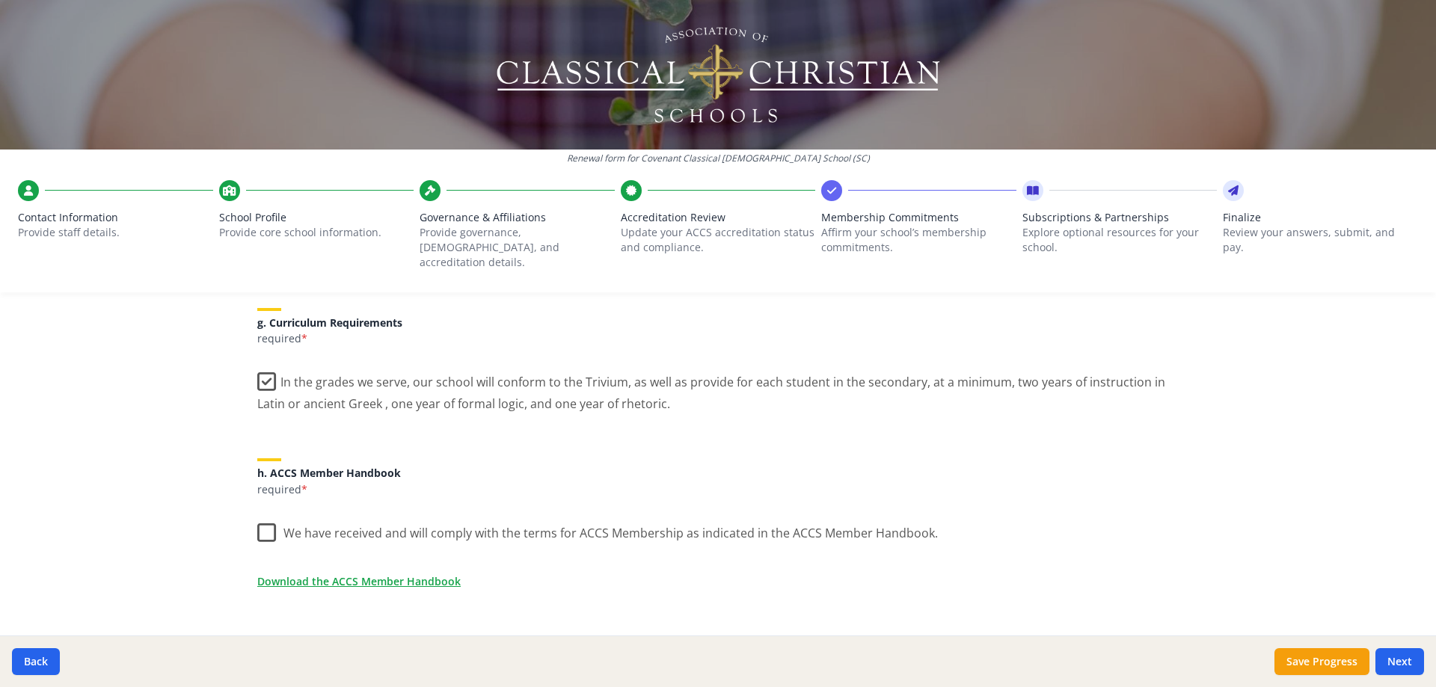
scroll to position [1122, 0]
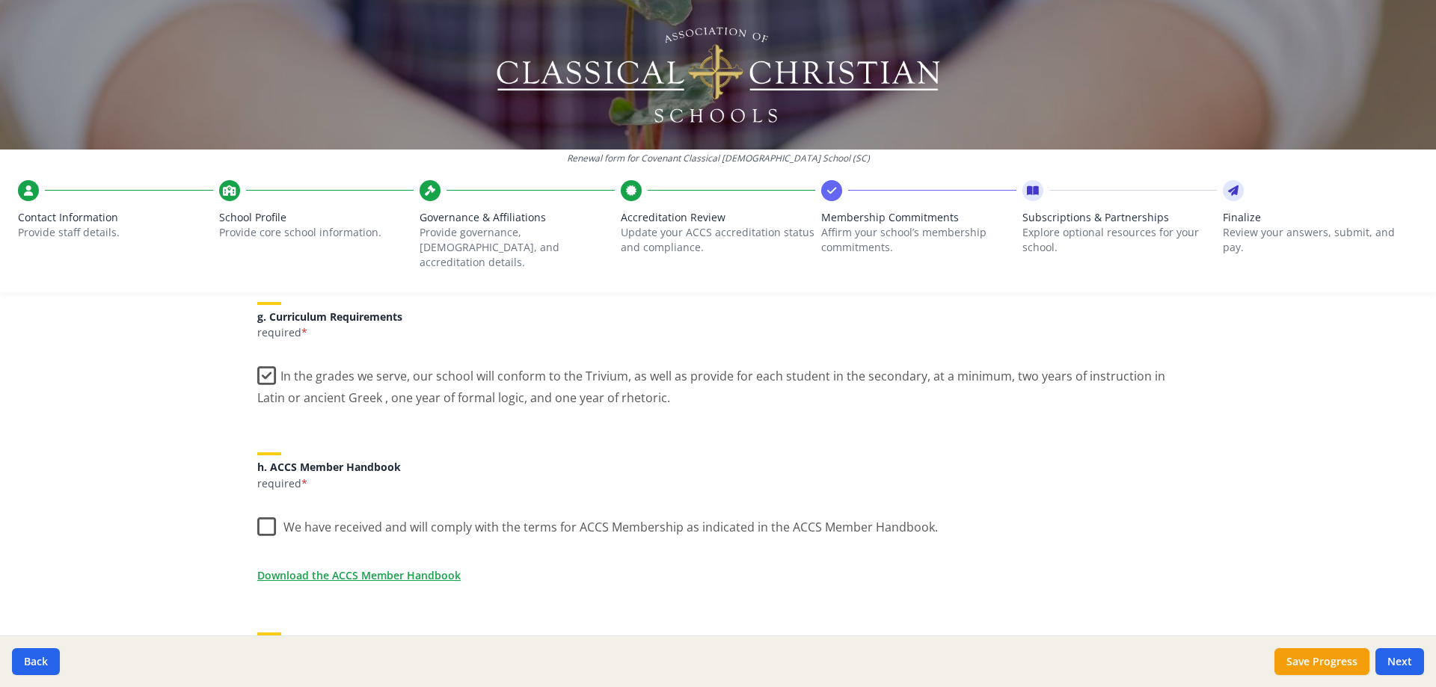
click at [264, 512] on label "We have received and will comply with the terms for ACCS Membership as indicate…" at bounding box center [597, 524] width 680 height 32
click at [0, 0] on input "We have received and will comply with the terms for ACCS Membership as indicate…" at bounding box center [0, 0] width 0 height 0
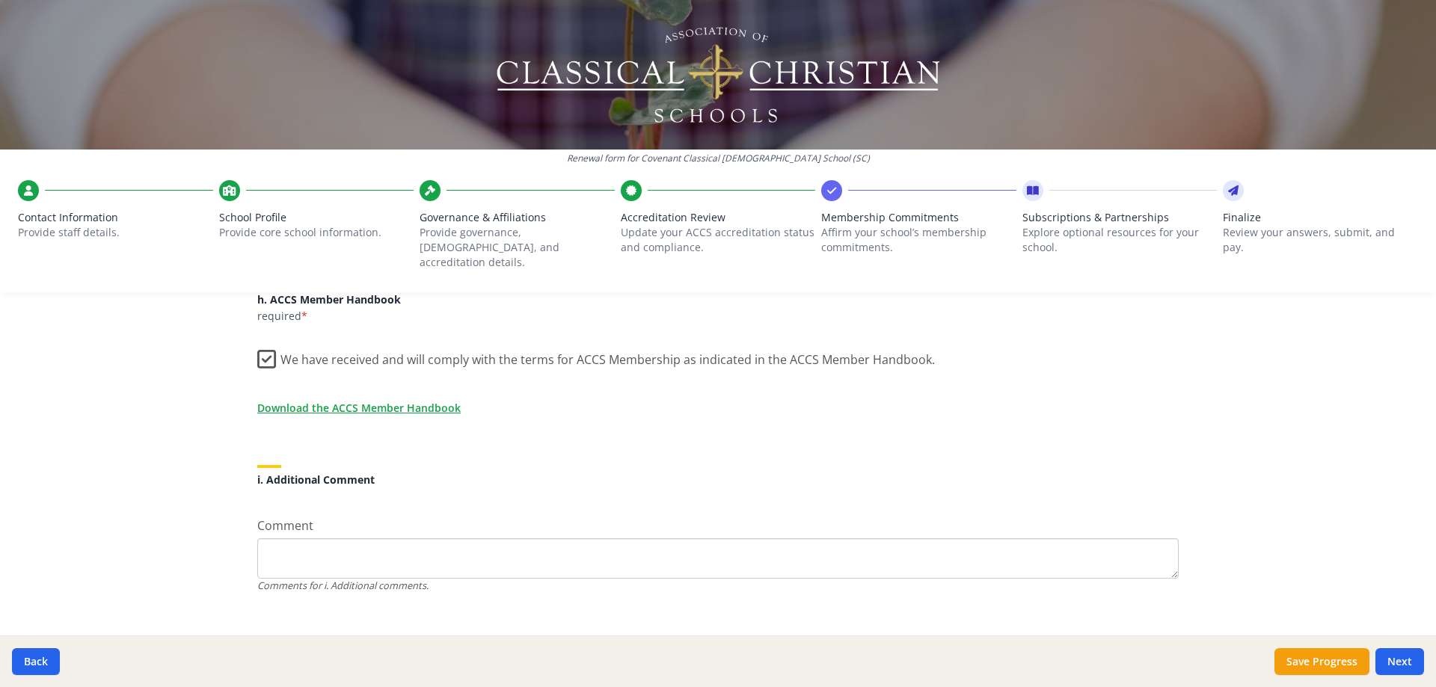
scroll to position [1295, 0]
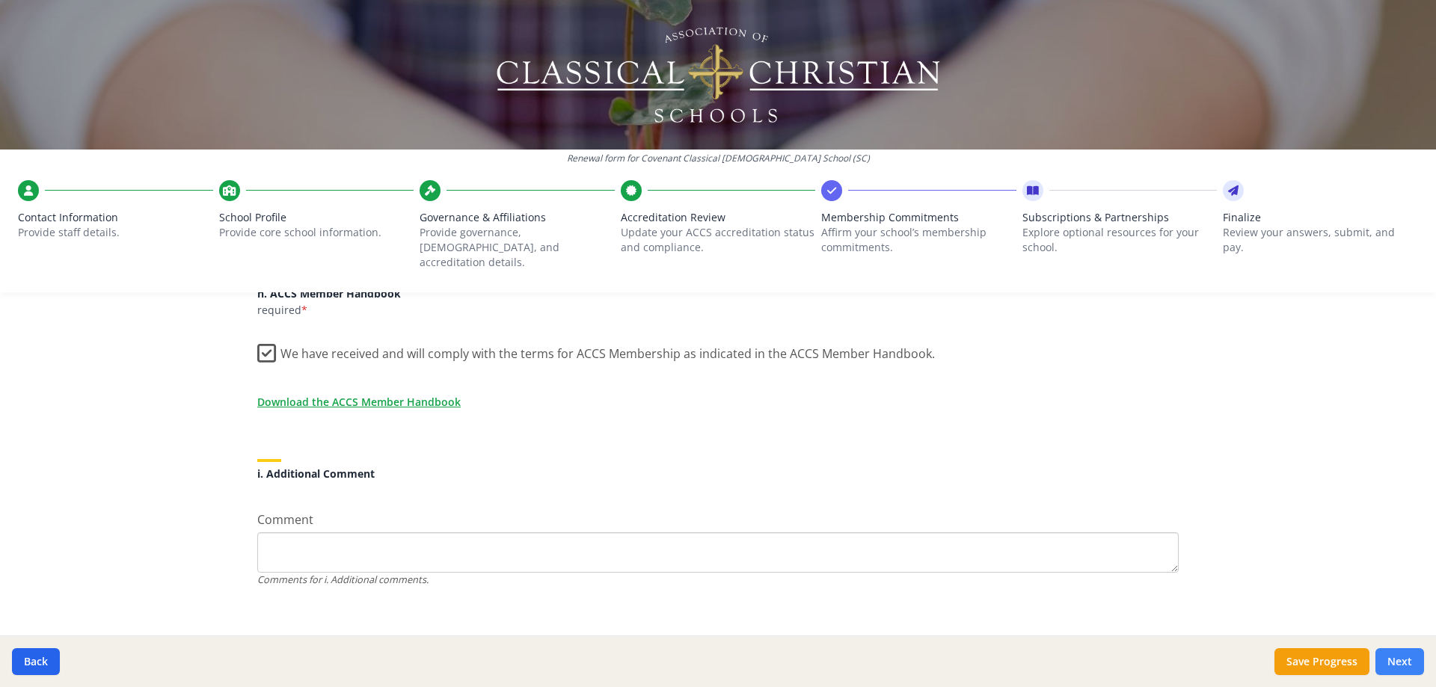
click at [1400, 662] on button "Next" at bounding box center [1399, 661] width 49 height 27
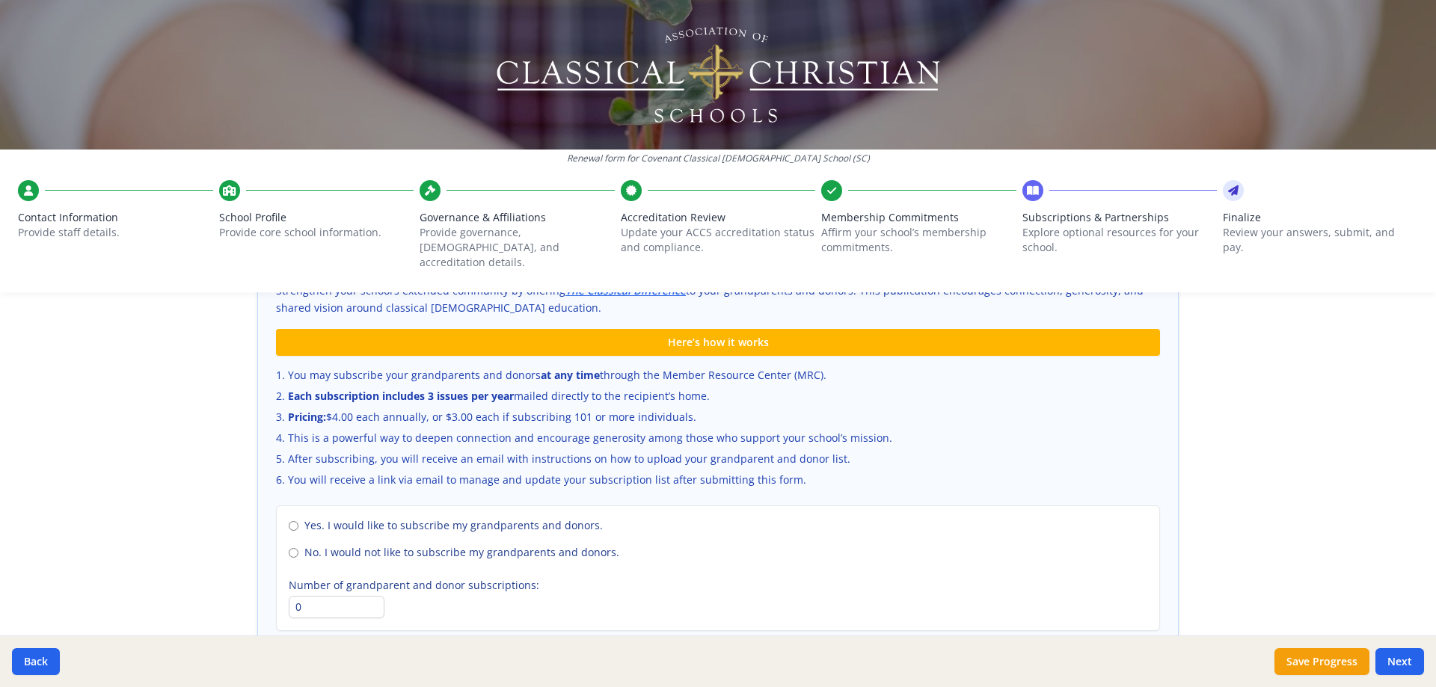
scroll to position [1022, 0]
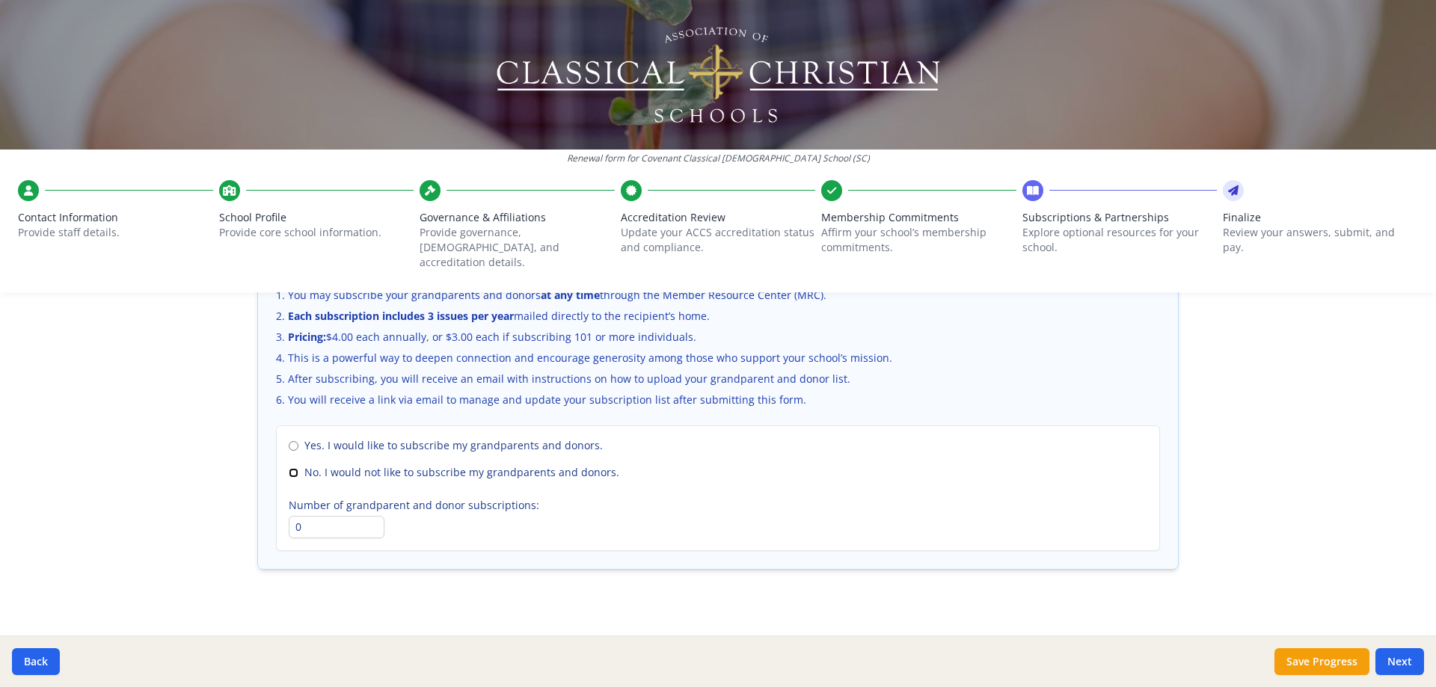
click at [289, 468] on input "No. I would not like to subscribe my grandparents and donors." at bounding box center [294, 473] width 10 height 10
radio input "true"
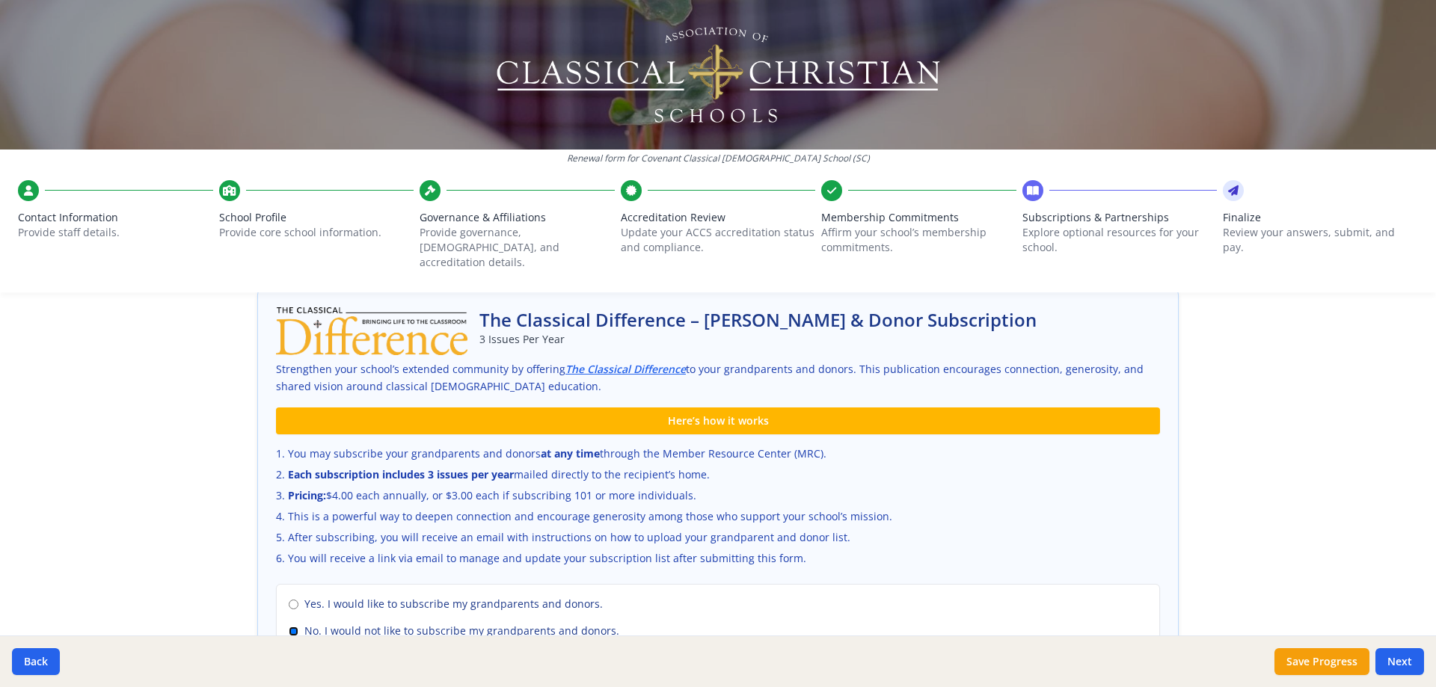
scroll to position [873, 0]
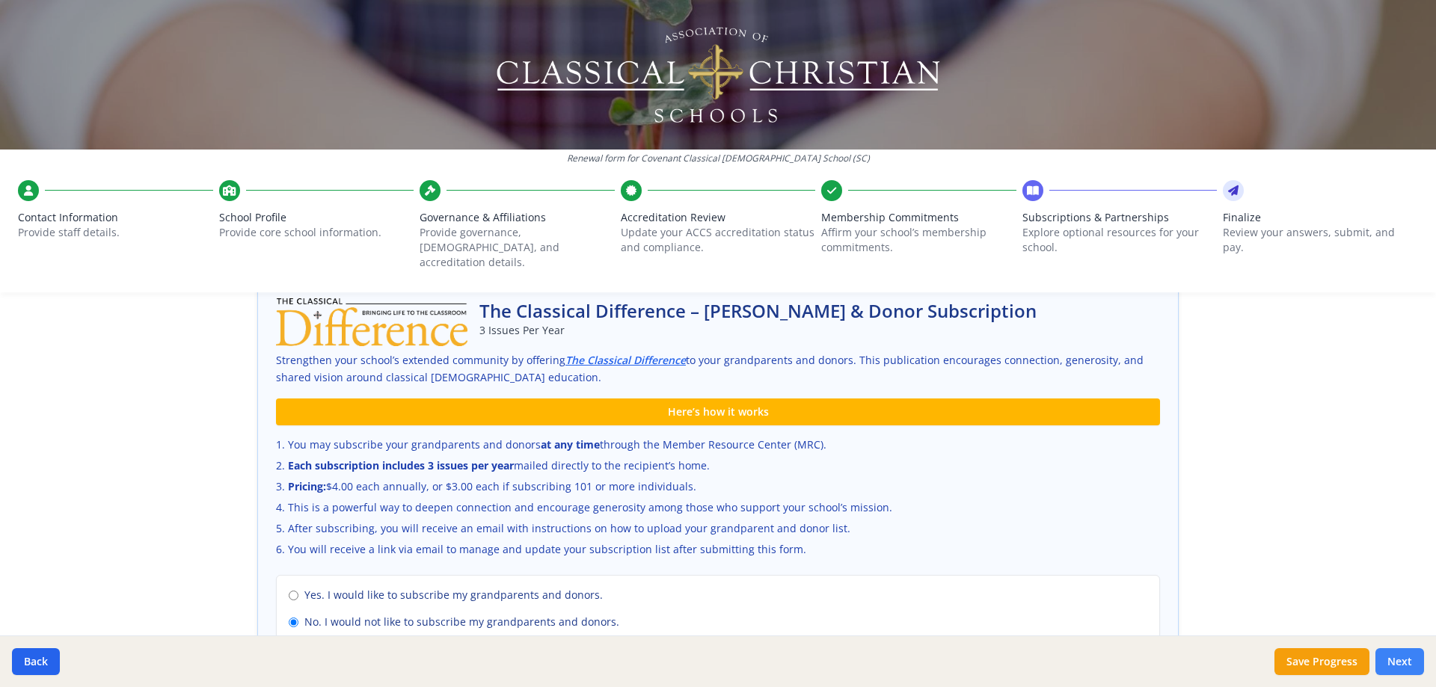
click at [1400, 659] on button "Next" at bounding box center [1399, 661] width 49 height 27
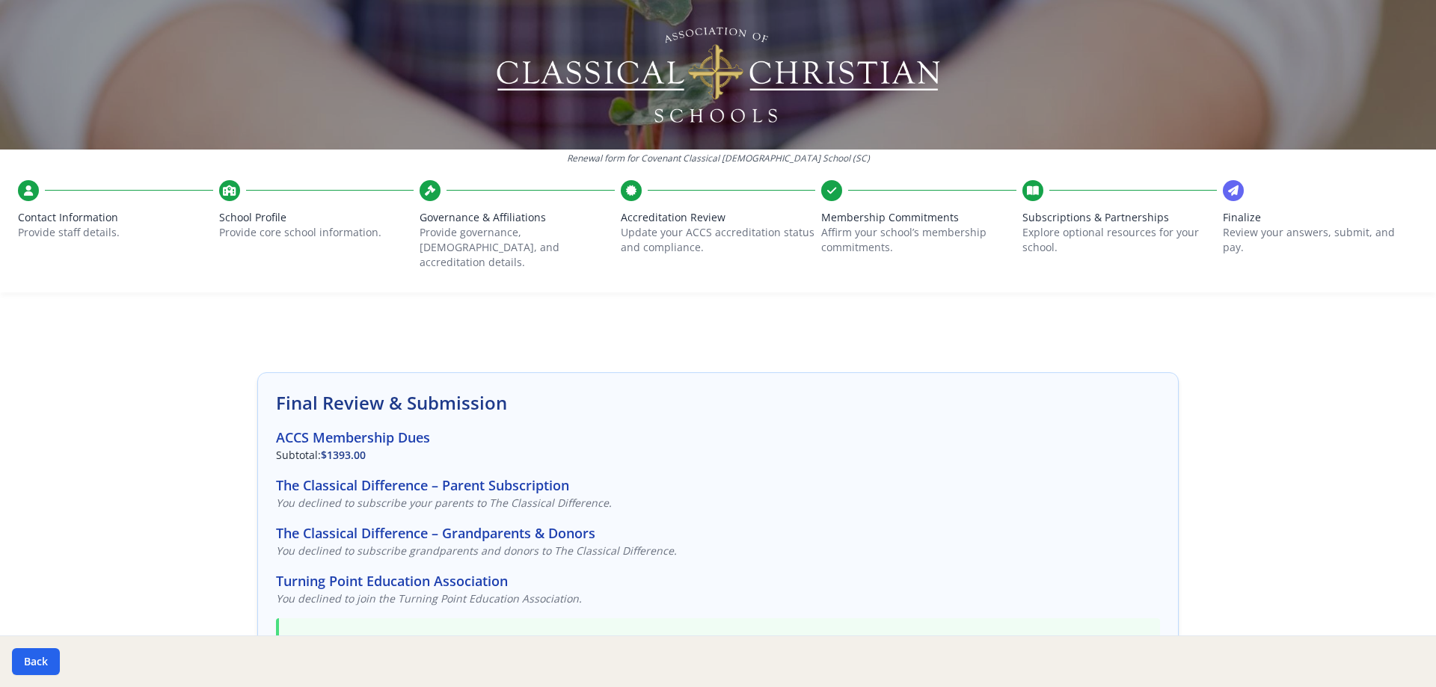
scroll to position [0, 0]
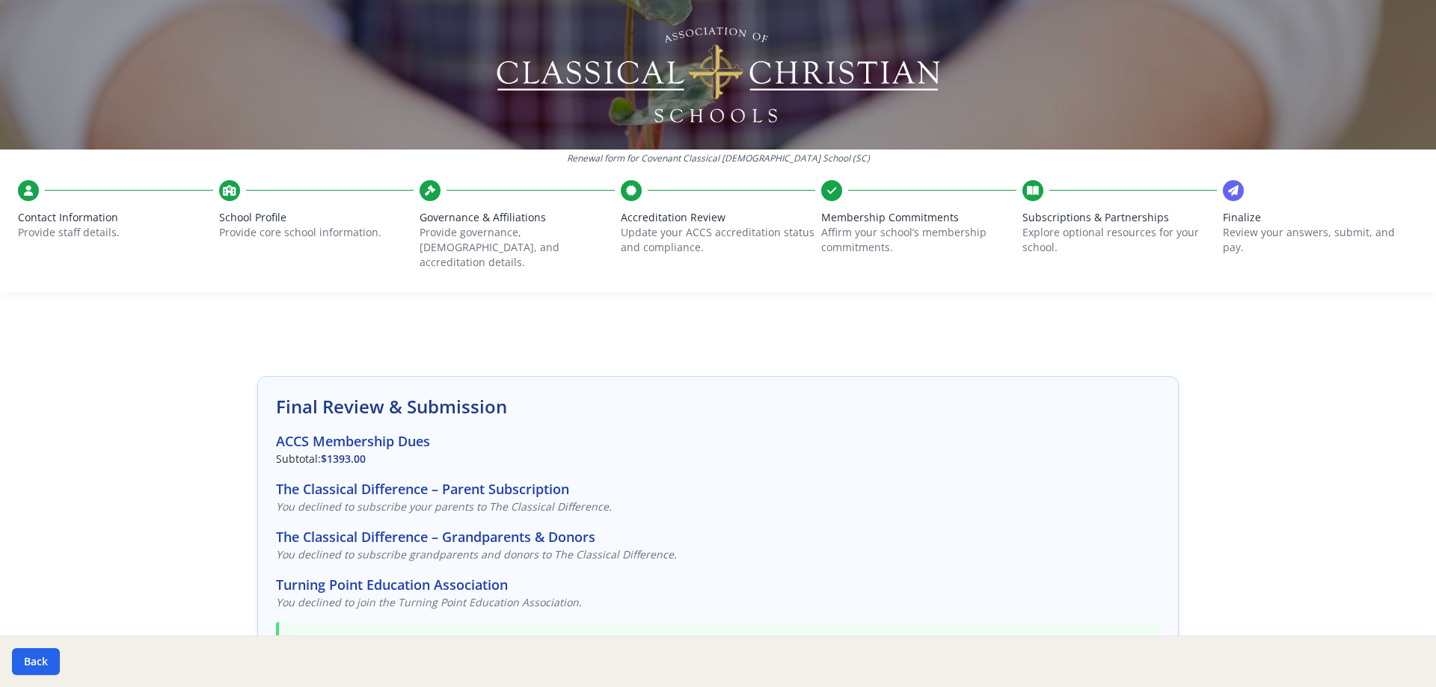
click at [72, 221] on span "Contact Information" at bounding box center [115, 217] width 195 height 15
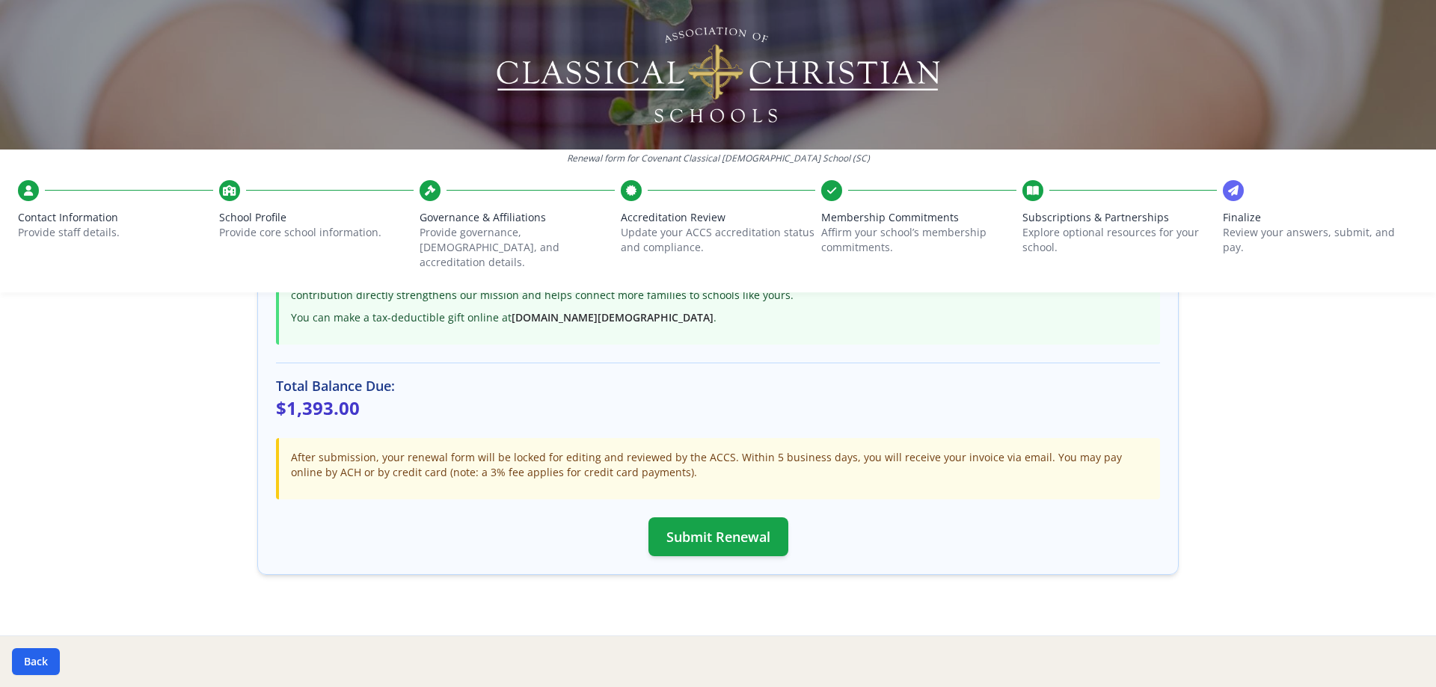
scroll to position [390, 0]
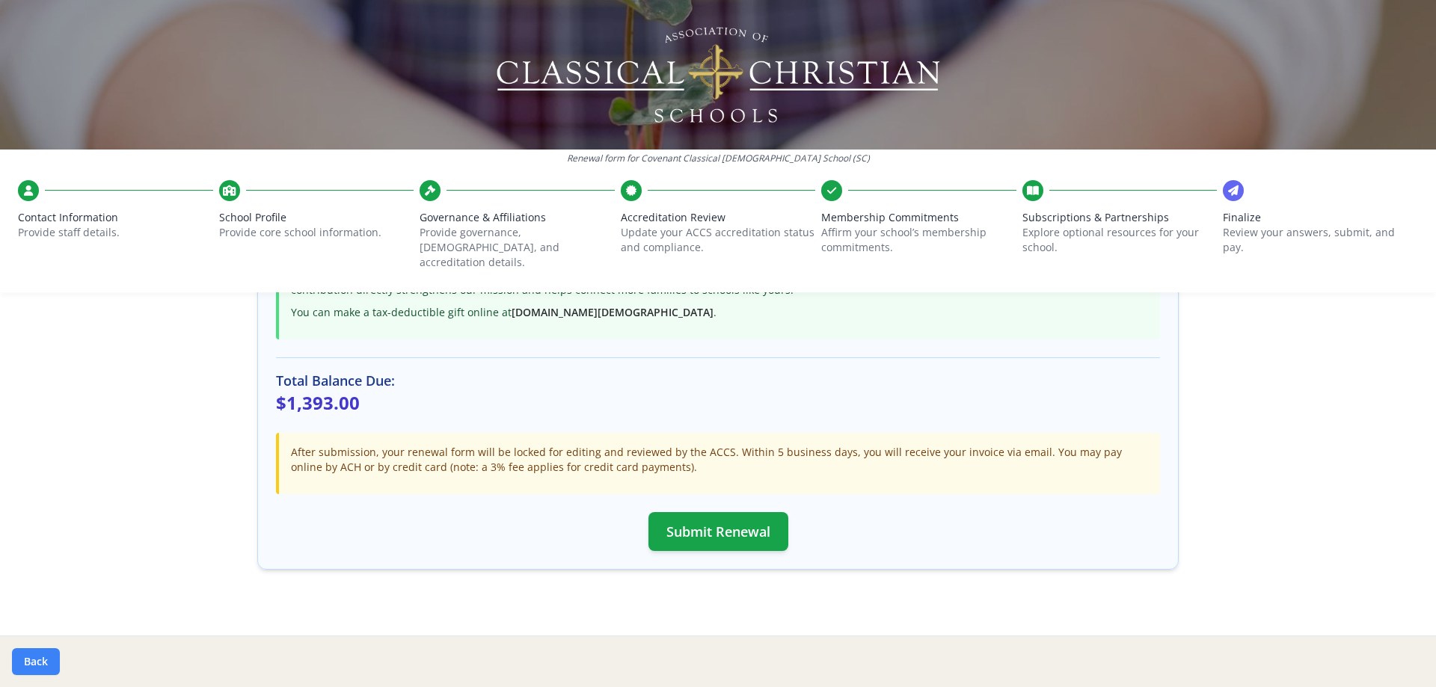
click at [34, 662] on button "Back" at bounding box center [36, 661] width 48 height 27
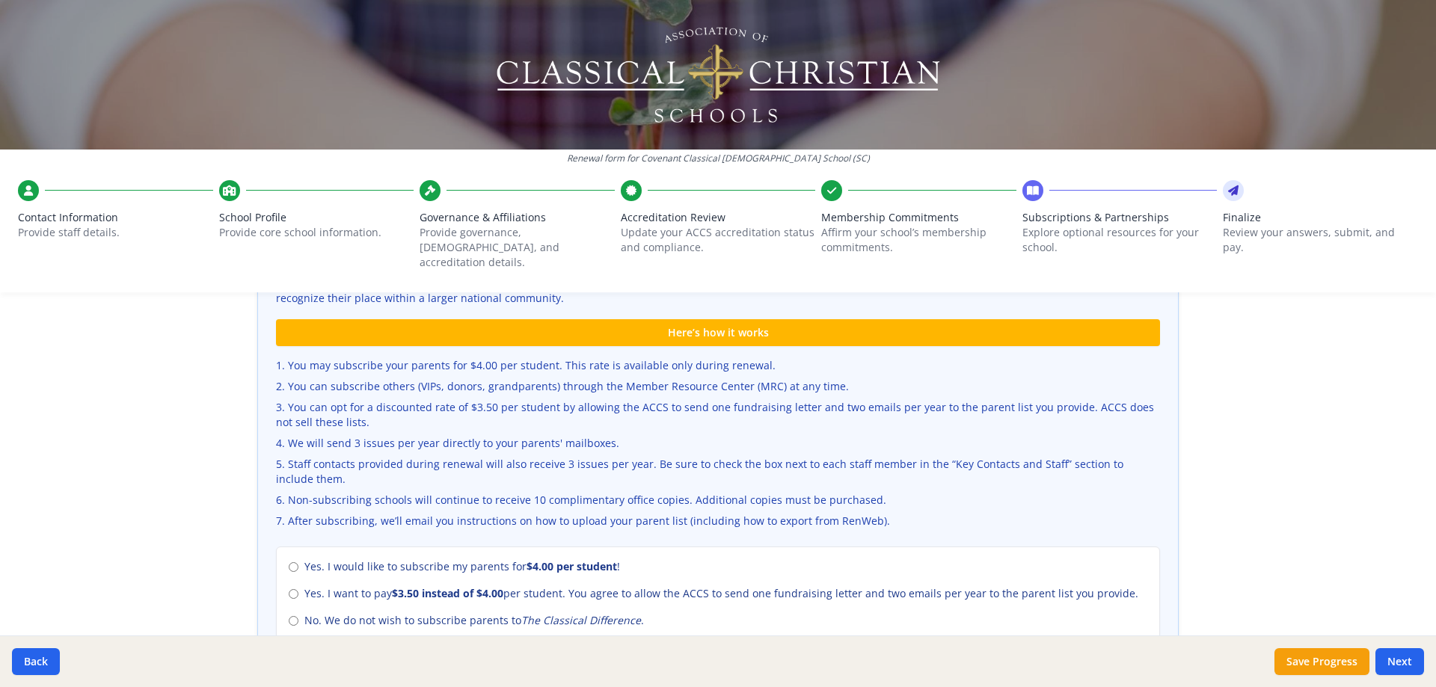
scroll to position [540, 0]
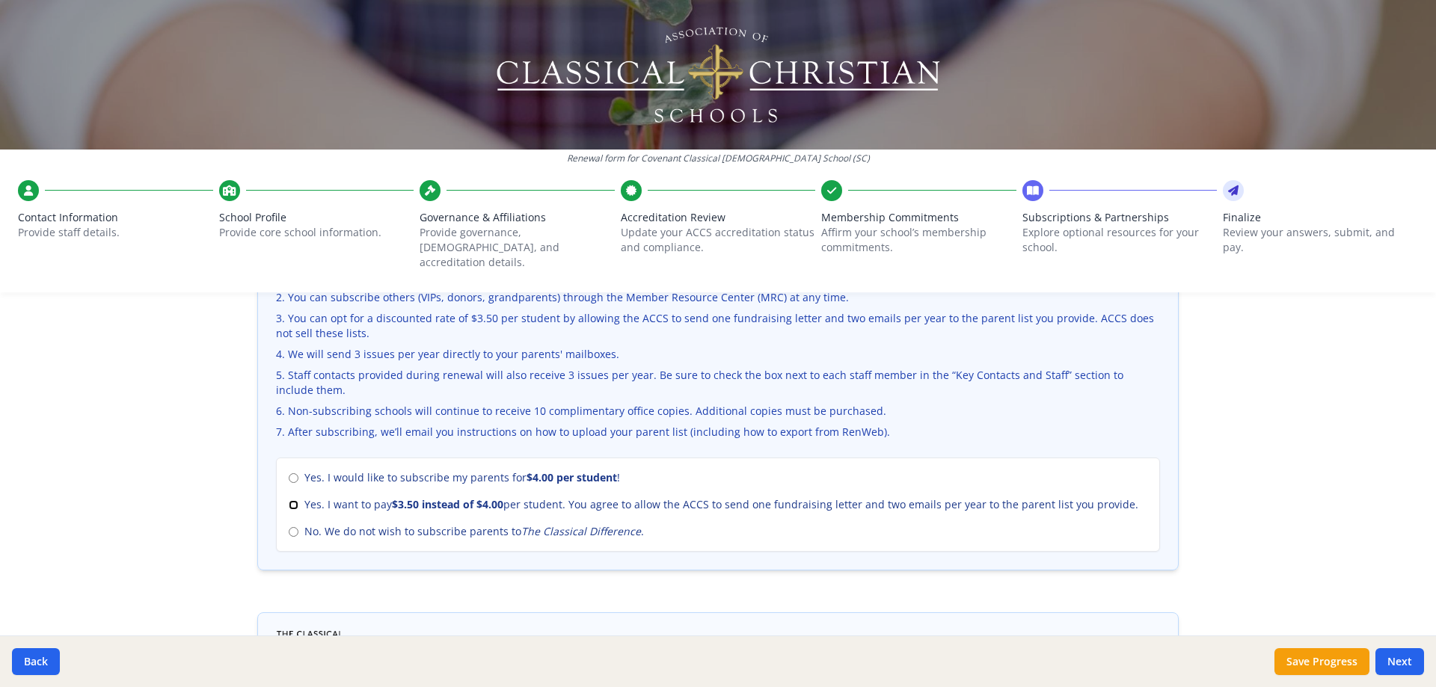
click at [291, 500] on input "Yes. I want to pay $3.50 instead of $4.00 per student. You agree to allow the A…" at bounding box center [294, 505] width 10 height 10
radio input "true"
click at [1332, 665] on button "Save Progress" at bounding box center [1321, 661] width 95 height 27
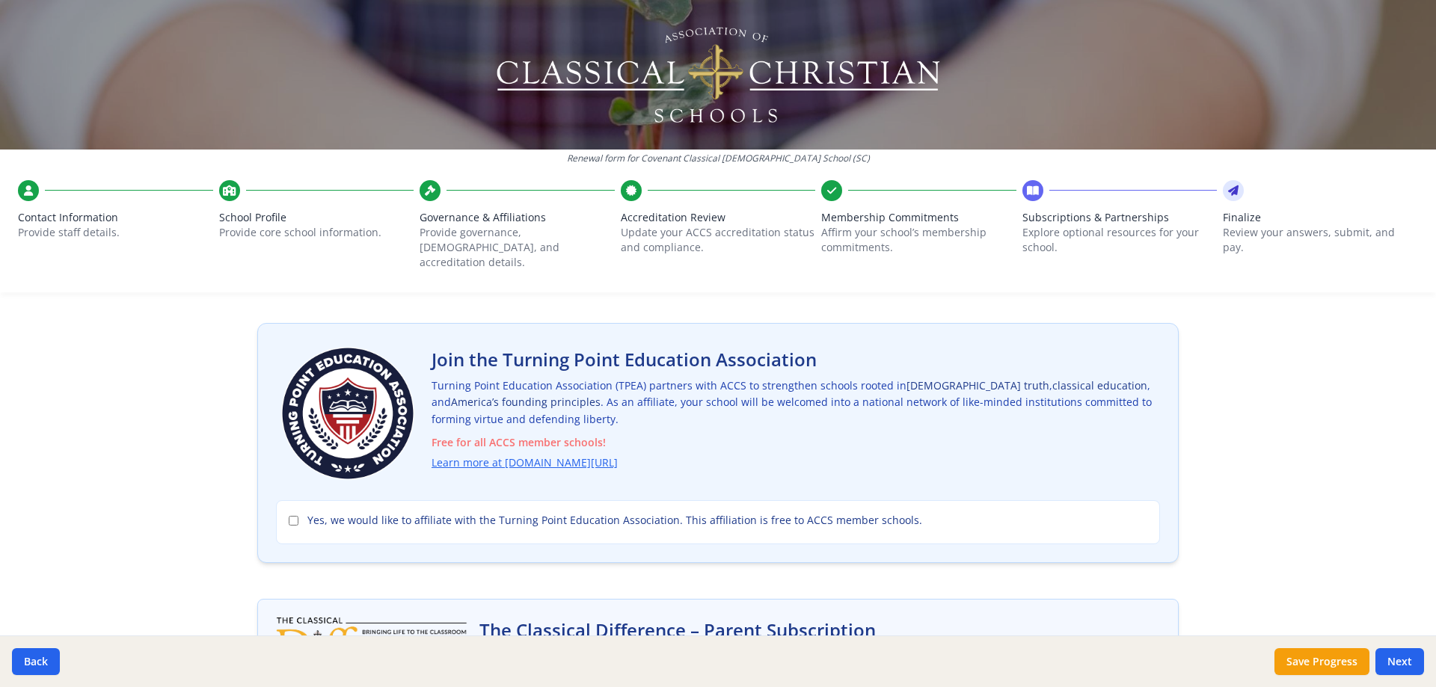
scroll to position [0, 0]
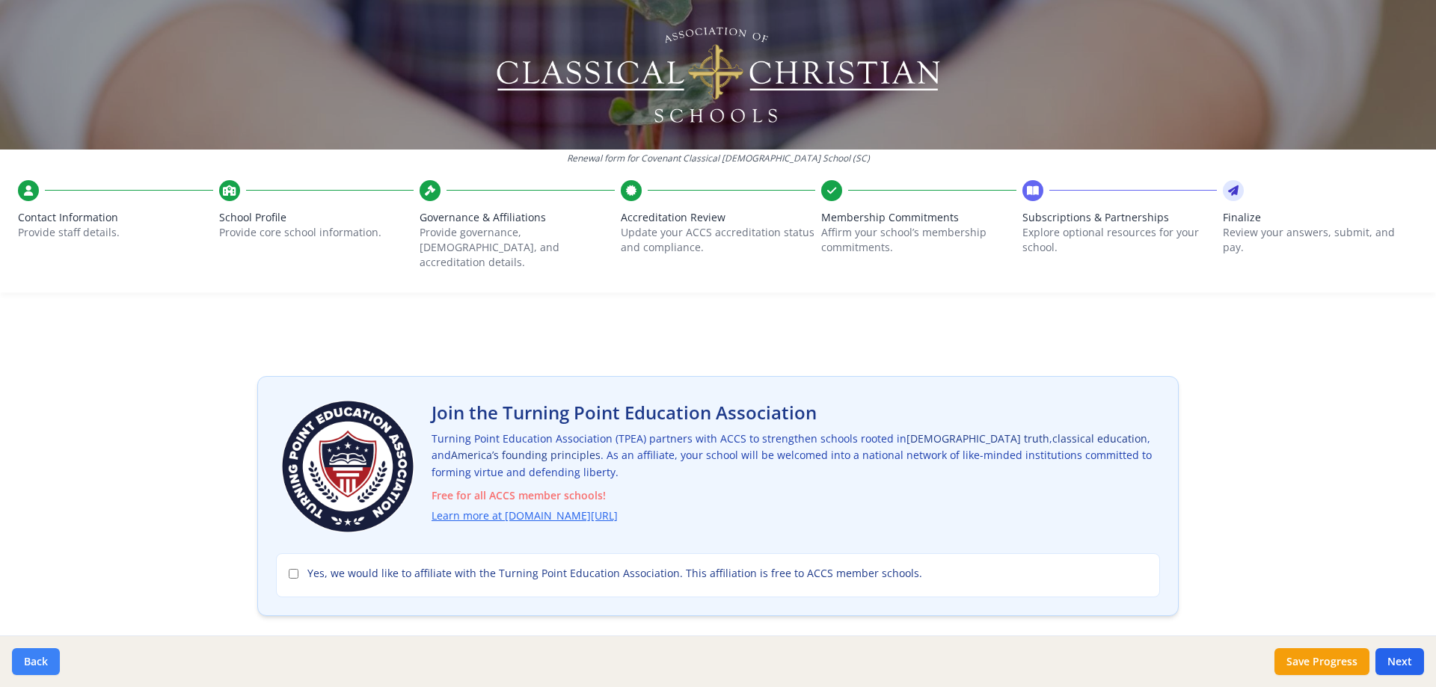
click at [45, 662] on button "Back" at bounding box center [36, 661] width 48 height 27
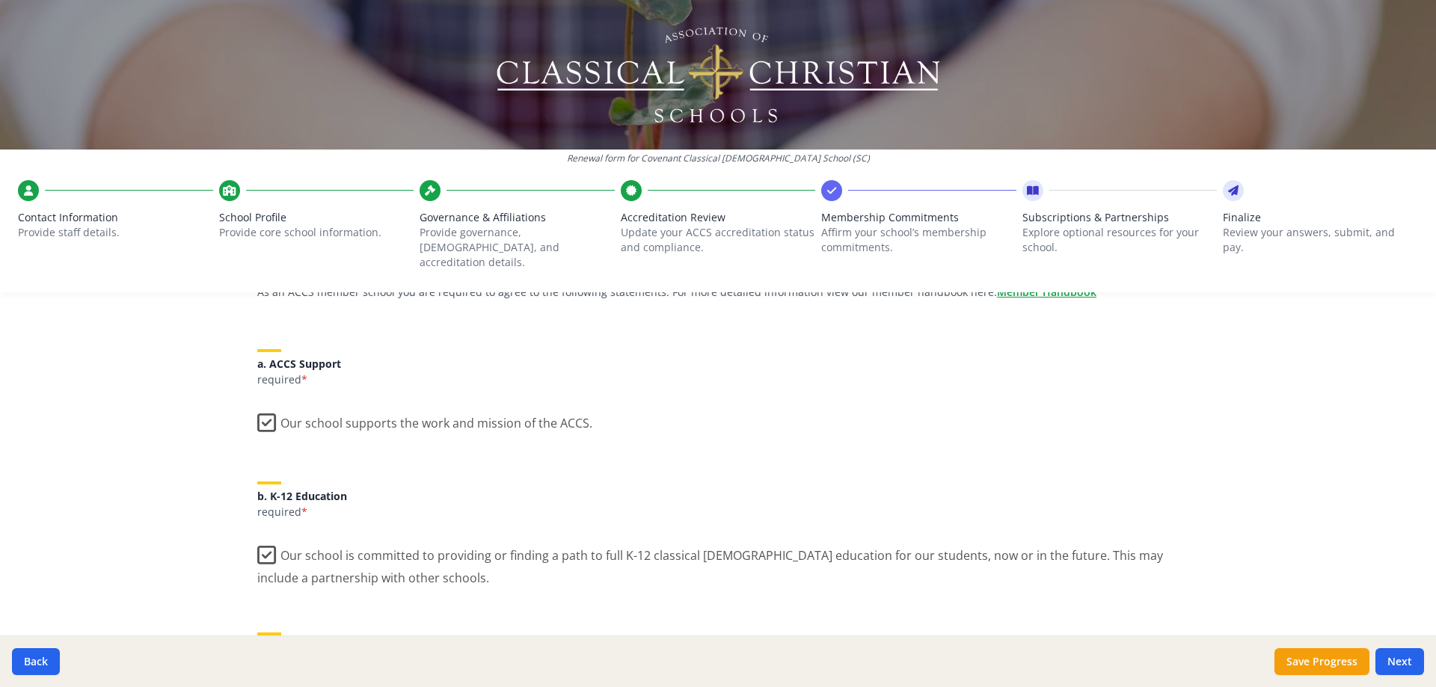
scroll to position [150, 0]
click at [40, 659] on button "Back" at bounding box center [36, 661] width 48 height 27
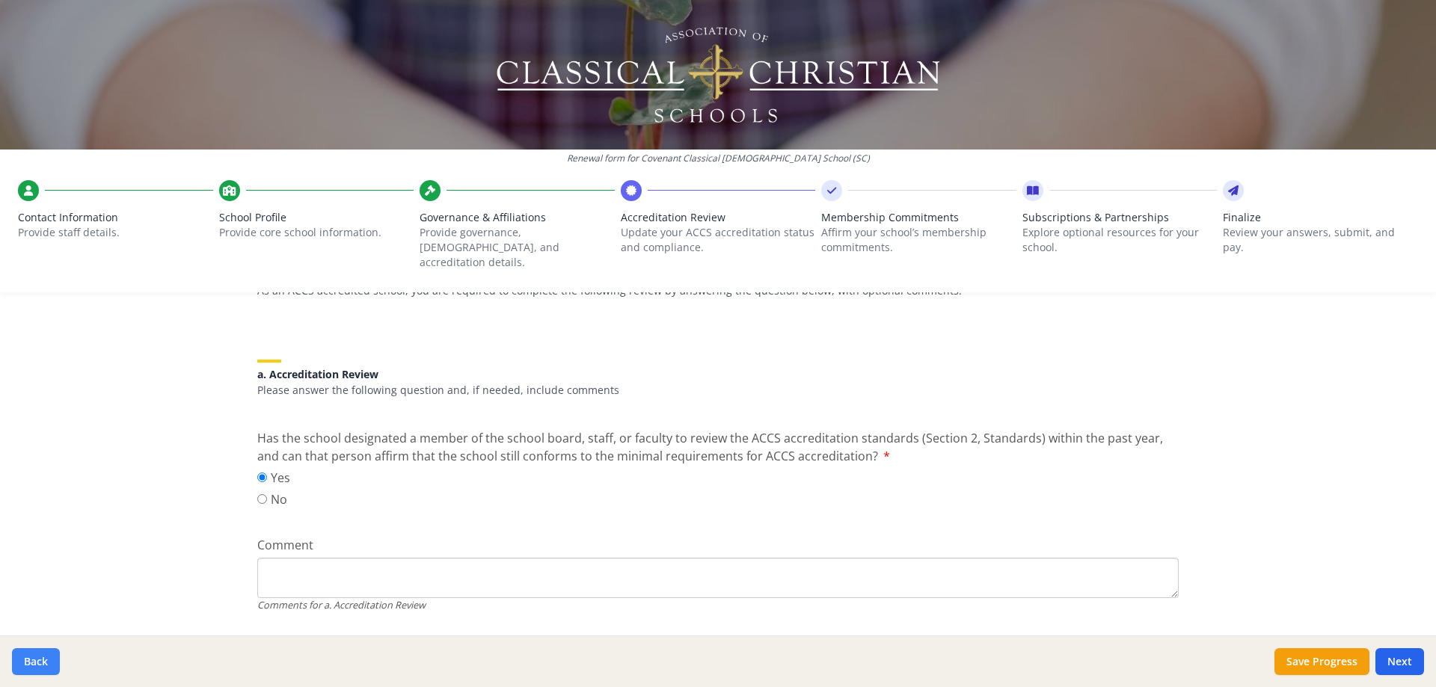
click at [40, 659] on button "Back" at bounding box center [36, 661] width 48 height 27
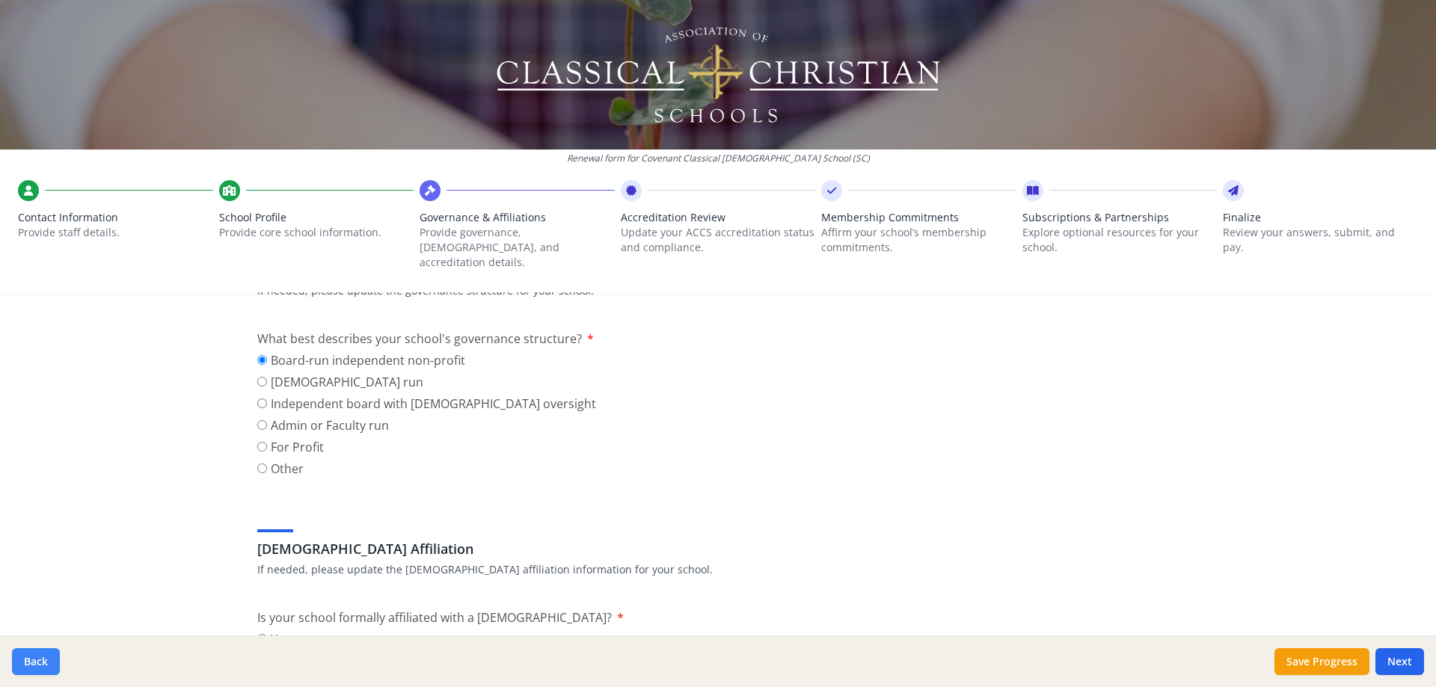
click at [39, 665] on button "Back" at bounding box center [36, 661] width 48 height 27
type input "[PHONE_NUMBER]"
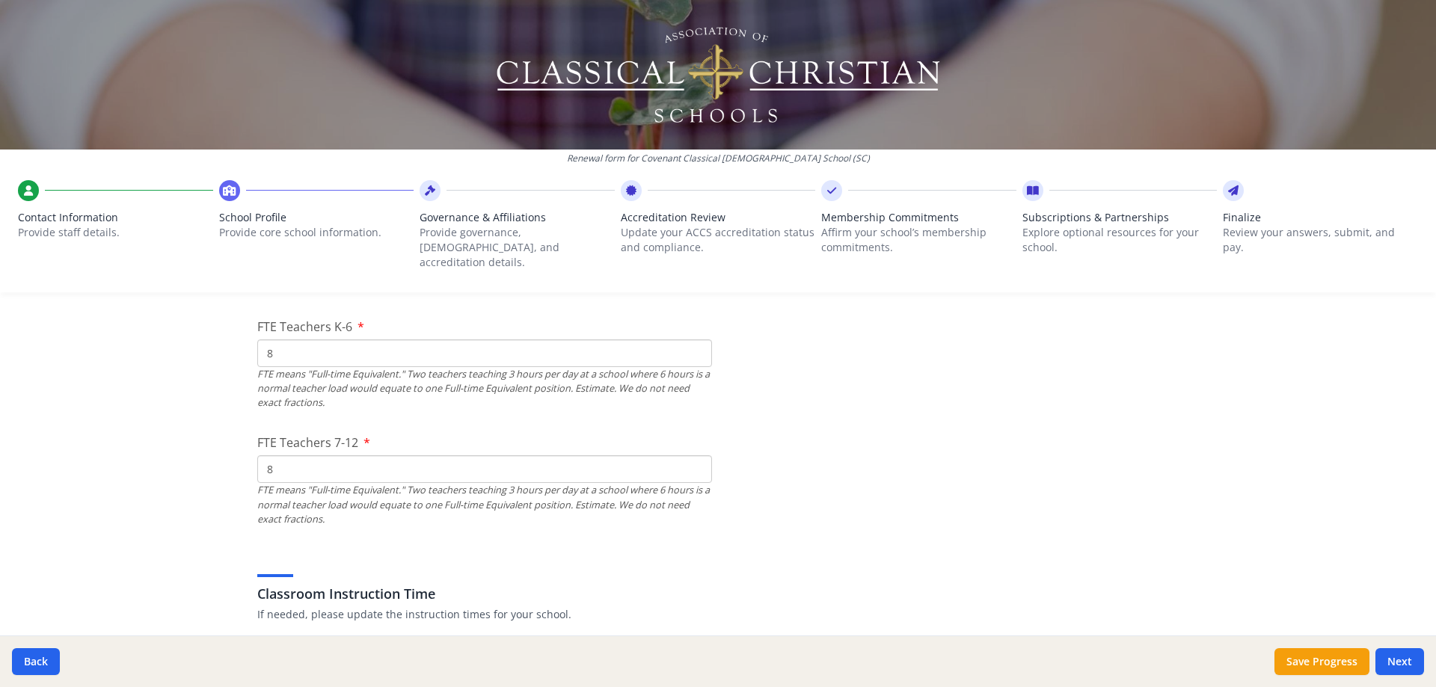
scroll to position [972, 0]
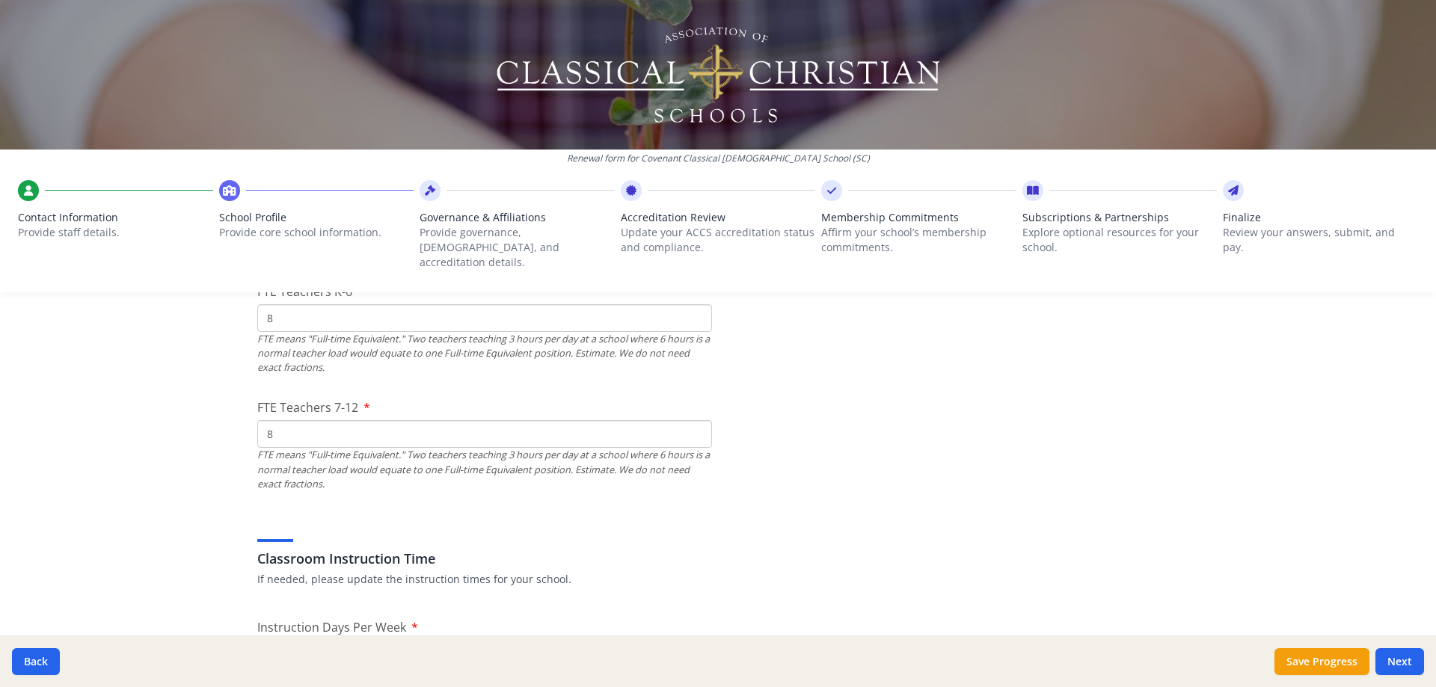
click at [458, 420] on input "8" at bounding box center [484, 434] width 455 height 28
click at [403, 425] on input "8" at bounding box center [484, 434] width 455 height 28
type input "9"
click at [348, 304] on input "8" at bounding box center [484, 318] width 455 height 28
type input "9"
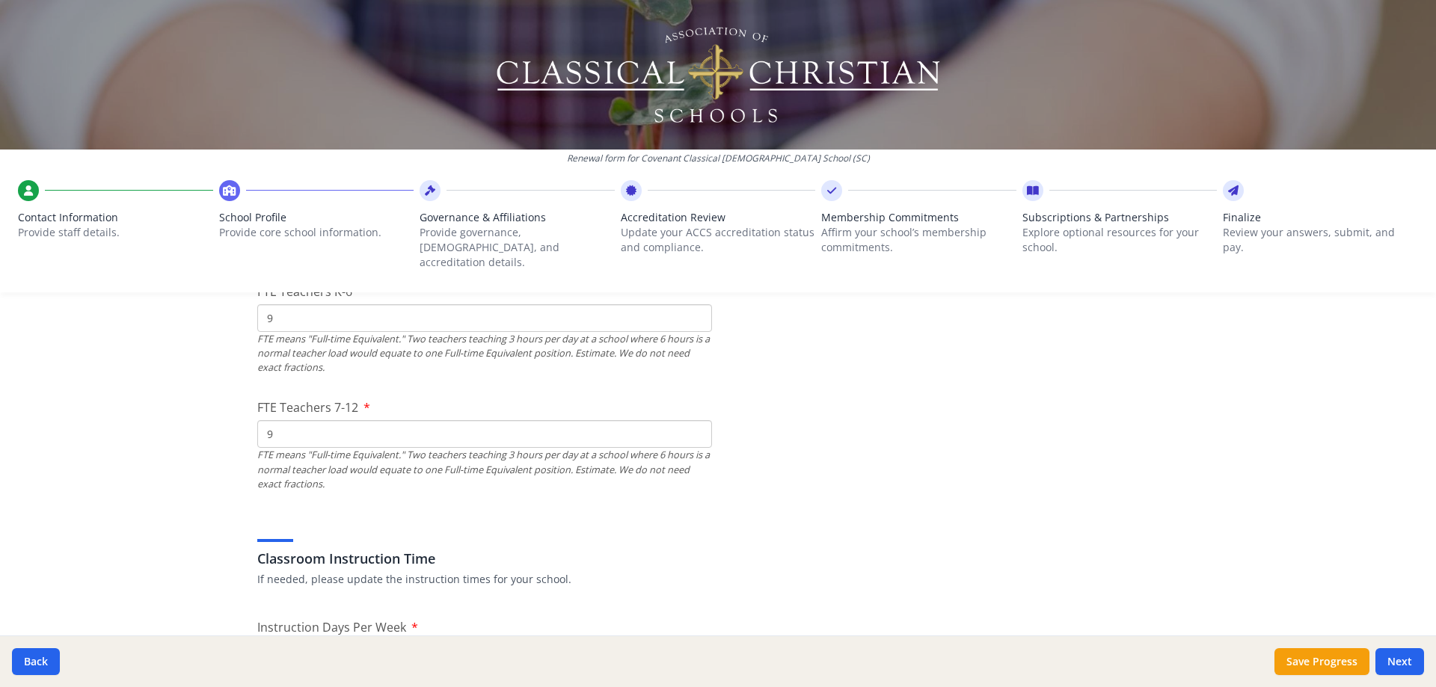
click at [319, 310] on input "9" at bounding box center [484, 318] width 455 height 28
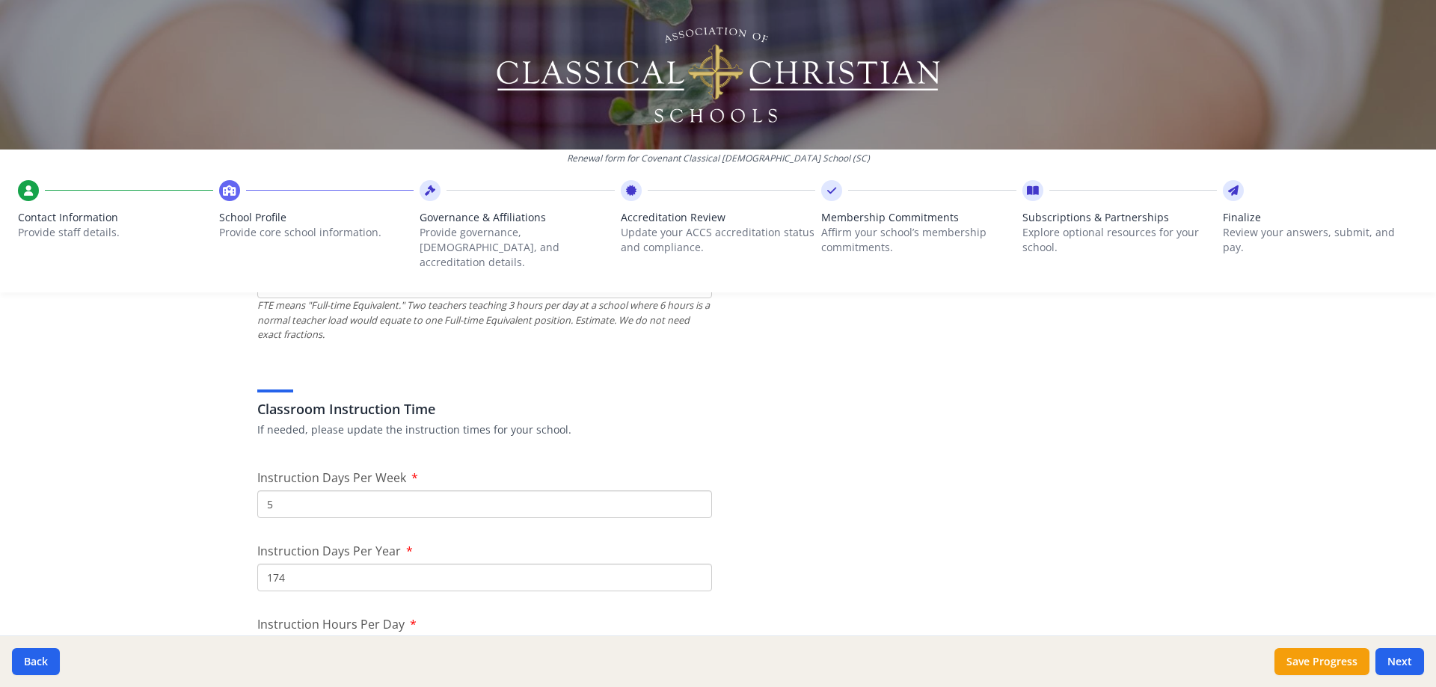
scroll to position [1346, 0]
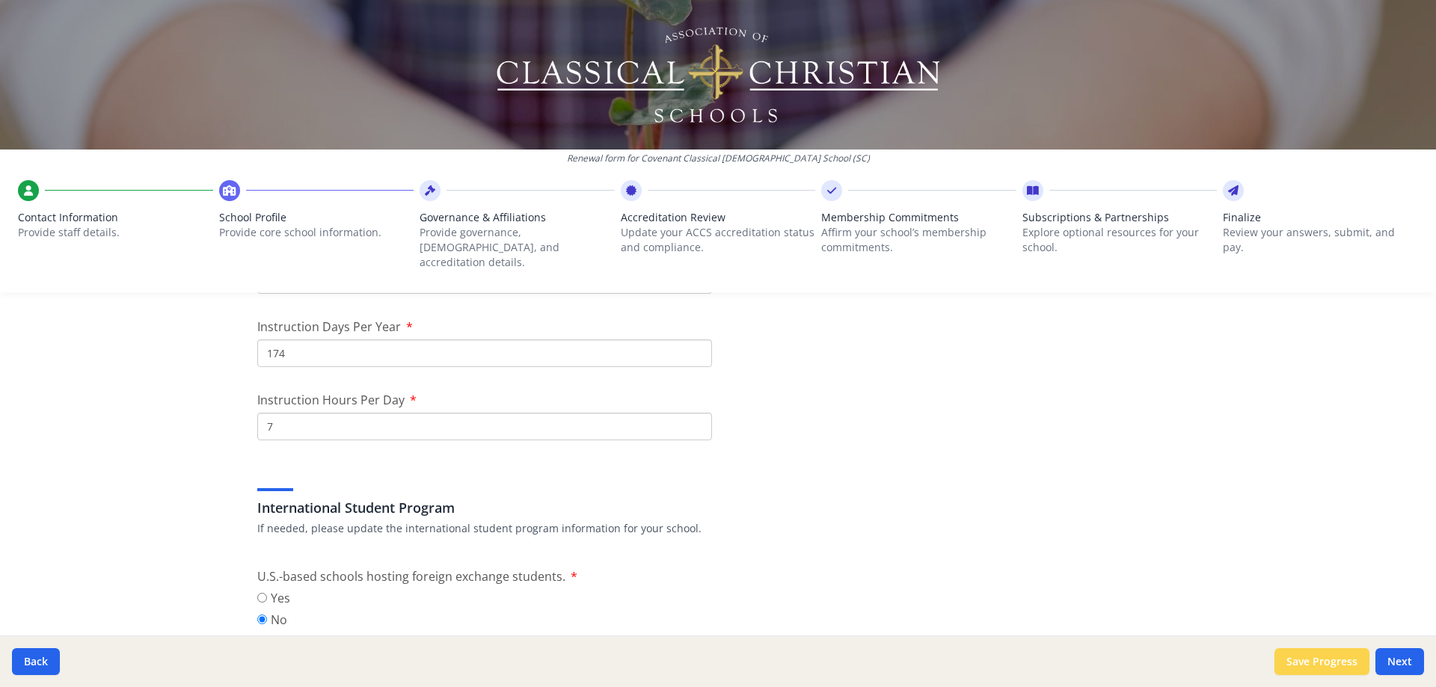
click at [1329, 665] on button "Save Progress" at bounding box center [1321, 661] width 95 height 27
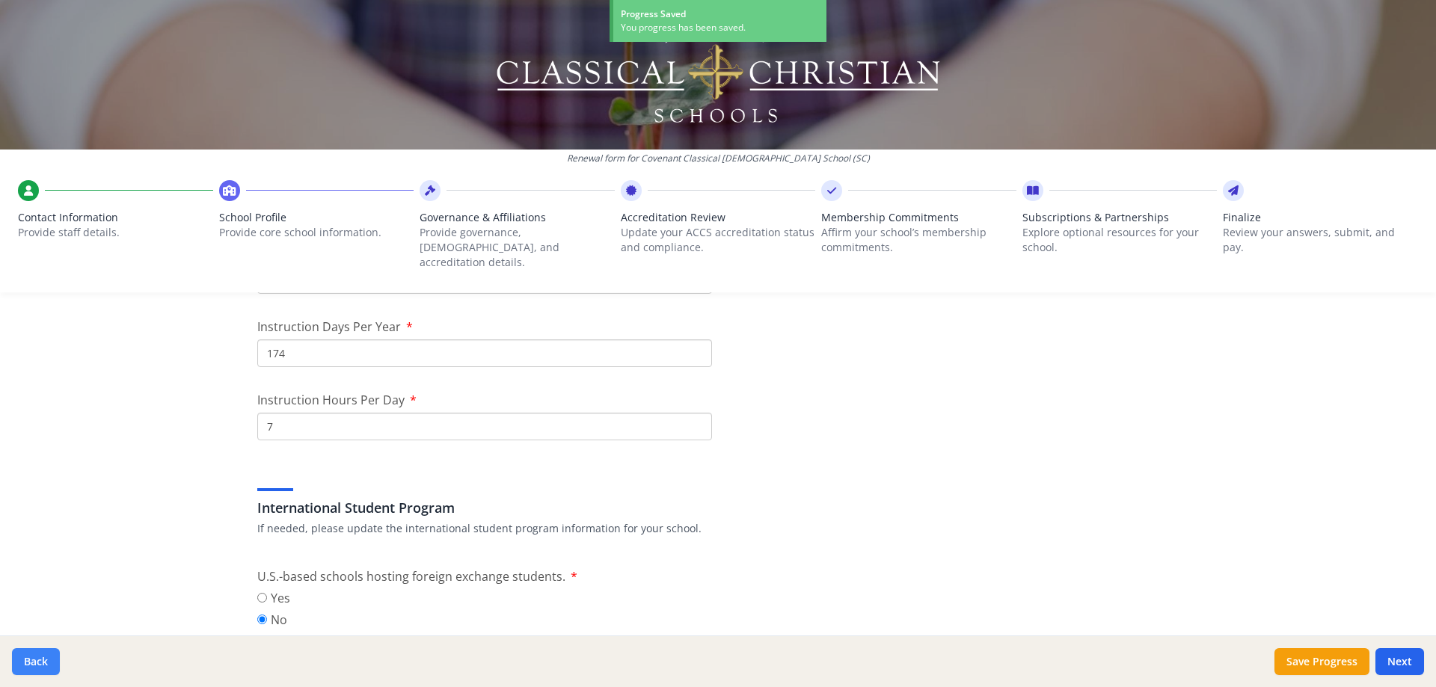
click at [53, 662] on button "Back" at bounding box center [36, 661] width 48 height 27
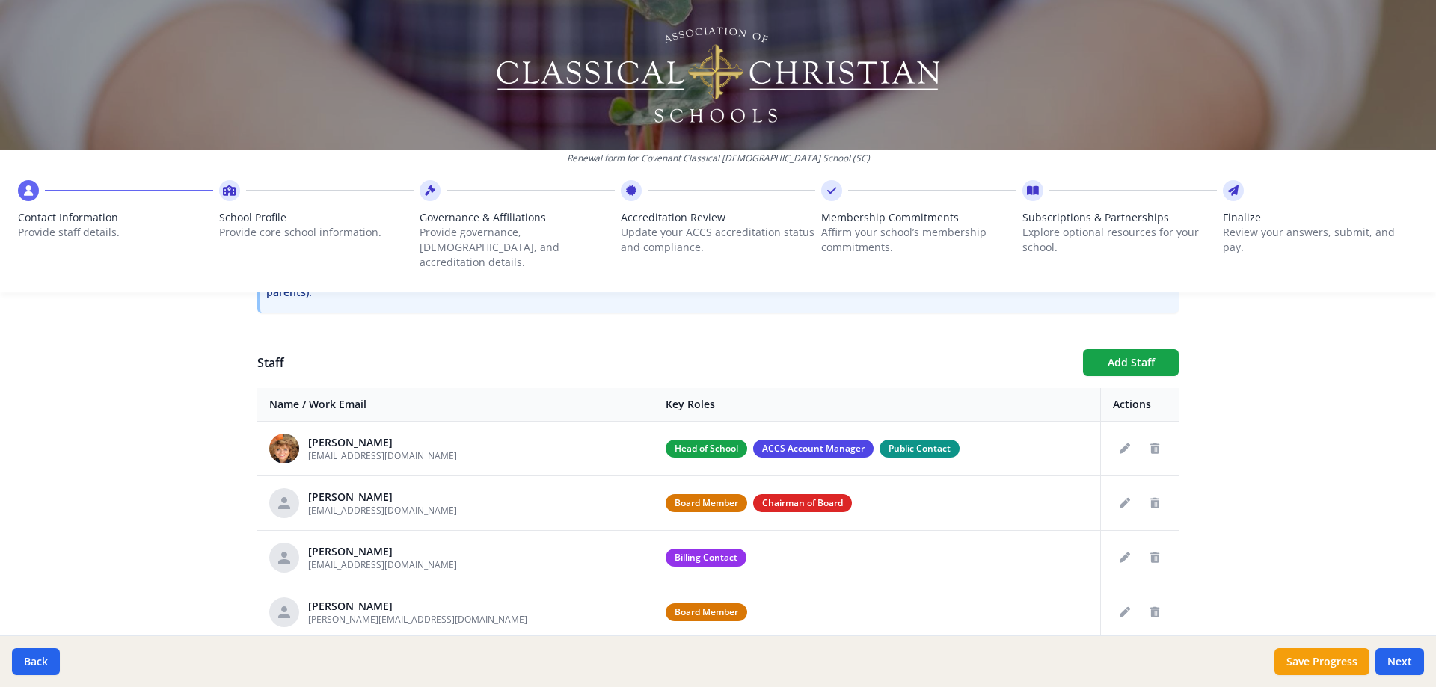
scroll to position [475, 0]
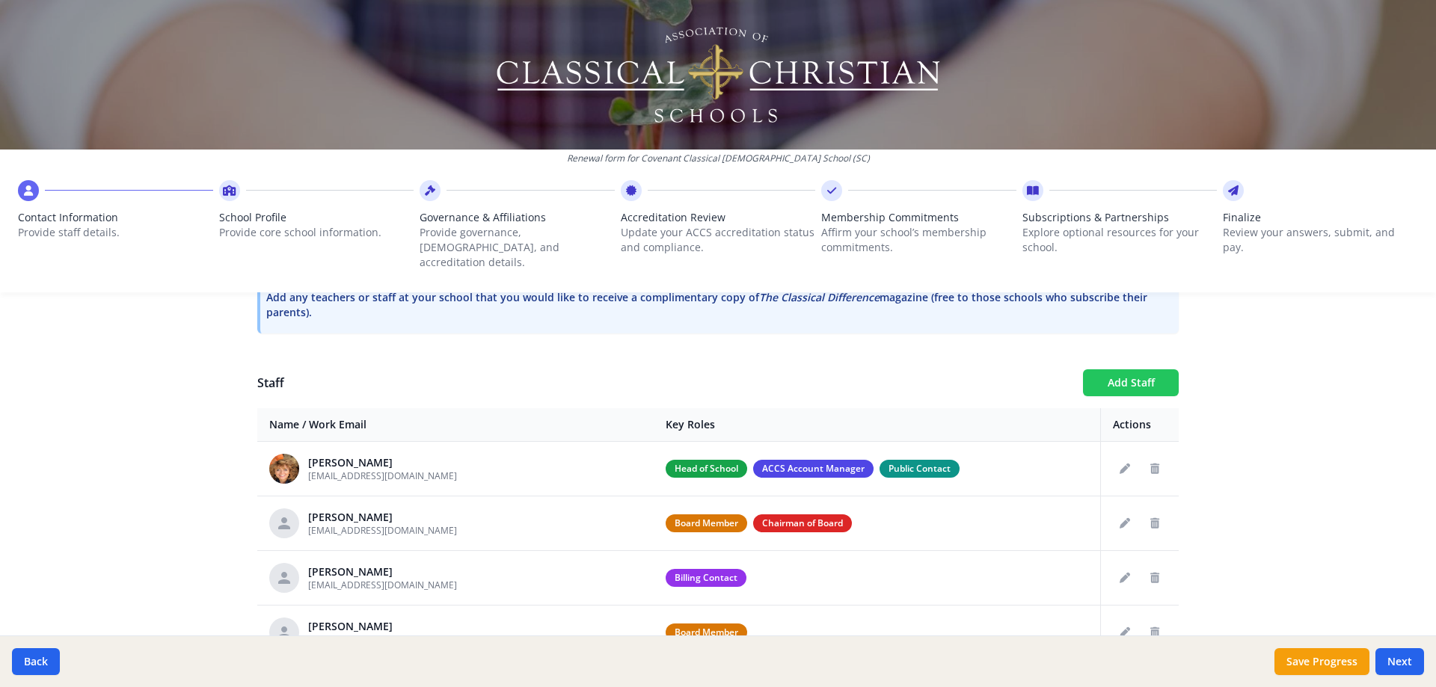
click at [1121, 369] on button "Add Staff" at bounding box center [1131, 382] width 96 height 27
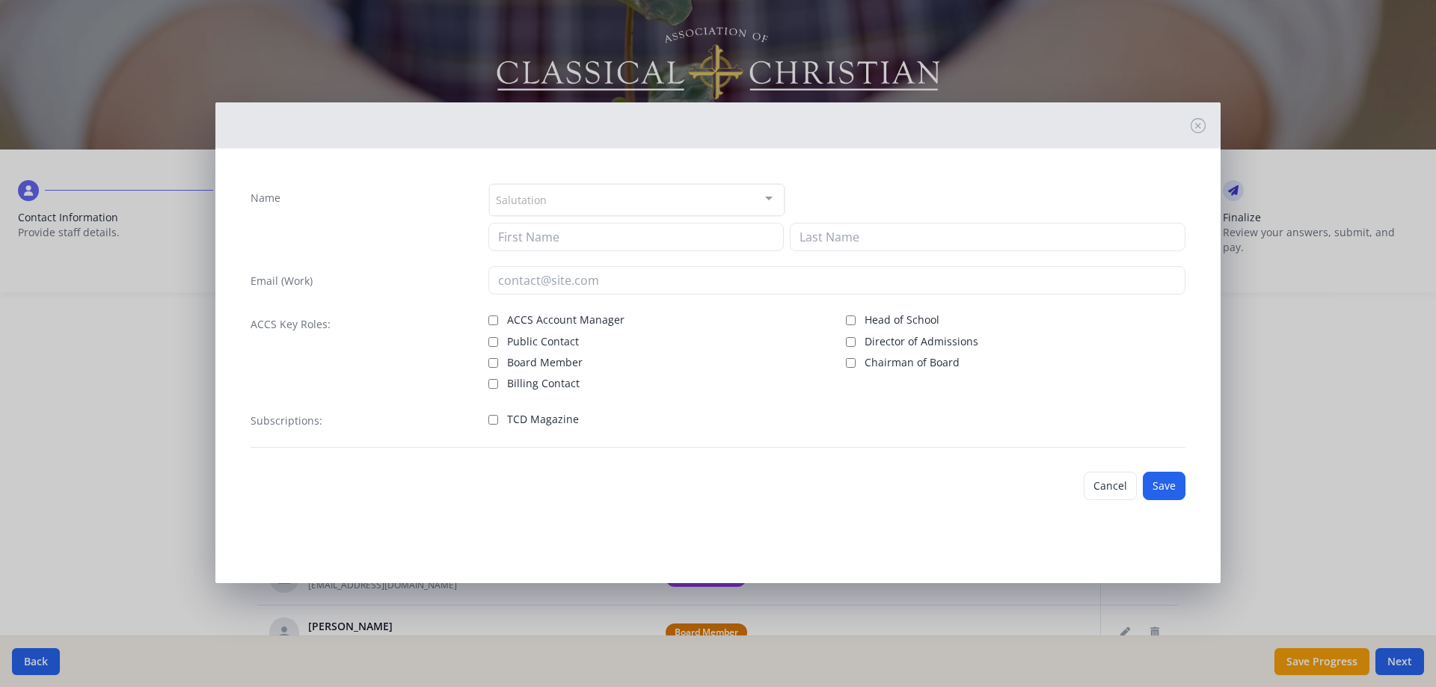
click at [557, 194] on div "Salutation" at bounding box center [636, 200] width 295 height 32
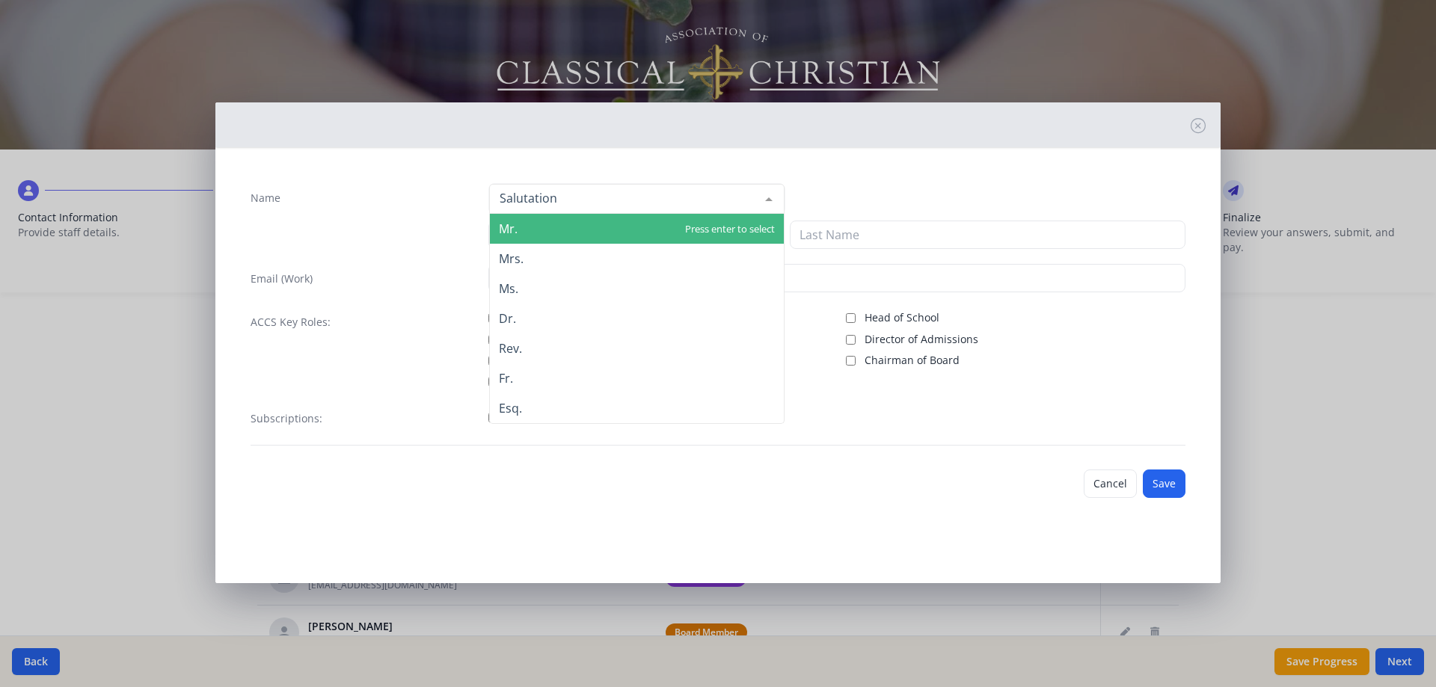
click at [445, 217] on div "Name" at bounding box center [361, 216] width 223 height 66
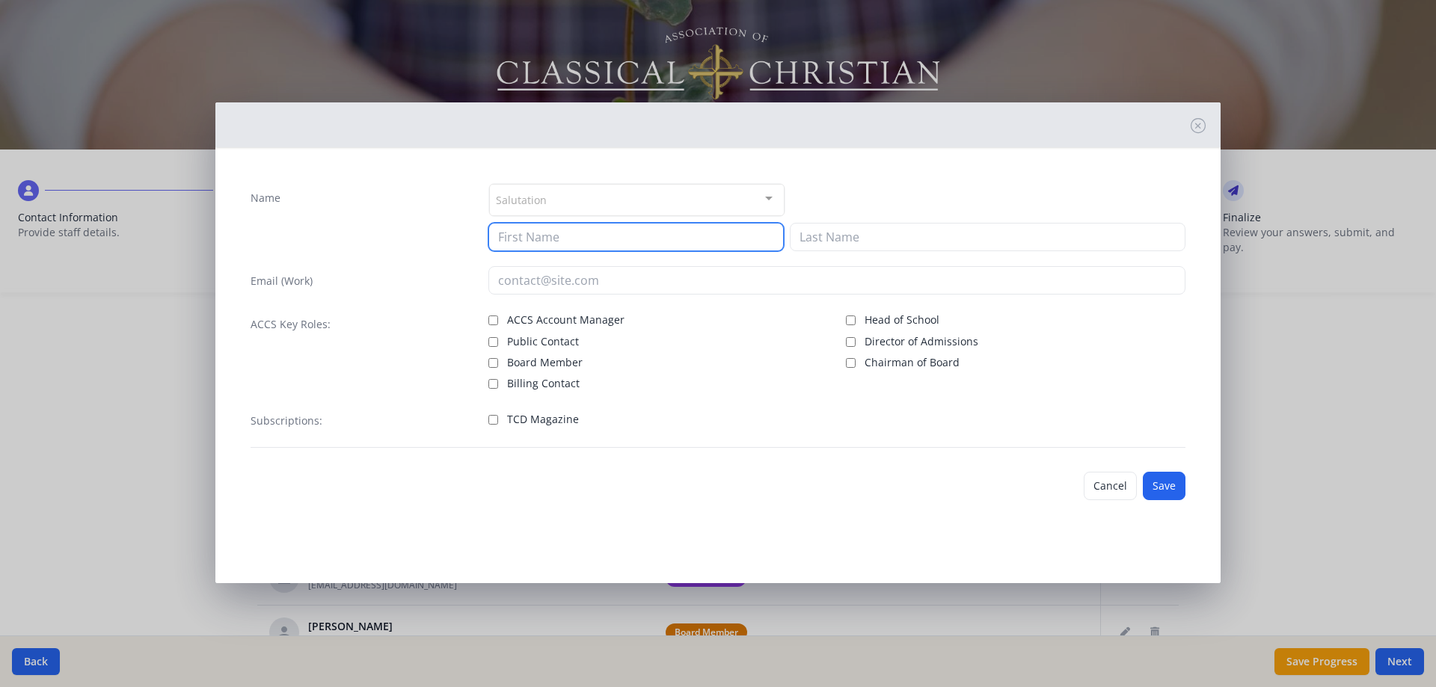
click at [528, 239] on input at bounding box center [635, 237] width 295 height 28
type input "[PERSON_NAME]"
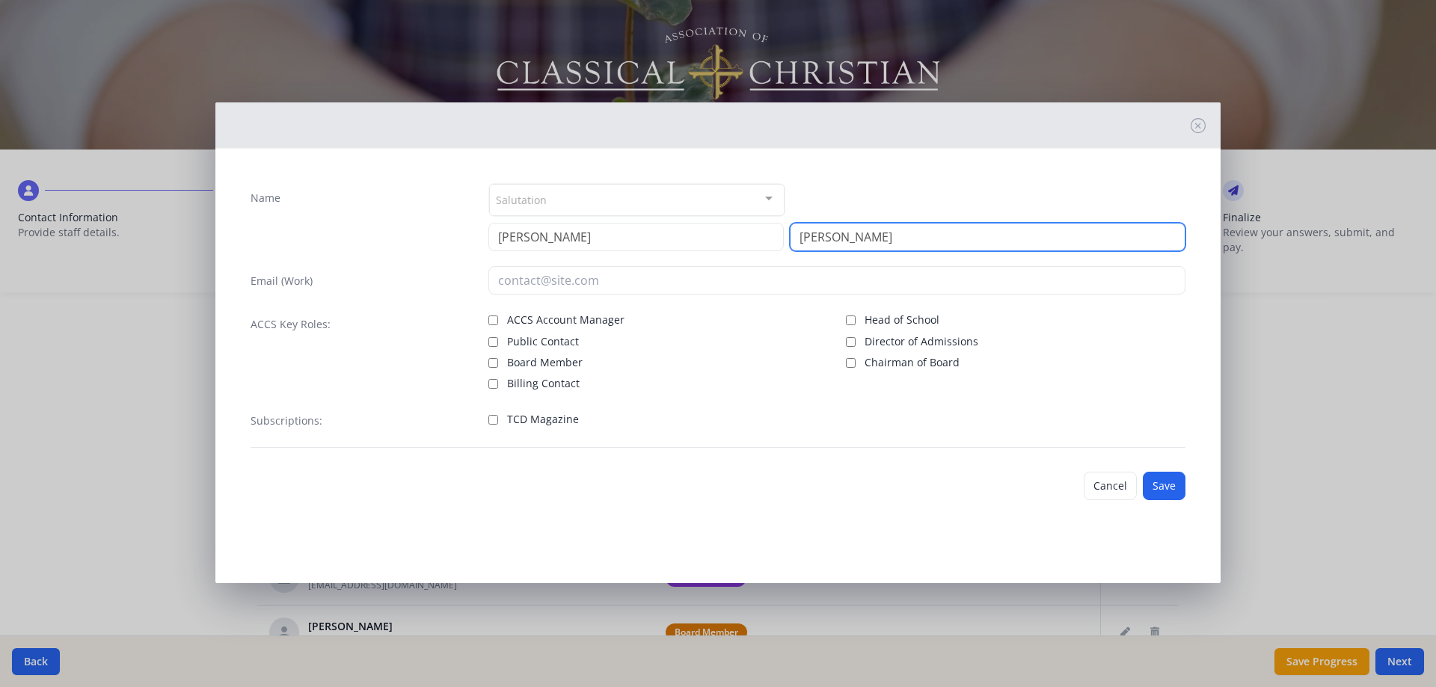
type input "[PERSON_NAME]"
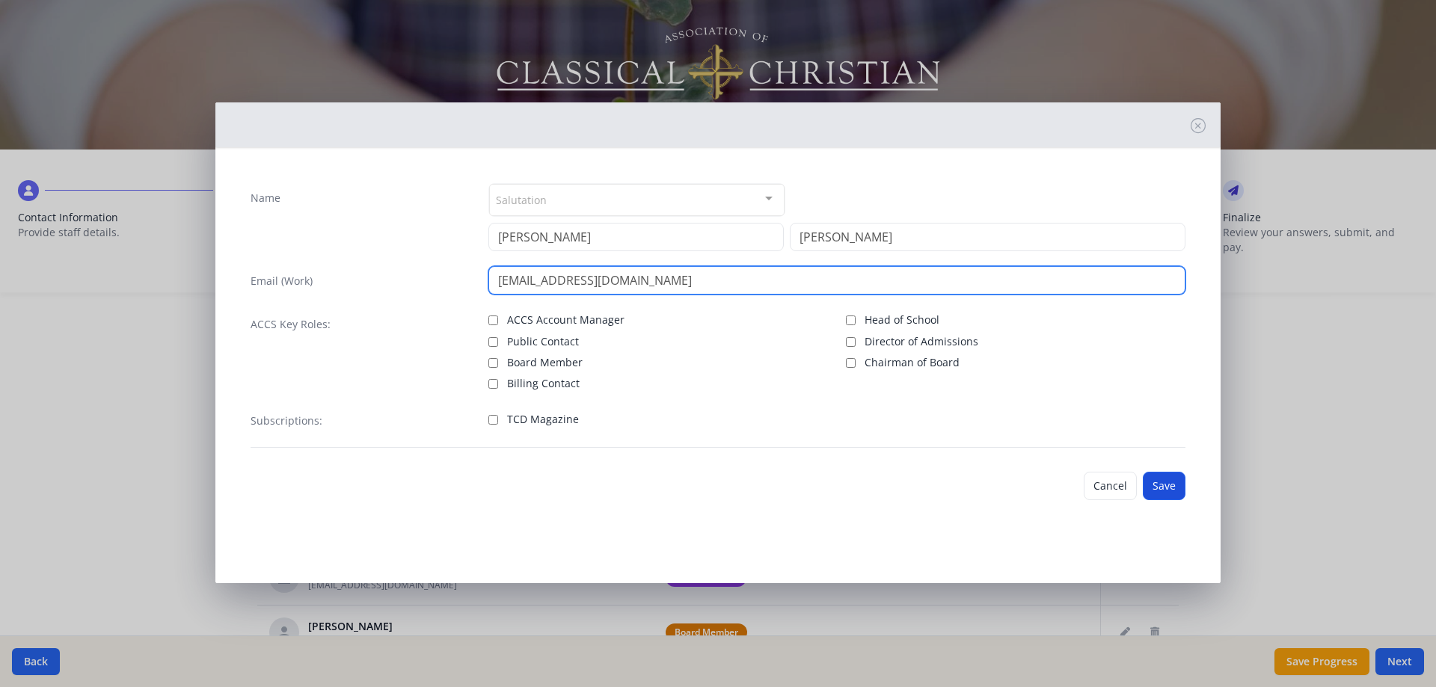
type input "[EMAIL_ADDRESS][DOMAIN_NAME]"
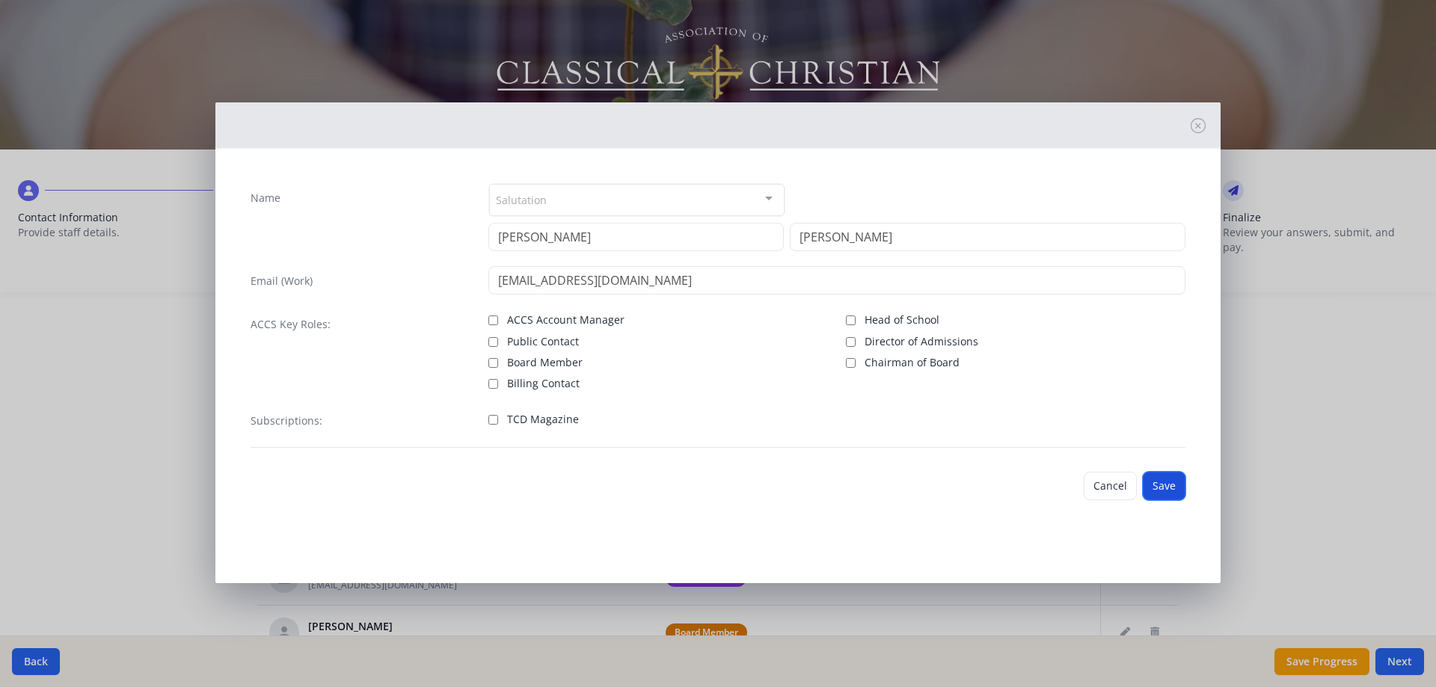
click at [1171, 490] on button "Save" at bounding box center [1163, 486] width 43 height 28
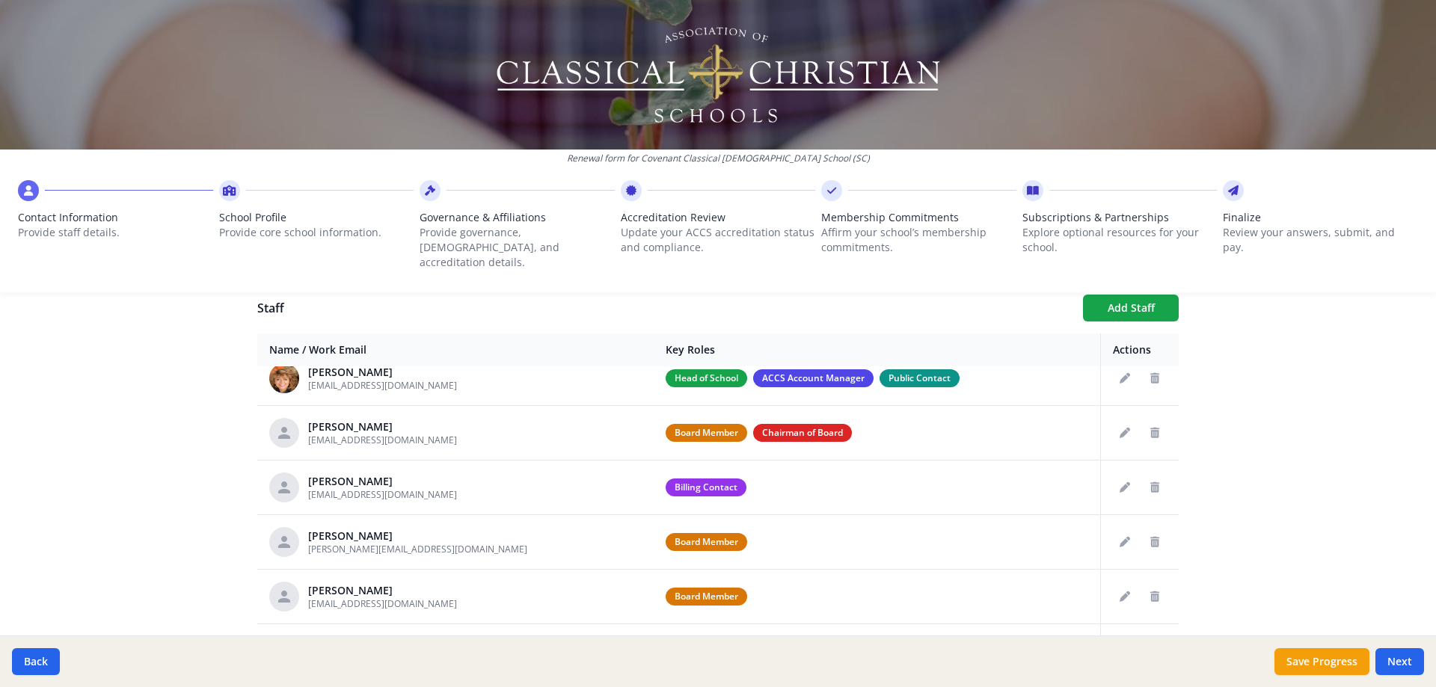
scroll to position [0, 0]
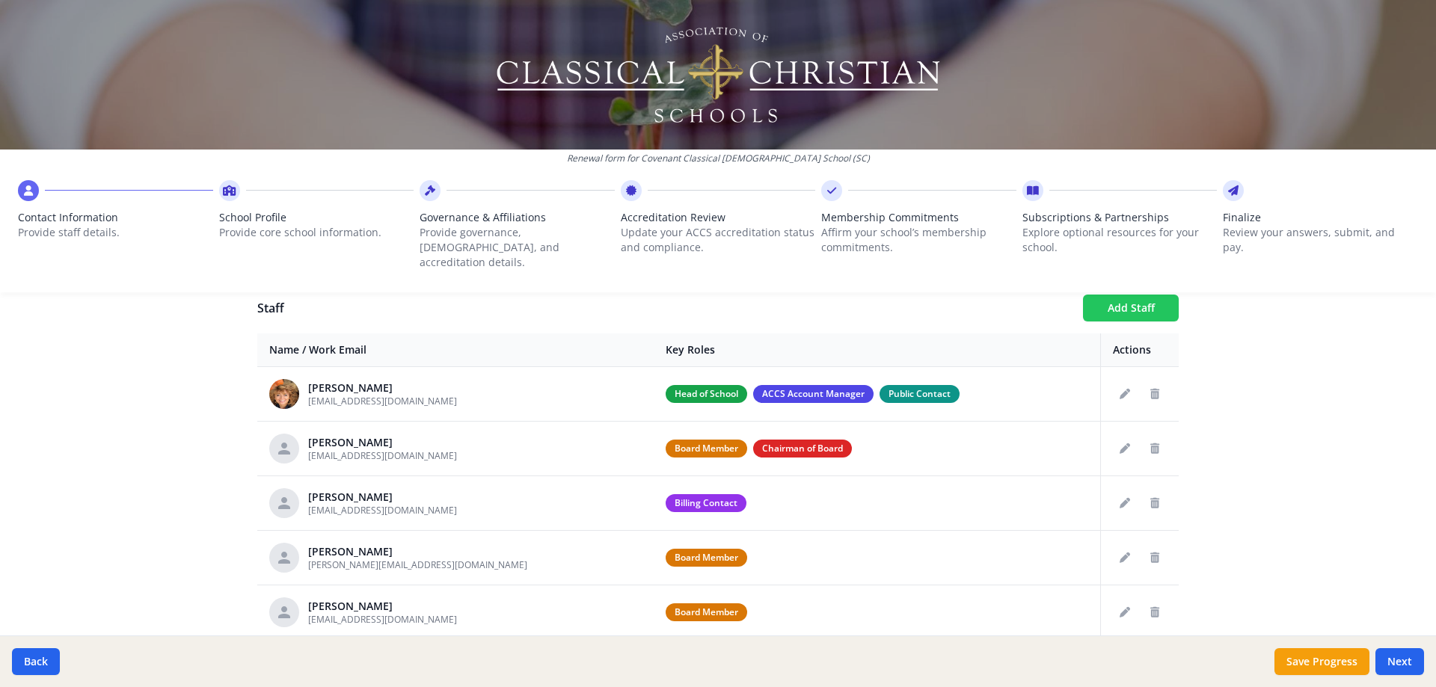
click at [1145, 295] on button "Add Staff" at bounding box center [1131, 308] width 96 height 27
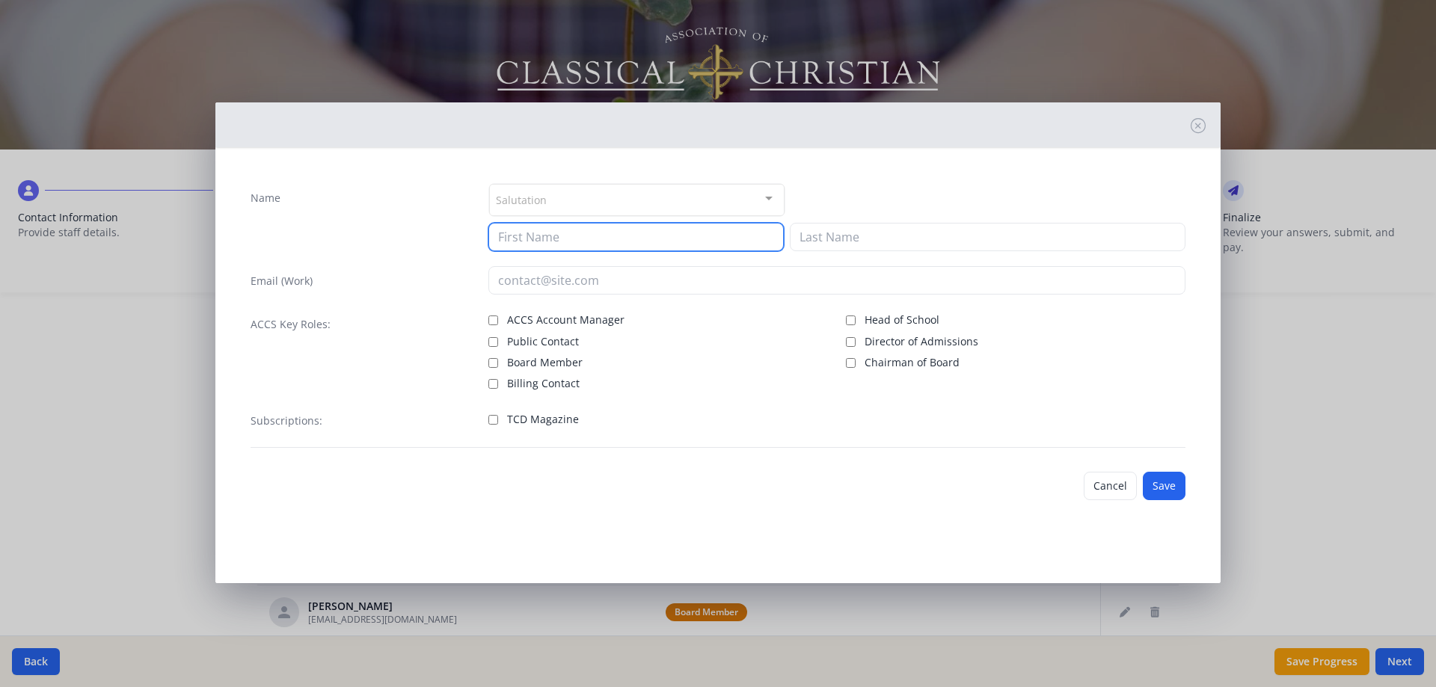
click at [615, 239] on input at bounding box center [635, 237] width 295 height 28
type input "[PERSON_NAME]"
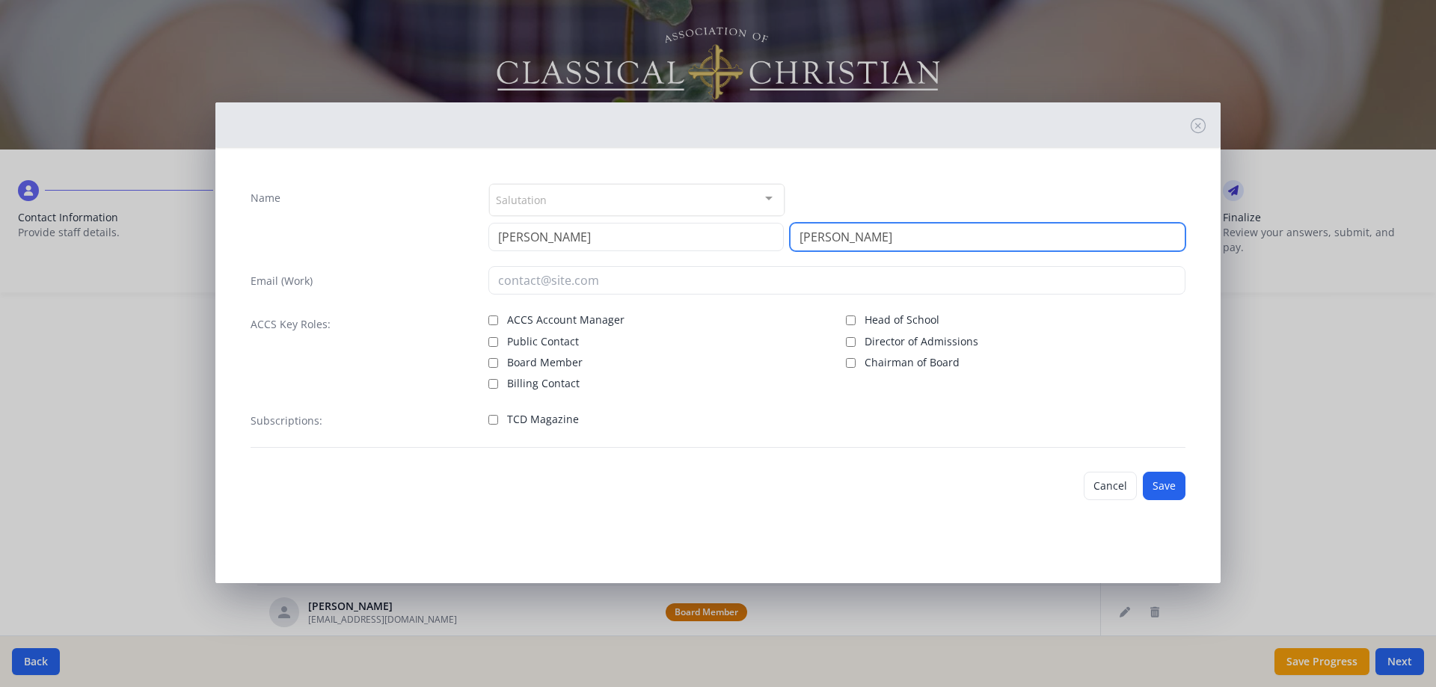
type input "[PERSON_NAME]"
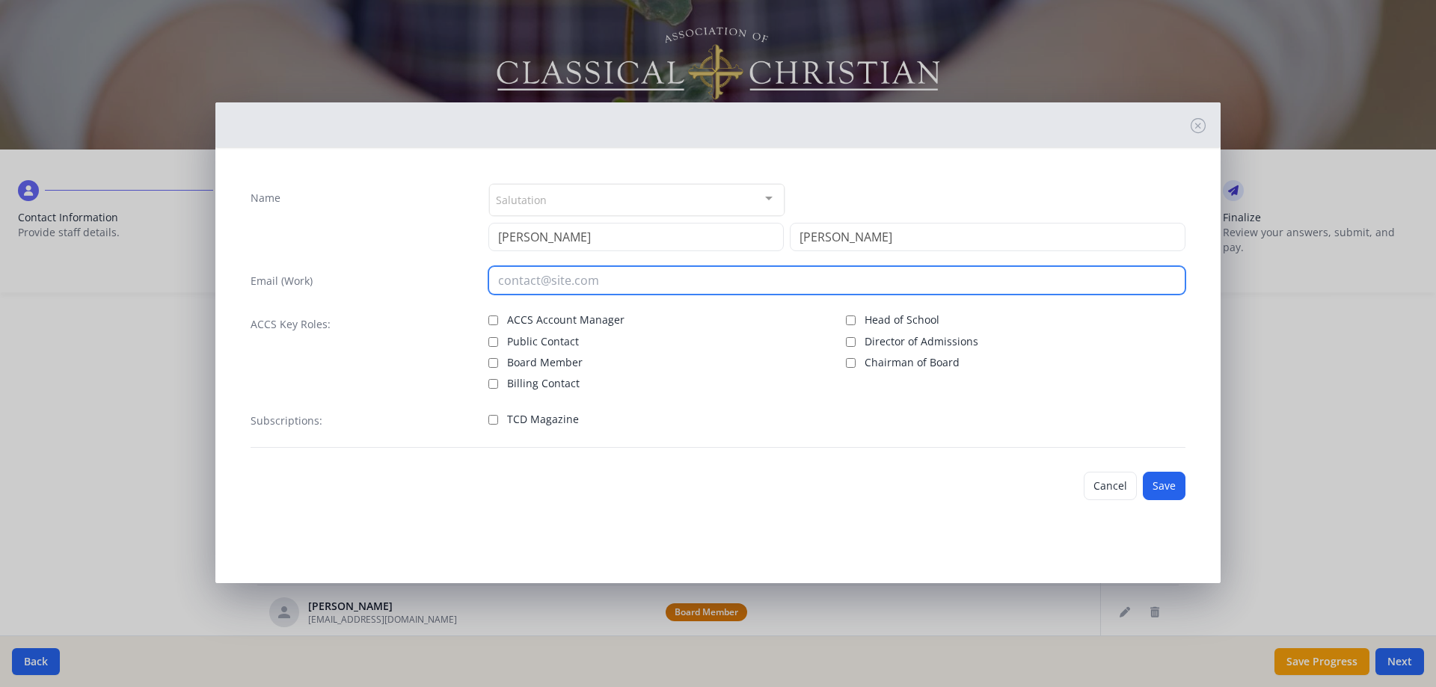
click at [514, 280] on input "email" at bounding box center [837, 280] width 698 height 28
type input "[EMAIL_ADDRESS][DOMAIN_NAME]"
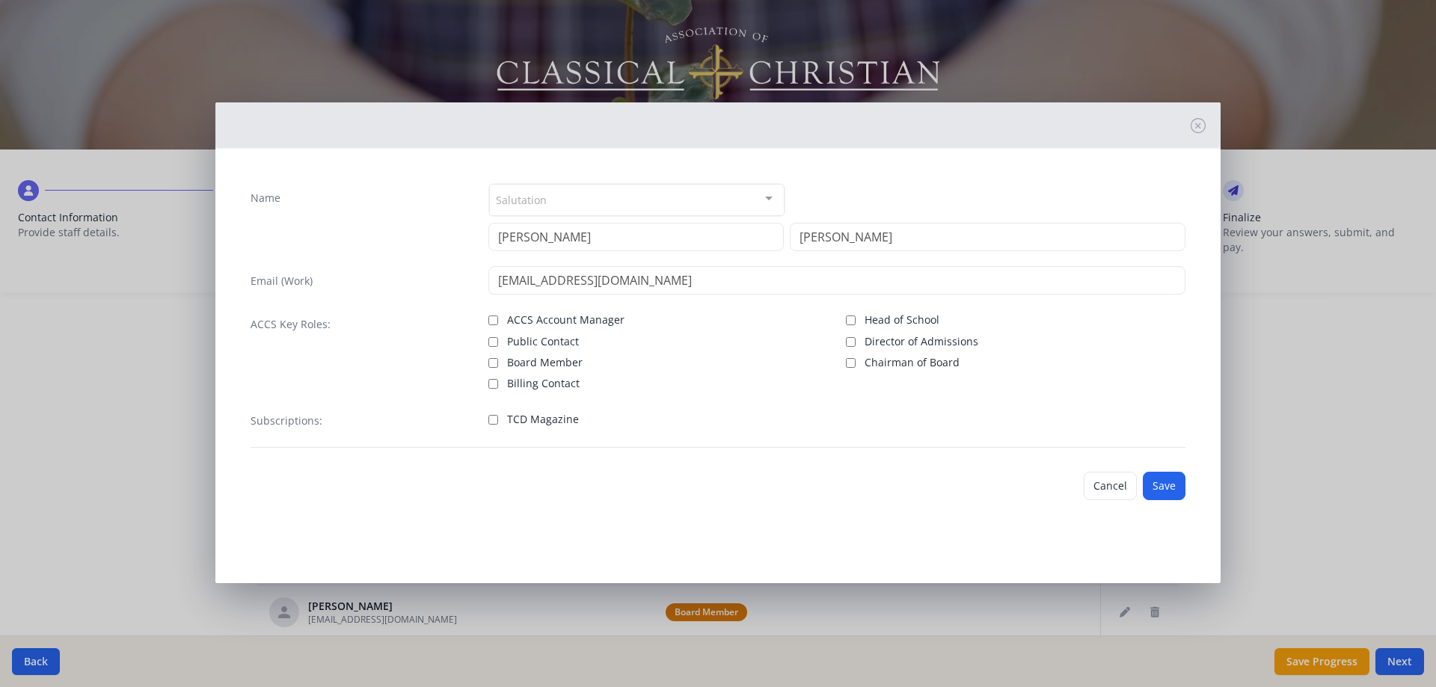
click at [499, 363] on label "Board Member" at bounding box center [657, 361] width 339 height 18
click at [498, 363] on input "Board Member" at bounding box center [493, 363] width 10 height 10
checkbox input "true"
click at [1172, 482] on button "Save" at bounding box center [1163, 486] width 43 height 28
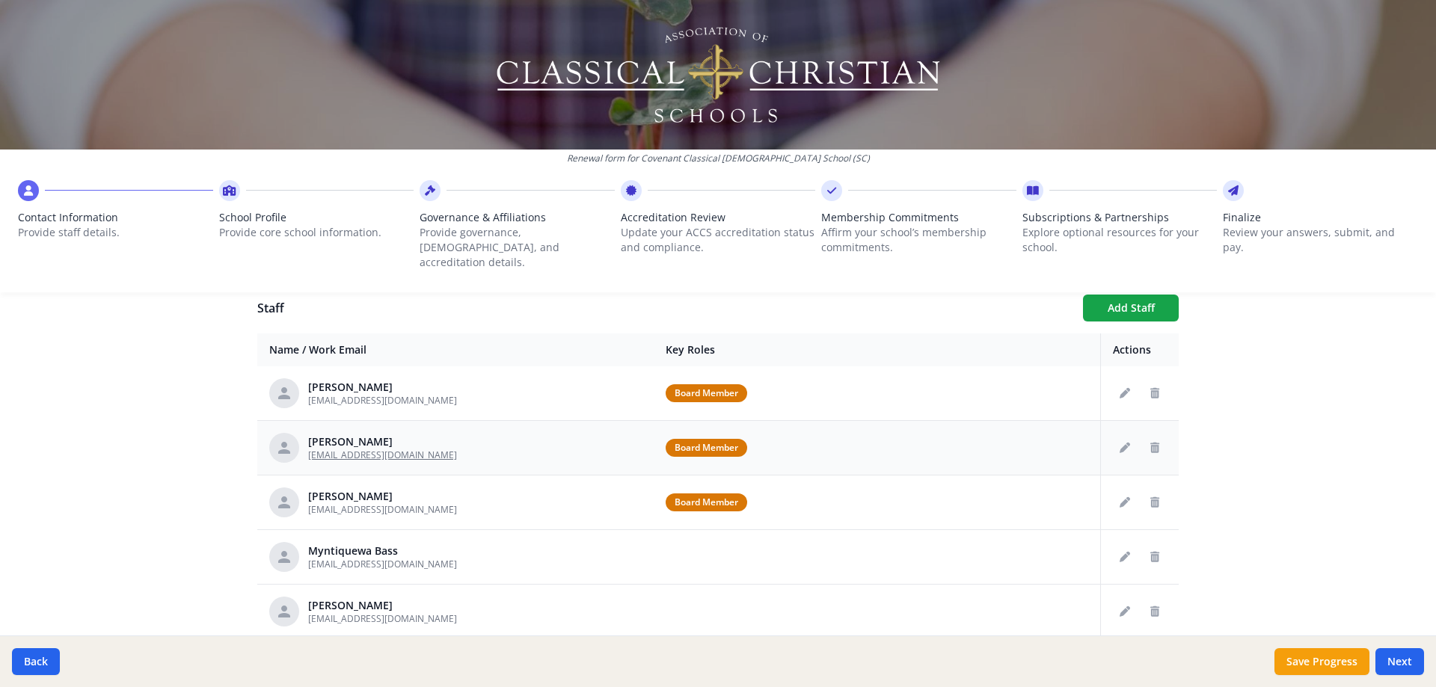
scroll to position [299, 0]
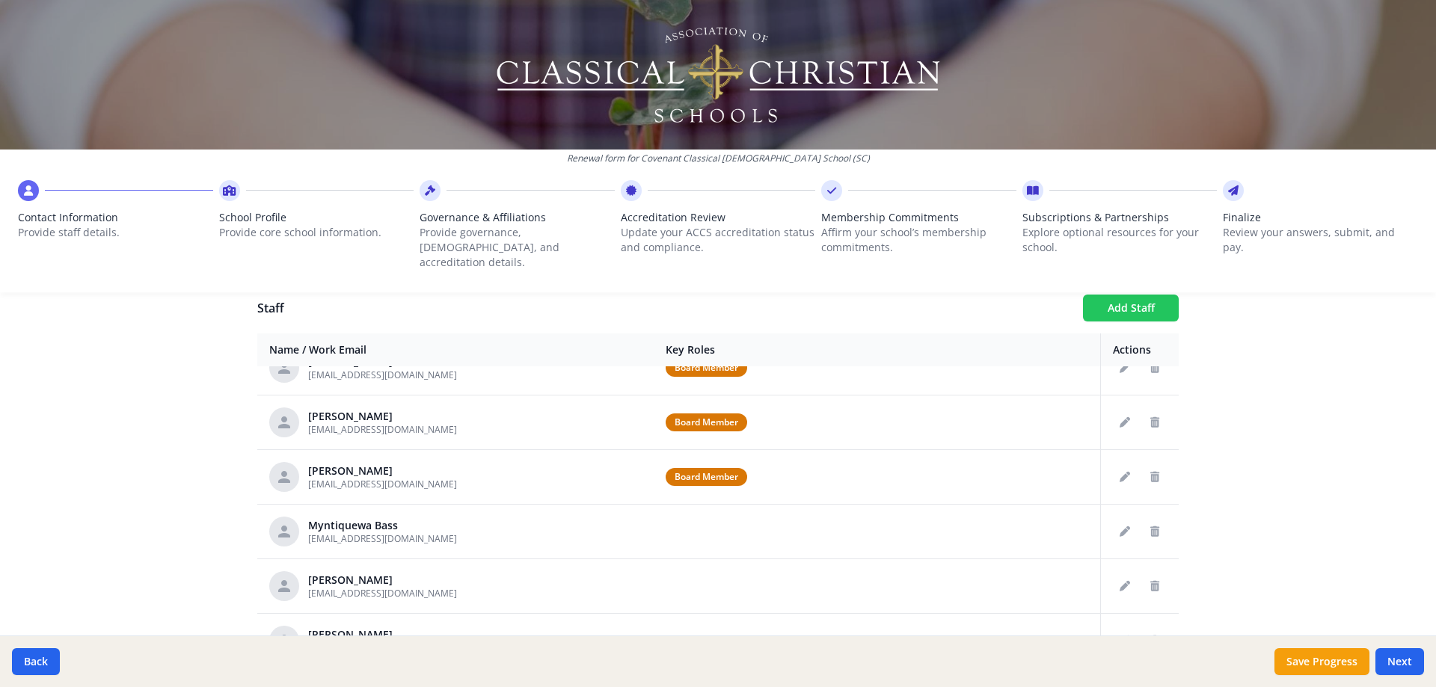
click at [1098, 295] on button "Add Staff" at bounding box center [1131, 308] width 96 height 27
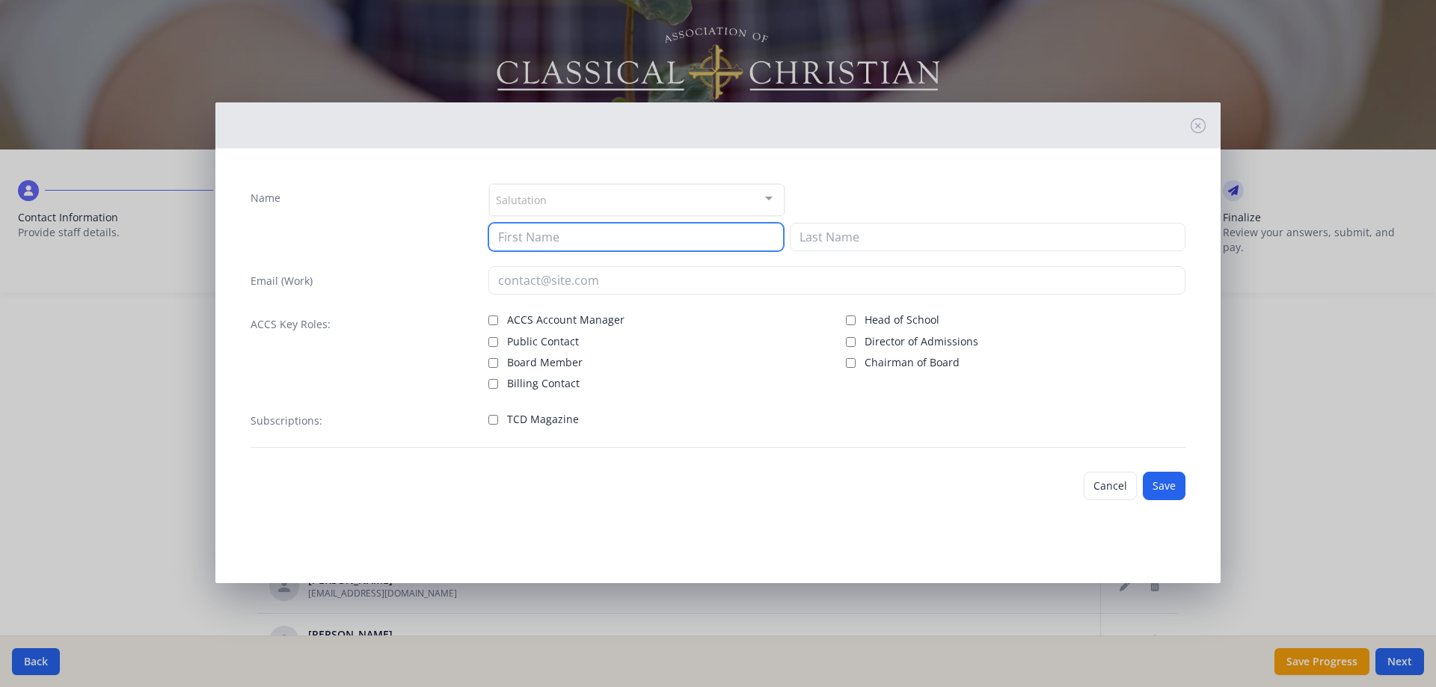
click at [715, 231] on input at bounding box center [635, 237] width 295 height 28
type input "Max"
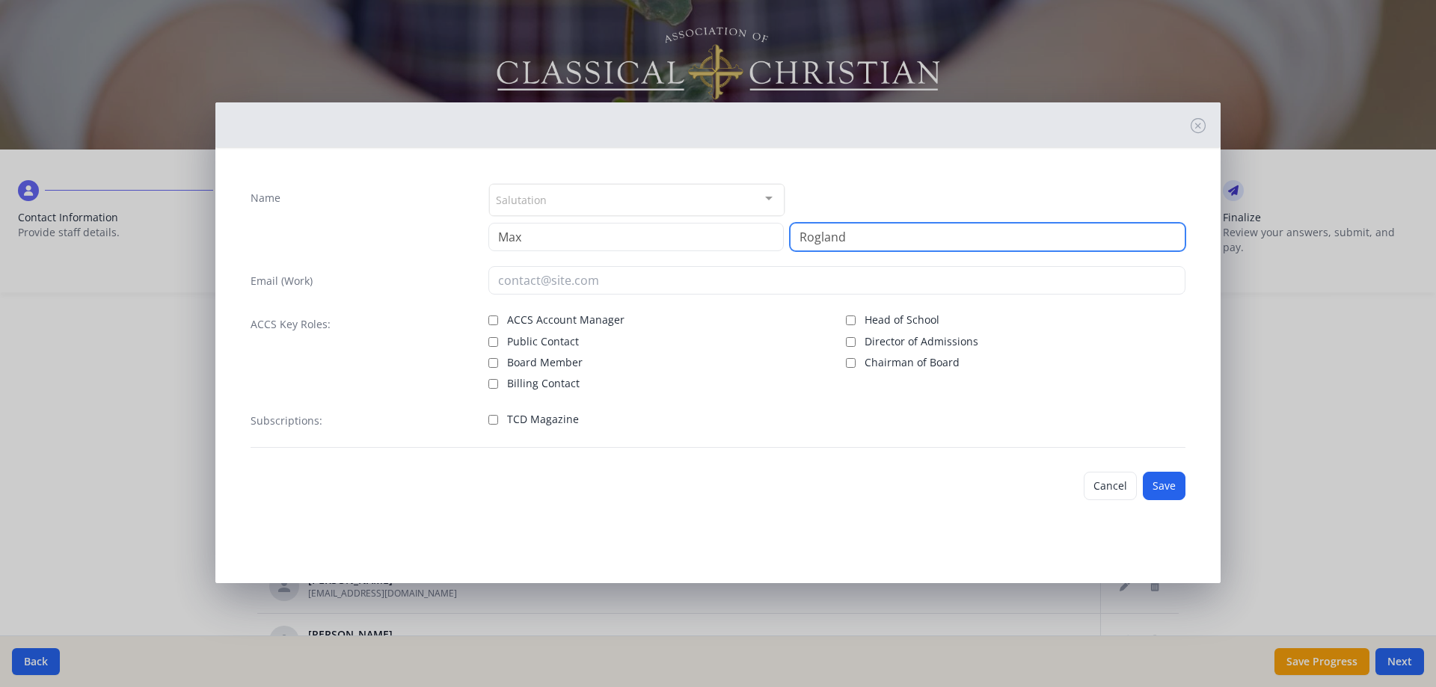
type input "Rogland"
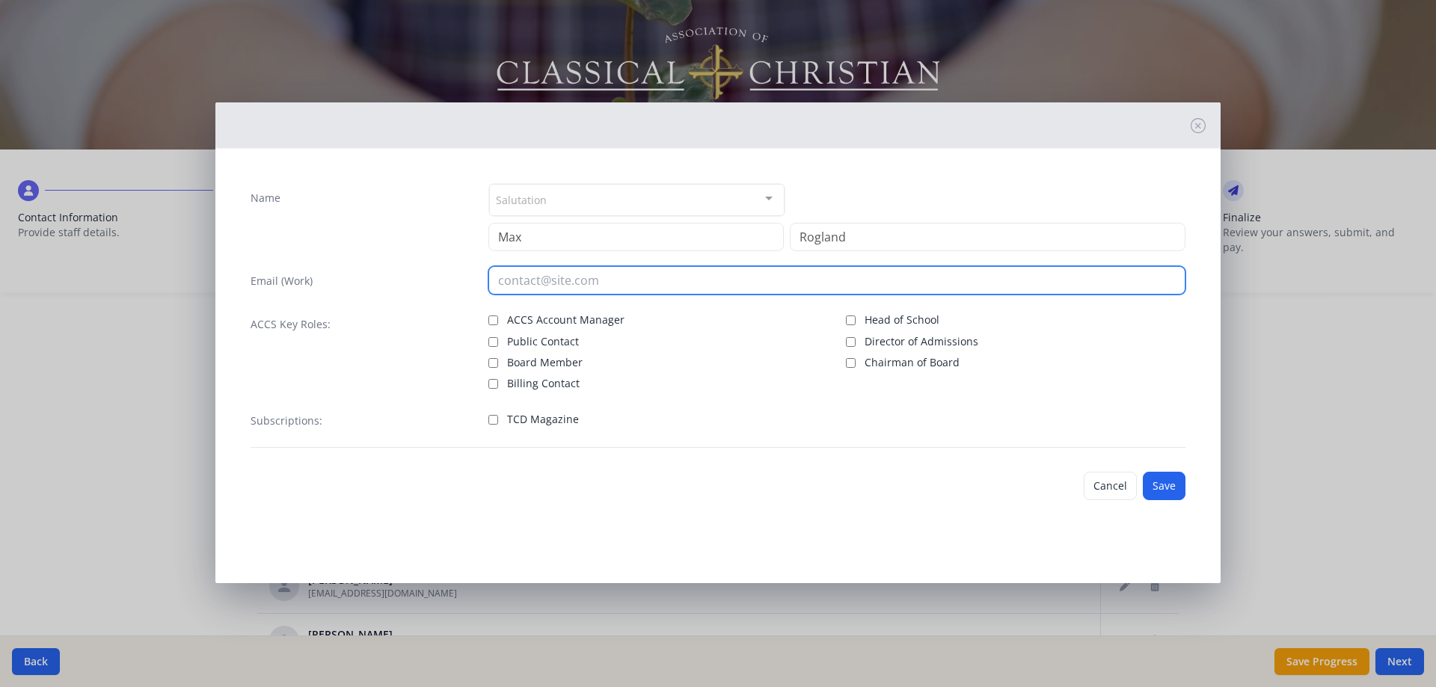
click at [585, 279] on input "email" at bounding box center [837, 280] width 698 height 28
type input "[EMAIL_ADDRESS][DOMAIN_NAME]"
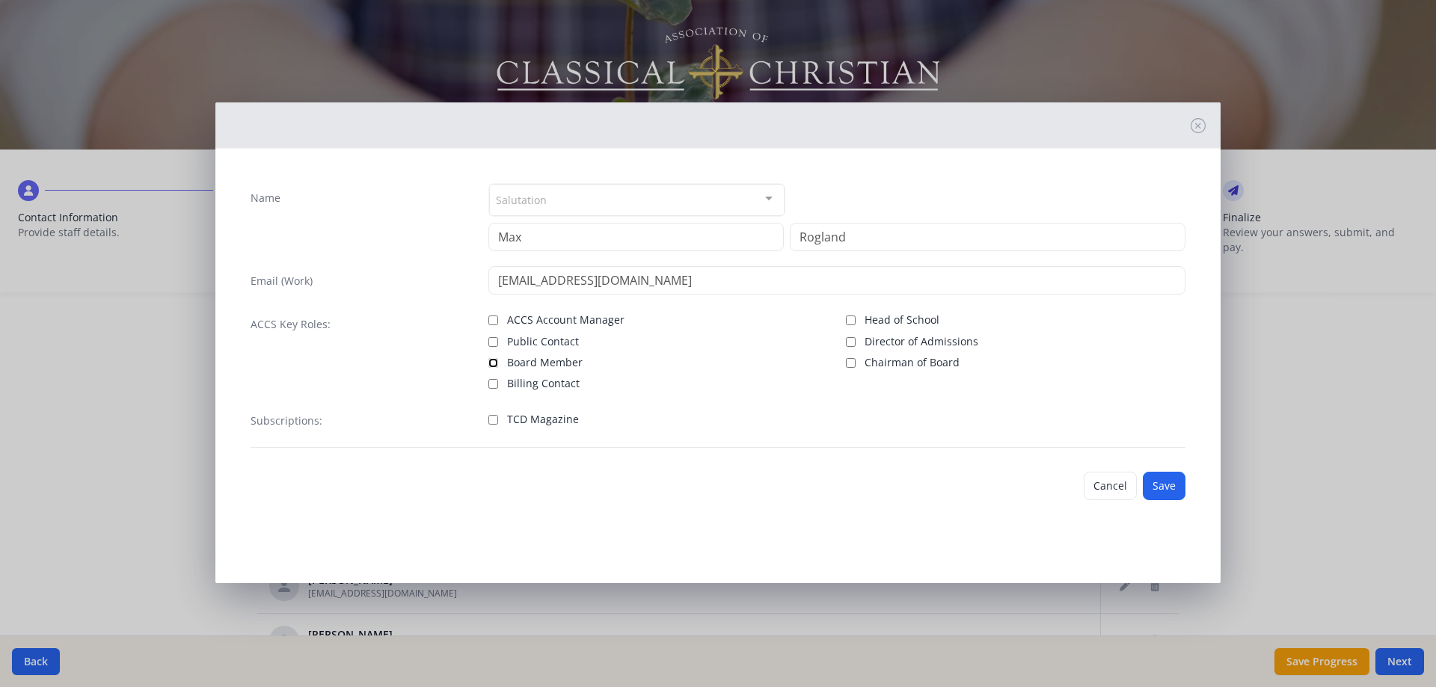
click at [495, 366] on input "Board Member" at bounding box center [493, 363] width 10 height 10
checkbox input "true"
click at [1156, 484] on button "Save" at bounding box center [1163, 486] width 43 height 28
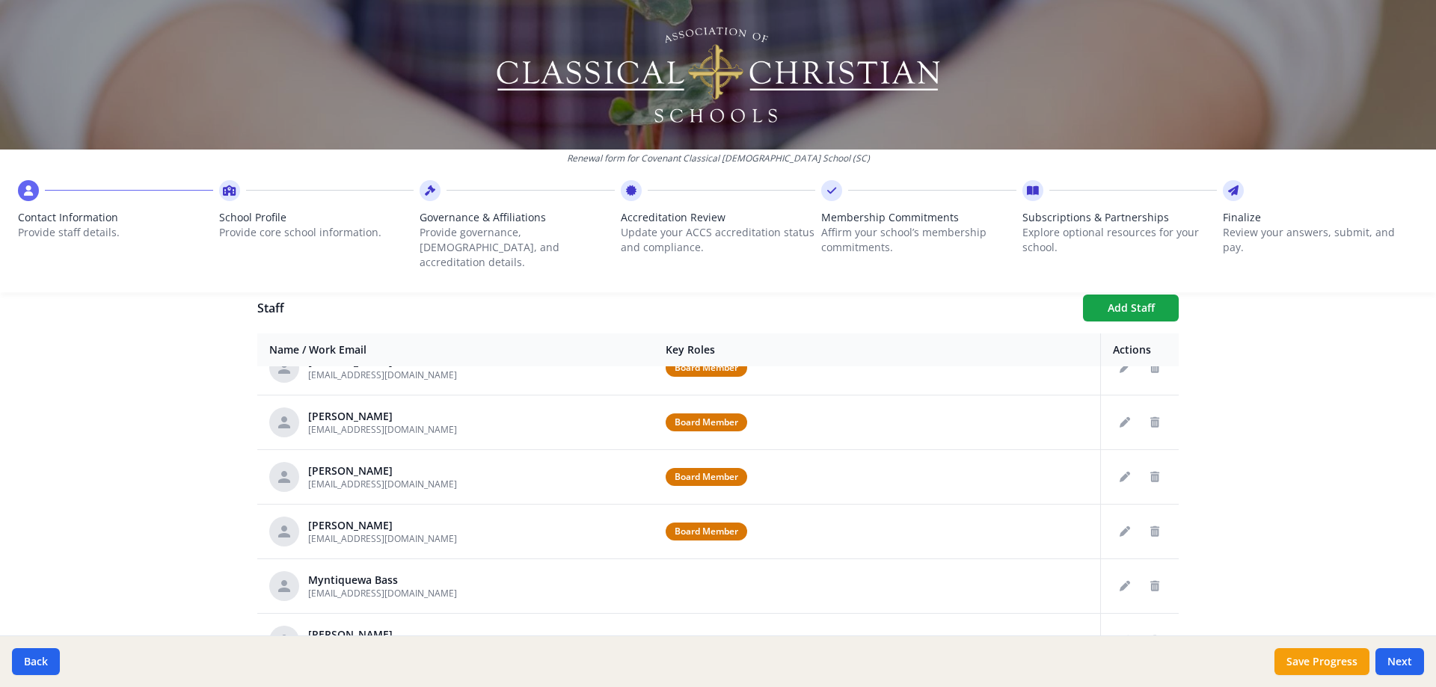
click at [1141, 284] on div "Renewal form for Covenant Classical [DEMOGRAPHIC_DATA] School ([GEOGRAPHIC_DATA…" at bounding box center [718, 152] width 1436 height 304
click at [1134, 296] on button "Add Staff" at bounding box center [1131, 308] width 96 height 27
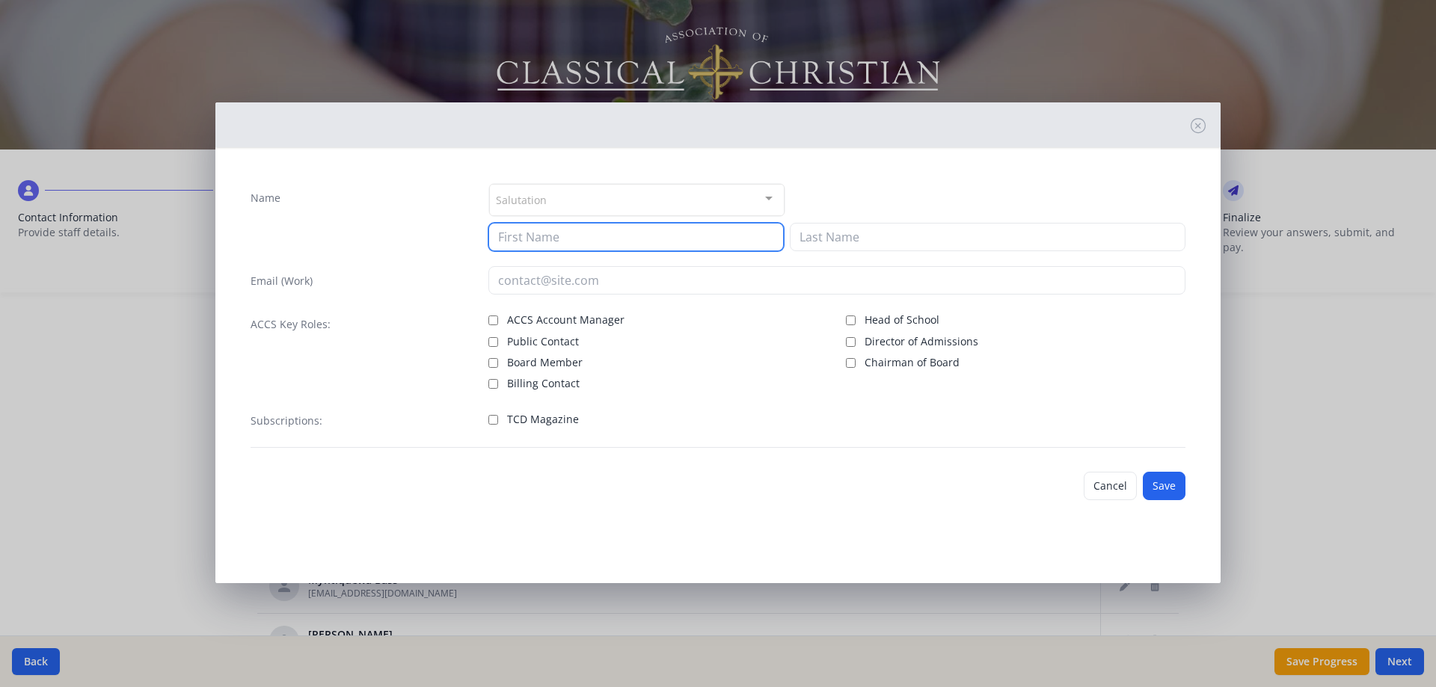
click at [541, 239] on input at bounding box center [635, 237] width 295 height 28
type input "[PERSON_NAME]"
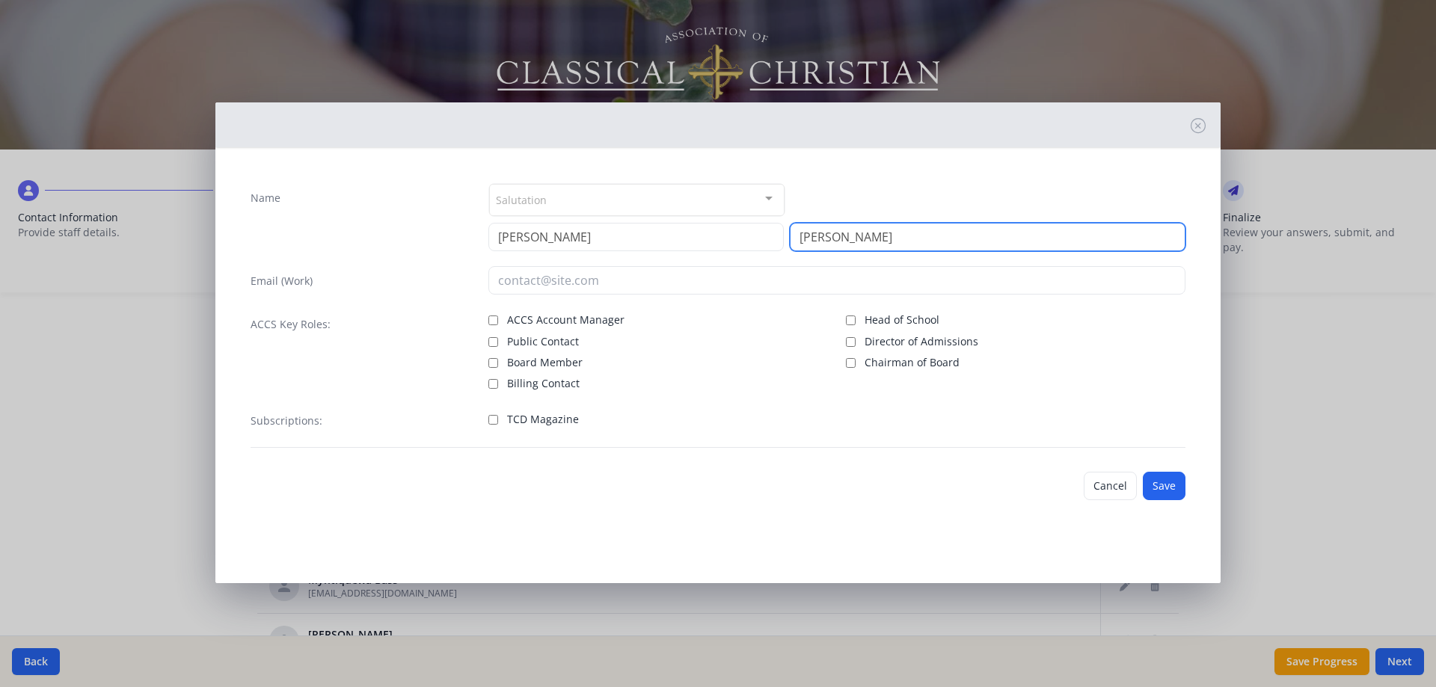
type input "[PERSON_NAME]"
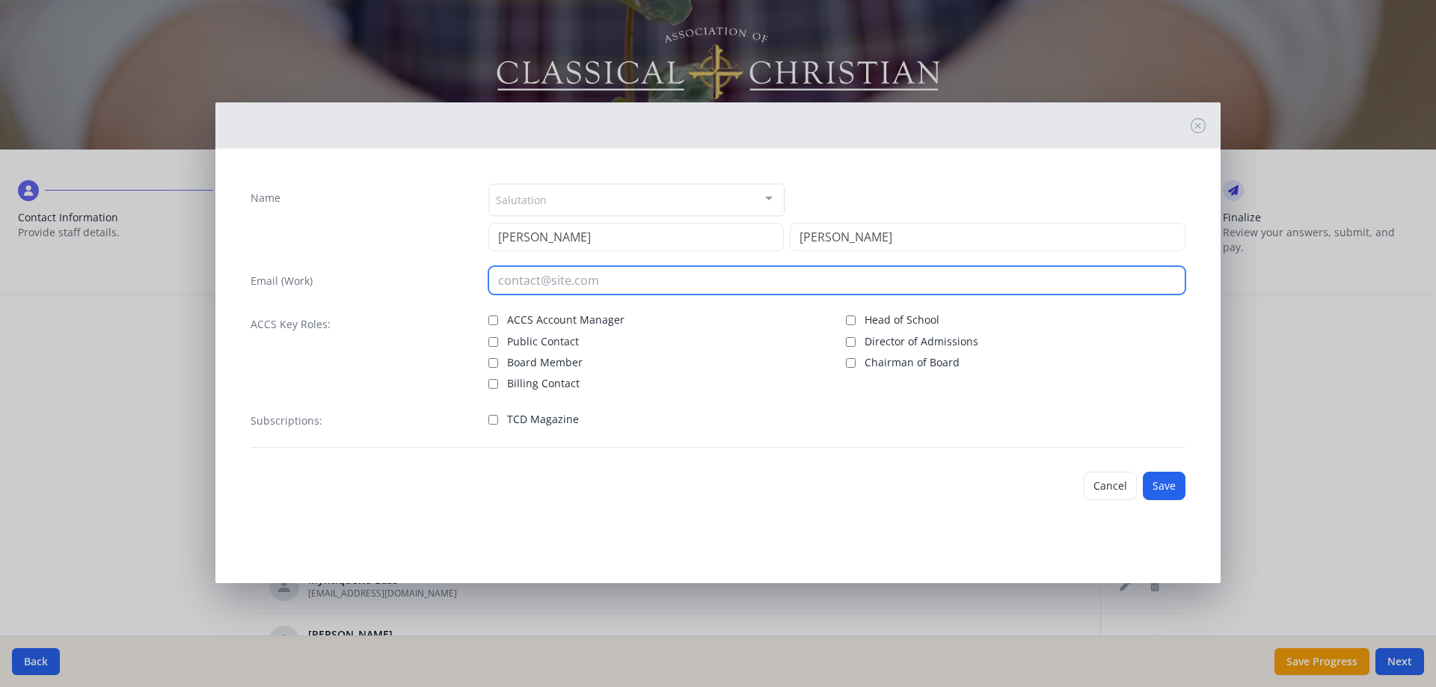
click at [536, 280] on input "email" at bounding box center [837, 280] width 698 height 28
paste input "[DOMAIN_NAME][EMAIL_ADDRESS][DOMAIN_NAME]"
type input "[DOMAIN_NAME][EMAIL_ADDRESS][DOMAIN_NAME]"
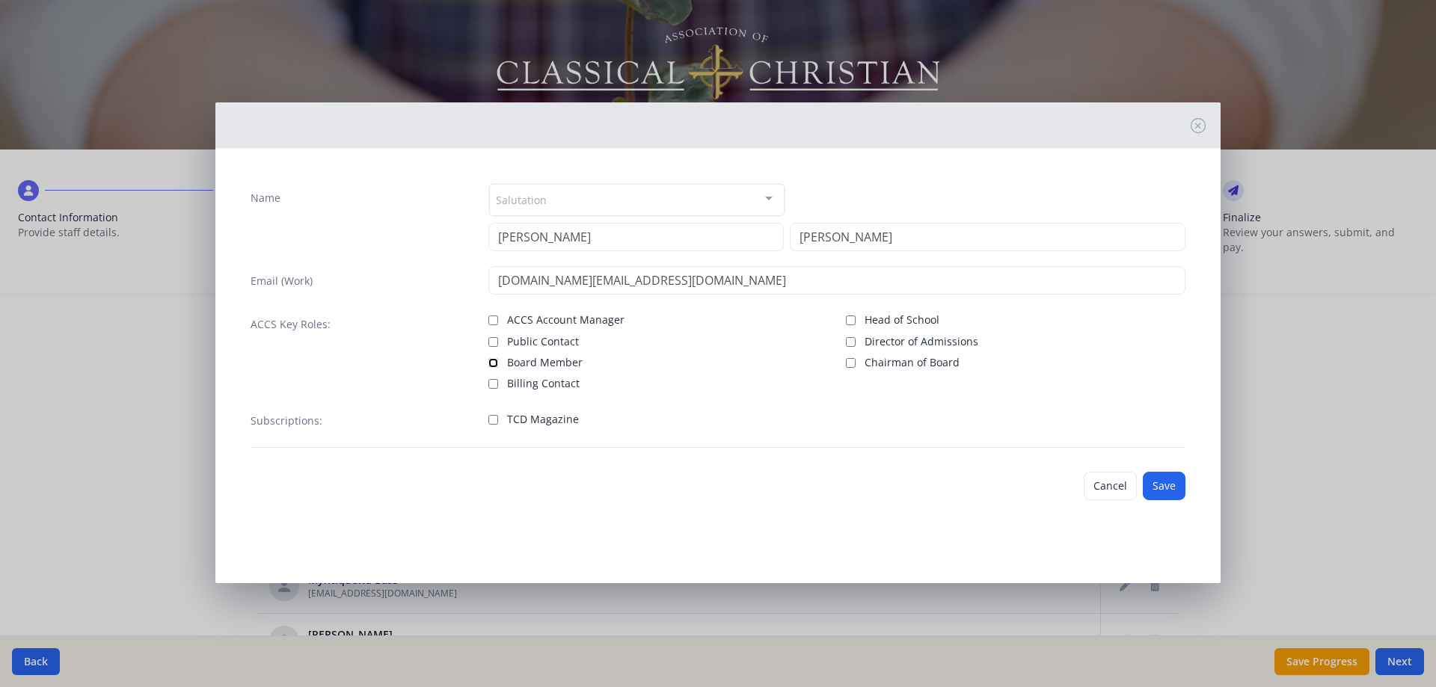
click at [492, 367] on input "Board Member" at bounding box center [493, 363] width 10 height 10
checkbox input "true"
click at [1168, 484] on button "Save" at bounding box center [1163, 486] width 43 height 28
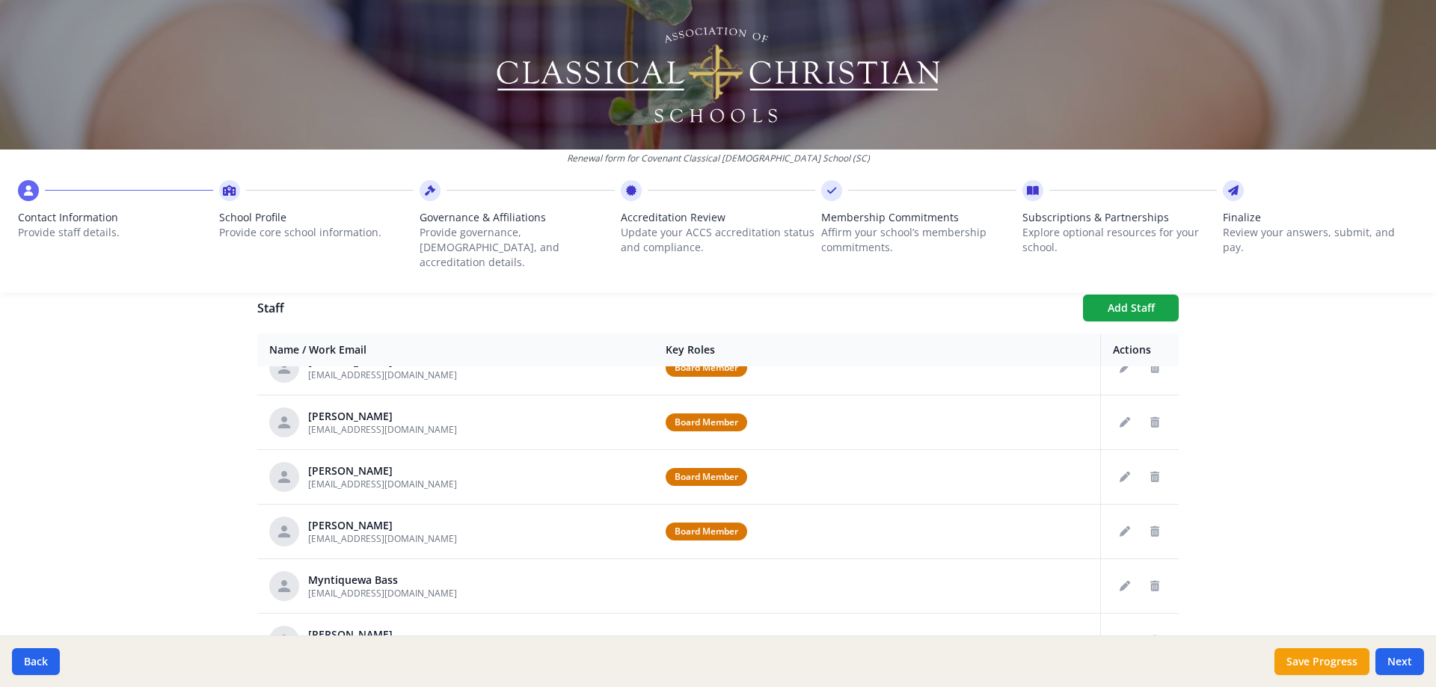
scroll to position [354, 0]
click at [1315, 659] on button "Save Progress" at bounding box center [1321, 661] width 95 height 27
click at [1409, 665] on button "Next" at bounding box center [1399, 661] width 49 height 27
type input "[PHONE_NUMBER]"
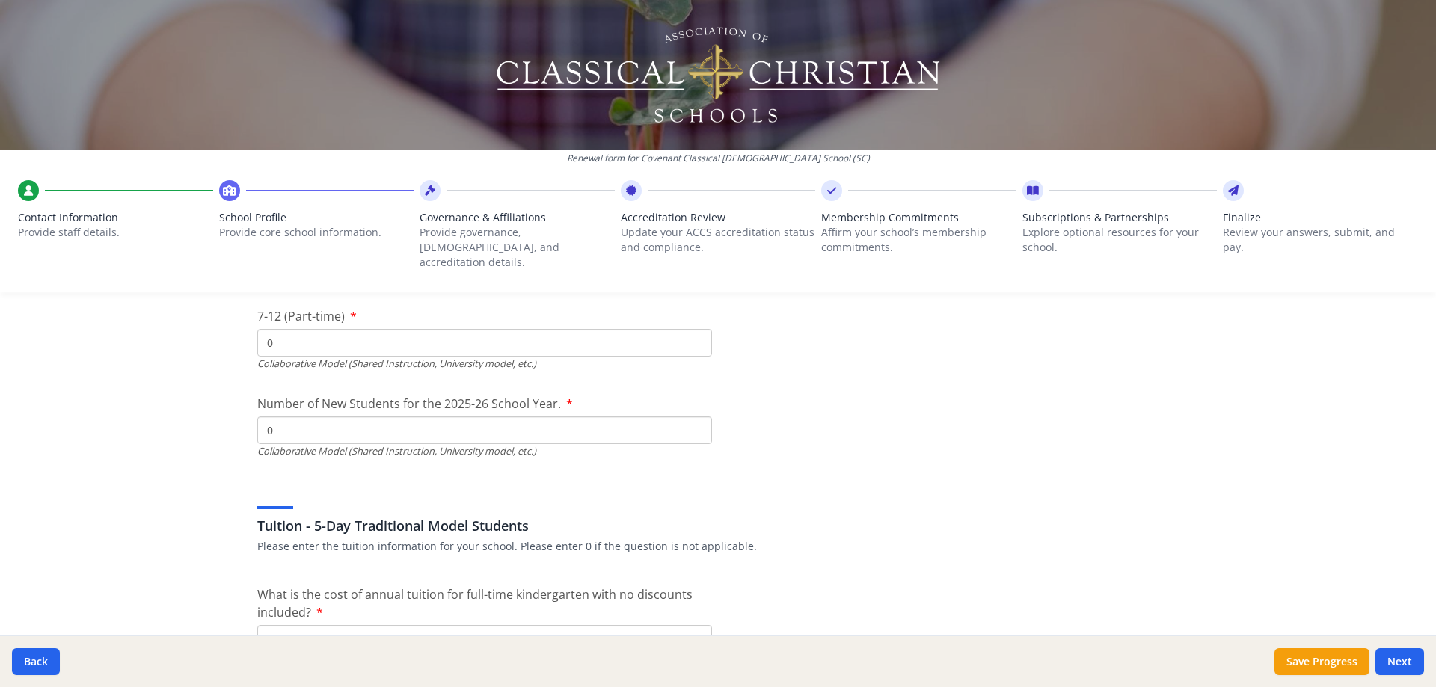
scroll to position [3690, 0]
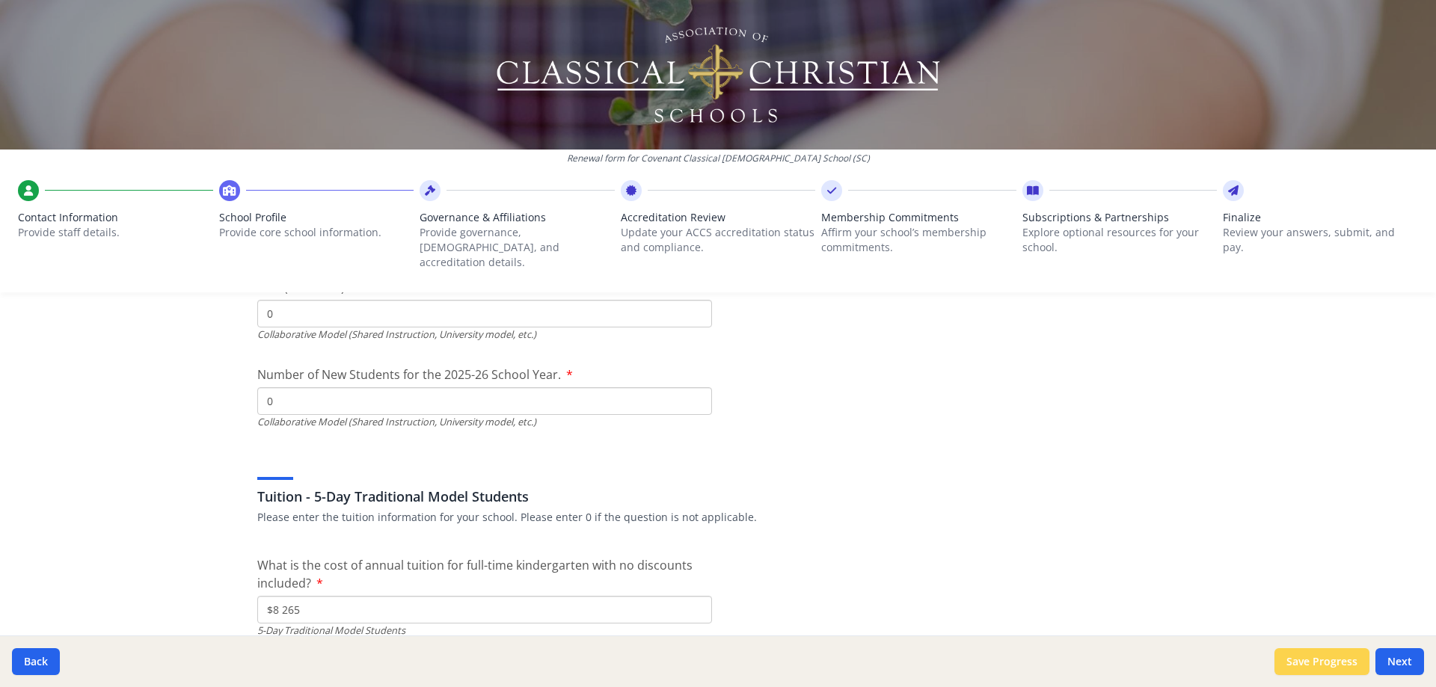
click at [1332, 654] on button "Save Progress" at bounding box center [1321, 661] width 95 height 27
